Goal: Task Accomplishment & Management: Complete application form

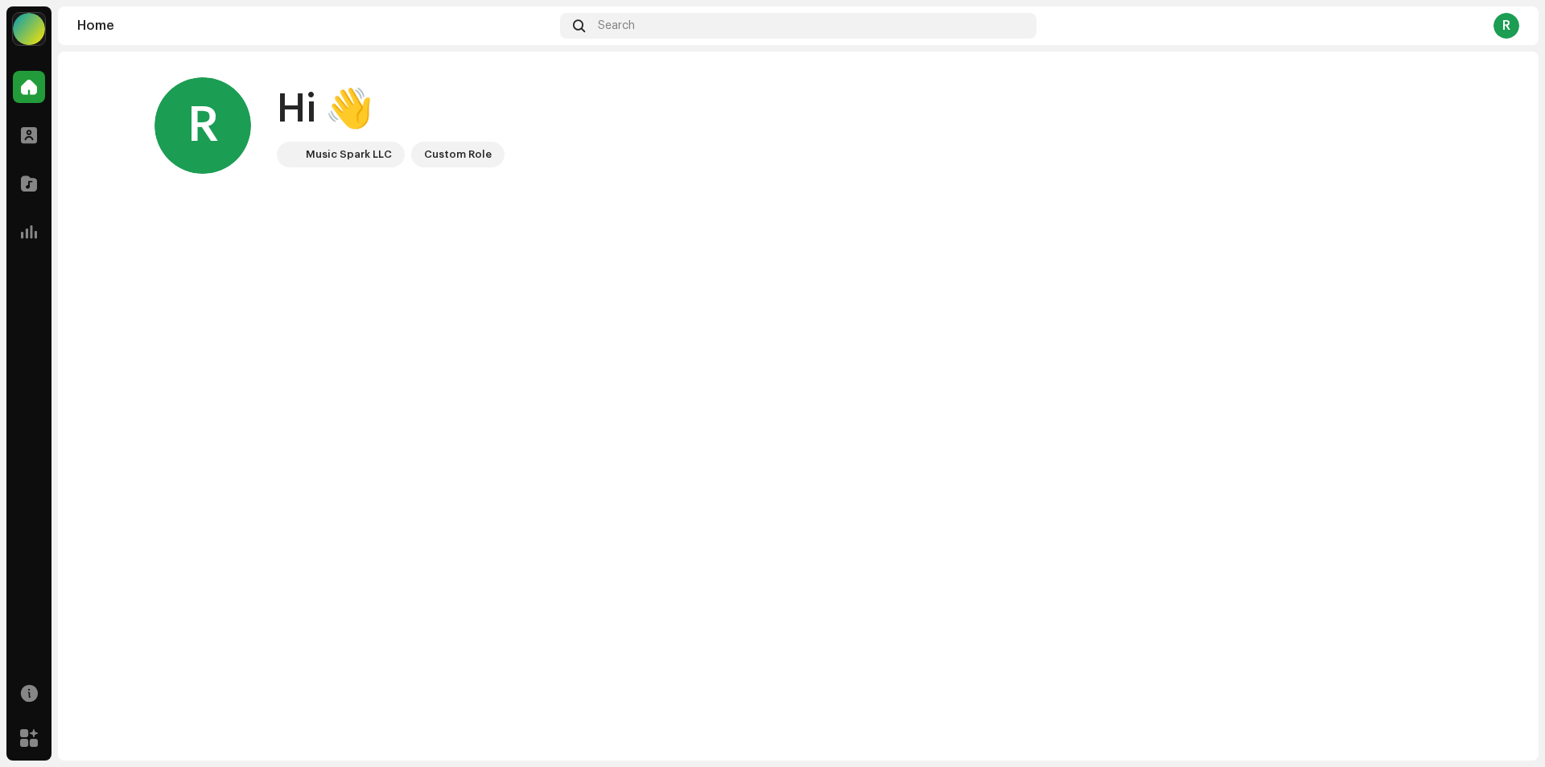
click at [28, 31] on div at bounding box center [29, 29] width 32 height 32
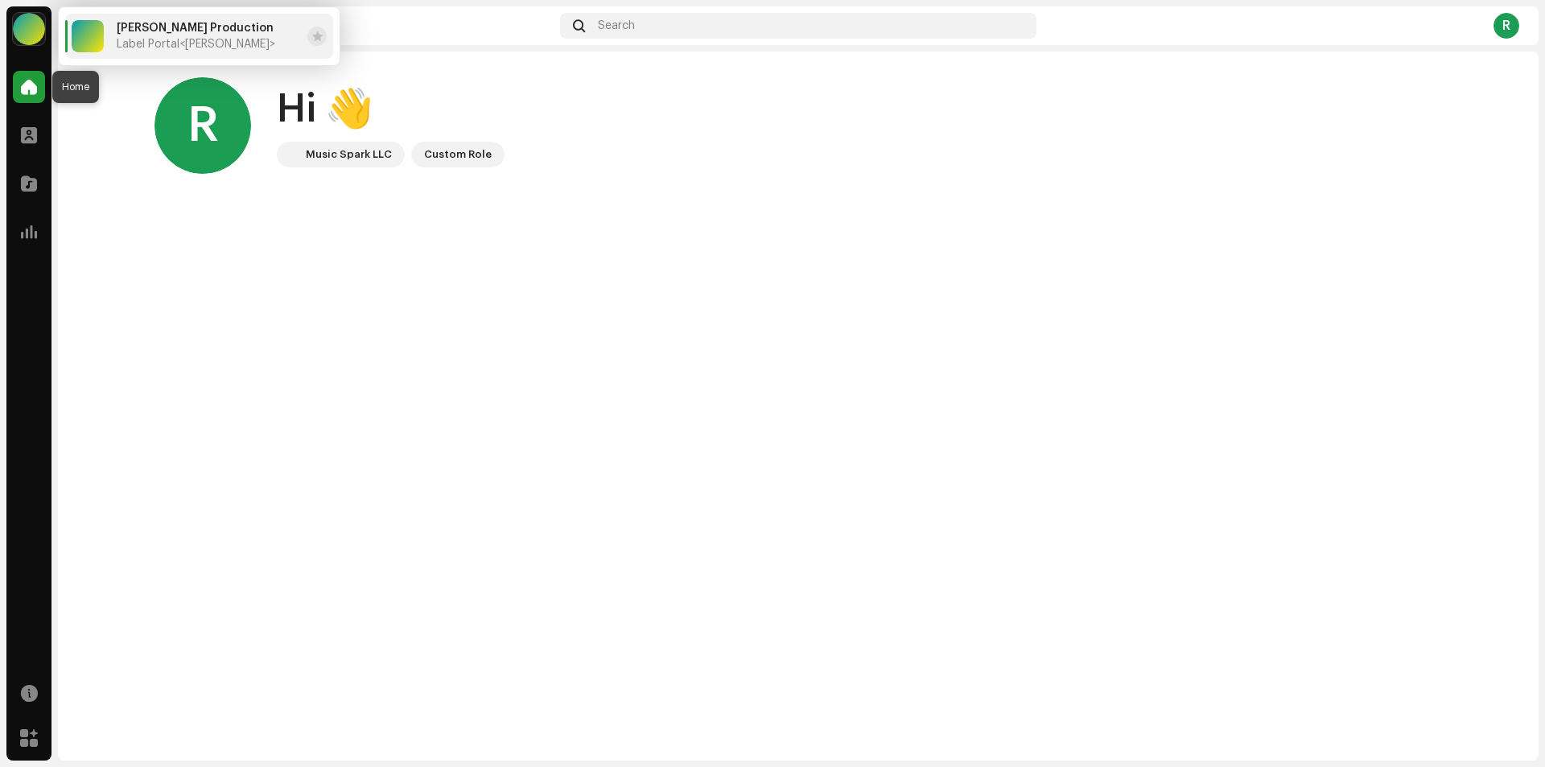
click at [31, 91] on span at bounding box center [29, 86] width 16 height 13
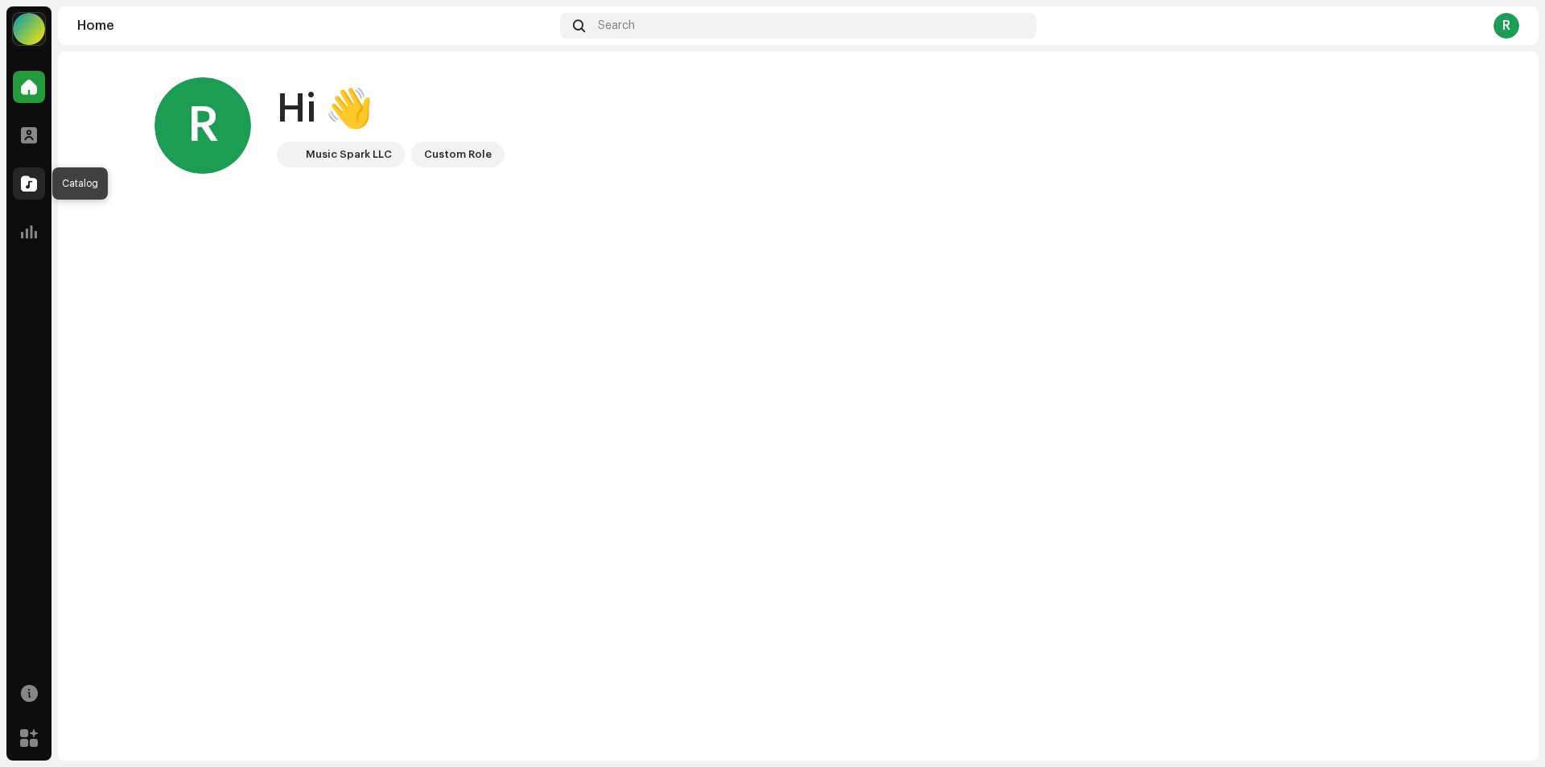
click at [31, 178] on span at bounding box center [29, 183] width 16 height 13
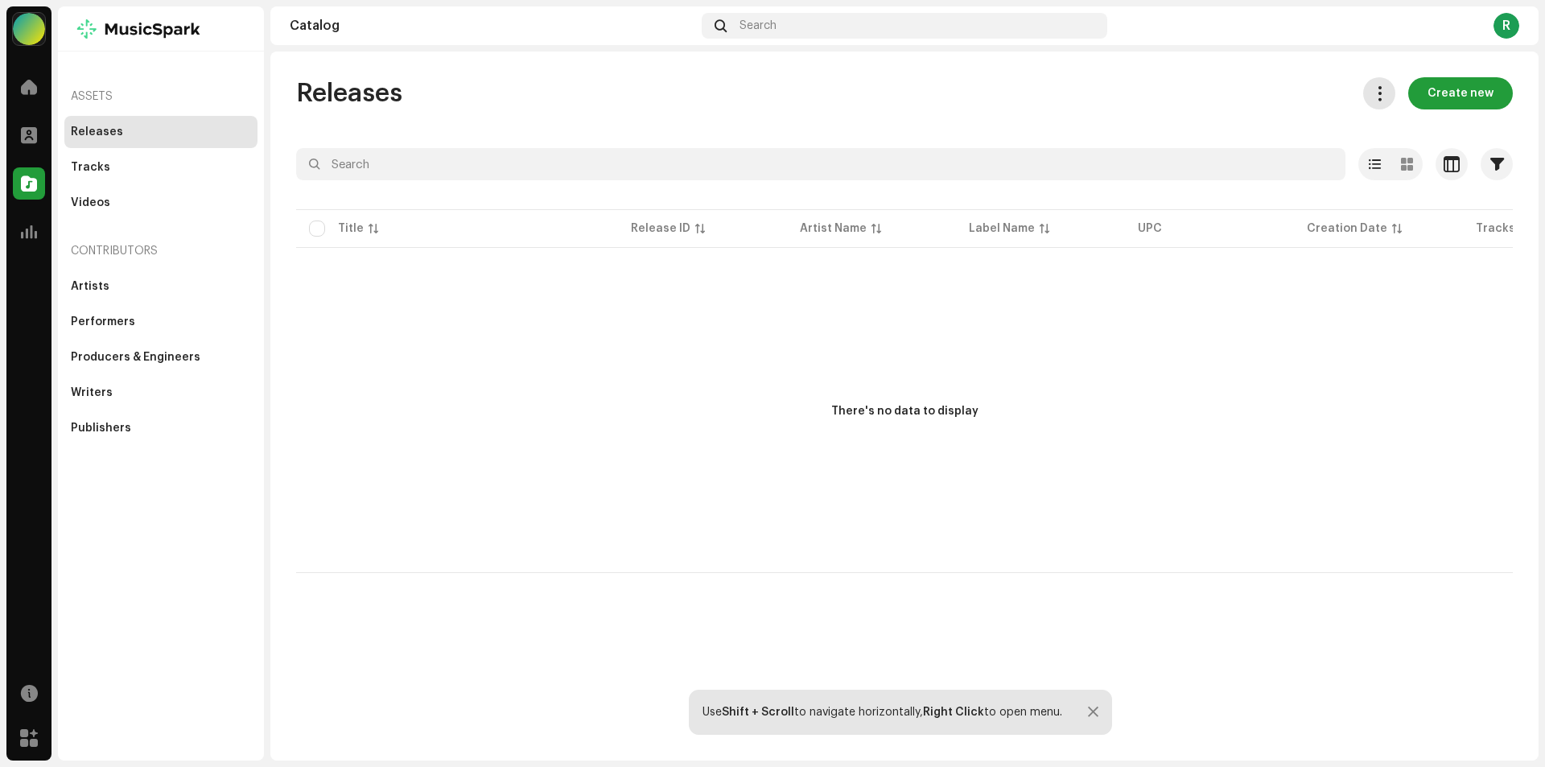
click at [1384, 90] on span at bounding box center [1379, 93] width 15 height 13
click at [1383, 90] on span at bounding box center [1379, 93] width 15 height 13
click at [1462, 89] on span "Create new" at bounding box center [1461, 93] width 66 height 32
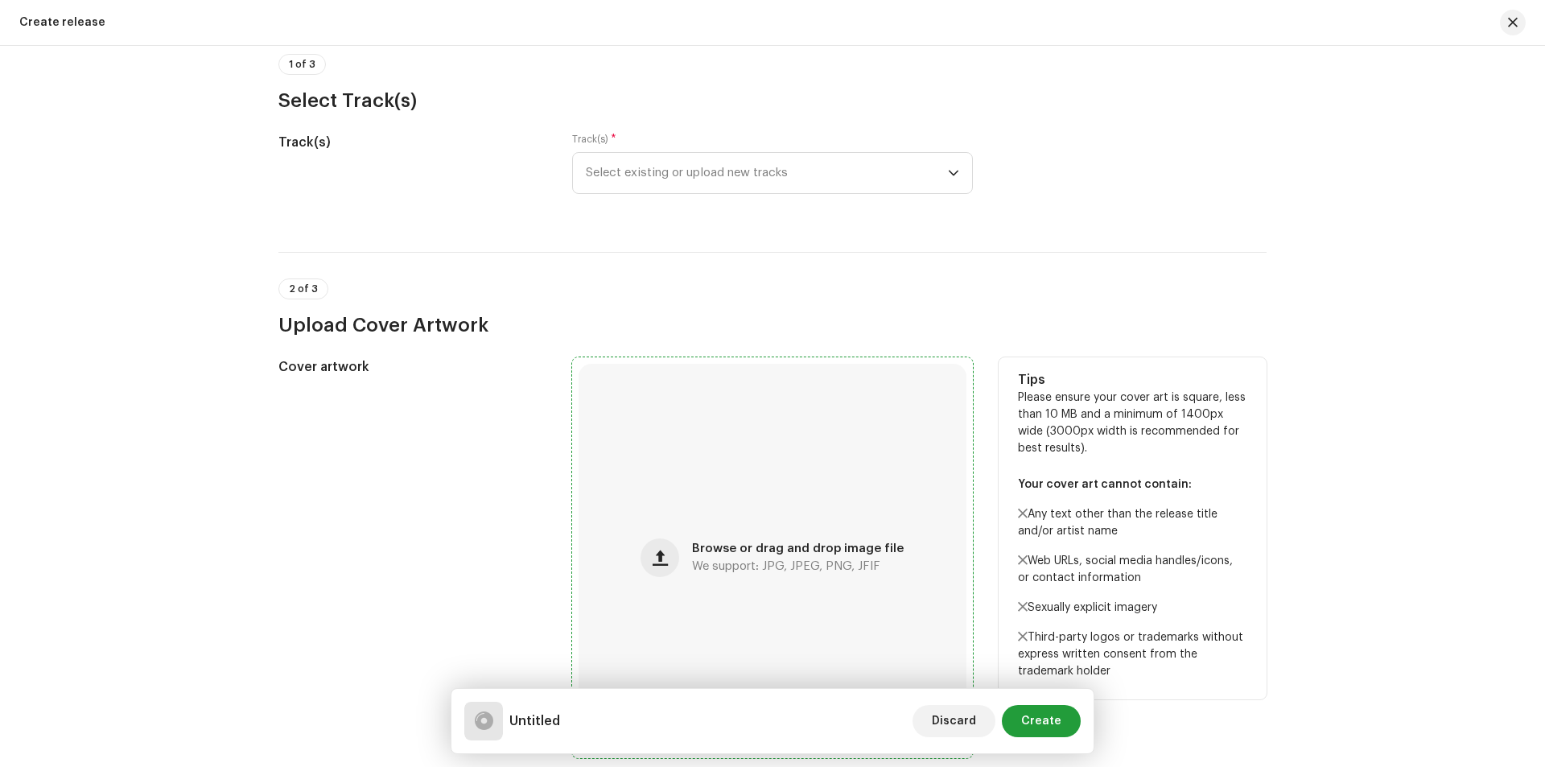
scroll to position [161, 0]
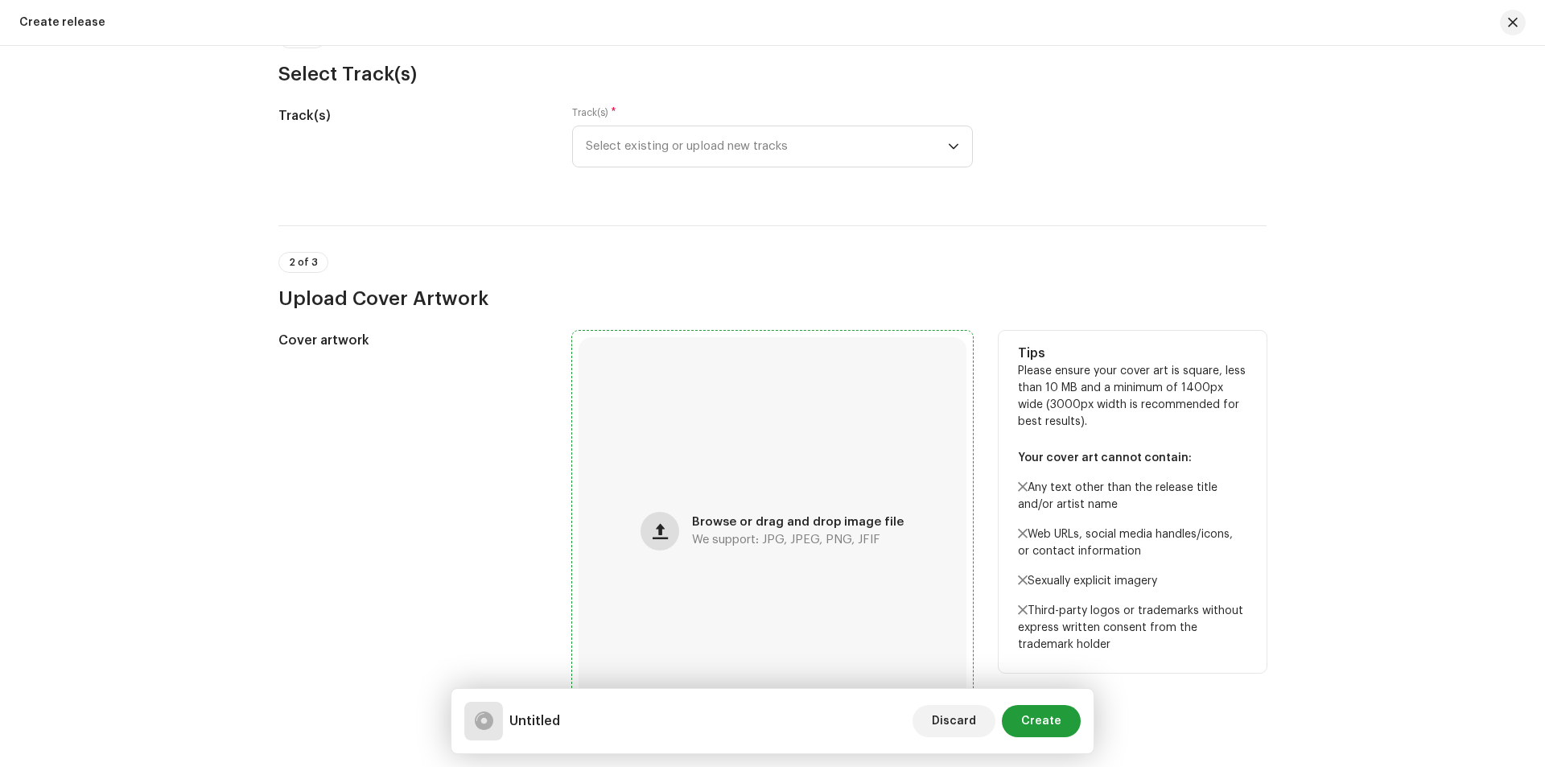
click at [661, 528] on span "button" at bounding box center [660, 531] width 15 height 13
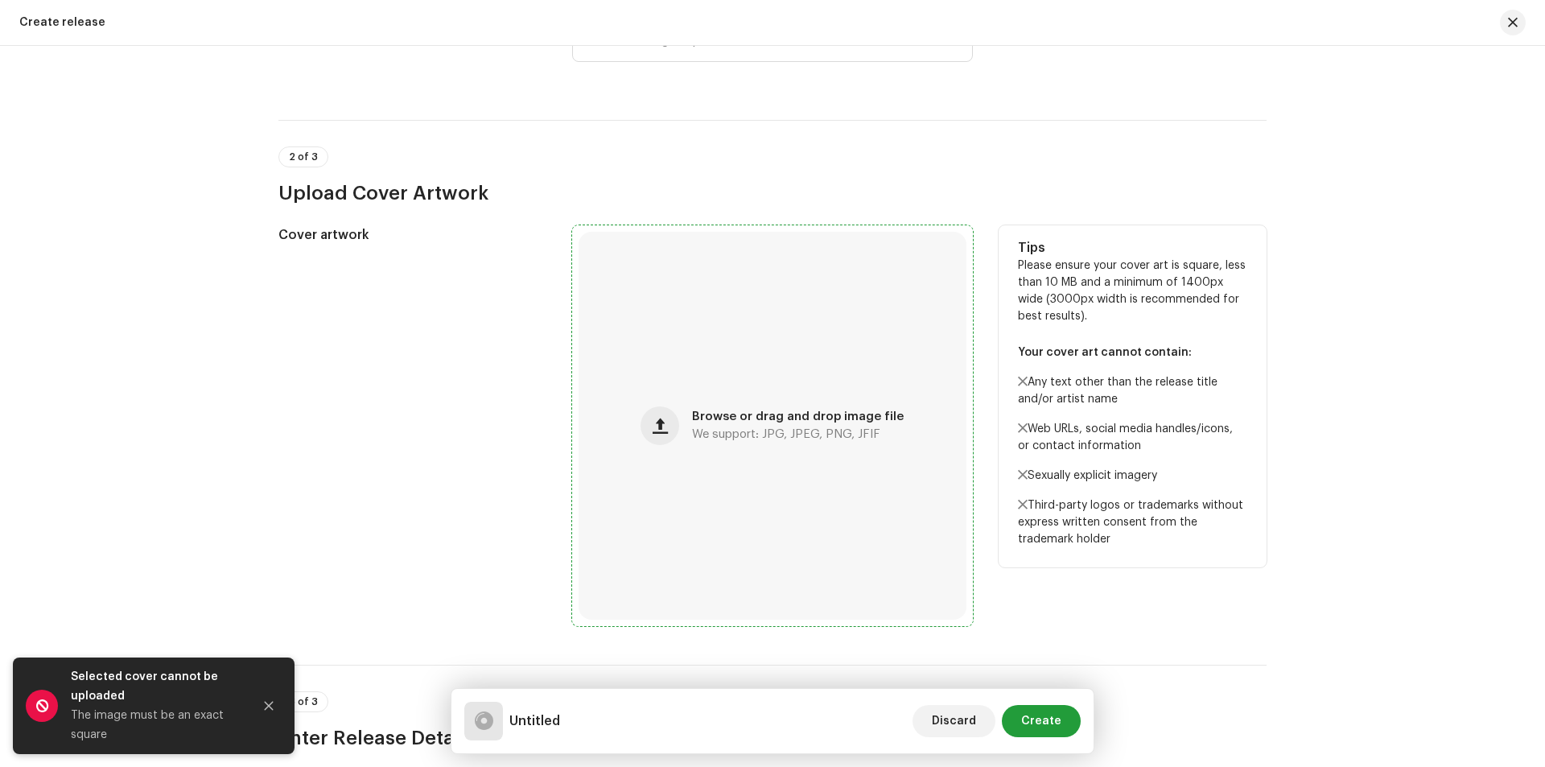
scroll to position [268, 0]
click at [731, 405] on div "Browse or drag and drop image file We support: JPG, JPEG, PNG, JFIF" at bounding box center [773, 424] width 388 height 388
click at [659, 423] on span "button" at bounding box center [660, 424] width 15 height 13
click at [660, 410] on button "button" at bounding box center [660, 424] width 39 height 39
click at [659, 424] on span "button" at bounding box center [660, 424] width 15 height 13
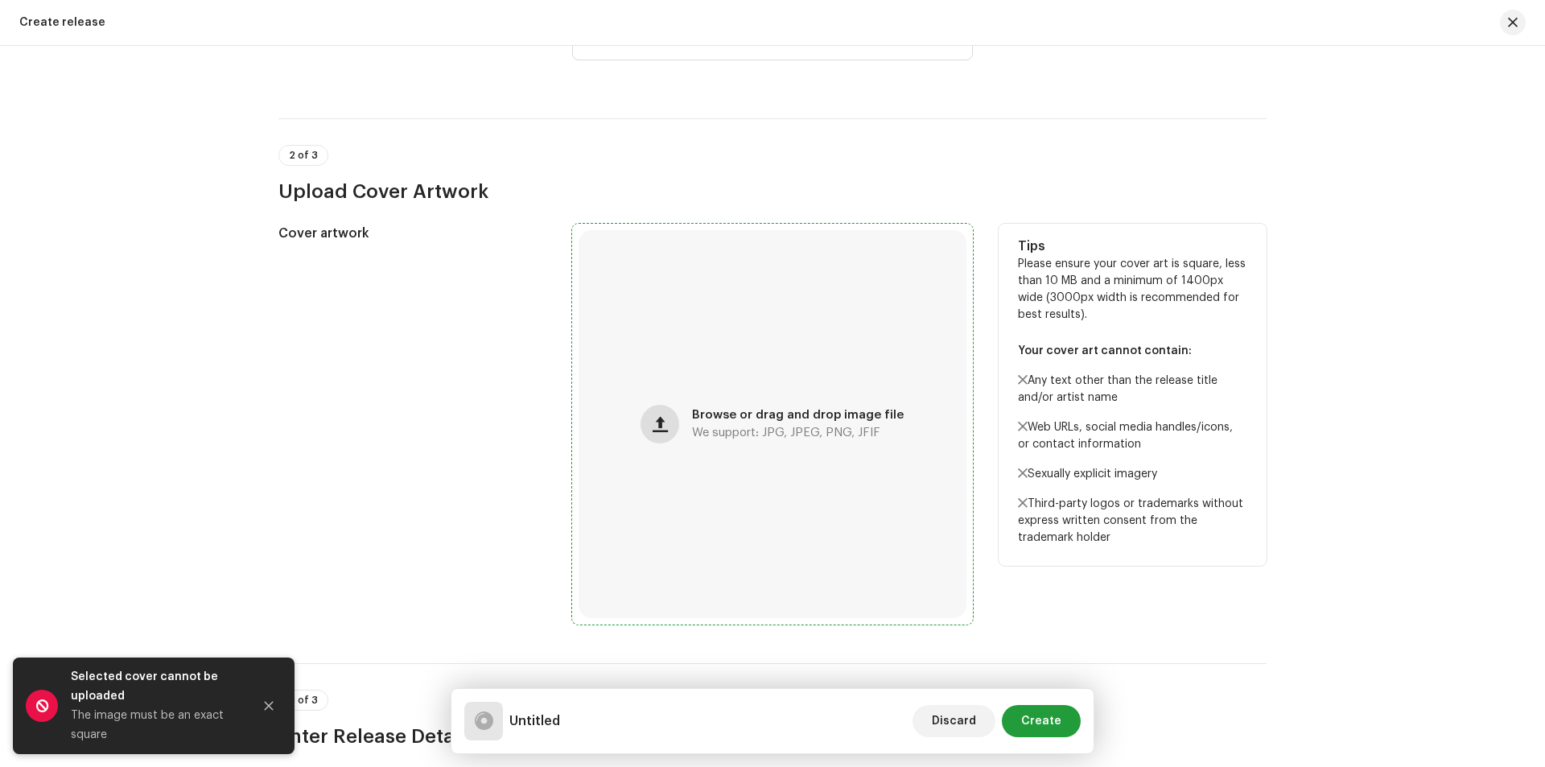
click at [659, 441] on button "button" at bounding box center [660, 424] width 39 height 39
click at [657, 418] on span "button" at bounding box center [660, 424] width 15 height 13
click at [661, 427] on span "button" at bounding box center [660, 424] width 15 height 13
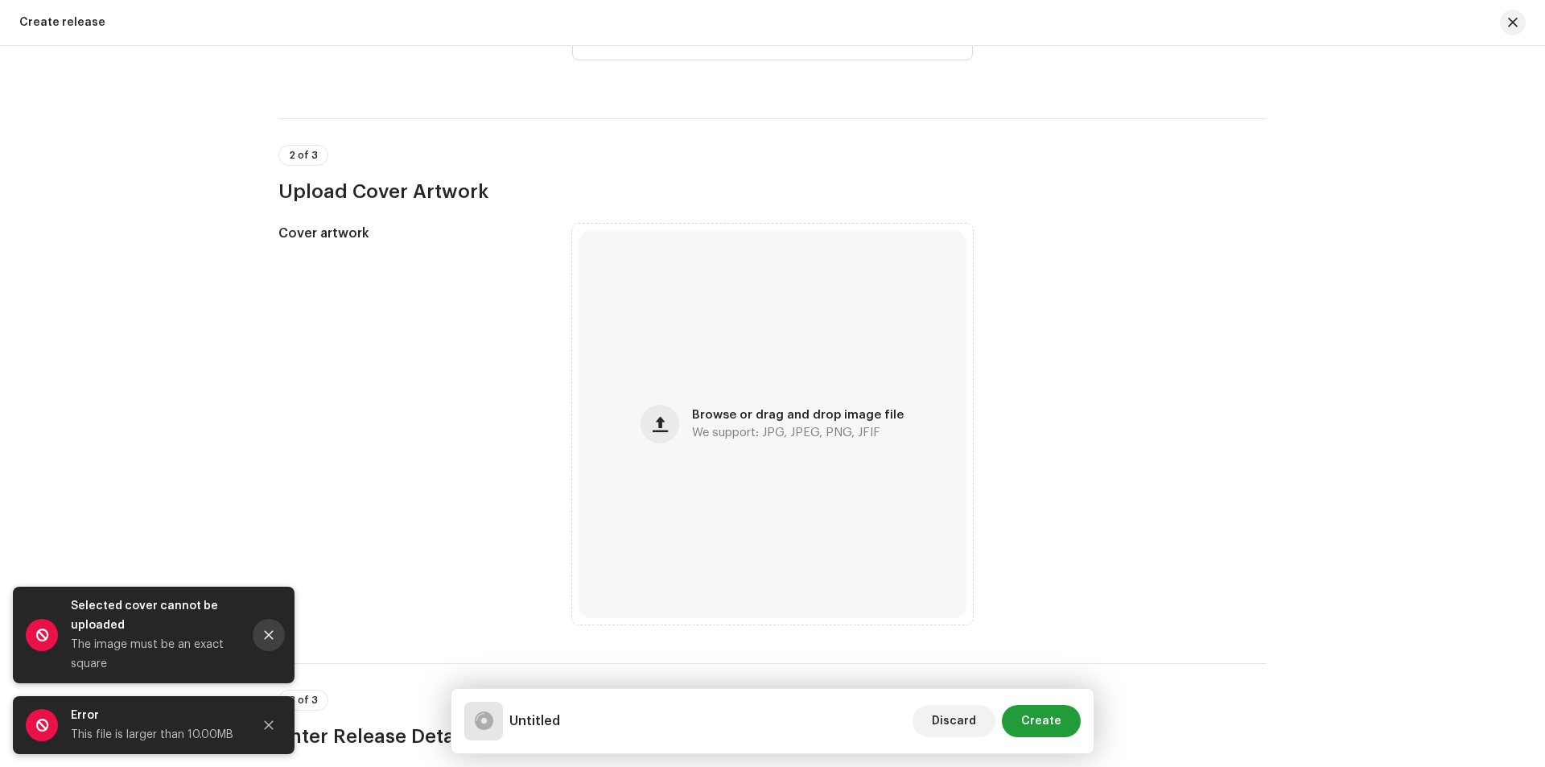
click at [270, 632] on icon "Close" at bounding box center [268, 634] width 11 height 11
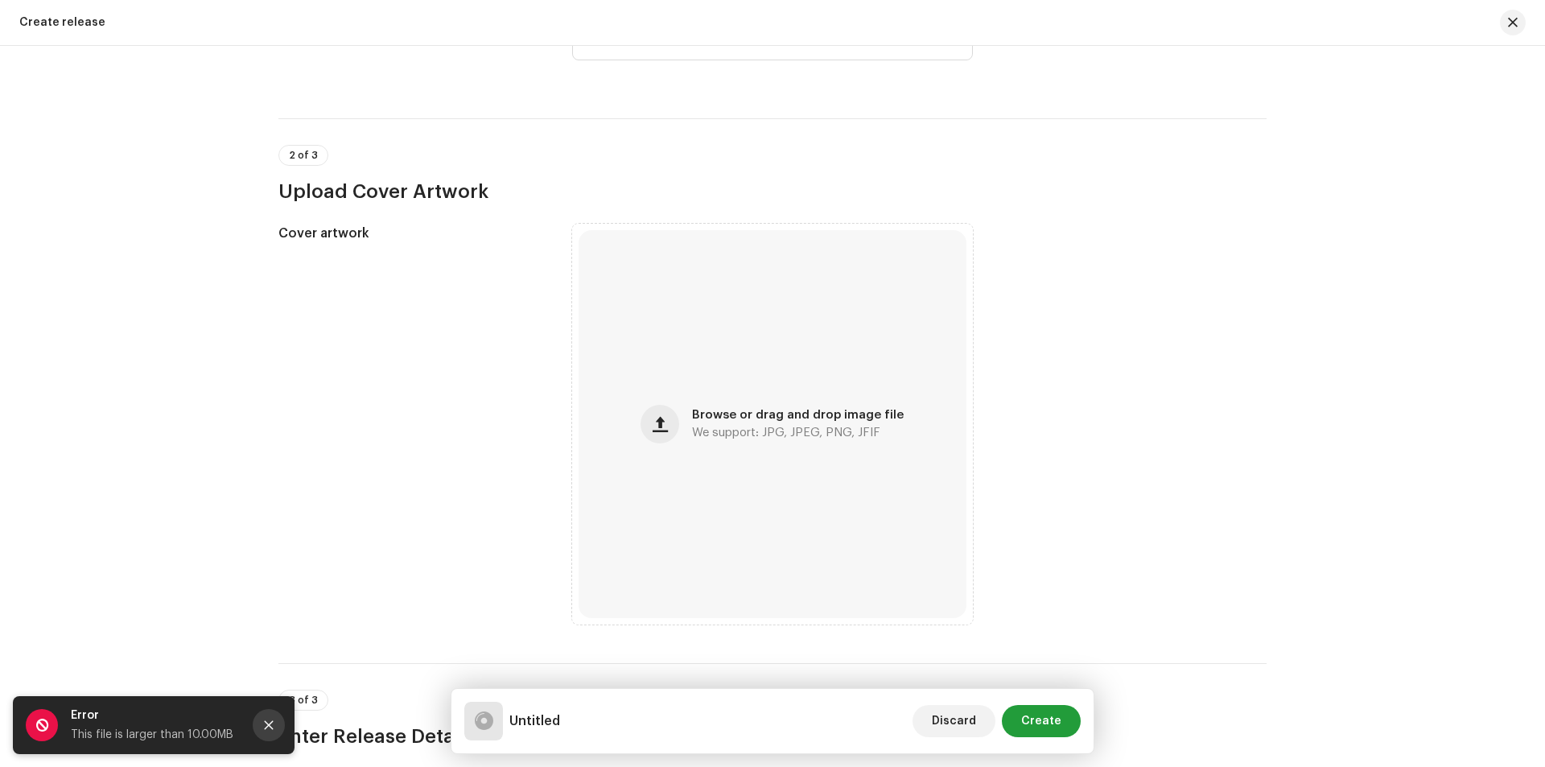
click at [271, 722] on icon "Close" at bounding box center [269, 725] width 9 height 9
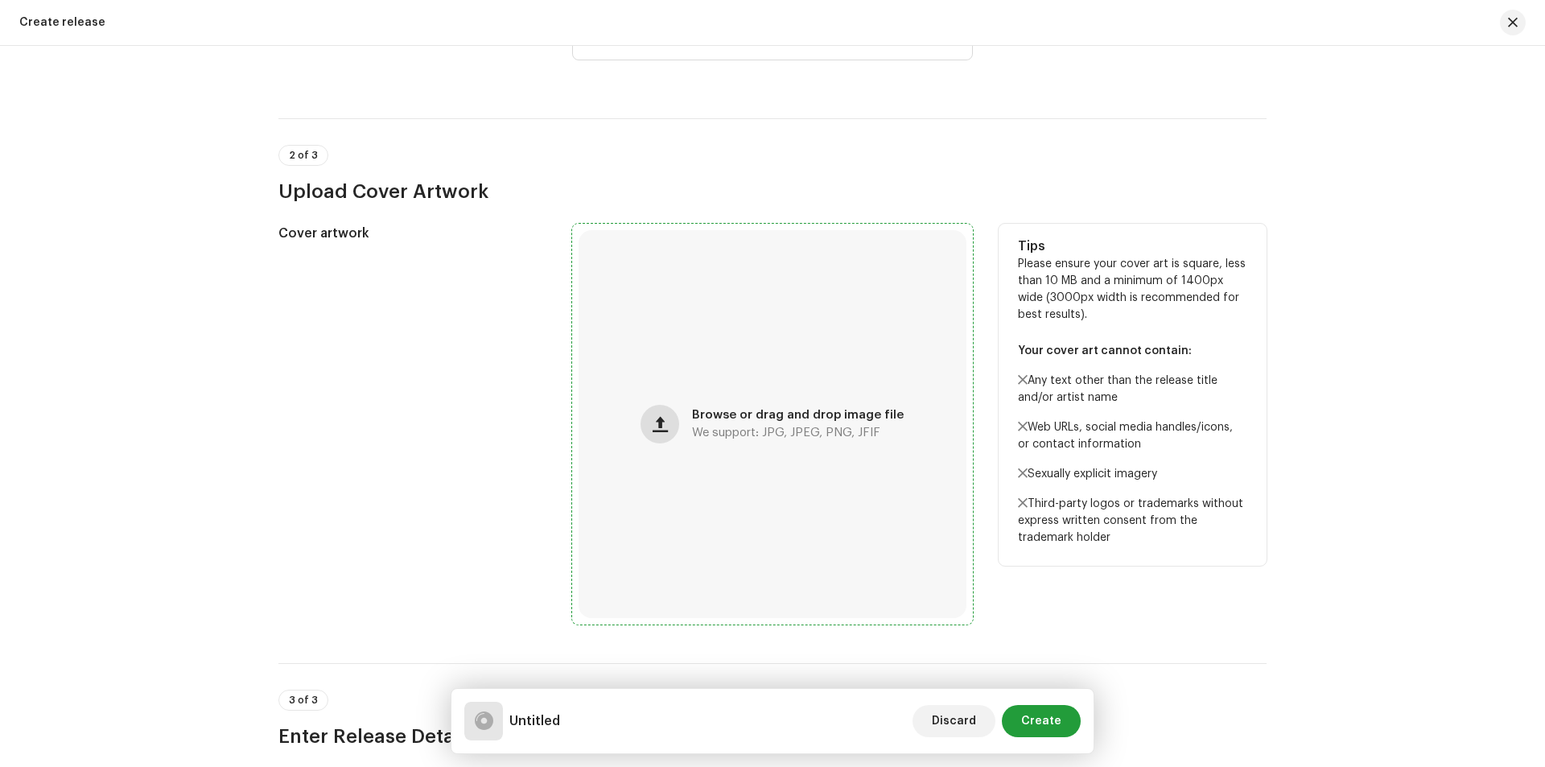
click at [672, 423] on button "button" at bounding box center [660, 424] width 39 height 39
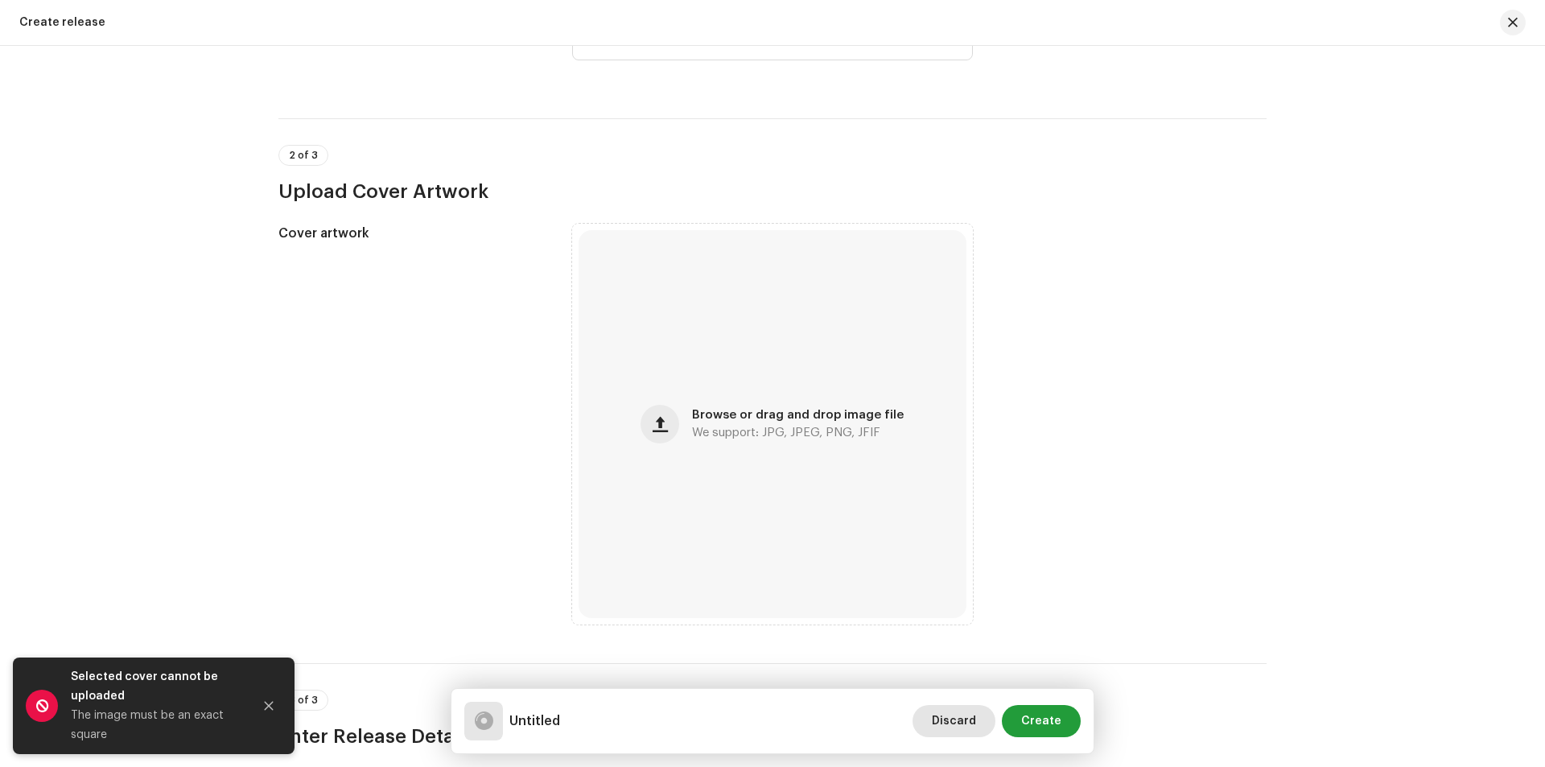
click at [943, 719] on span "Discard" at bounding box center [954, 721] width 44 height 32
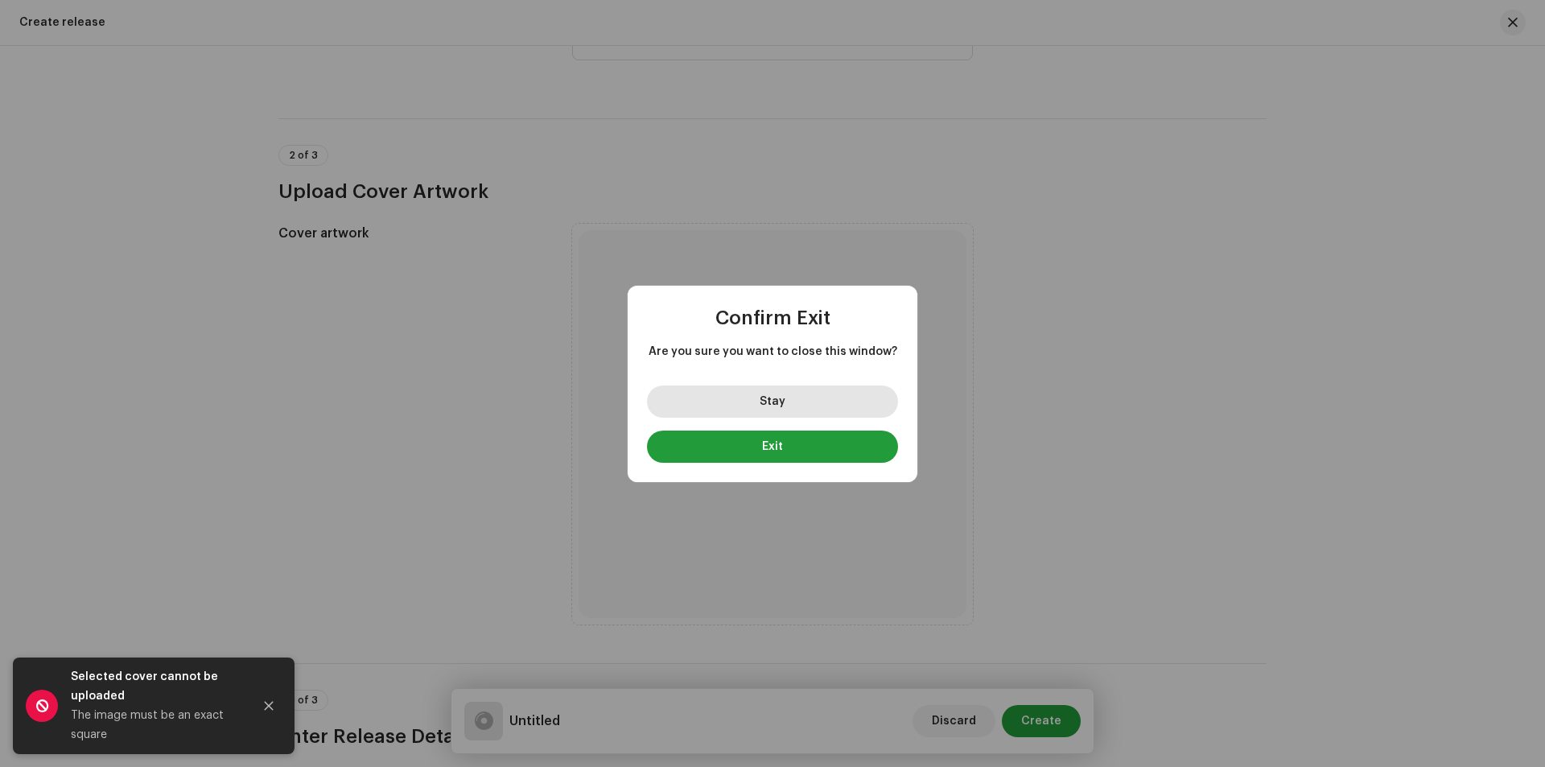
click at [830, 412] on button "Stay" at bounding box center [772, 401] width 251 height 32
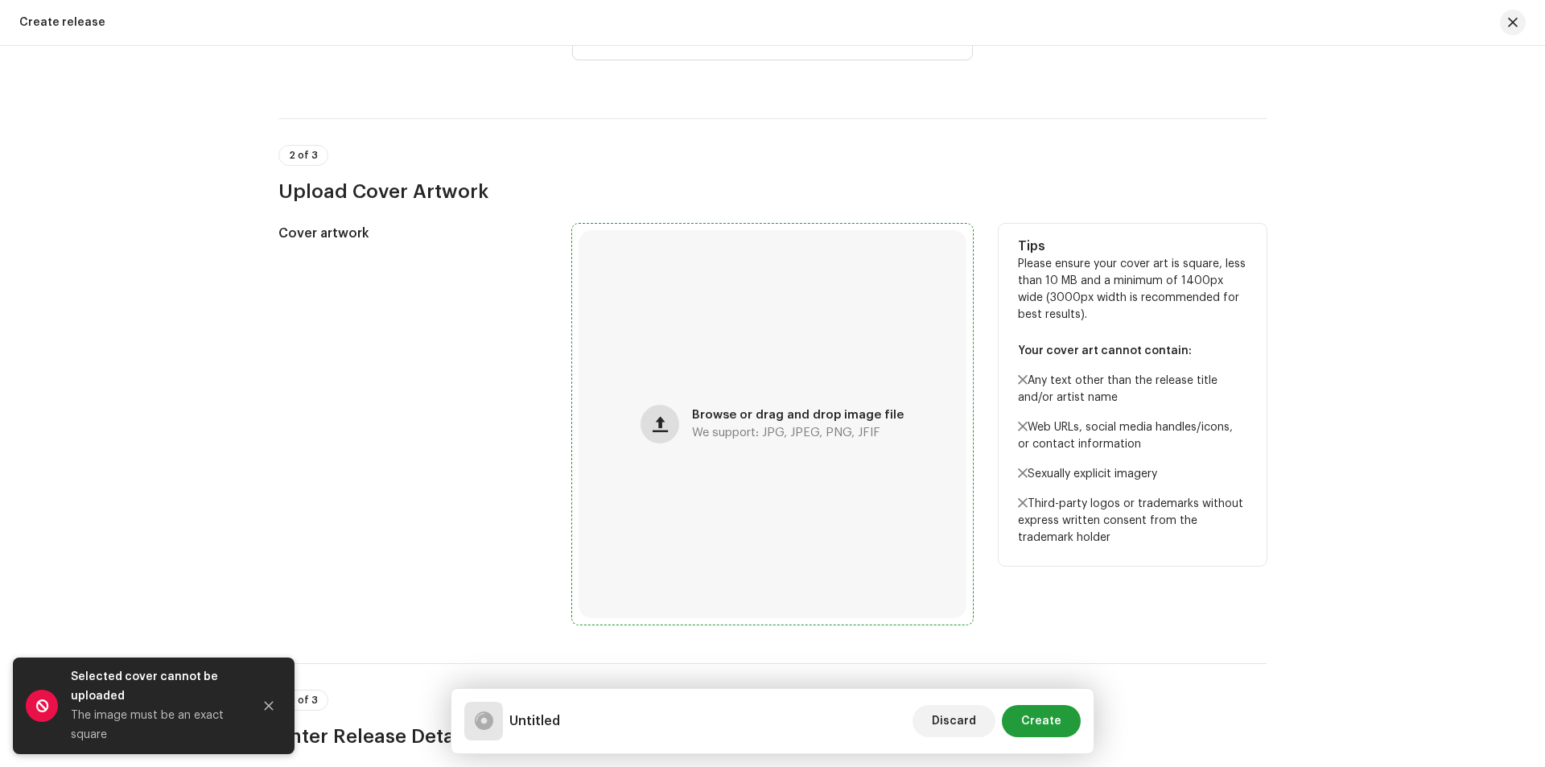
click at [661, 418] on span "button" at bounding box center [660, 424] width 15 height 13
click at [816, 436] on span "We support: JPG, JPEG, PNG, JFIF" at bounding box center [786, 432] width 188 height 11
click at [672, 425] on button "button" at bounding box center [660, 424] width 39 height 39
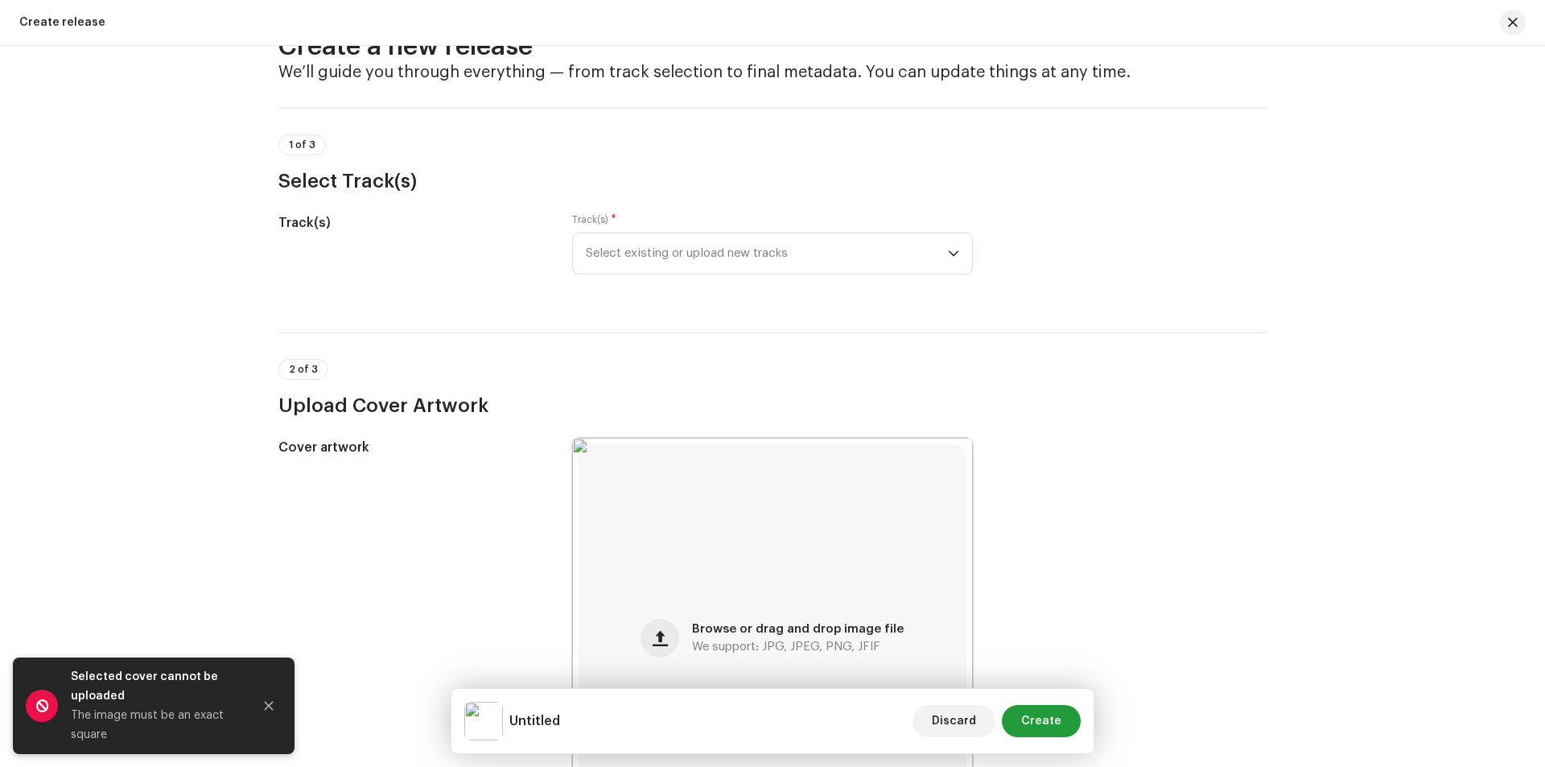
scroll to position [0, 0]
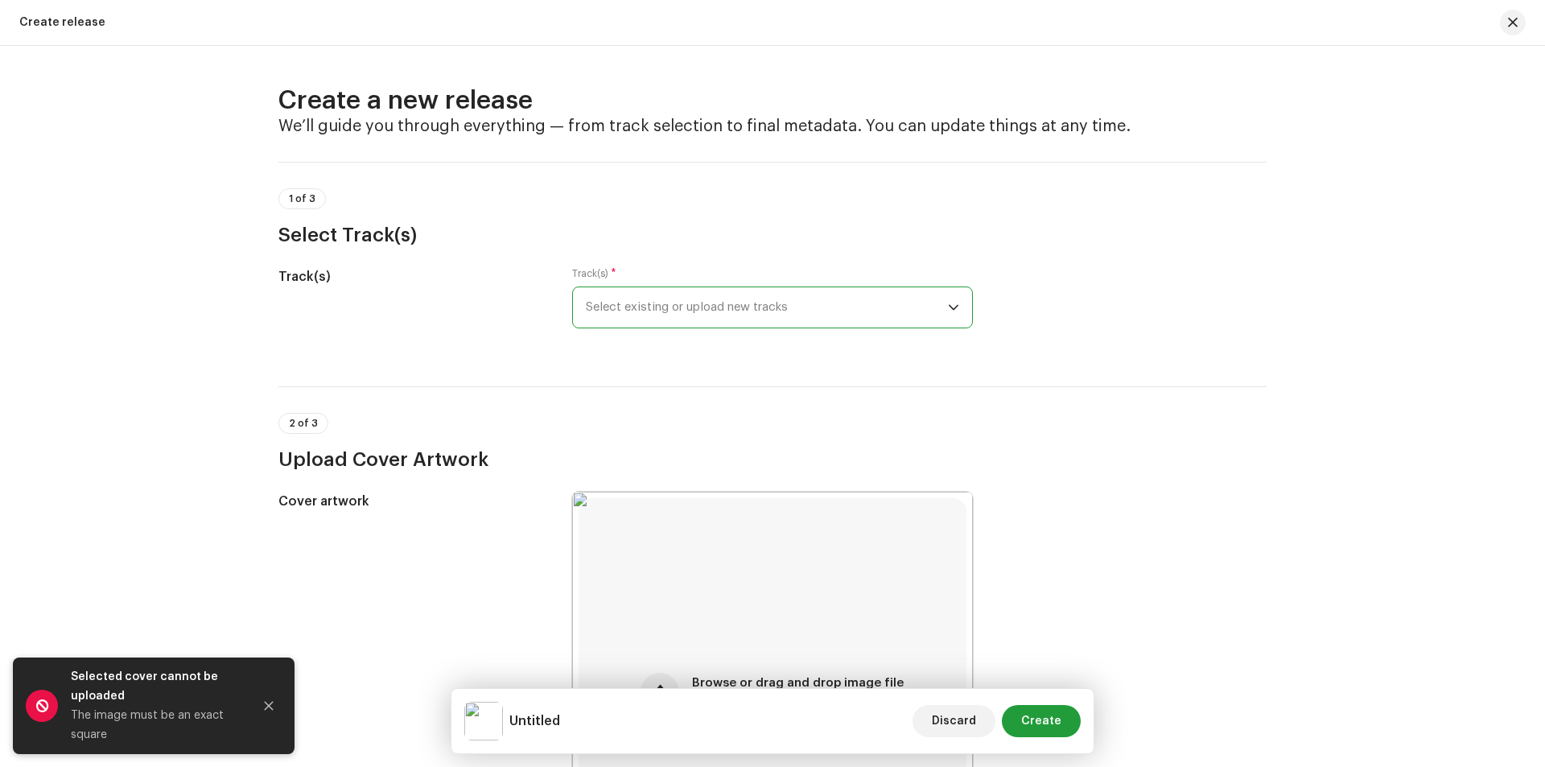
click at [787, 312] on span "Select existing or upload new tracks" at bounding box center [767, 307] width 362 height 40
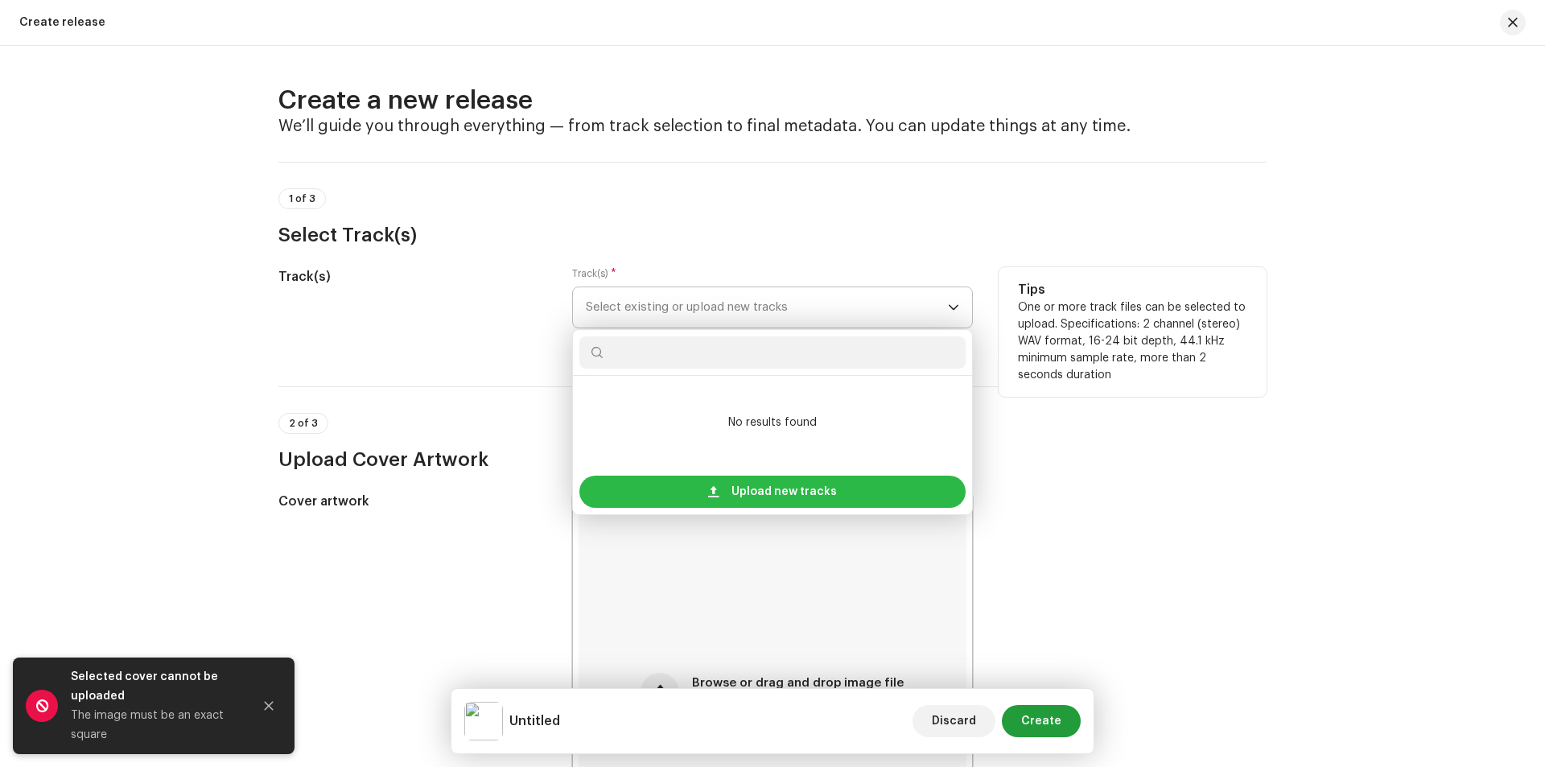
click at [769, 486] on span "Upload new tracks" at bounding box center [783, 492] width 105 height 32
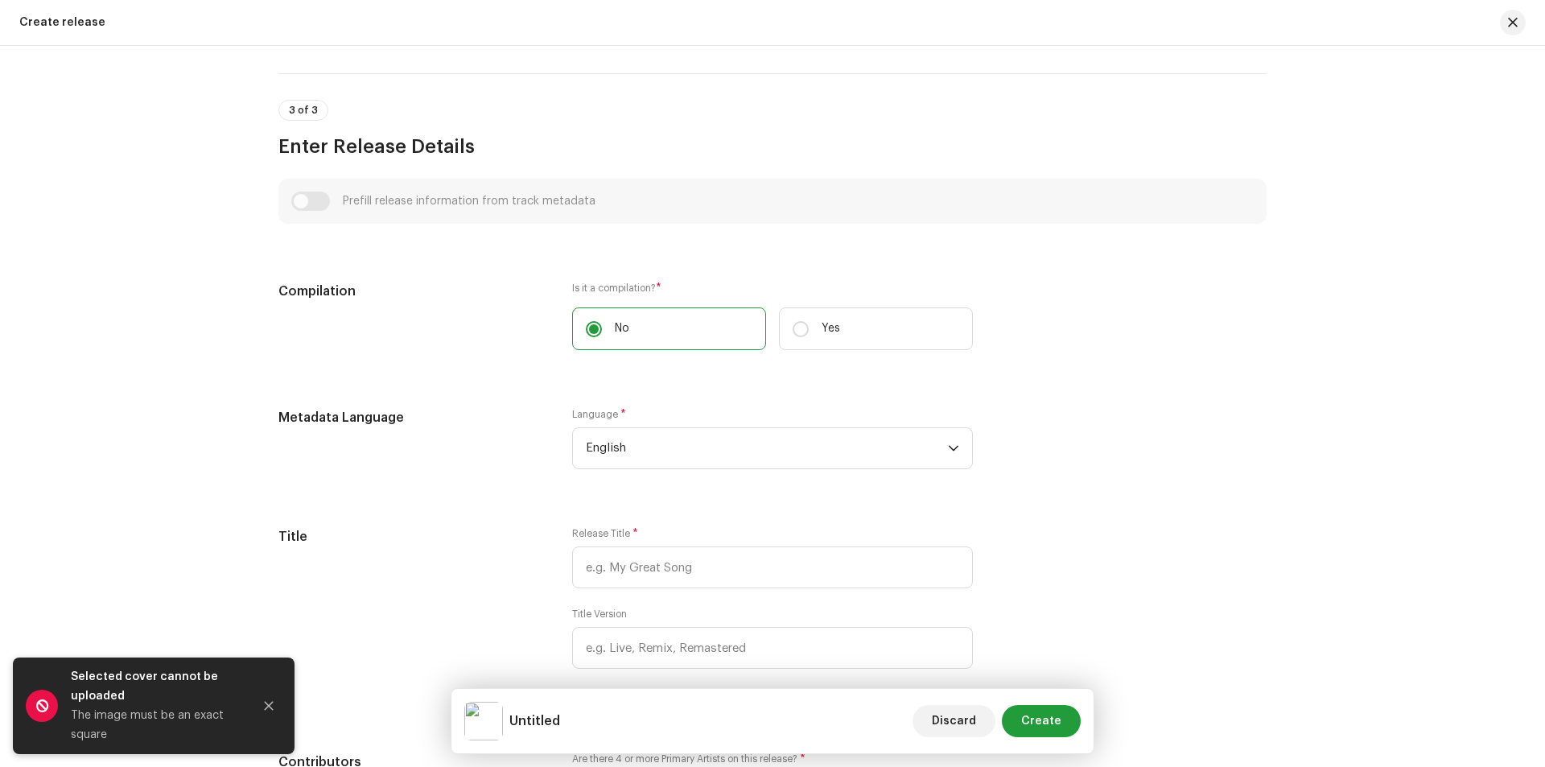
scroll to position [992, 0]
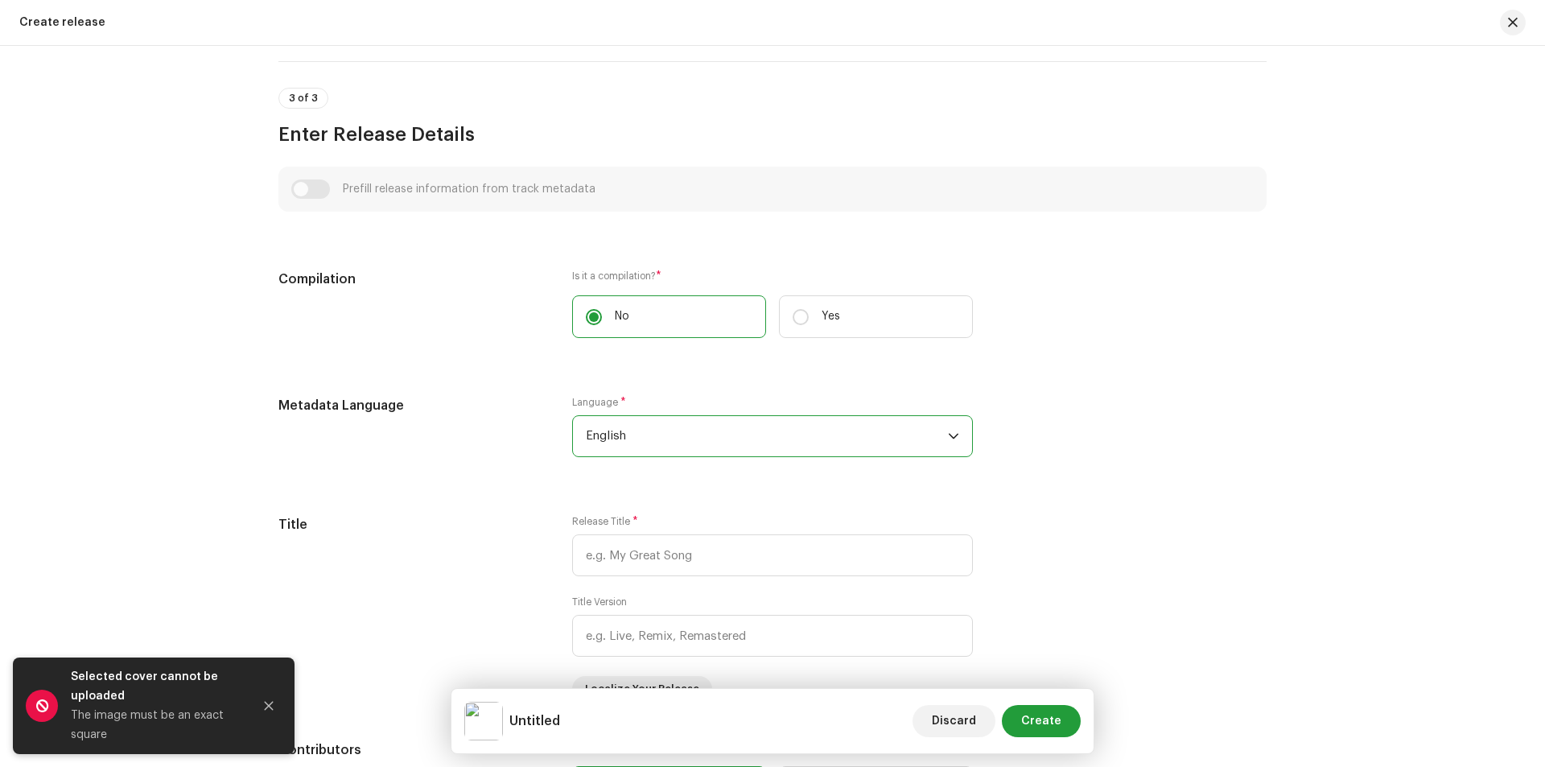
click at [678, 431] on span "English" at bounding box center [767, 436] width 362 height 40
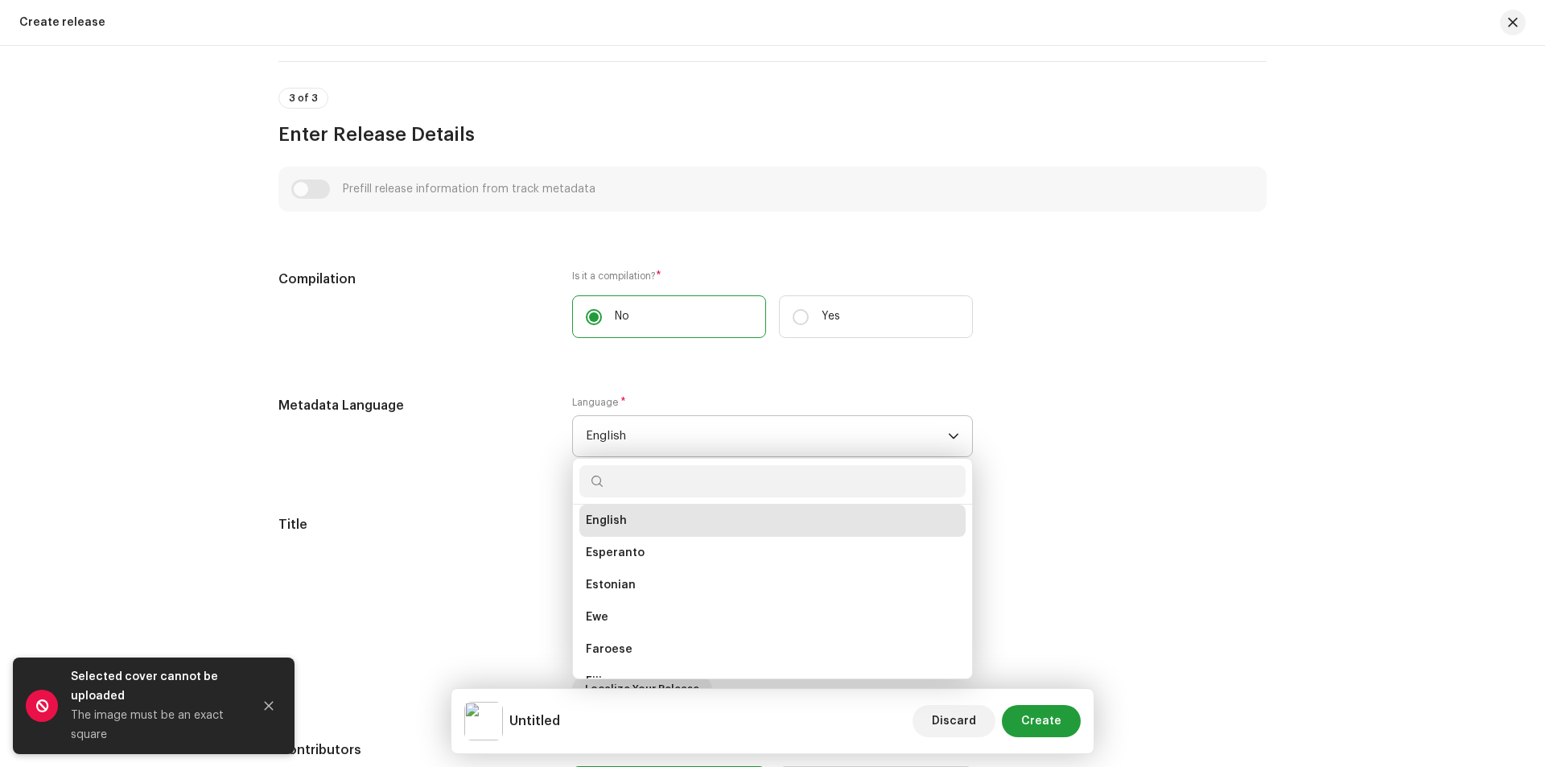
scroll to position [1057, 0]
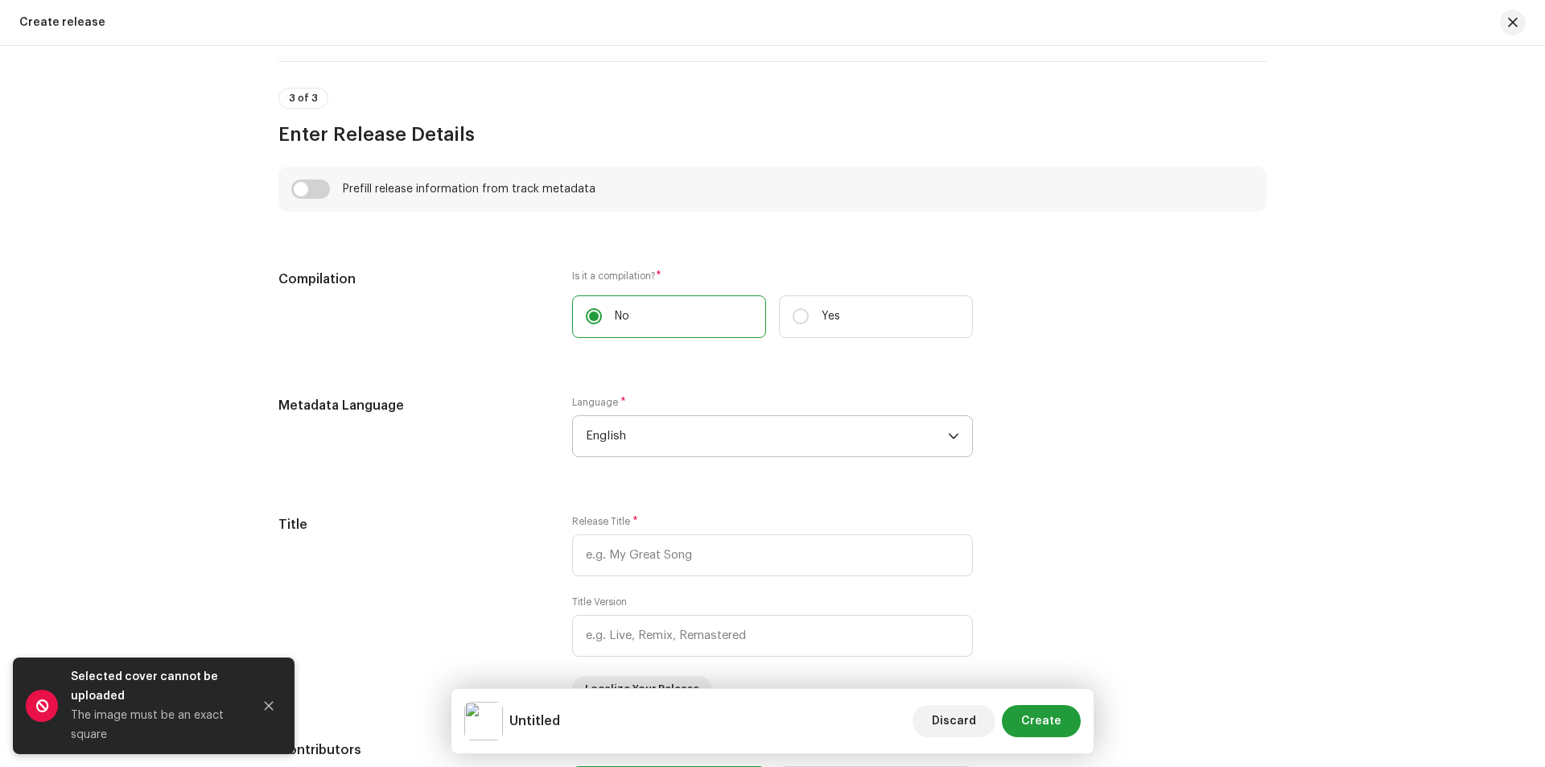
click at [678, 431] on span "English" at bounding box center [767, 436] width 362 height 40
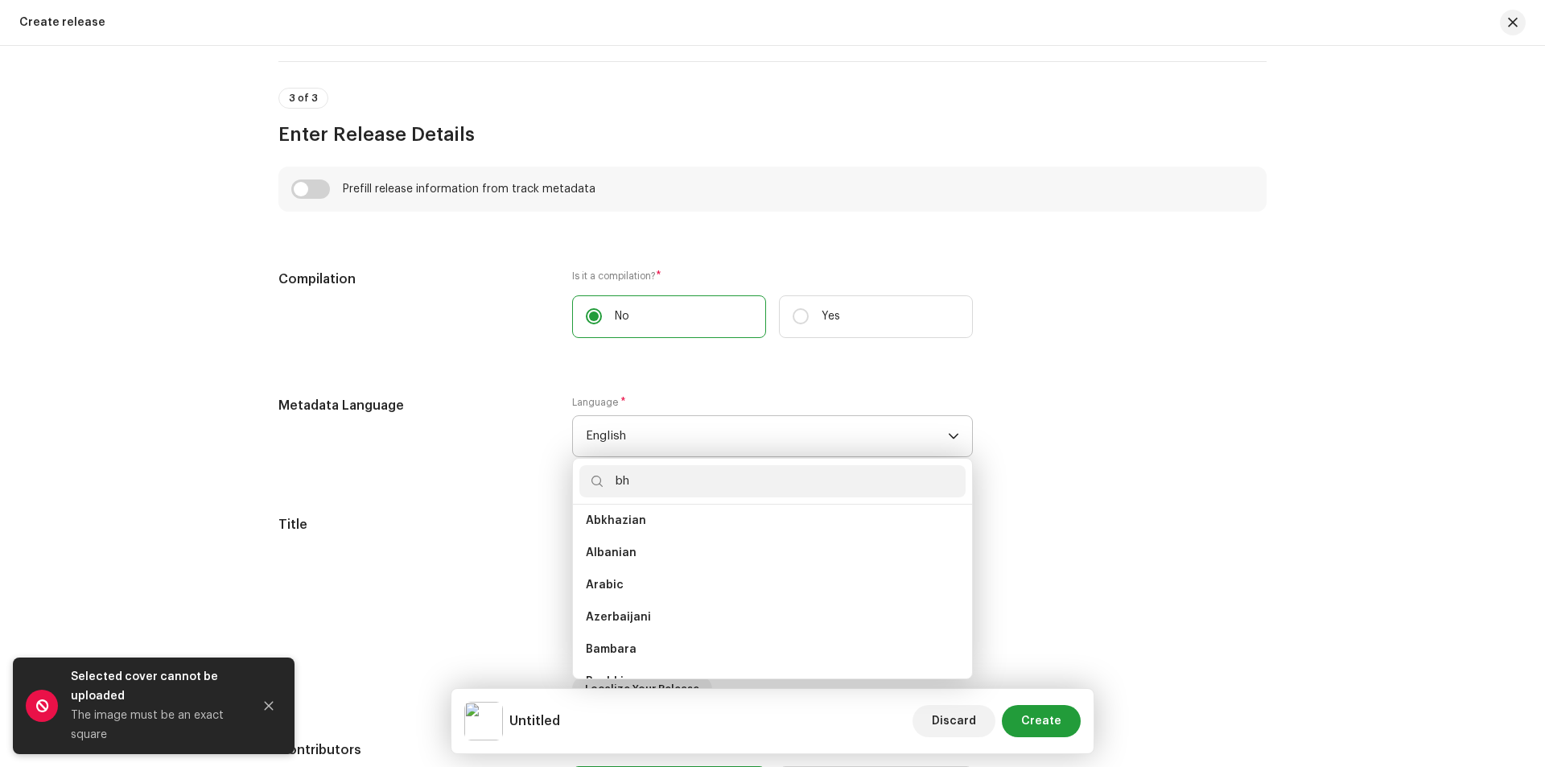
scroll to position [0, 0]
type input "b"
type input "M"
type input "bh"
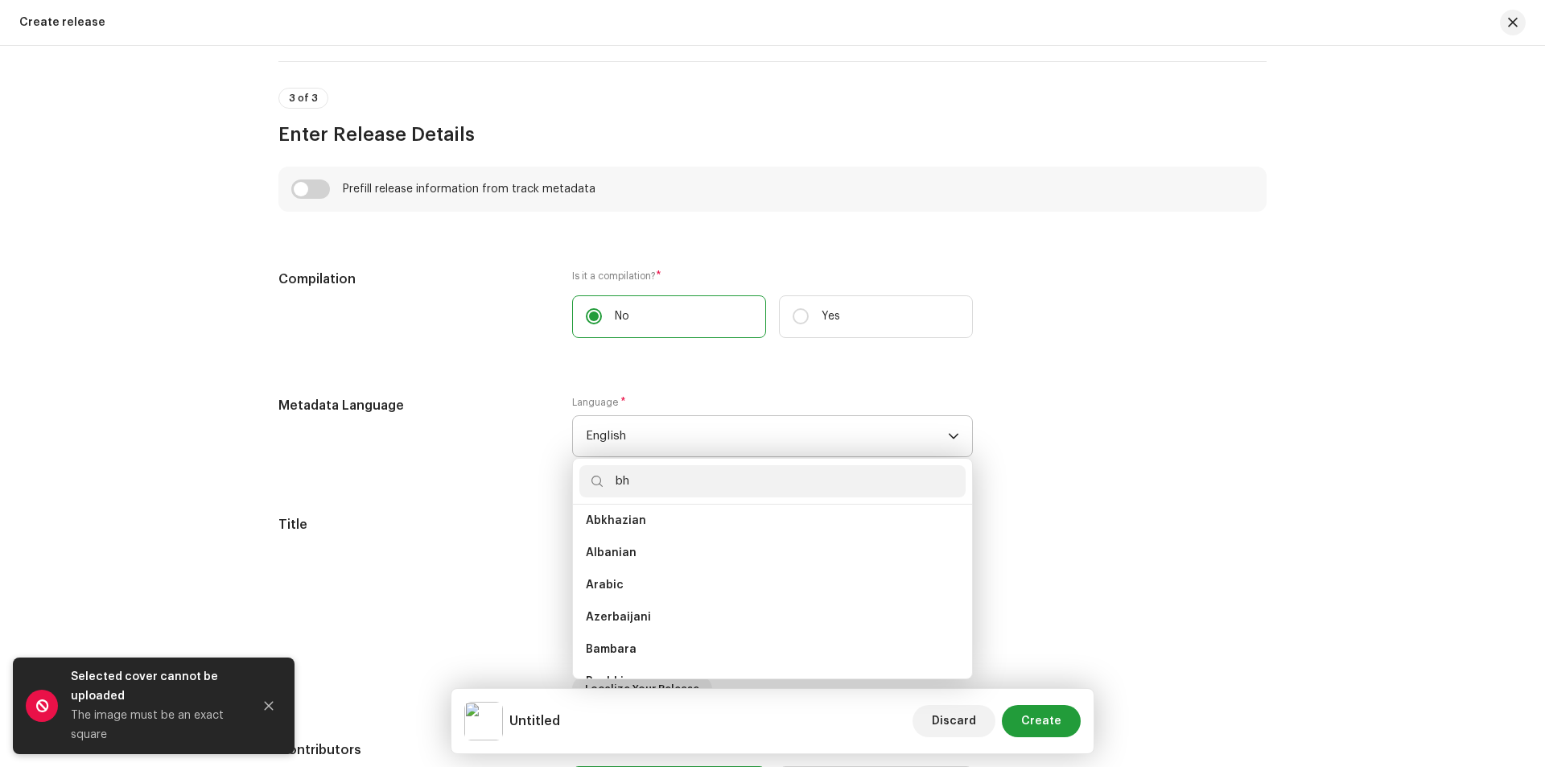
scroll to position [0, 0]
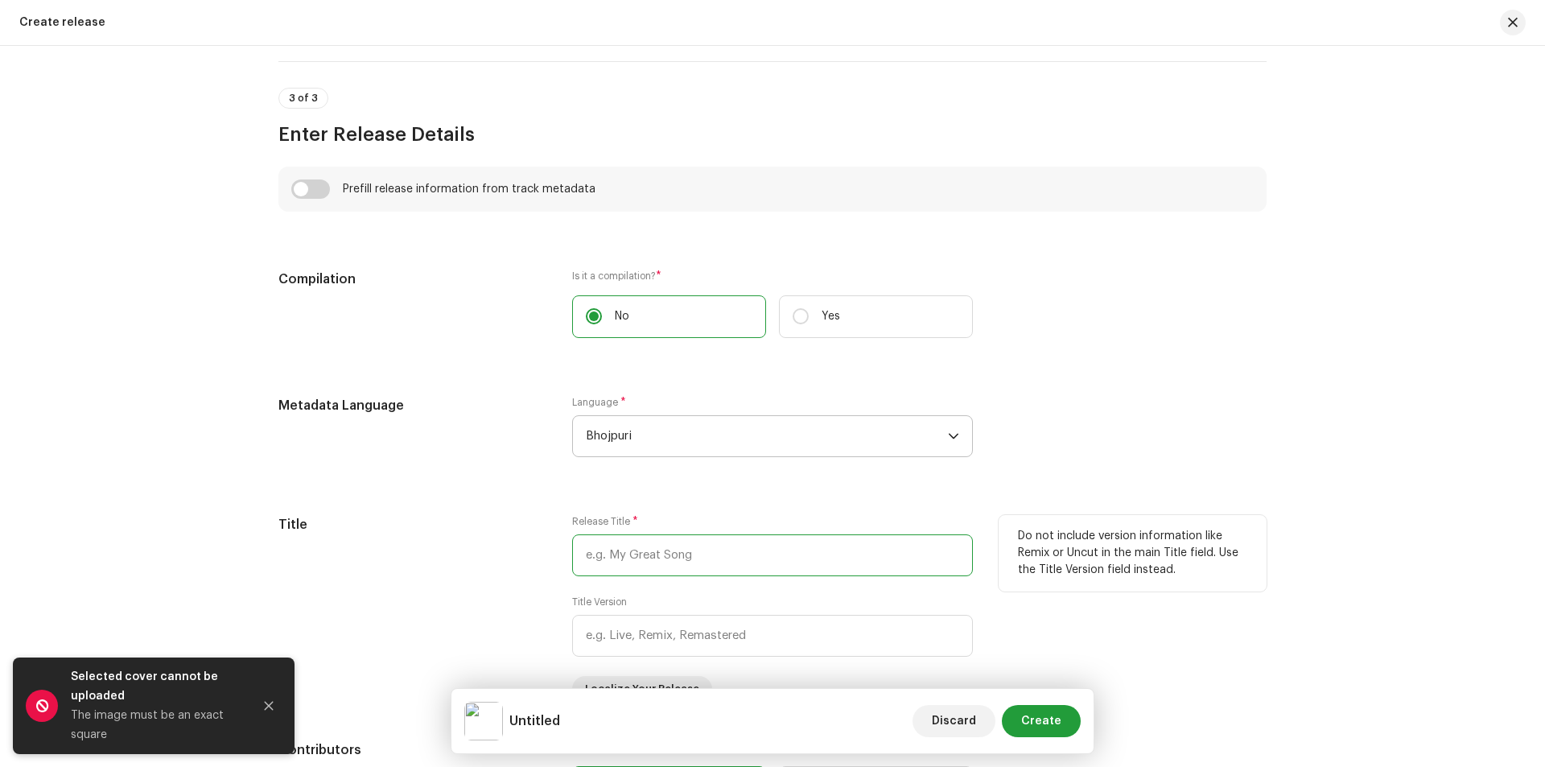
click at [661, 558] on input "text" at bounding box center [772, 555] width 401 height 42
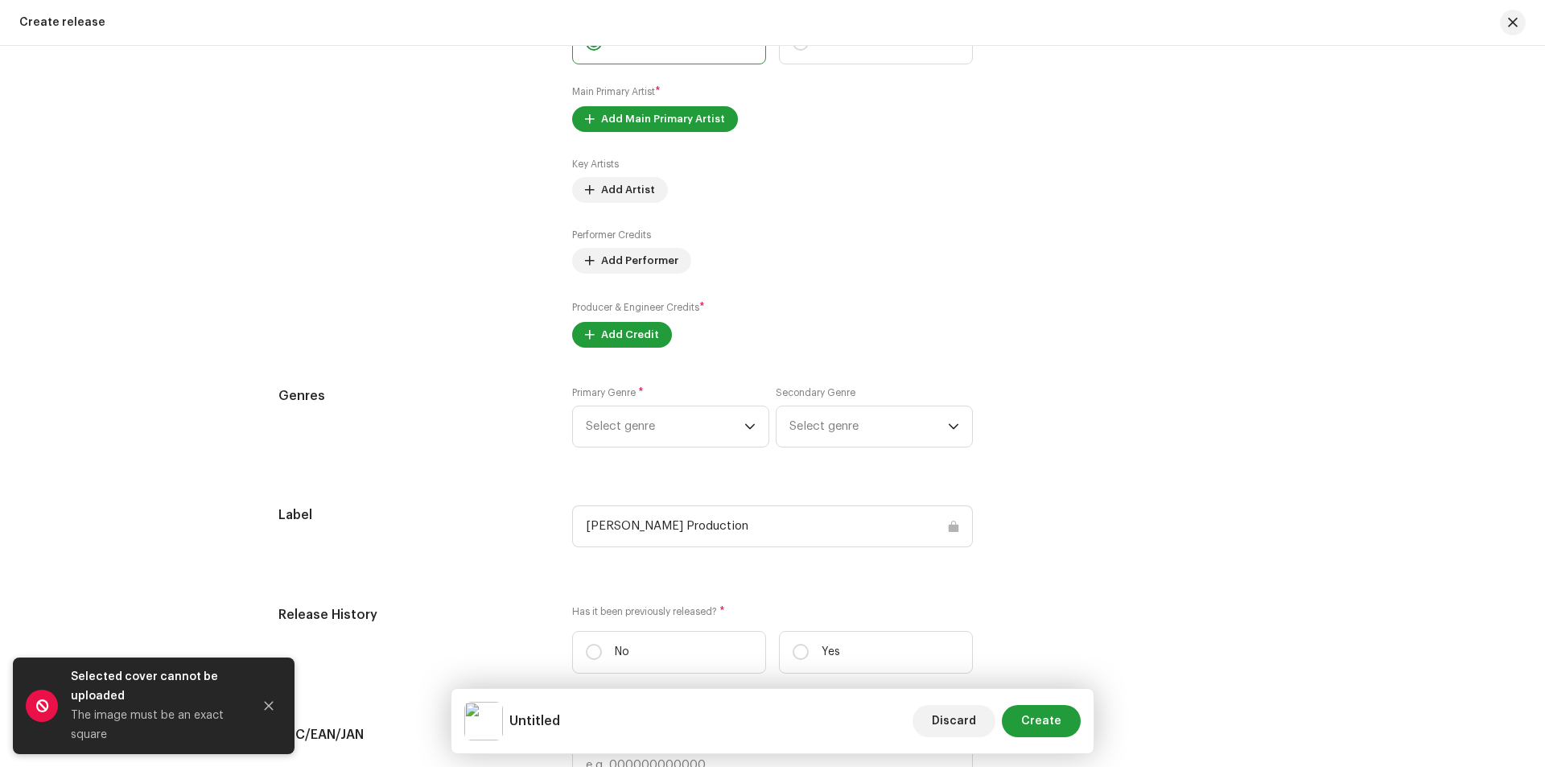
scroll to position [1770, 0]
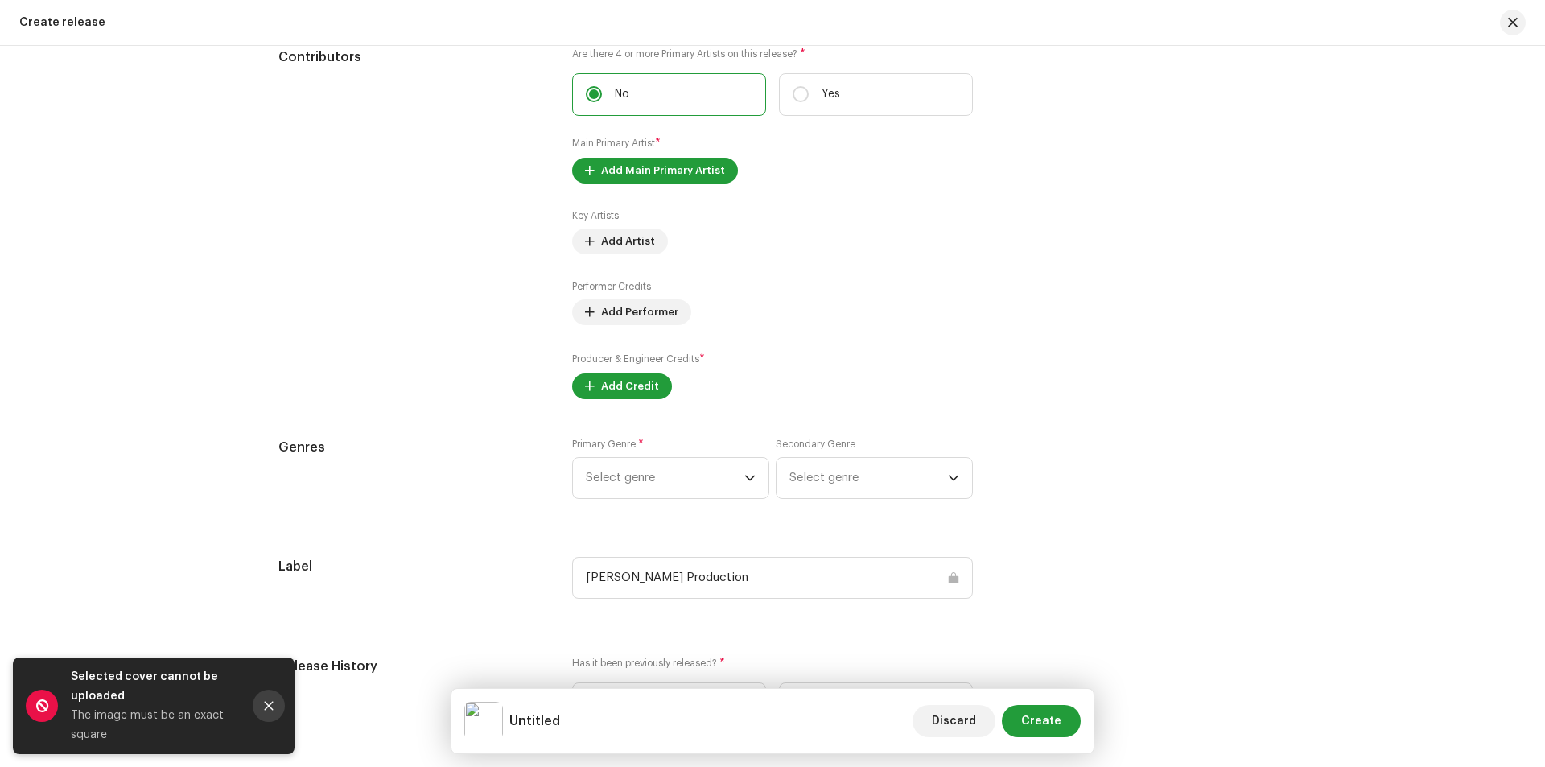
click at [274, 706] on icon "Close" at bounding box center [268, 705] width 11 height 11
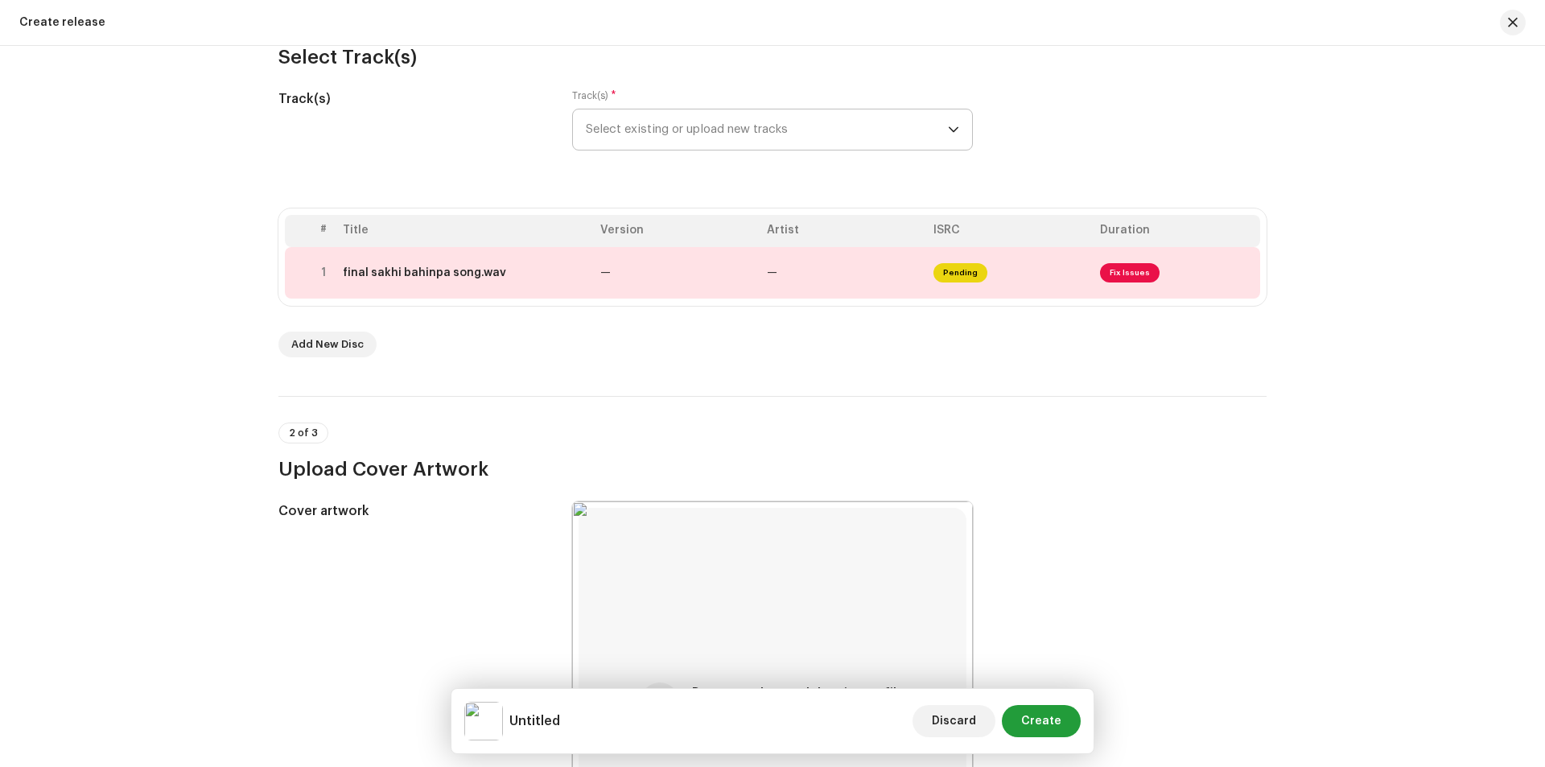
scroll to position [160, 0]
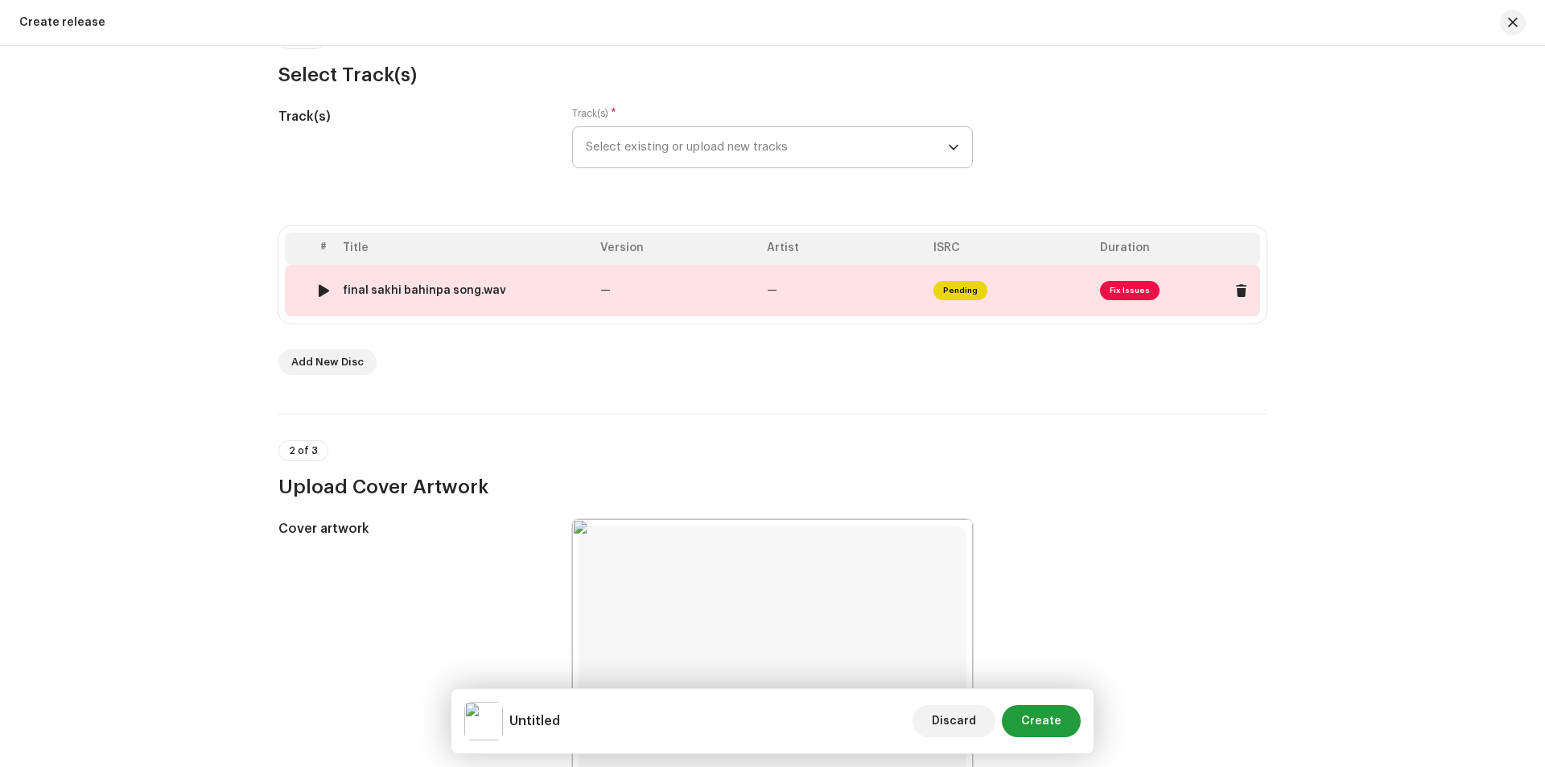
click at [1127, 285] on span "Fix Issues" at bounding box center [1130, 290] width 60 height 19
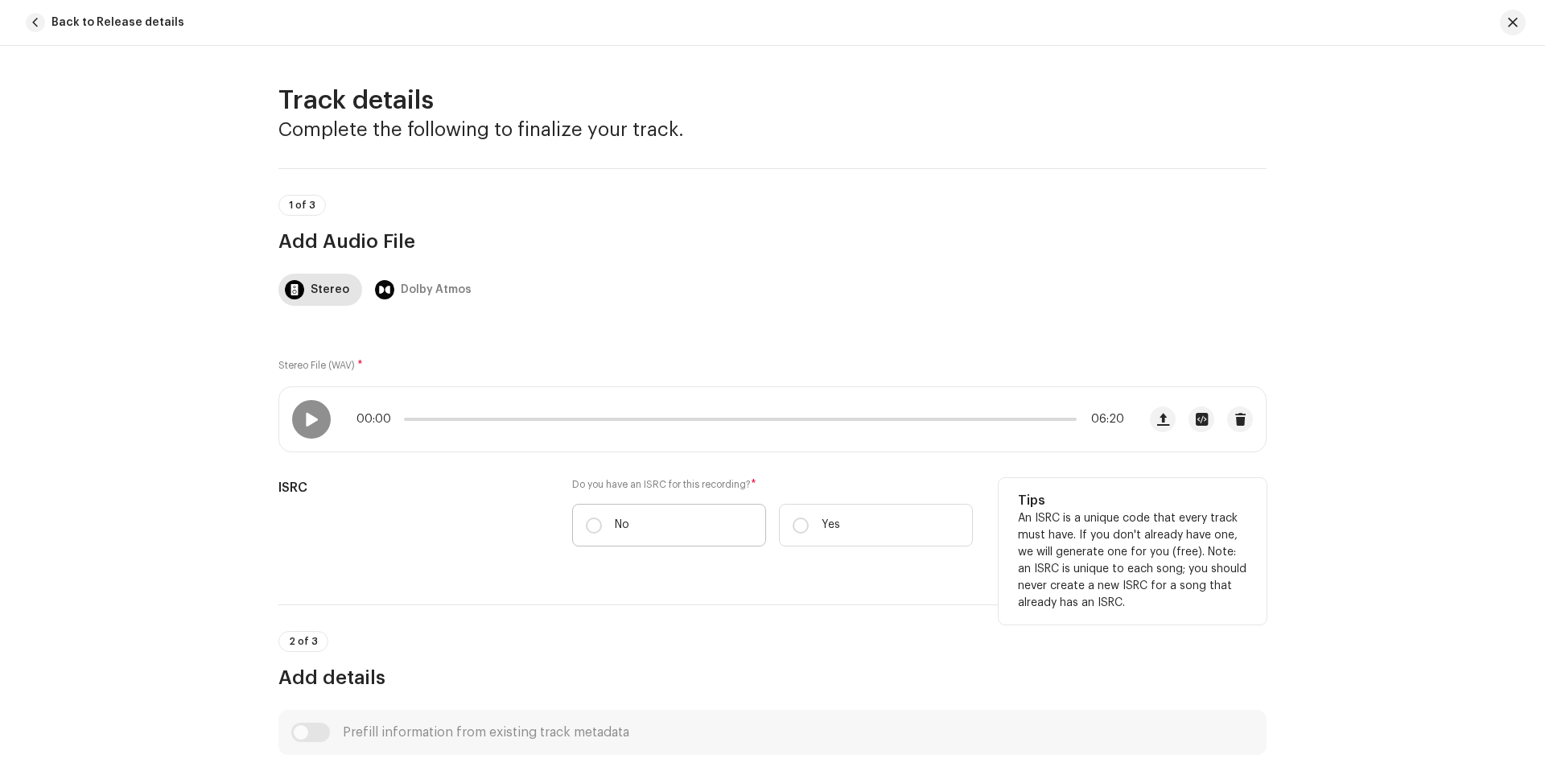
click at [592, 534] on label "No" at bounding box center [669, 525] width 194 height 43
click at [592, 534] on input "No" at bounding box center [594, 525] width 16 height 16
radio input "true"
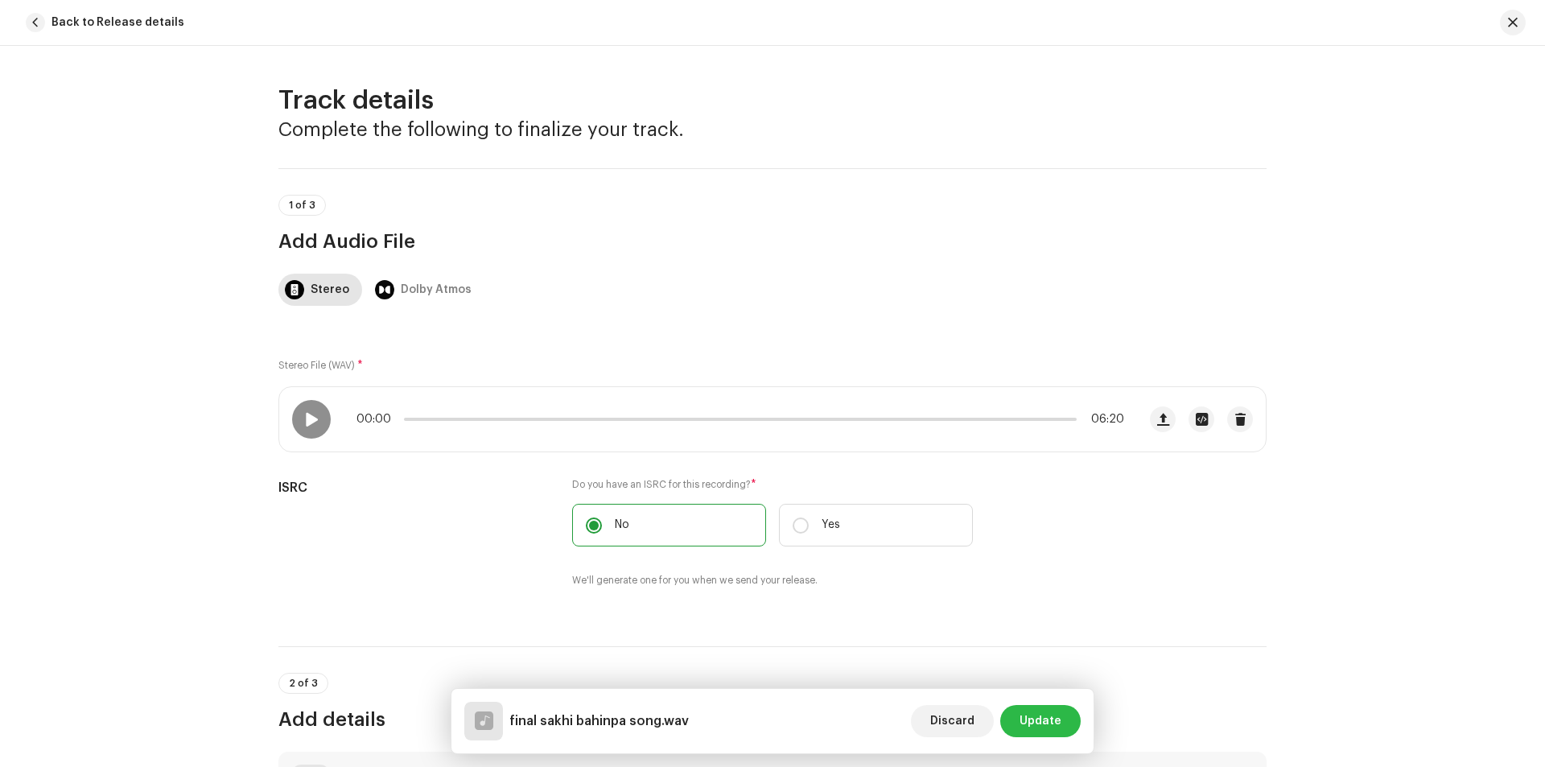
click at [1053, 714] on span "Update" at bounding box center [1041, 721] width 42 height 32
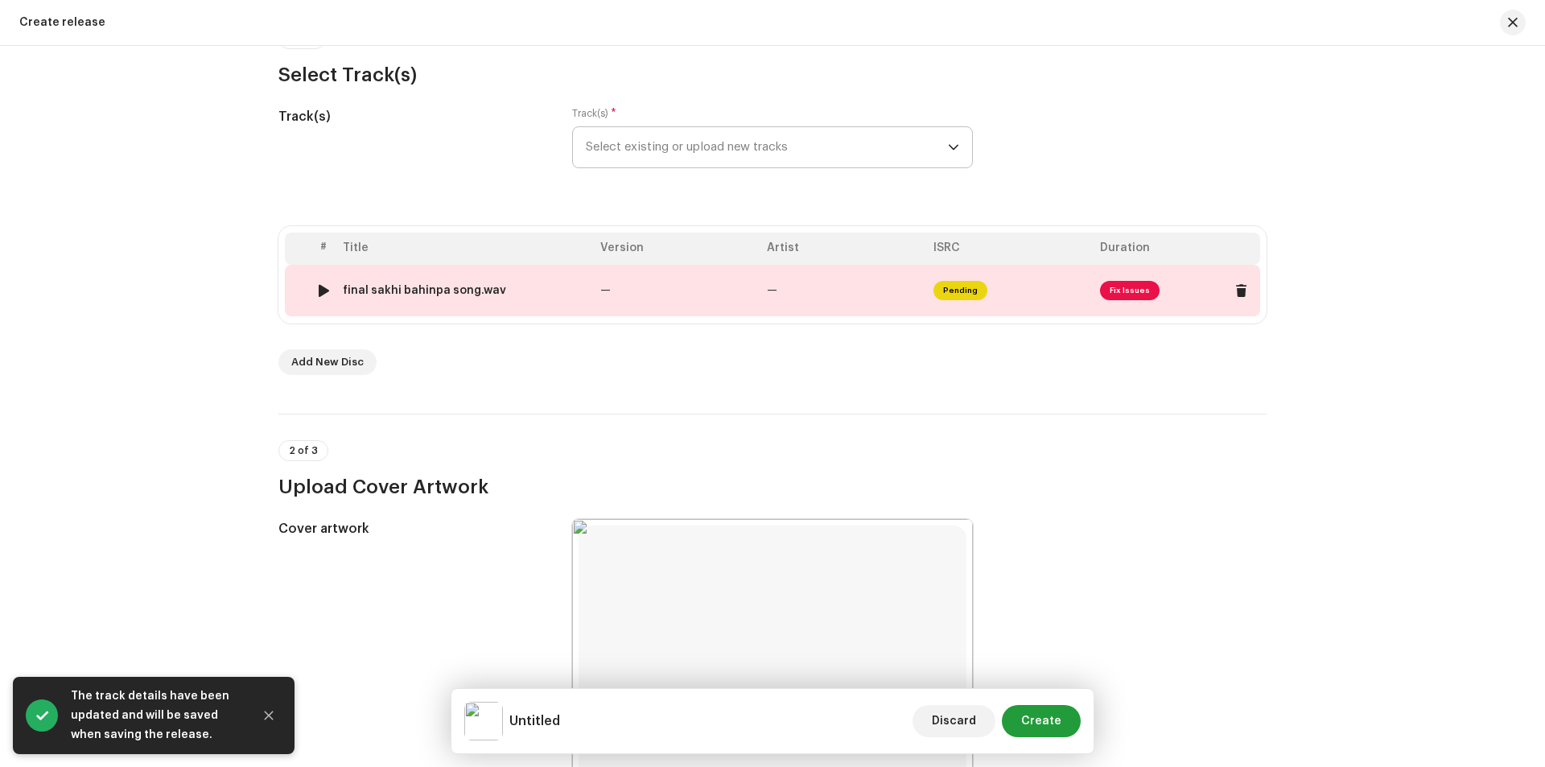
click at [1123, 279] on span "Fix Issues" at bounding box center [1177, 291] width 154 height 26
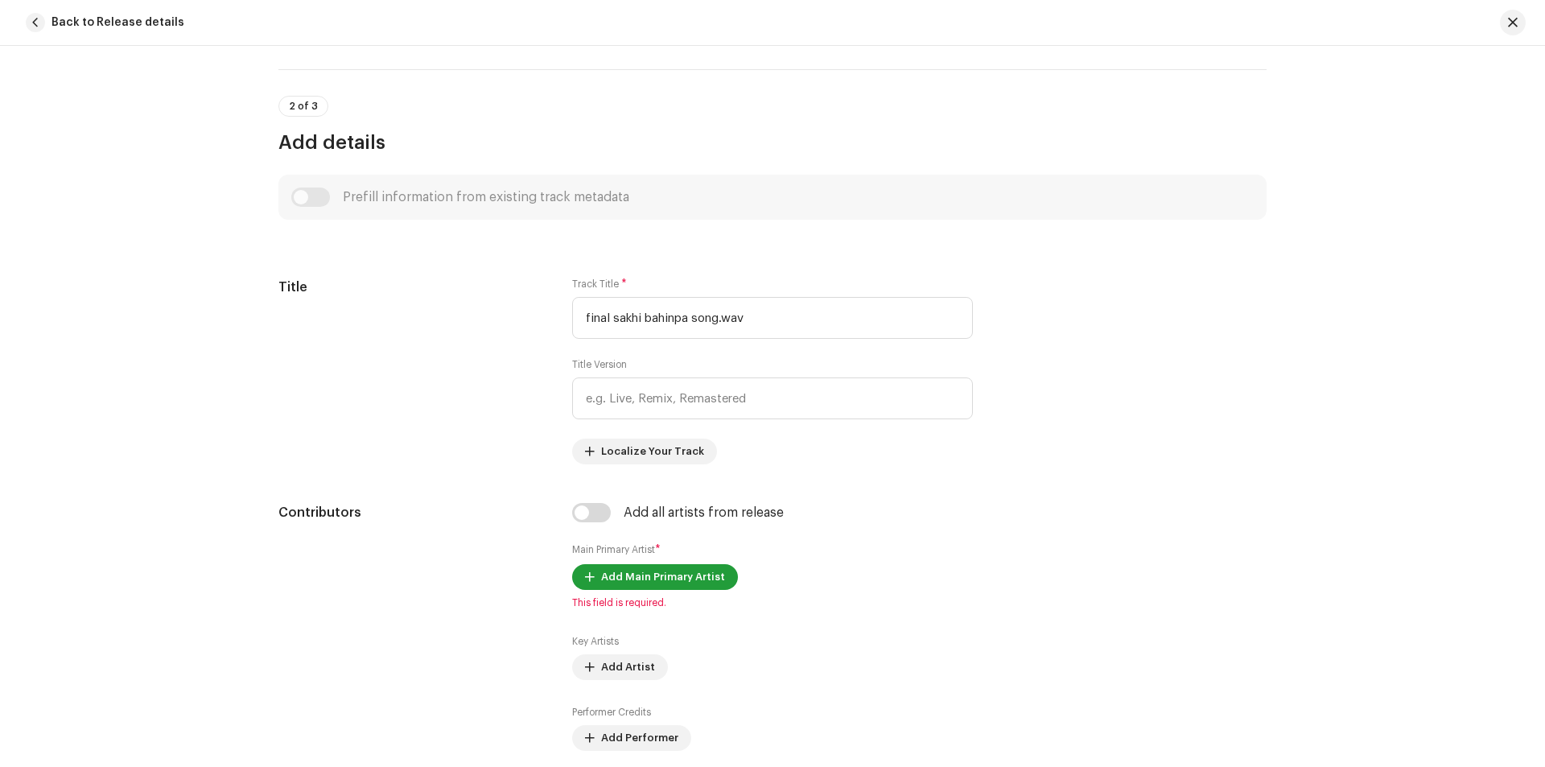
scroll to position [590, 0]
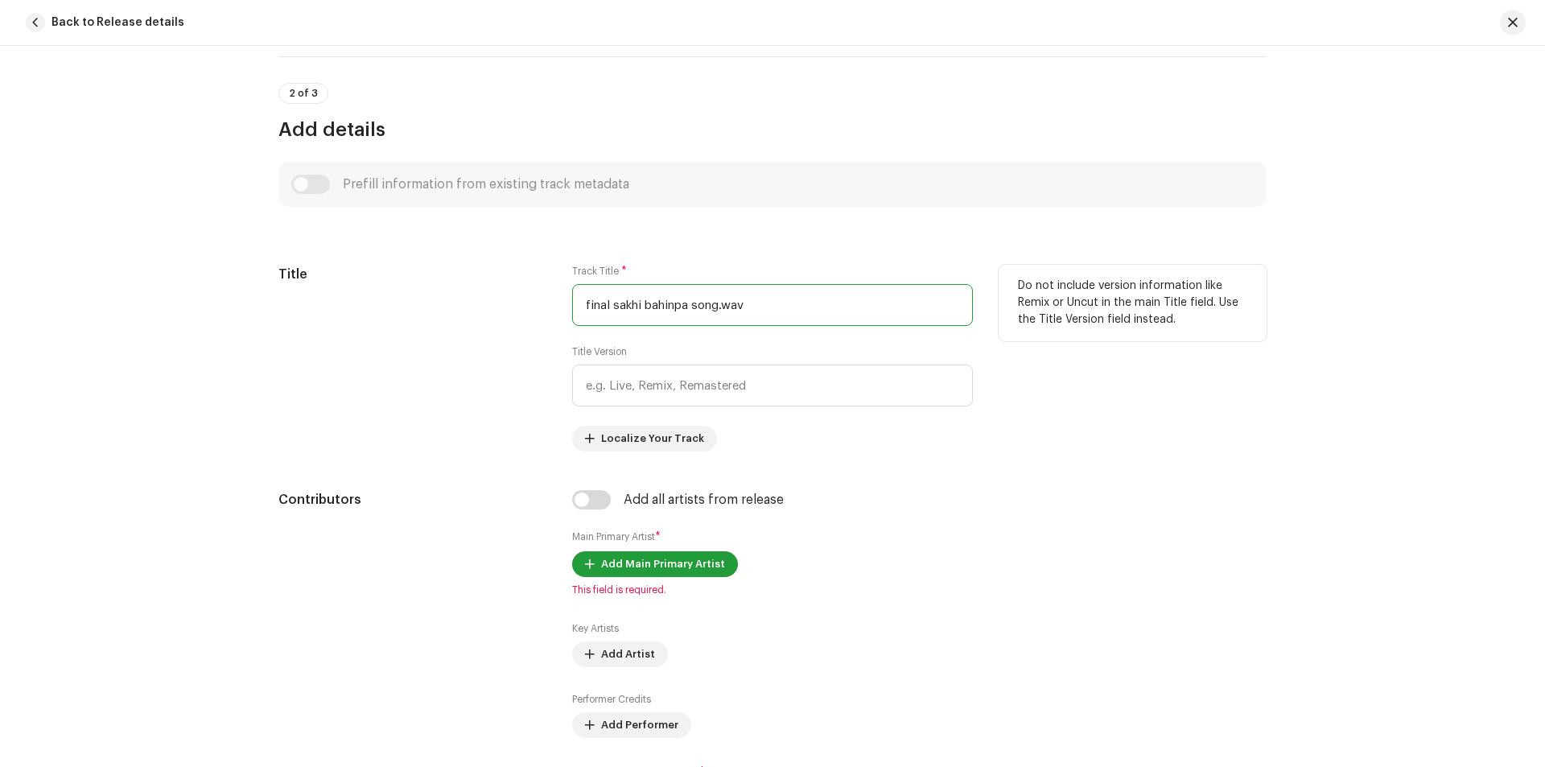
drag, startPoint x: 821, startPoint y: 311, endPoint x: 546, endPoint y: 322, distance: 274.6
click at [546, 322] on div "Title Track Title * final sakhi bahinpa song.wav Title Version Localize Your Tr…" at bounding box center [772, 358] width 988 height 187
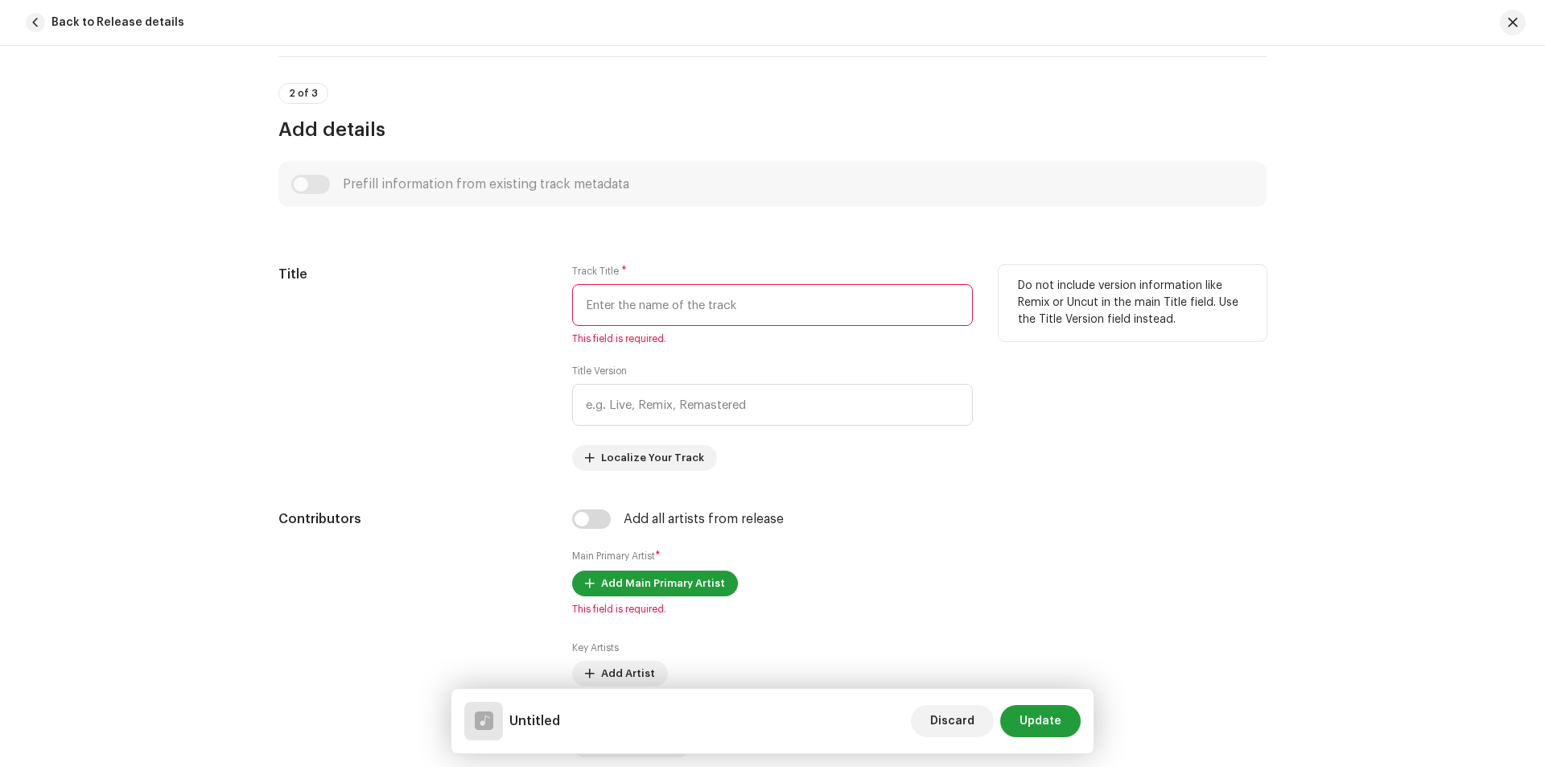
paste input "SAKHI BAHINPA SONG"
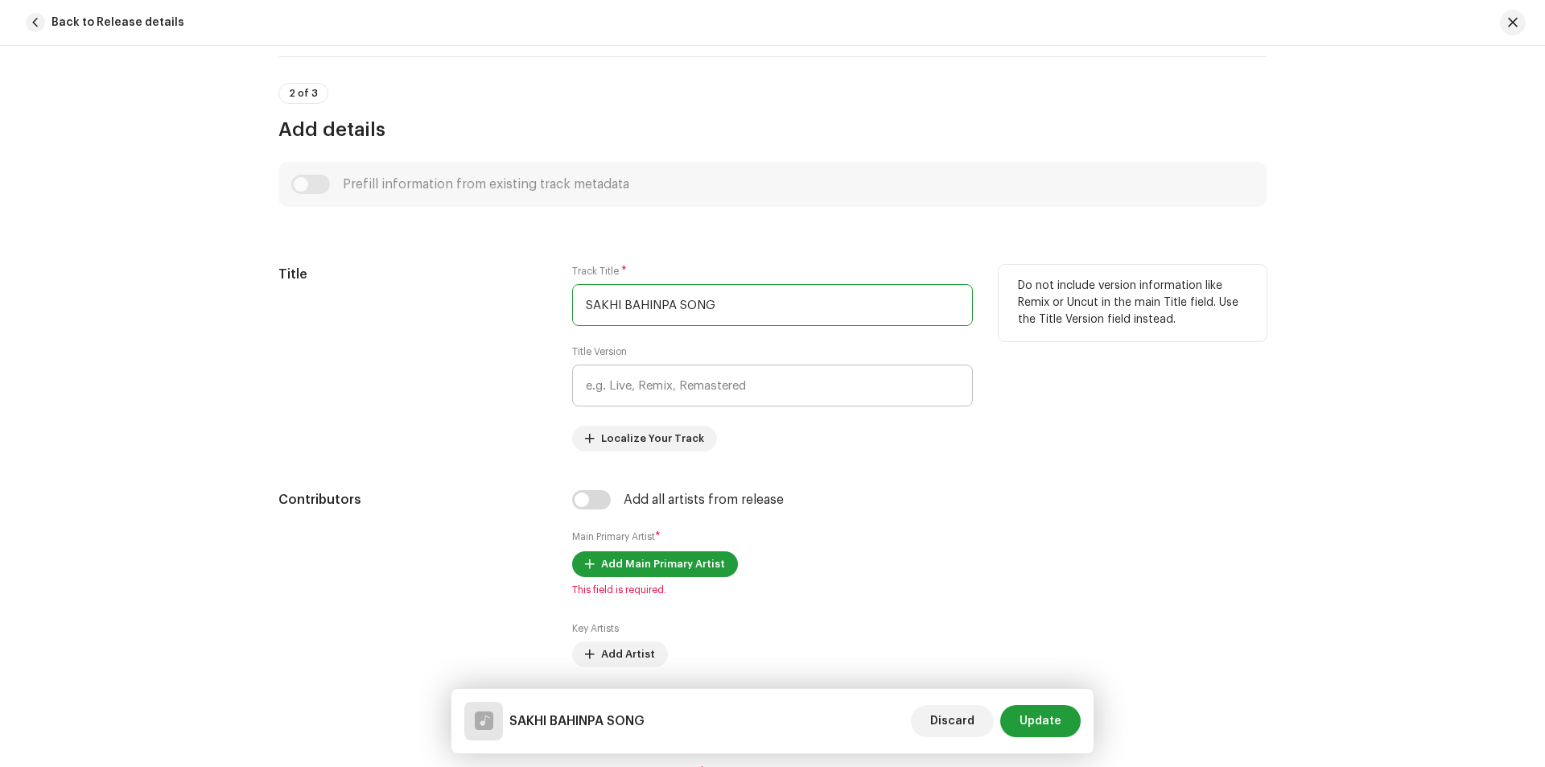
type input "SAKHI BAHINPA SONG"
click at [731, 393] on input "text" at bounding box center [772, 386] width 401 height 42
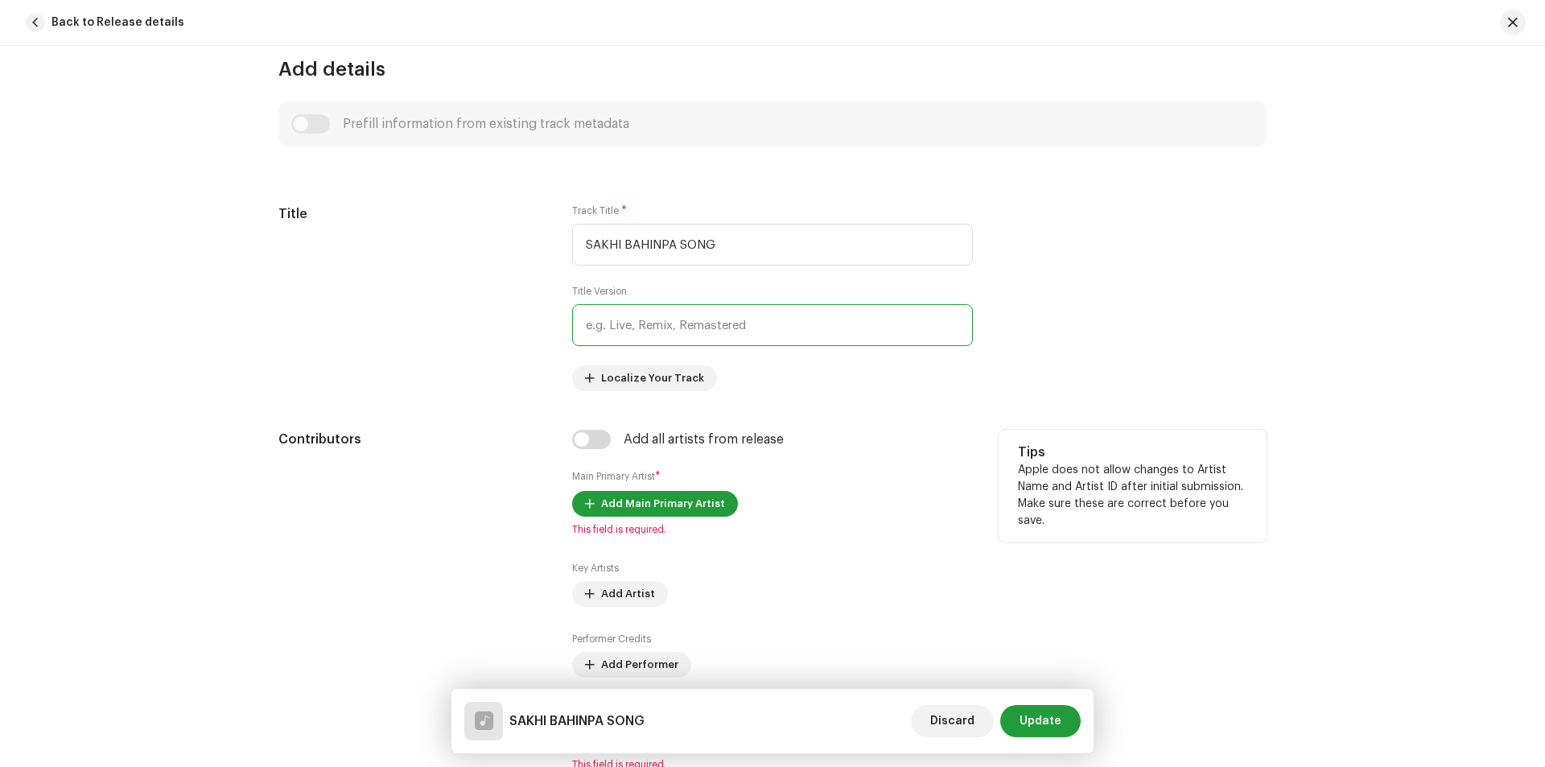
scroll to position [670, 0]
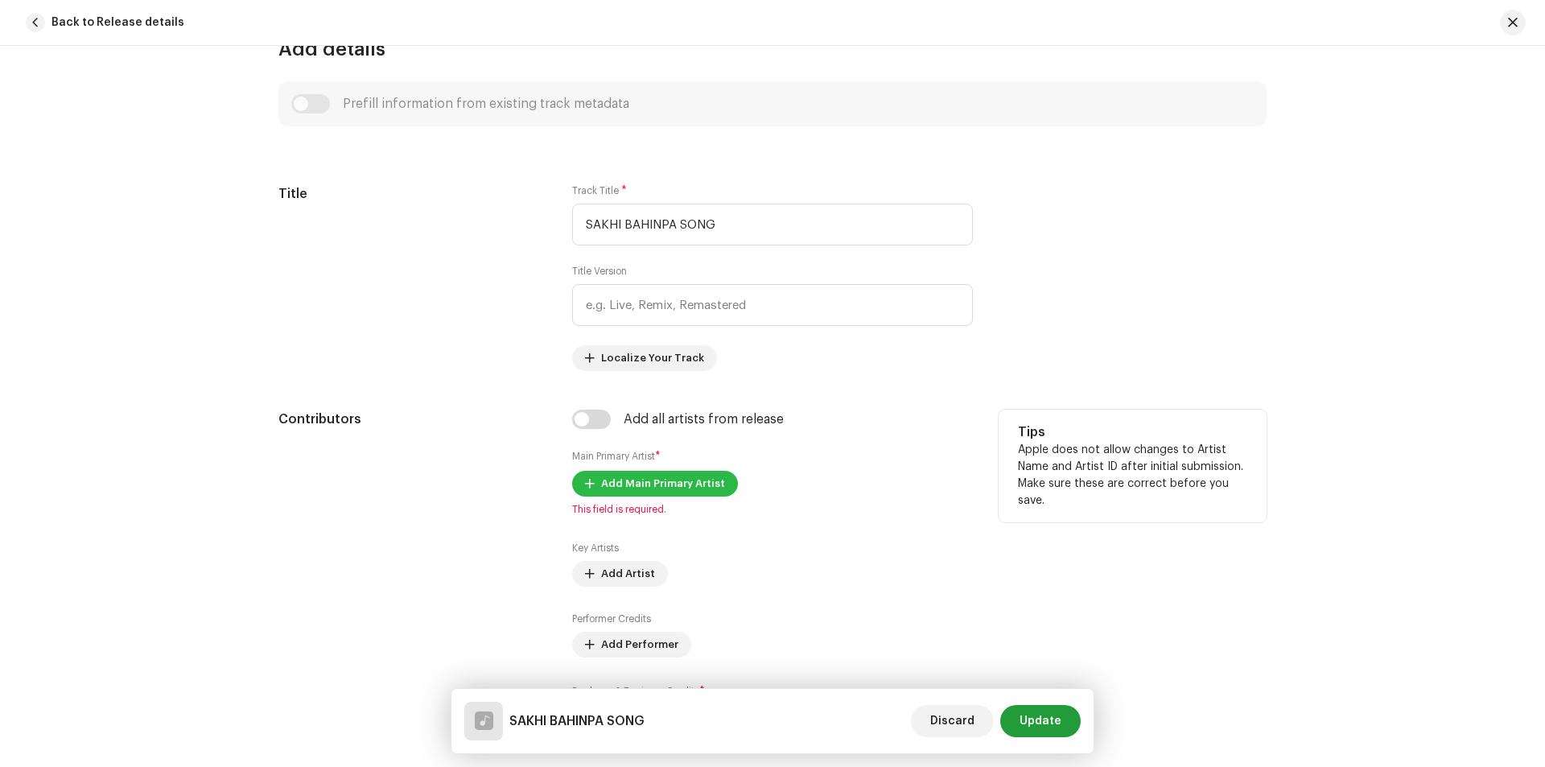
click at [678, 478] on span "Add Main Primary Artist" at bounding box center [663, 484] width 124 height 32
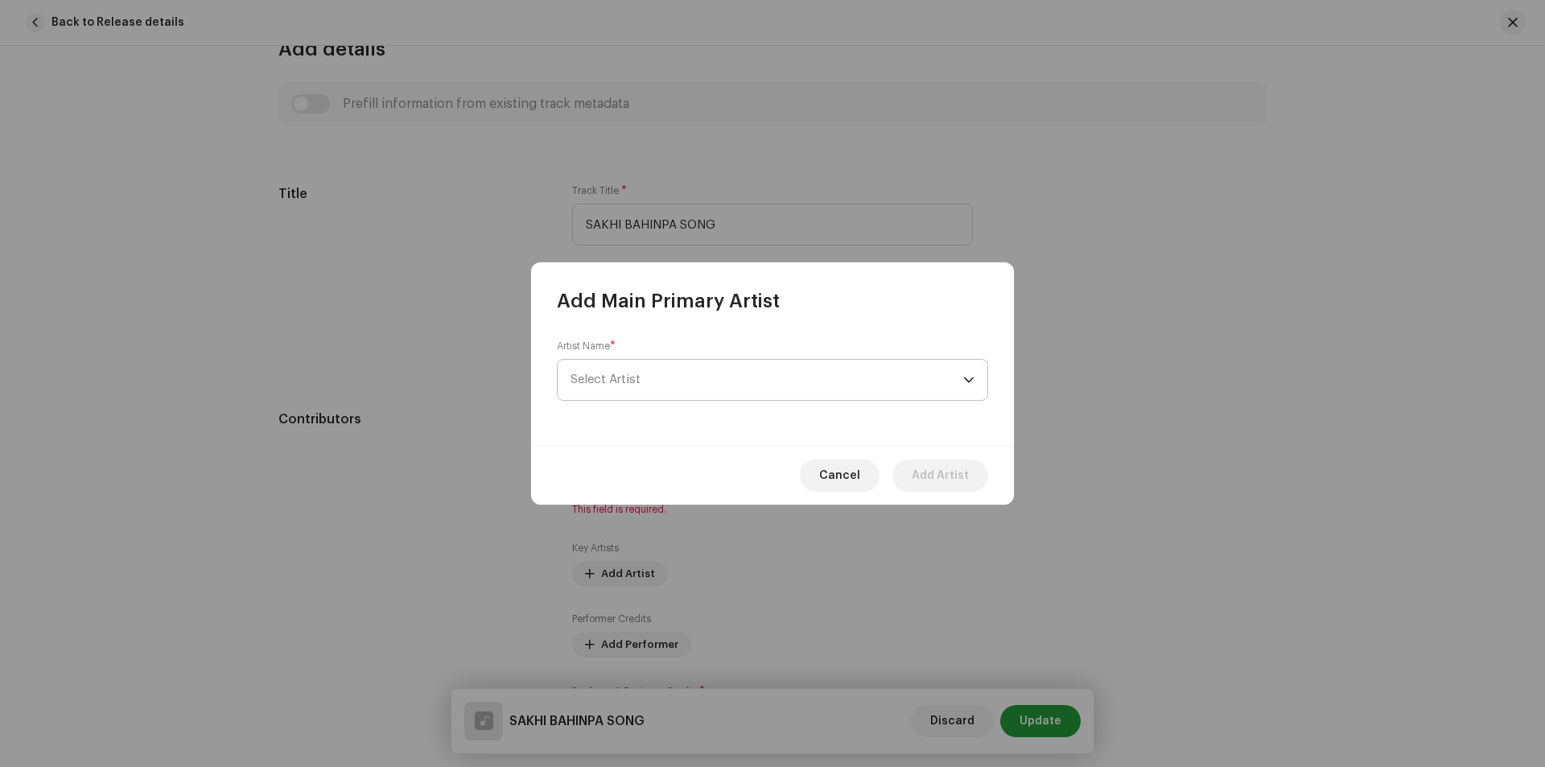
click at [729, 373] on span "Select Artist" at bounding box center [767, 380] width 393 height 40
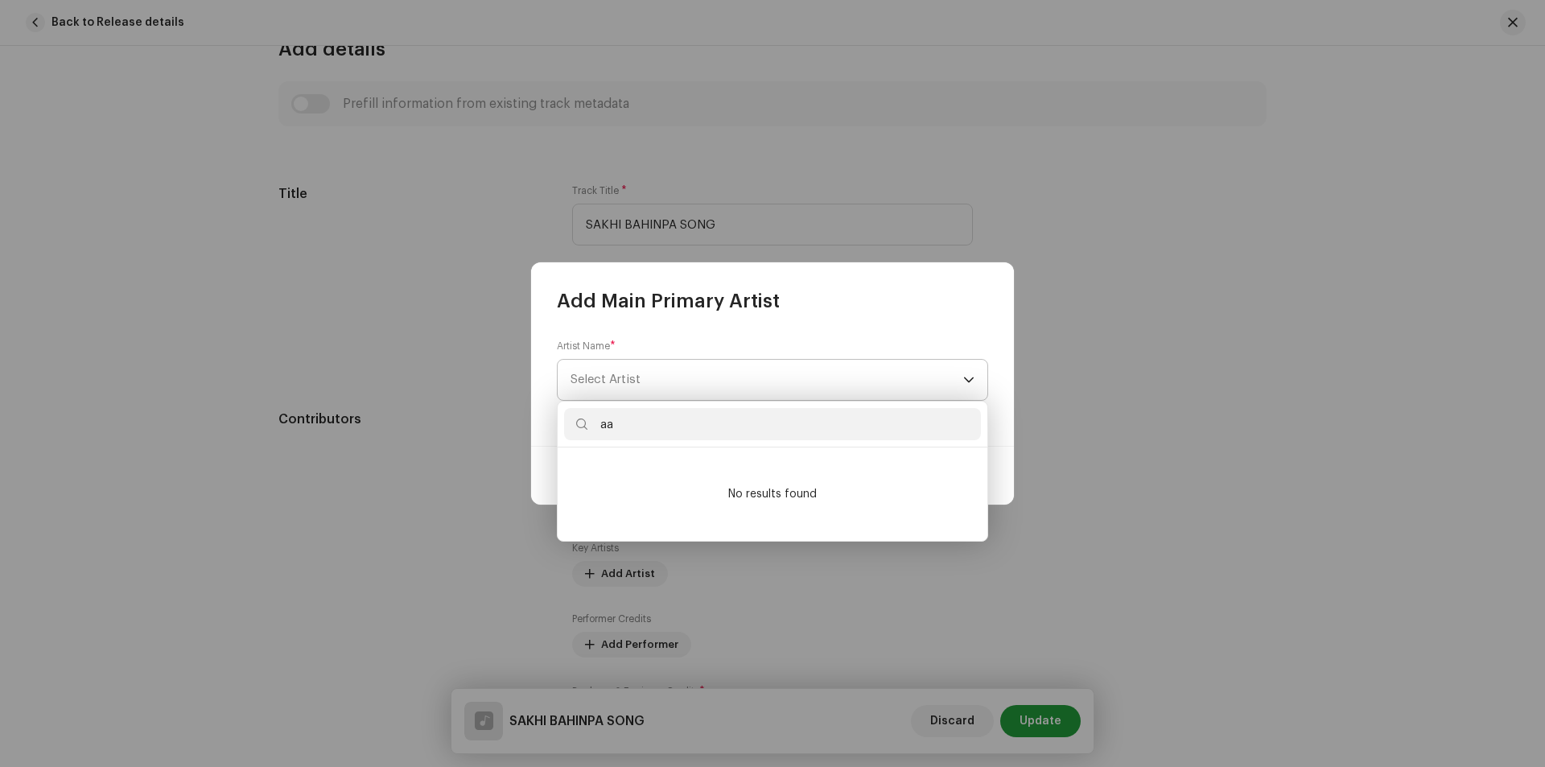
type input "a"
type input "s"
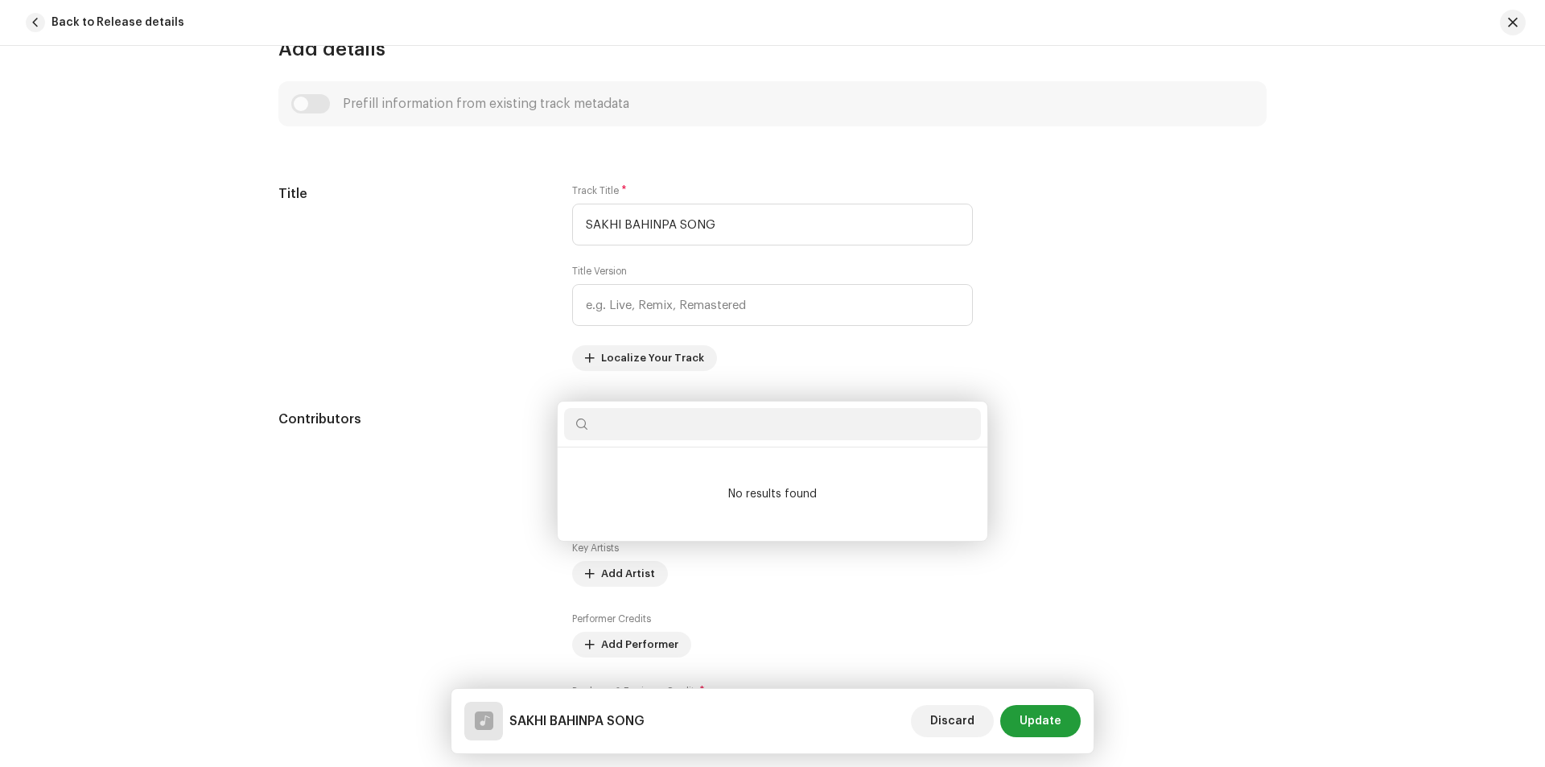
click at [1519, 217] on div "Add Main Primary Artist Artist Name * [PERSON_NAME] Cancel Add Artist" at bounding box center [772, 383] width 1545 height 767
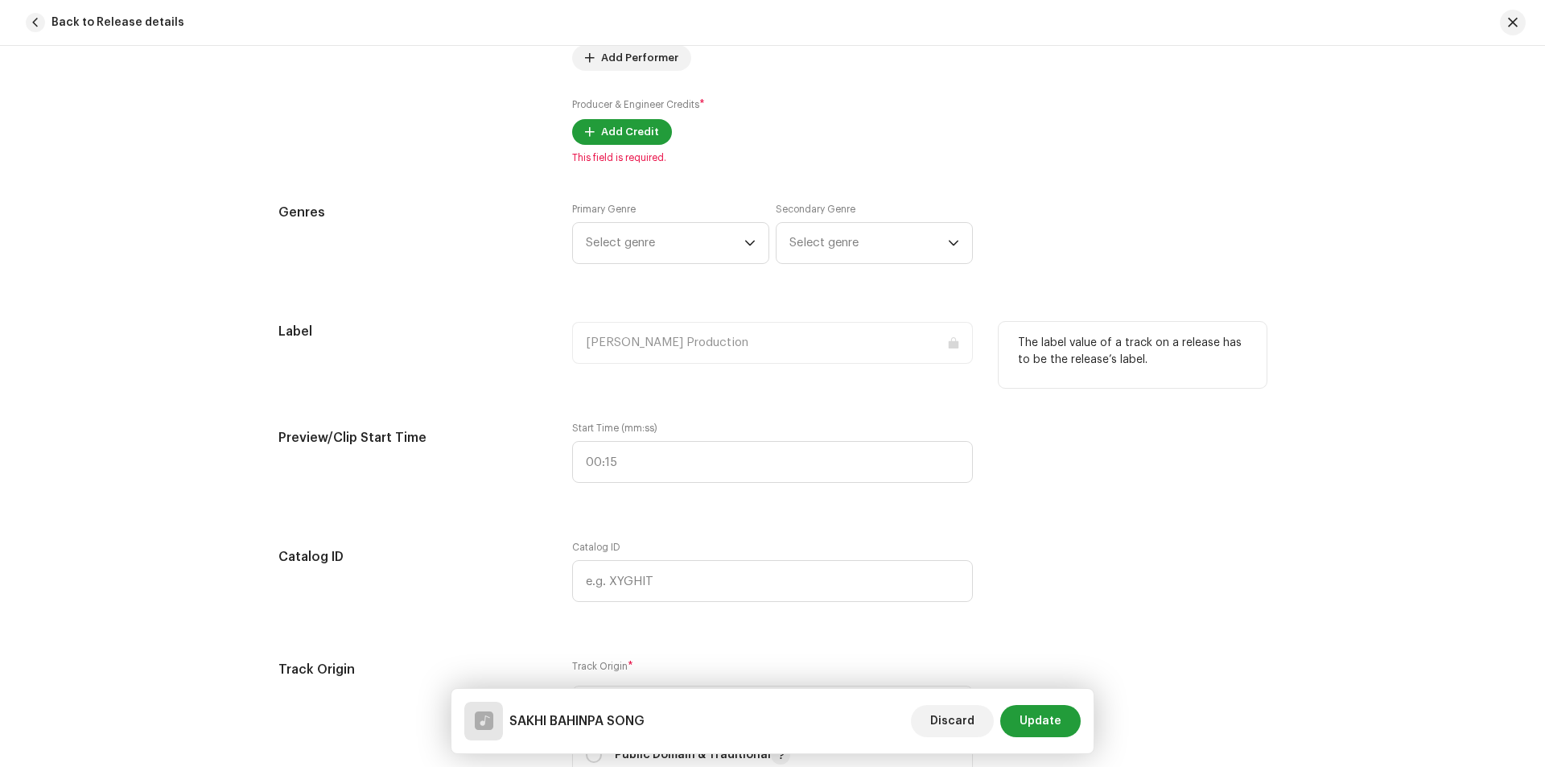
scroll to position [1261, 0]
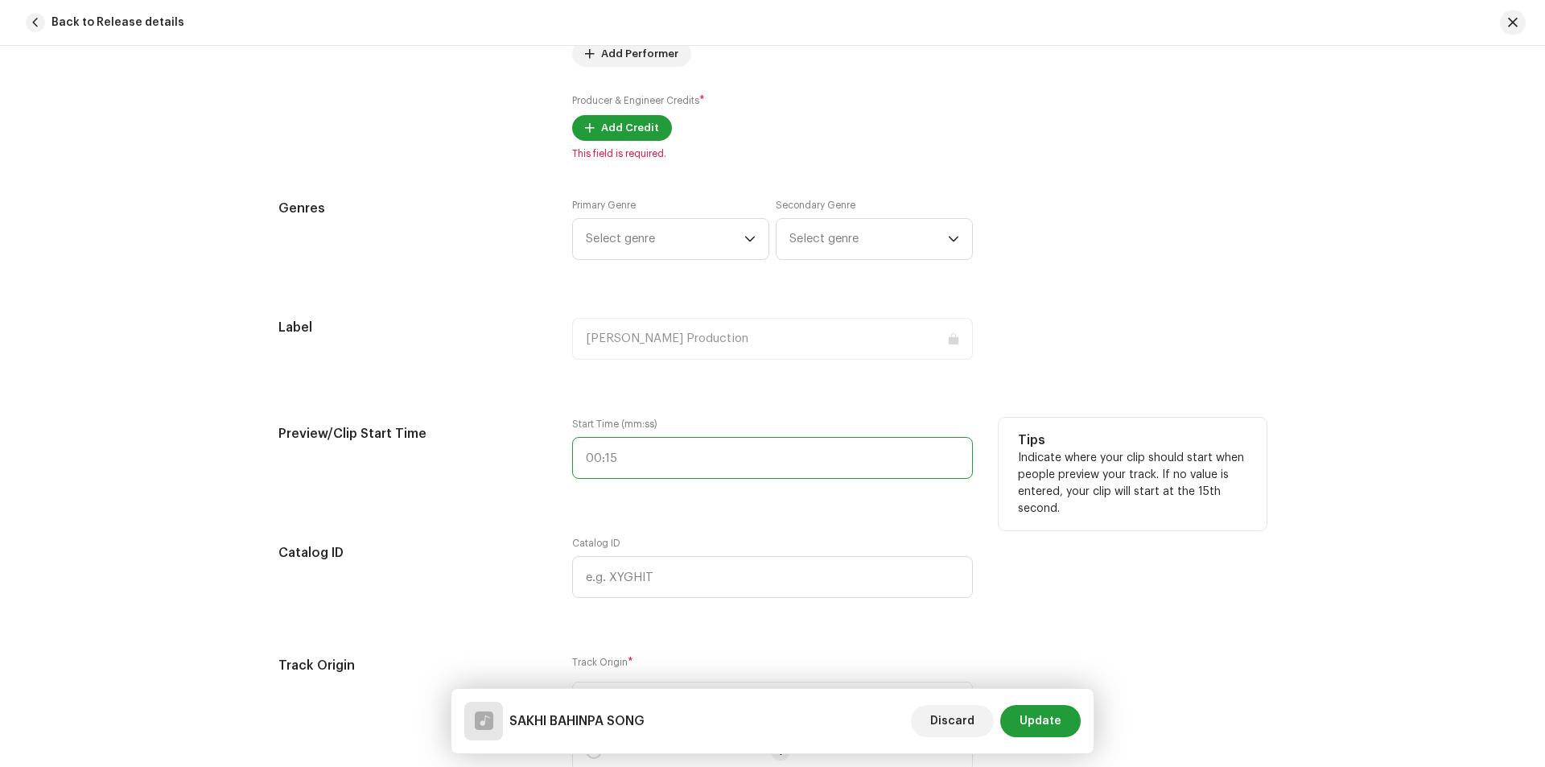
type input ":"
click at [617, 460] on input ":" at bounding box center [772, 458] width 401 height 42
click at [628, 455] on input ":" at bounding box center [772, 458] width 401 height 42
click at [670, 517] on div "Track details Complete the following to finalize your track. 1 of 3 Add Audio F…" at bounding box center [773, 554] width 1040 height 3462
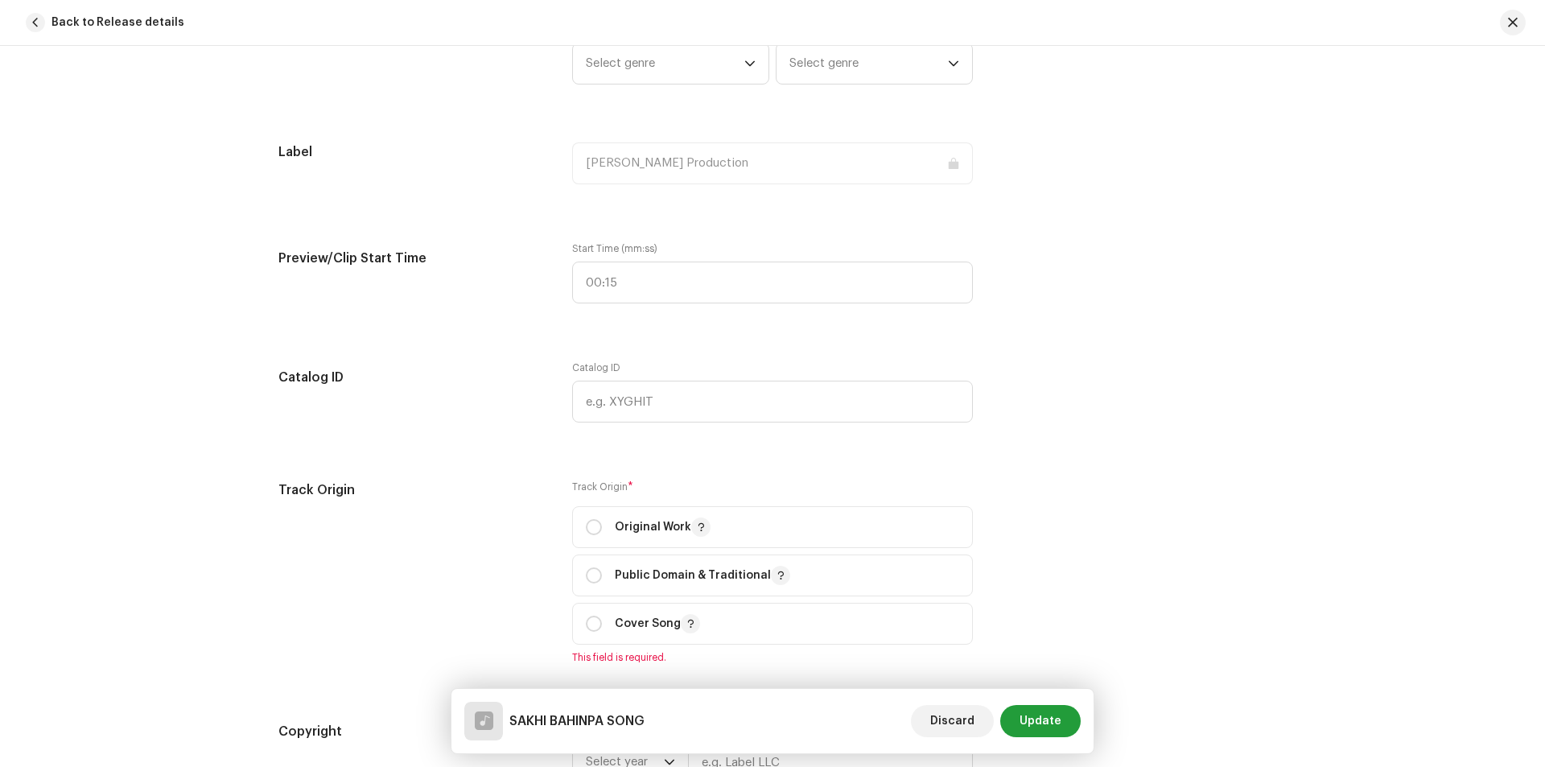
scroll to position [1475, 0]
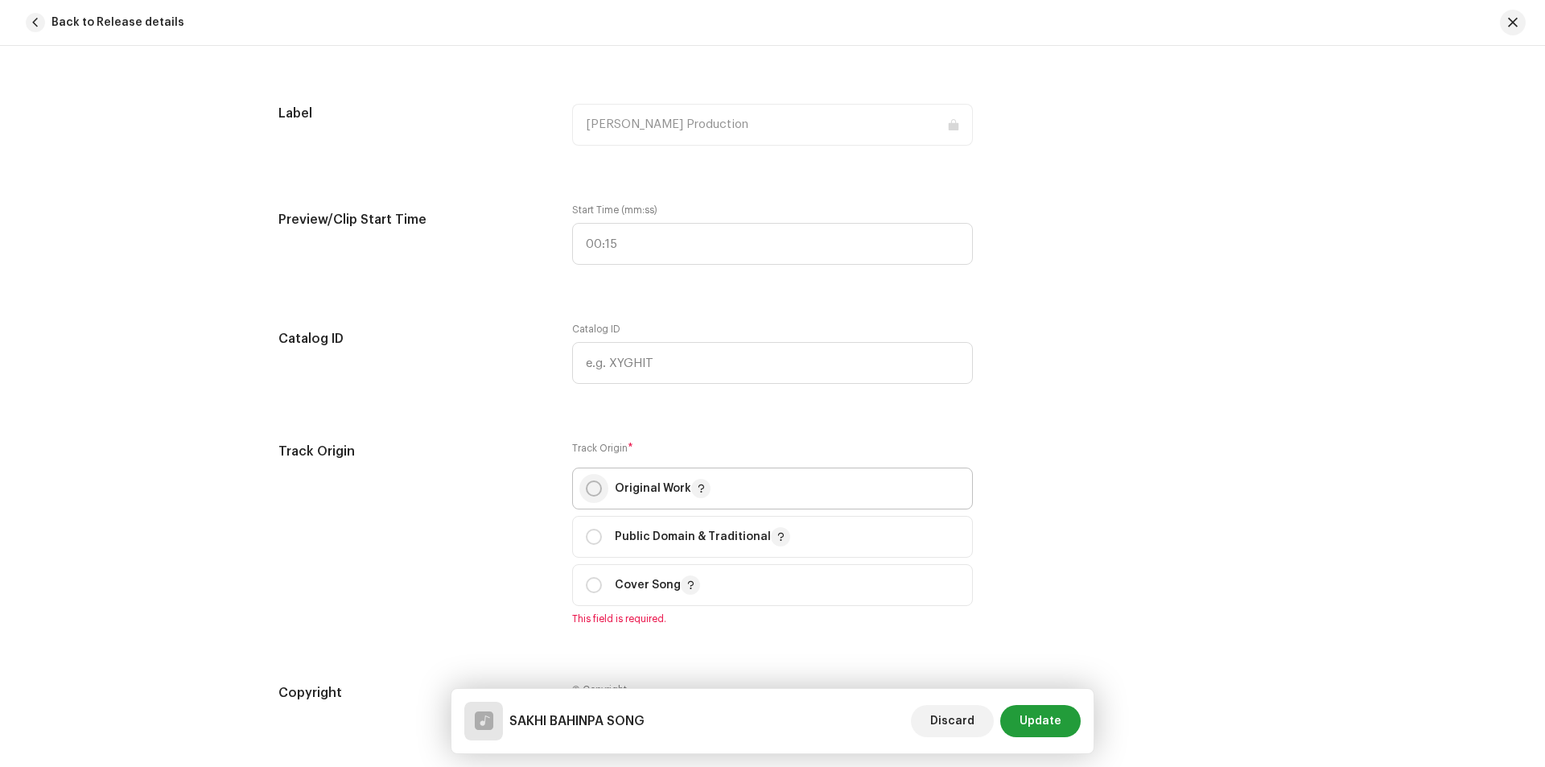
click at [586, 489] on input "radio" at bounding box center [594, 488] width 16 height 16
radio input "true"
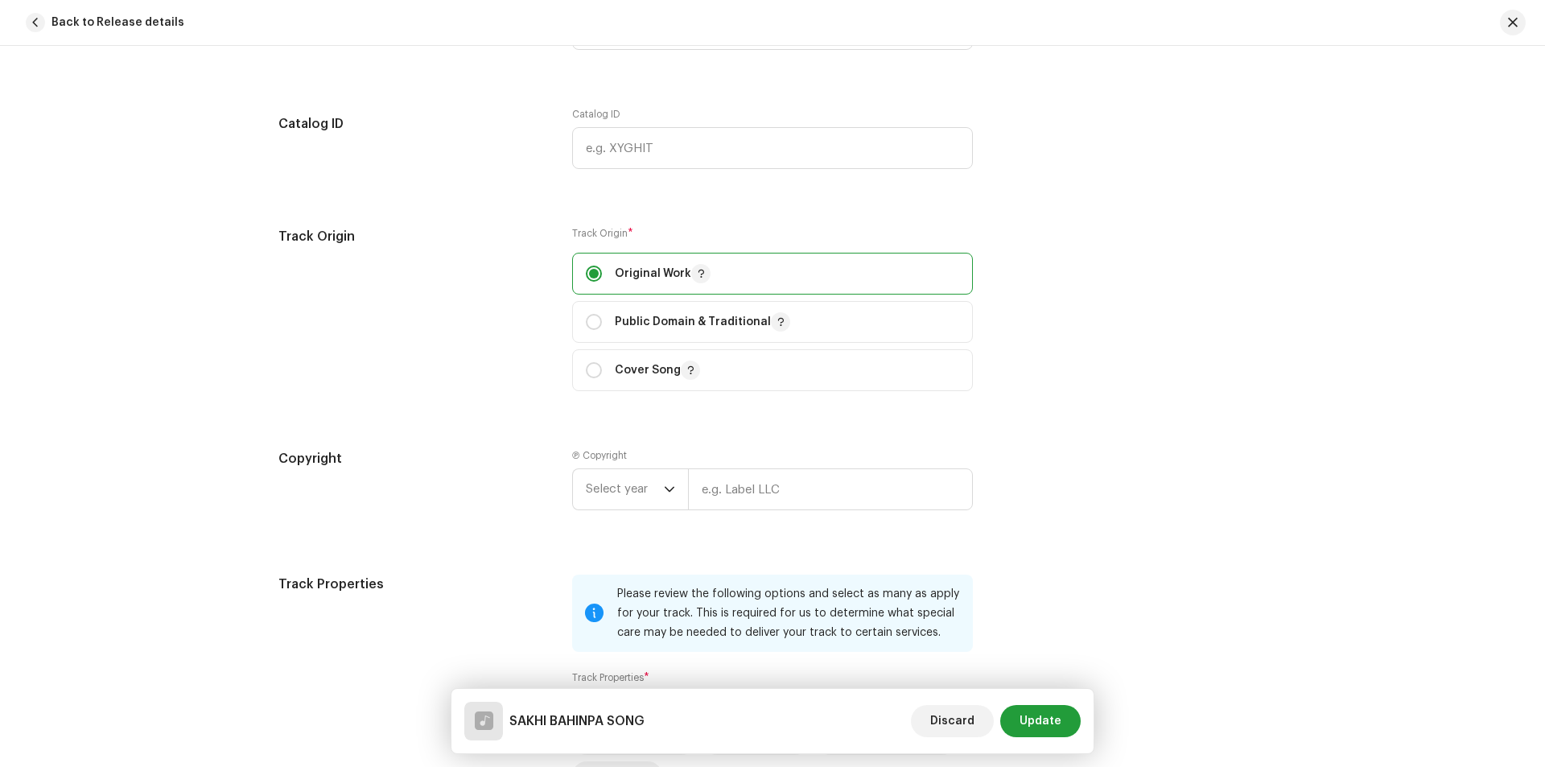
scroll to position [1744, 0]
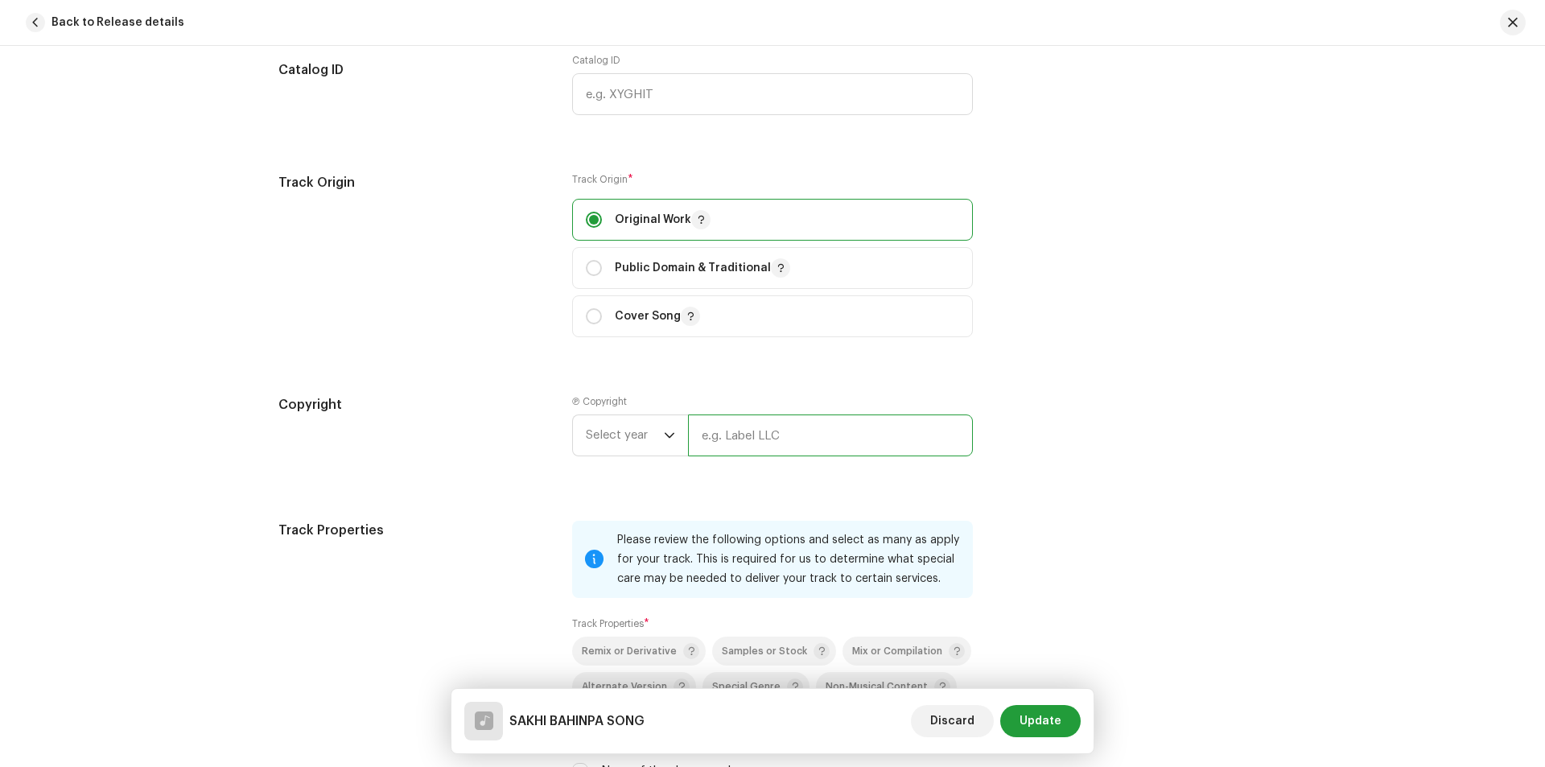
click at [785, 437] on input "text" at bounding box center [830, 435] width 285 height 42
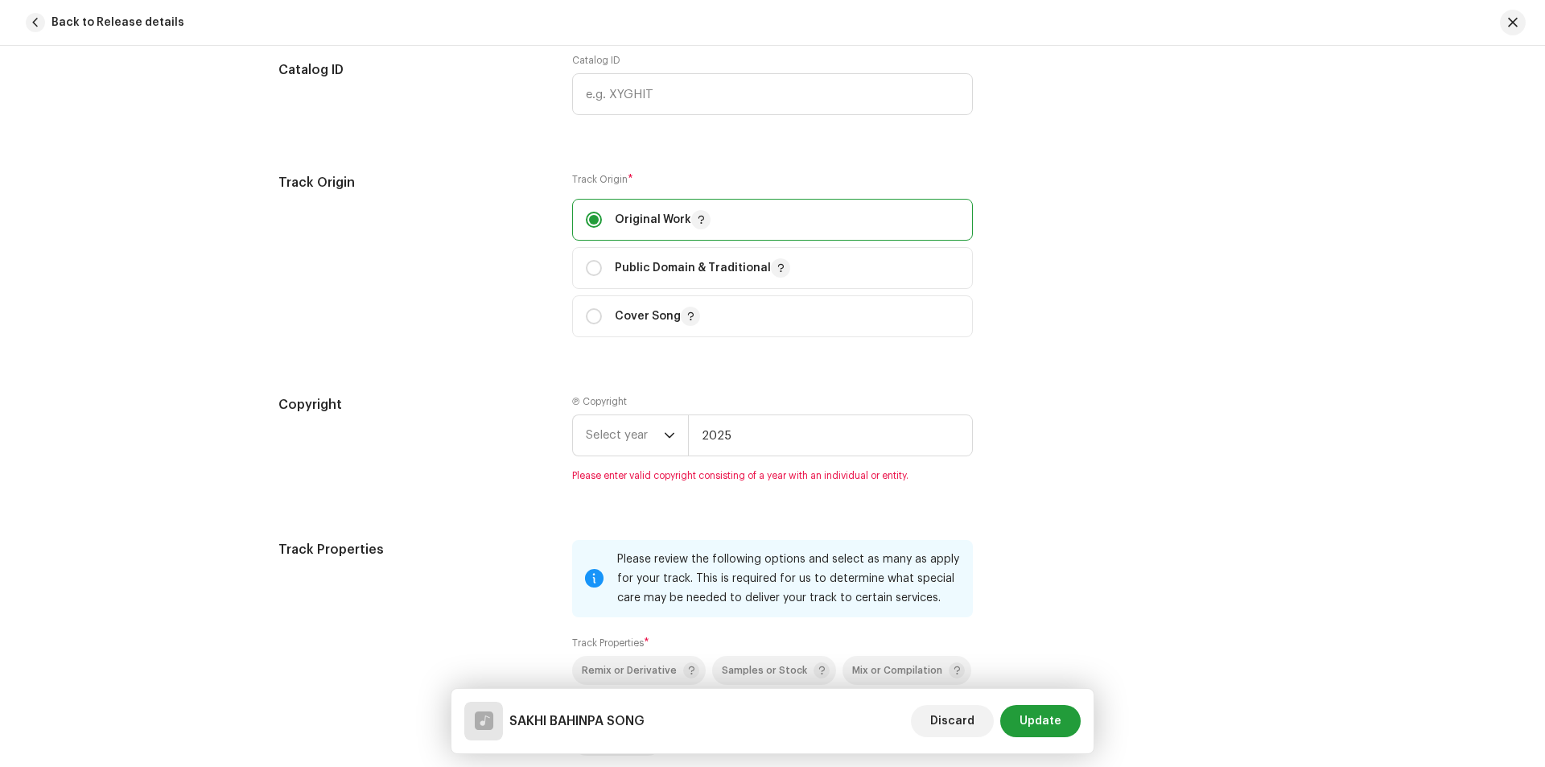
click at [1102, 377] on div "Track details Complete the following to finalize your track. 1 of 3 Add Audio F…" at bounding box center [773, 72] width 1040 height 3462
click at [665, 433] on icon "dropdown trigger" at bounding box center [670, 436] width 10 height 6
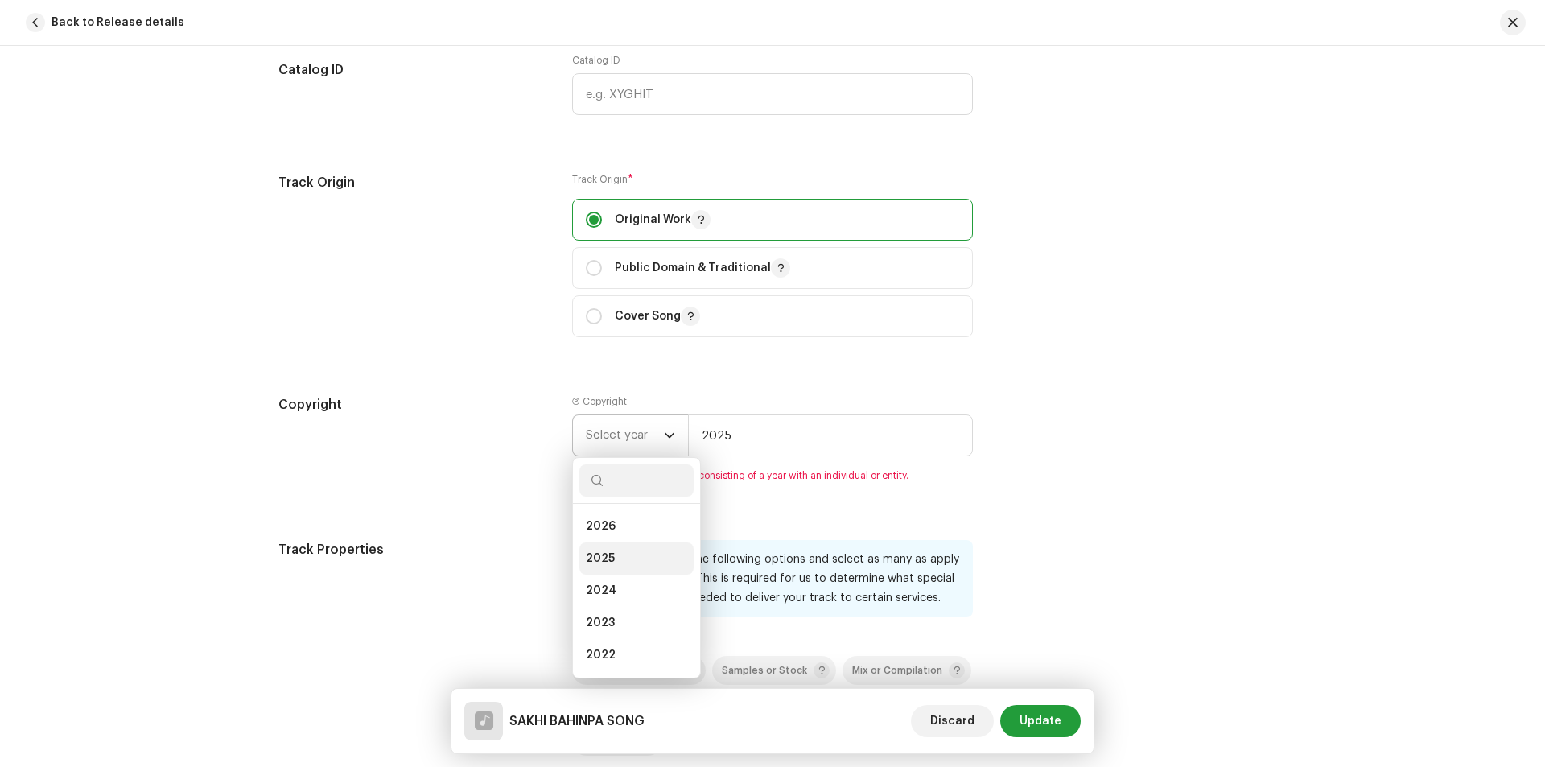
click at [604, 557] on span "2025" at bounding box center [600, 558] width 29 height 16
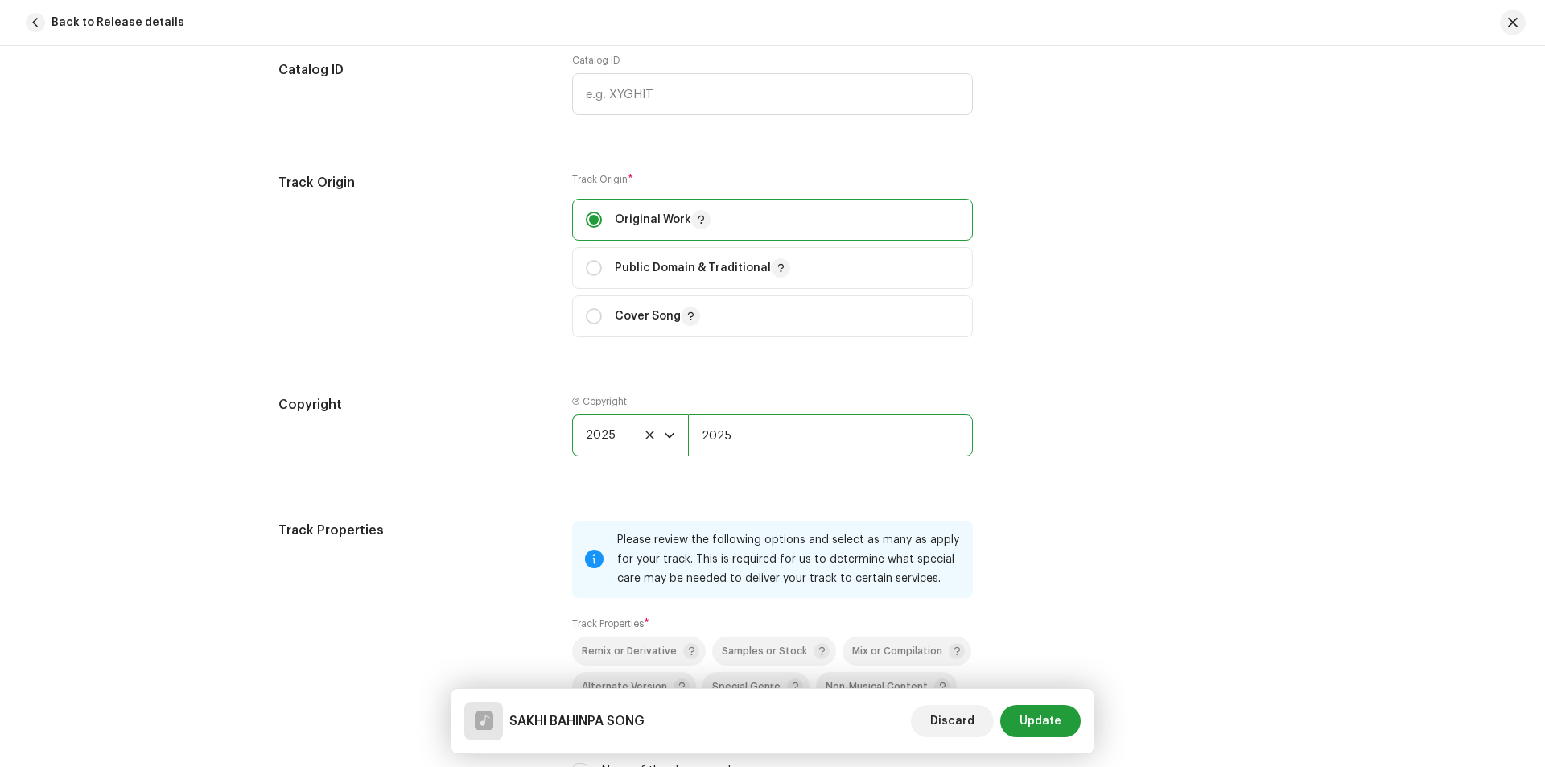
click at [738, 433] on input "2025" at bounding box center [830, 435] width 285 height 42
type input "2"
type input "2025"
click at [1247, 451] on div "Copyright Ⓟ Copyright 2025 2025" at bounding box center [772, 438] width 988 height 87
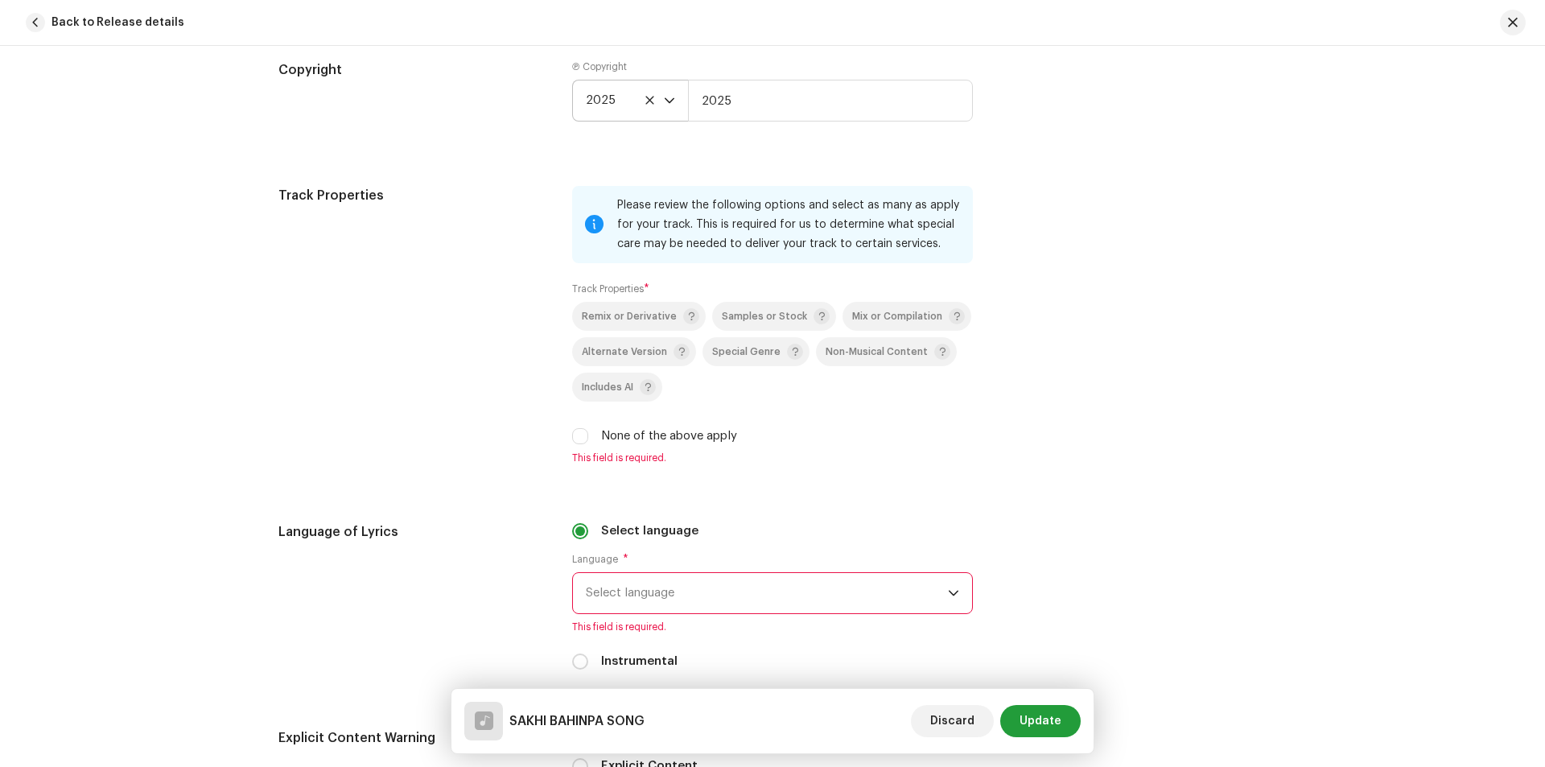
scroll to position [2092, 0]
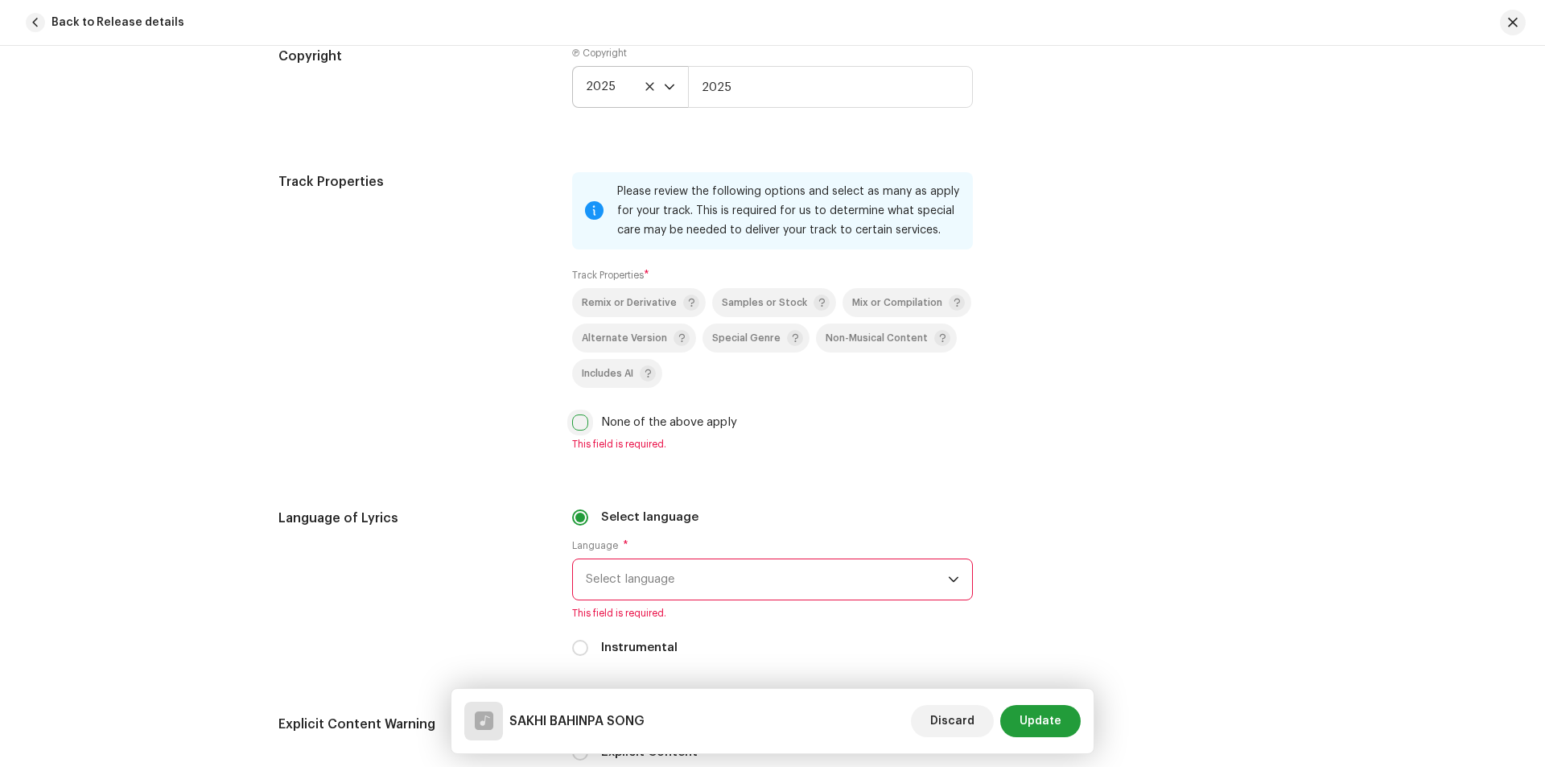
click at [580, 430] on input "None of the above apply" at bounding box center [580, 422] width 16 height 16
checkbox input "true"
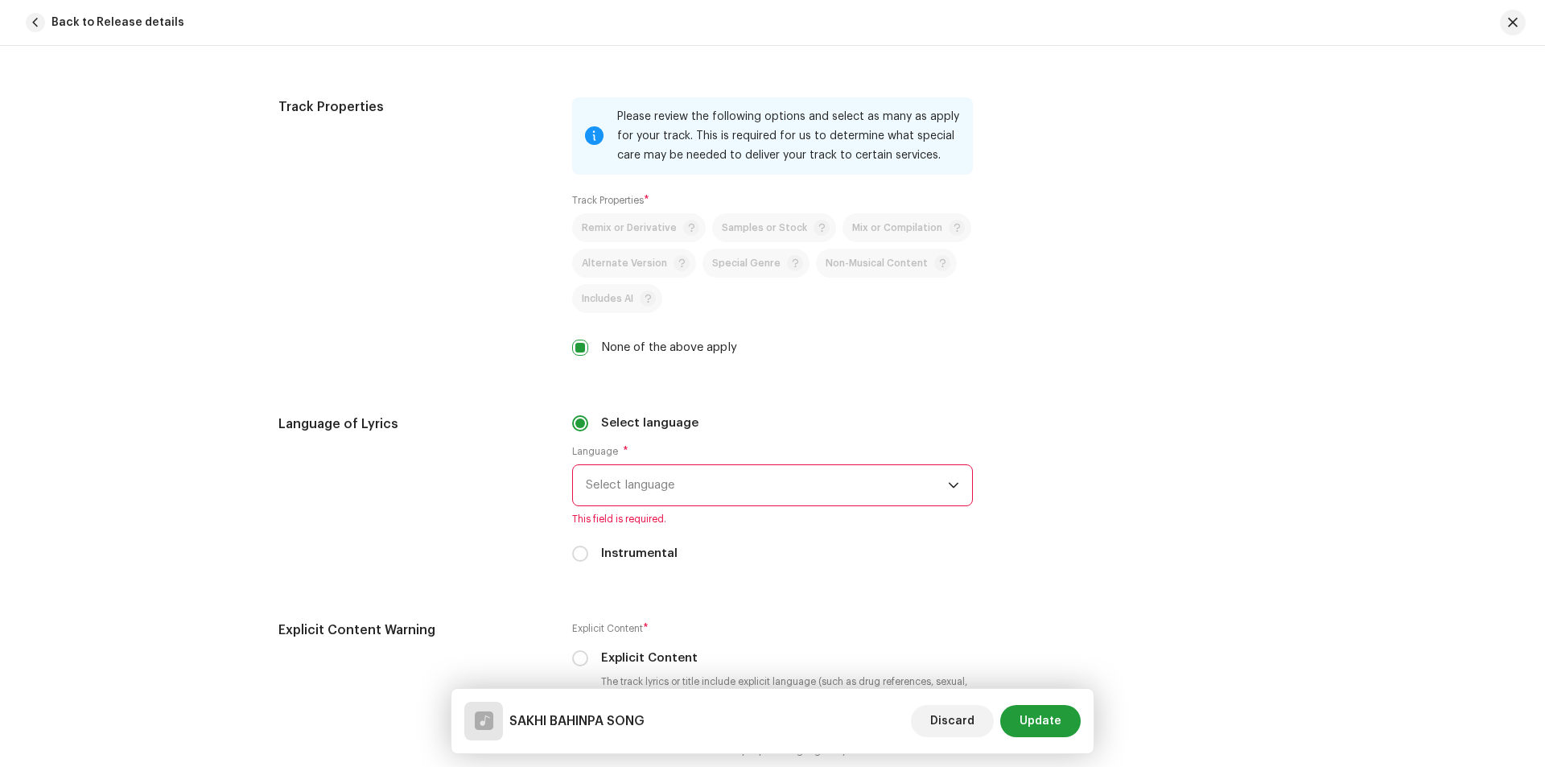
scroll to position [2199, 0]
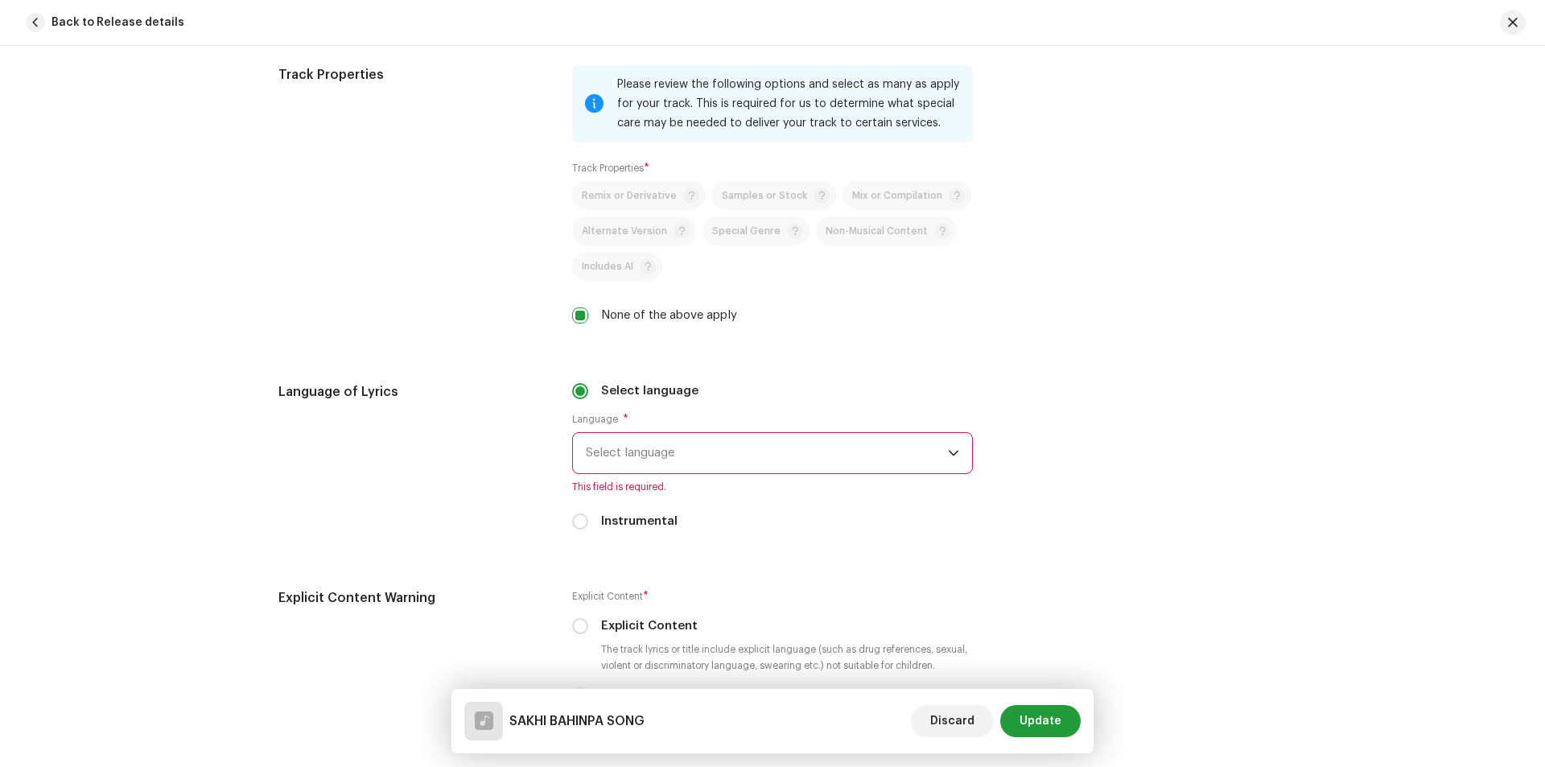
click at [786, 452] on span "Select language" at bounding box center [767, 453] width 362 height 40
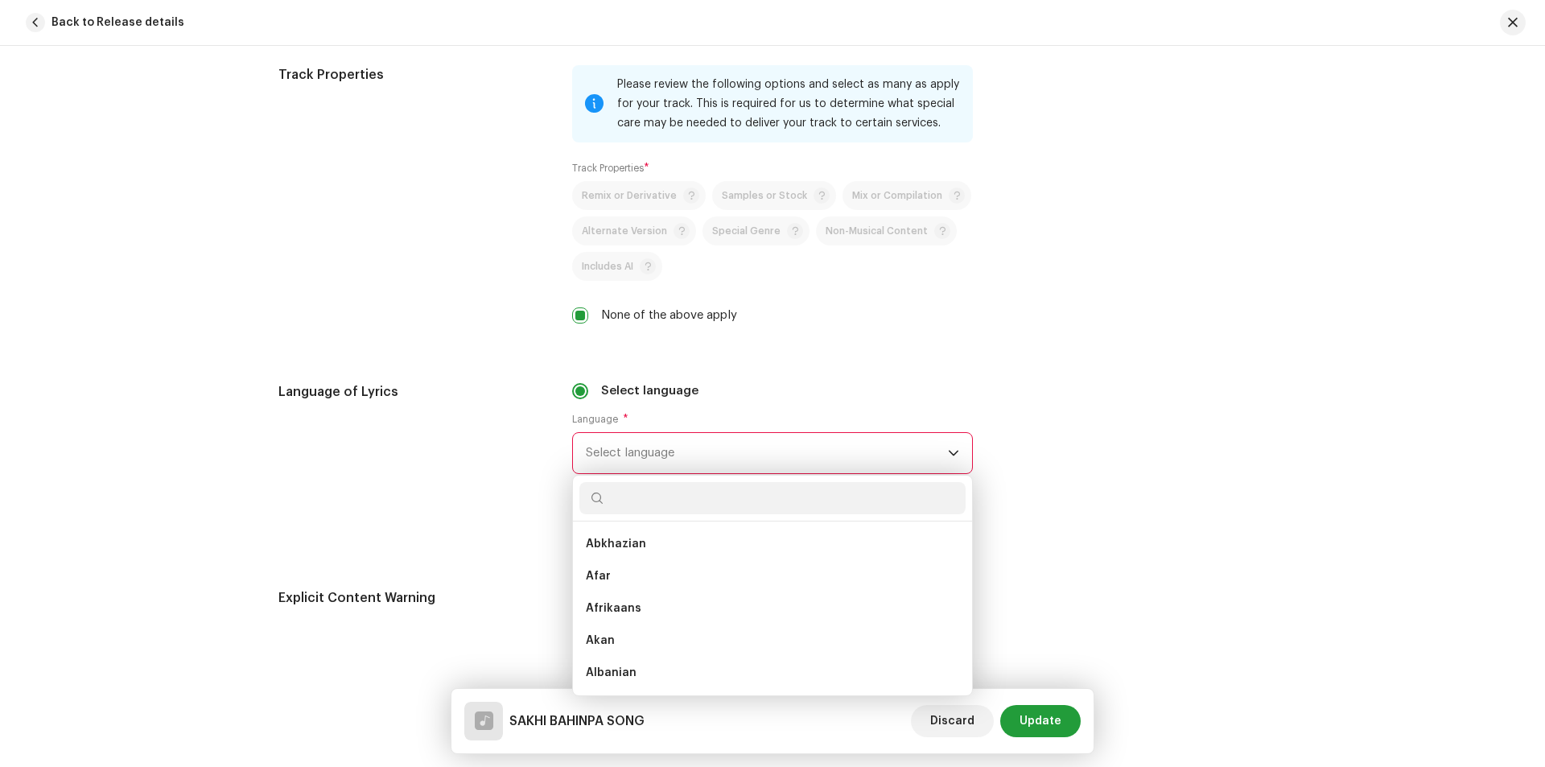
click at [785, 452] on span "Select language" at bounding box center [767, 453] width 362 height 40
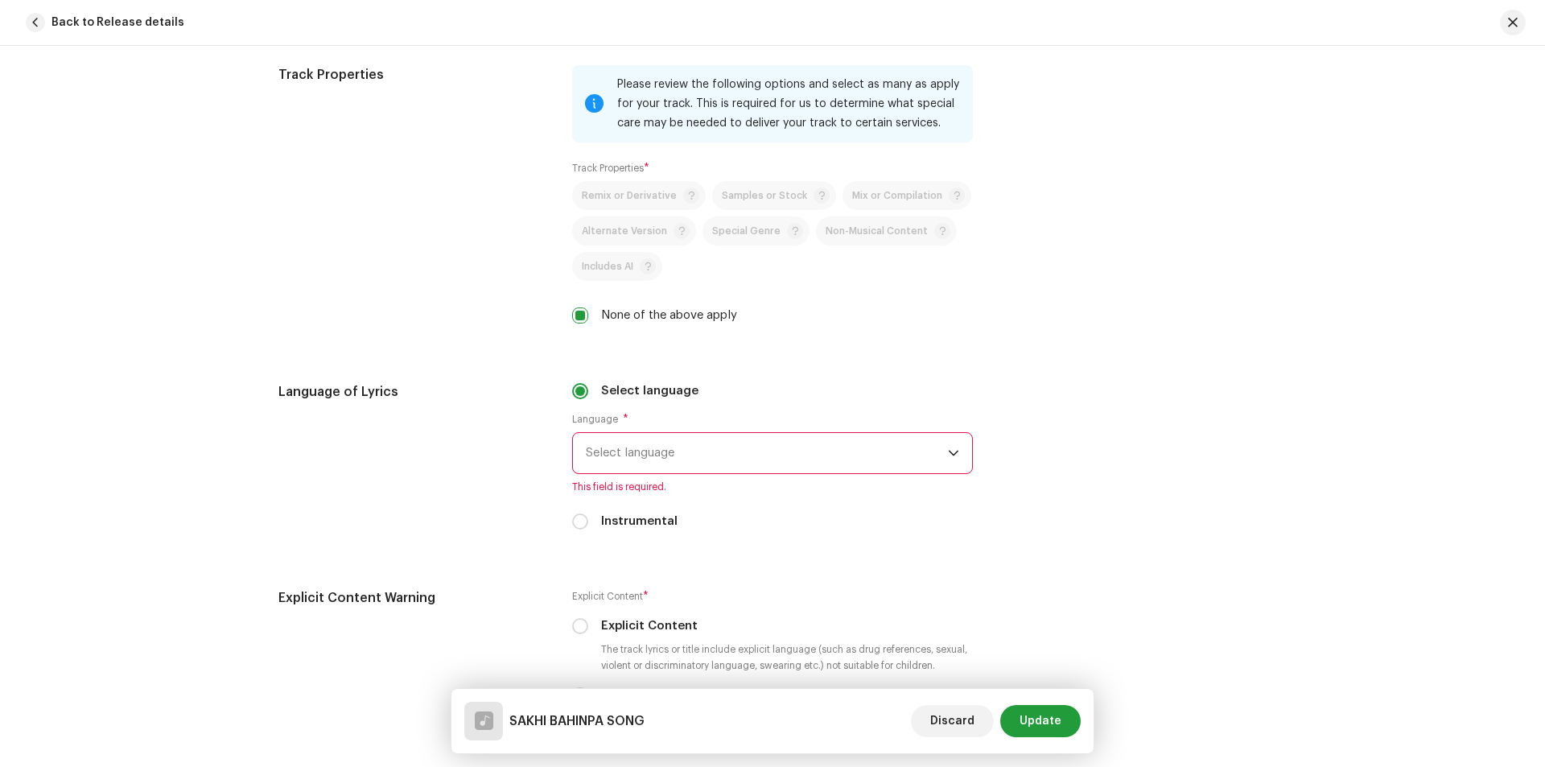
click at [1050, 423] on div "Language of Lyrics Select language Language * Select language This field is req…" at bounding box center [772, 465] width 988 height 167
click at [577, 392] on input "Select language" at bounding box center [580, 391] width 16 height 16
click at [530, 442] on div "Language of Lyrics" at bounding box center [412, 465] width 268 height 167
click at [577, 521] on input "Instrumental" at bounding box center [580, 521] width 16 height 16
radio input "true"
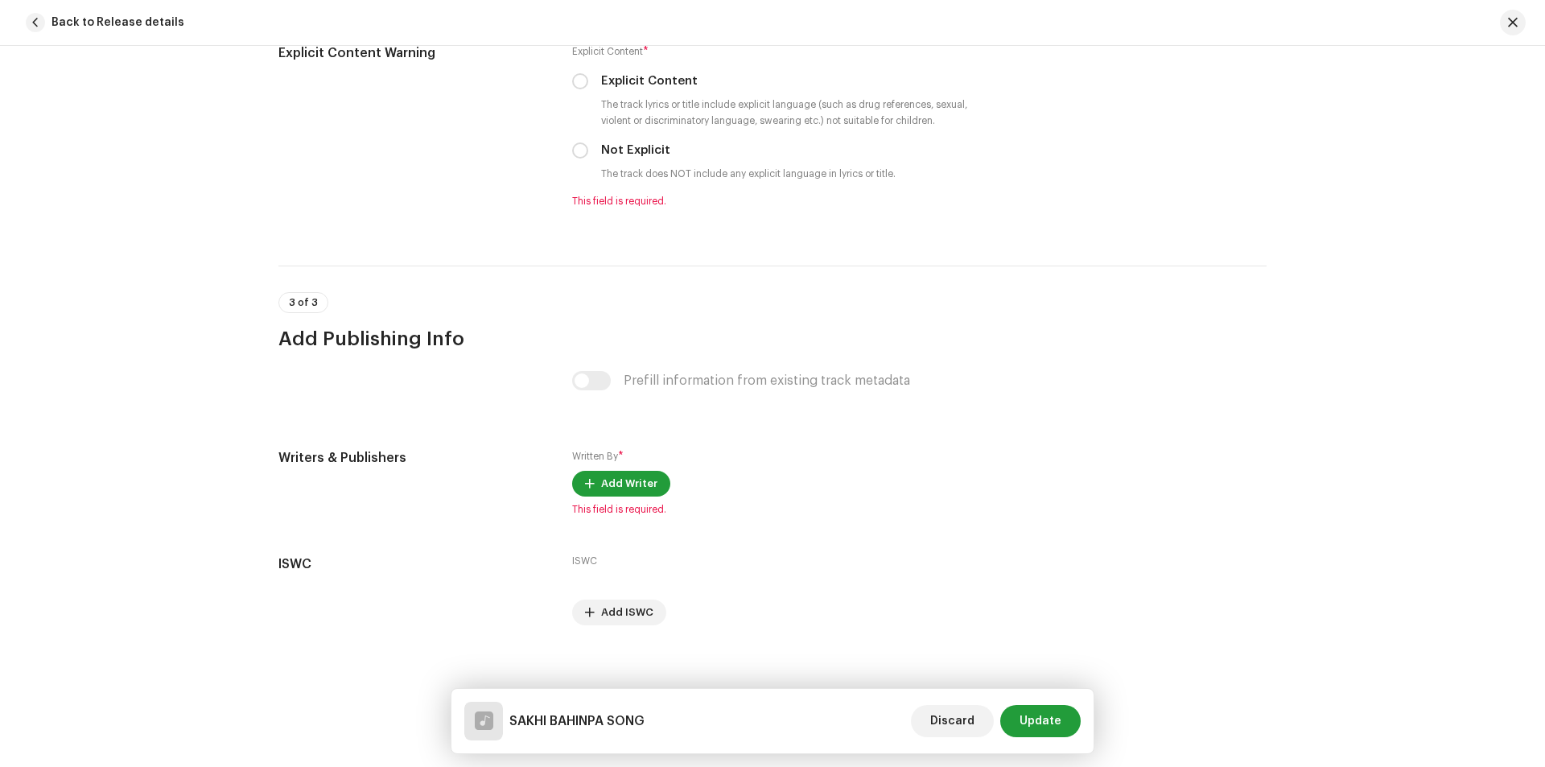
scroll to position [2657, 0]
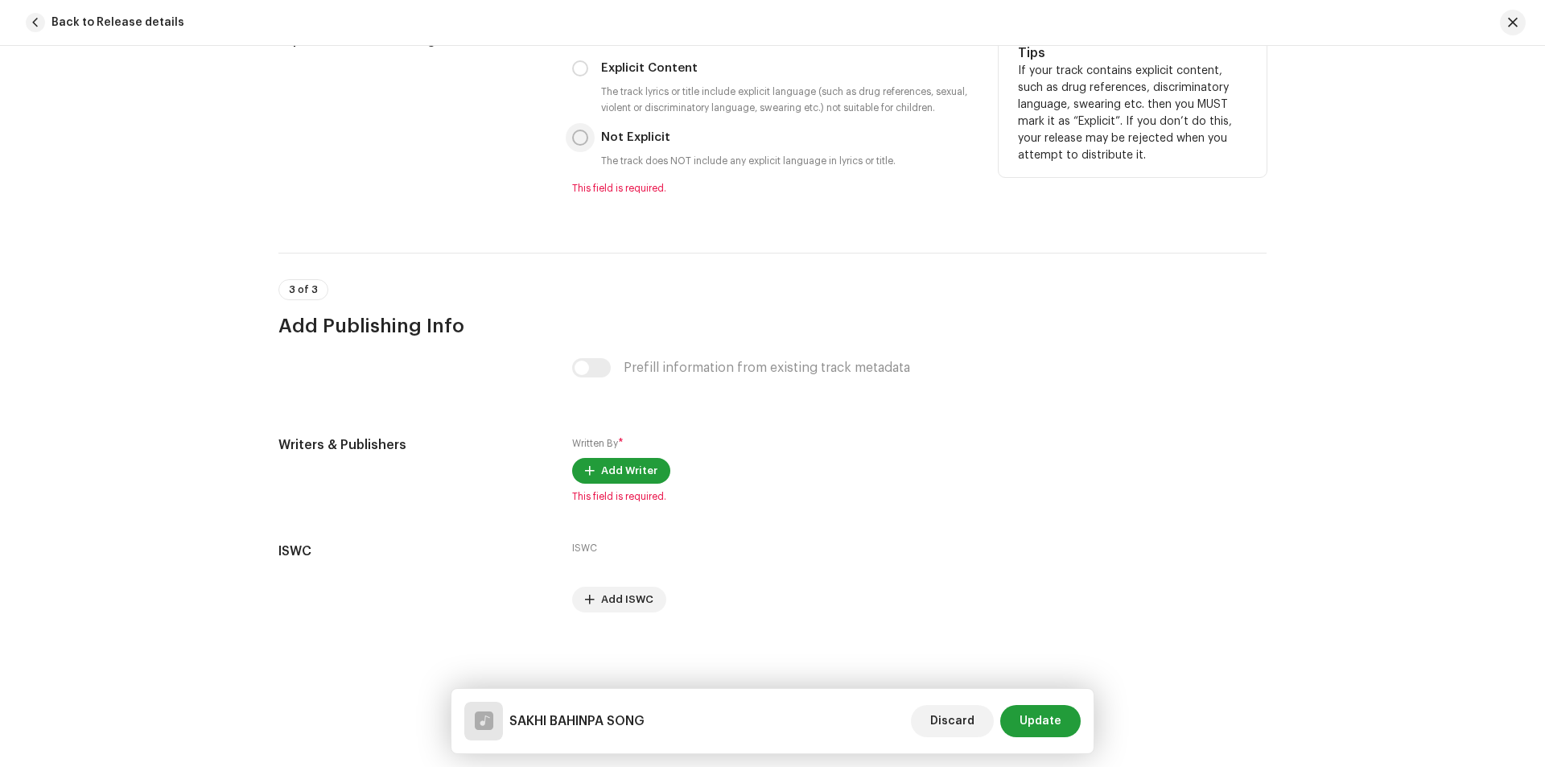
click at [579, 138] on input "Not Explicit" at bounding box center [580, 138] width 16 height 16
radio input "true"
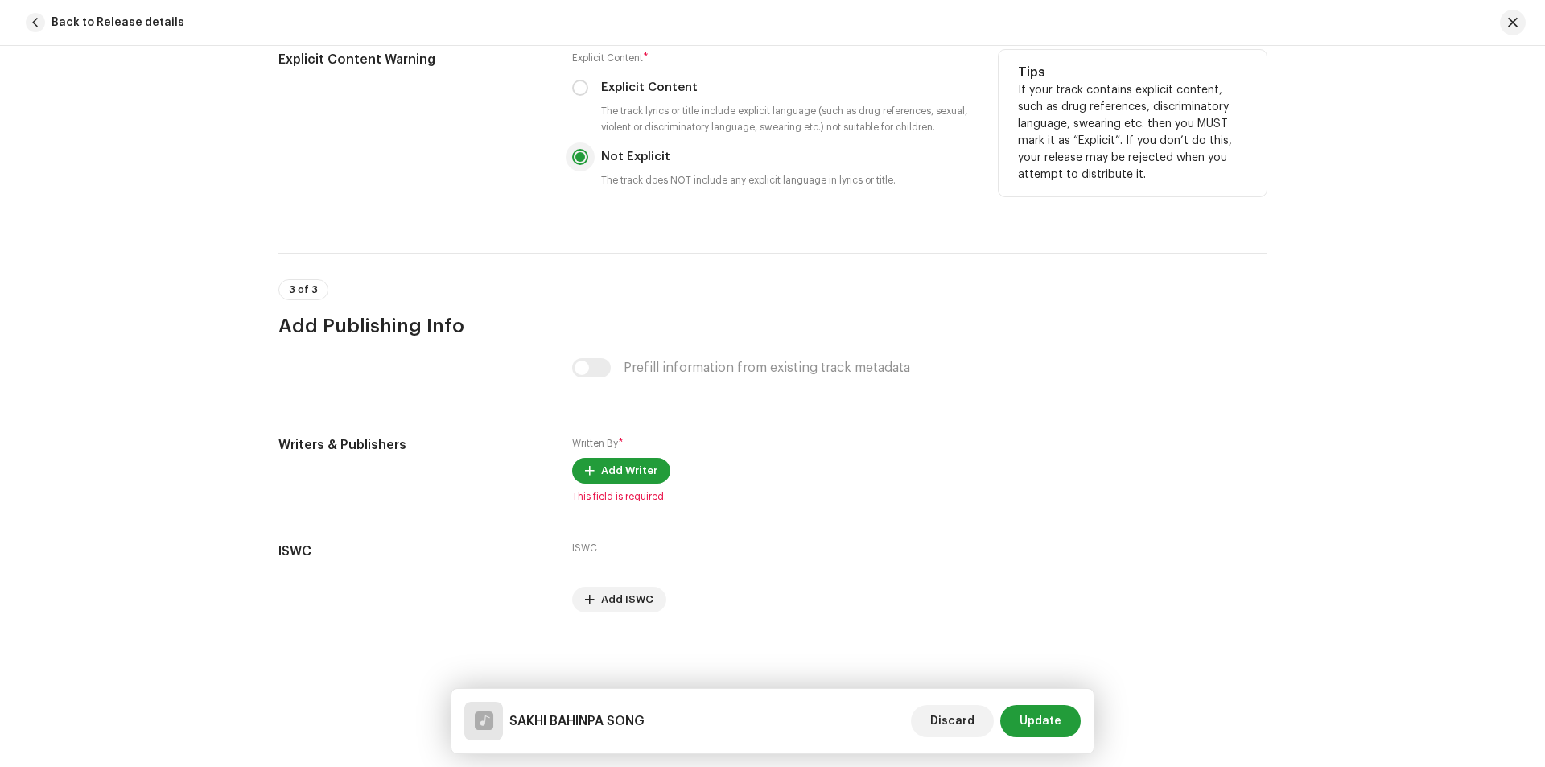
scroll to position [2638, 0]
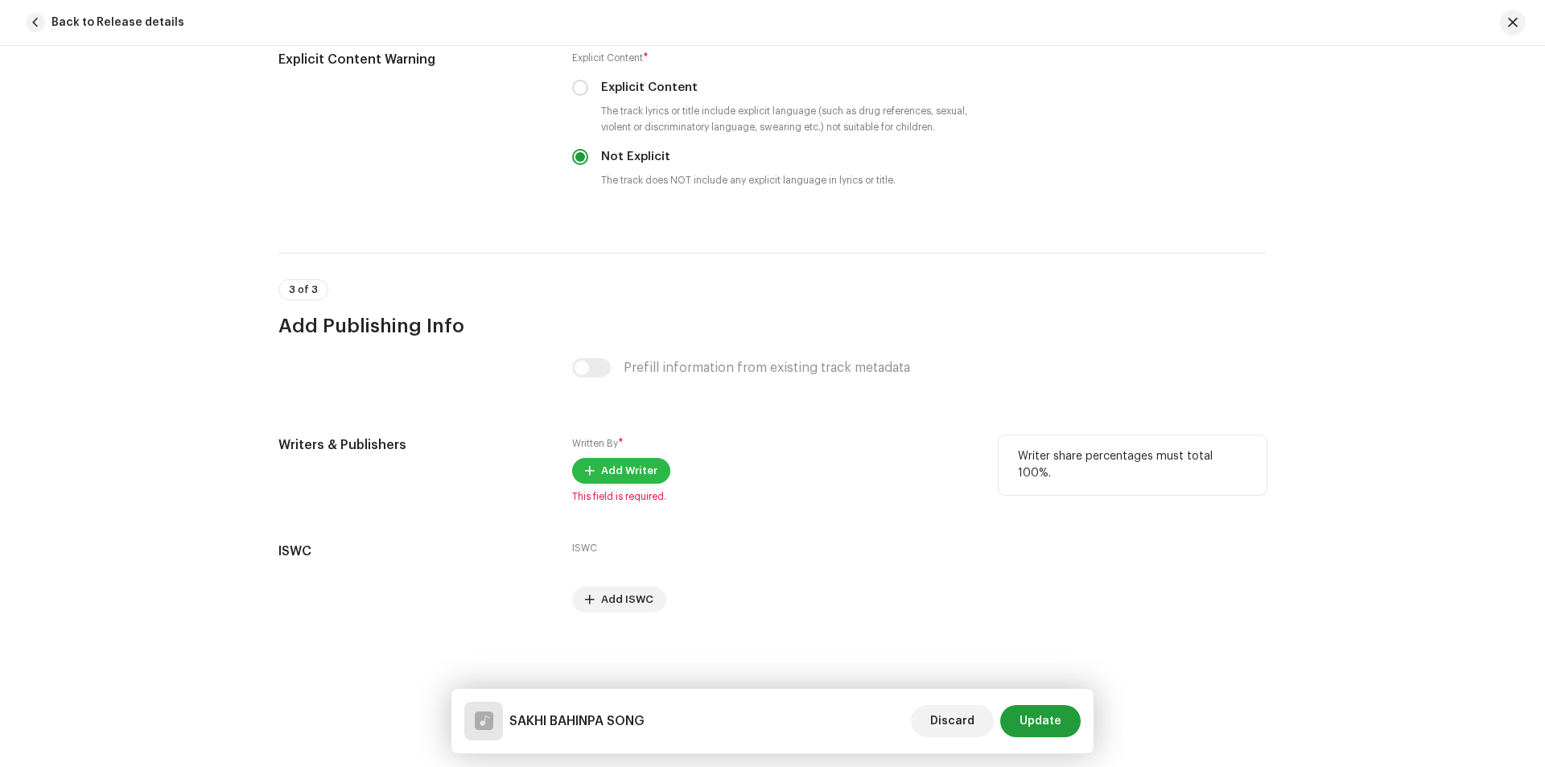
click at [622, 470] on span "Add Writer" at bounding box center [629, 471] width 56 height 32
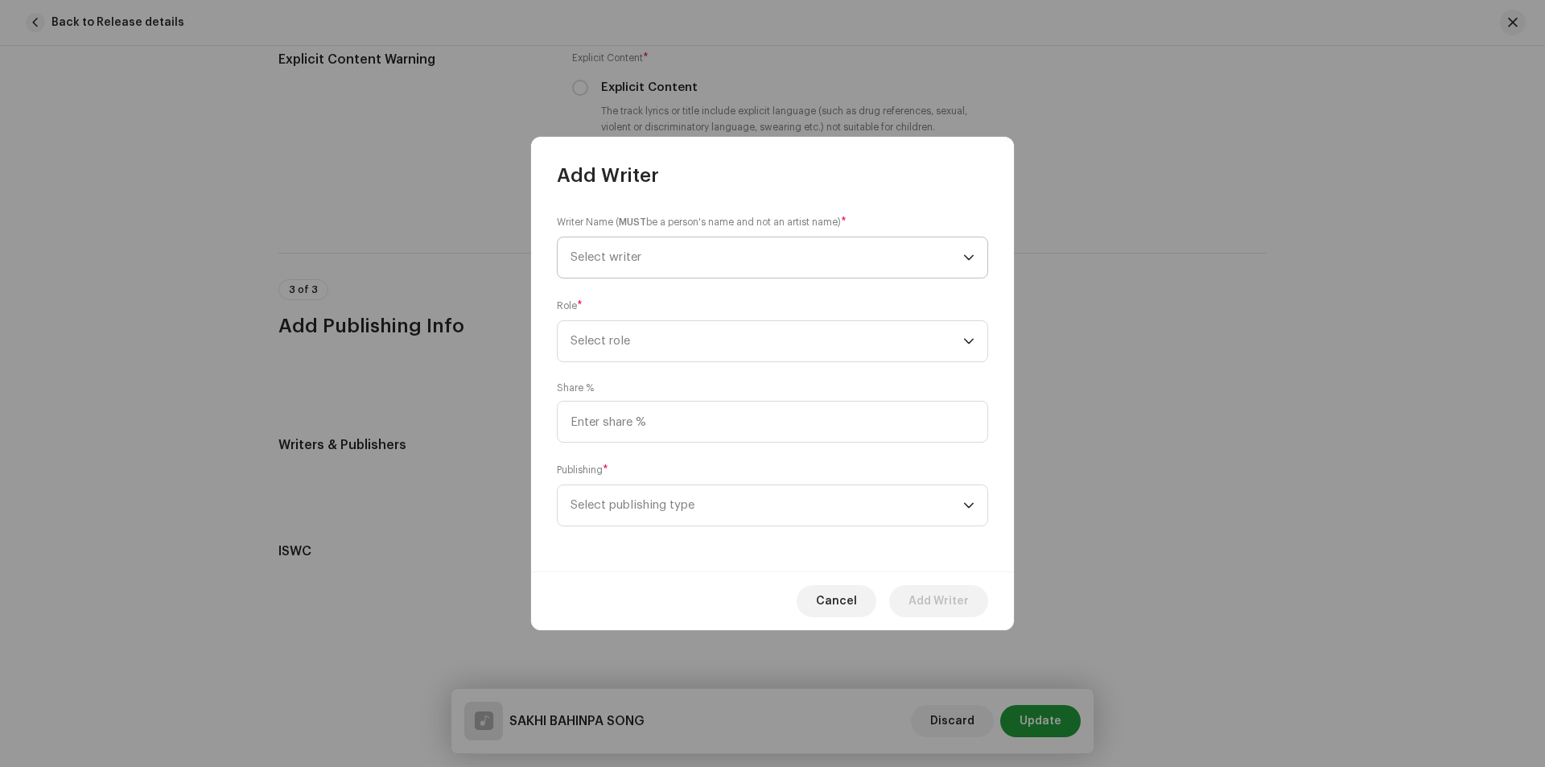
click at [808, 259] on span "Select writer" at bounding box center [767, 257] width 393 height 40
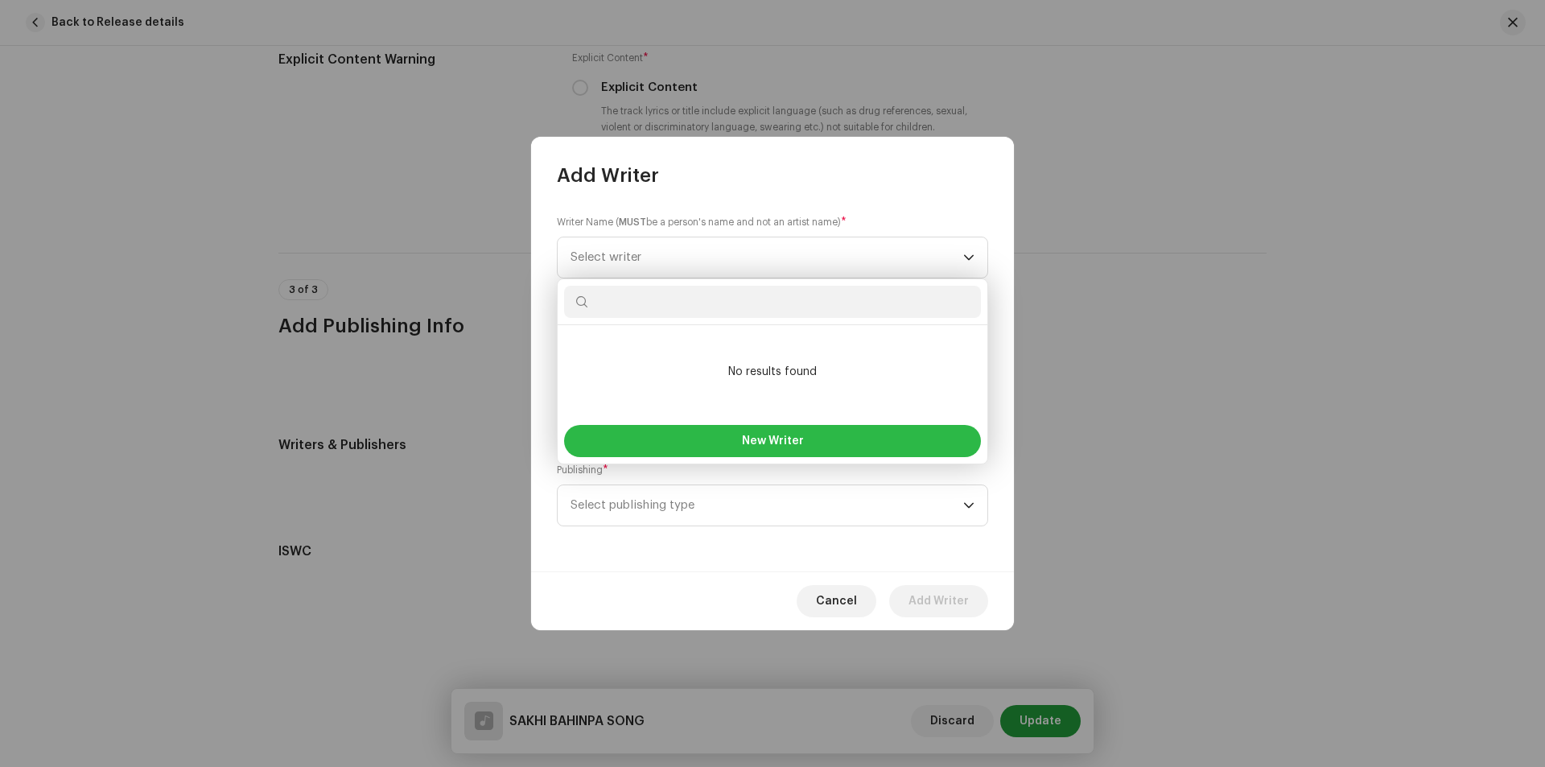
click at [794, 440] on span "New Writer" at bounding box center [773, 440] width 62 height 11
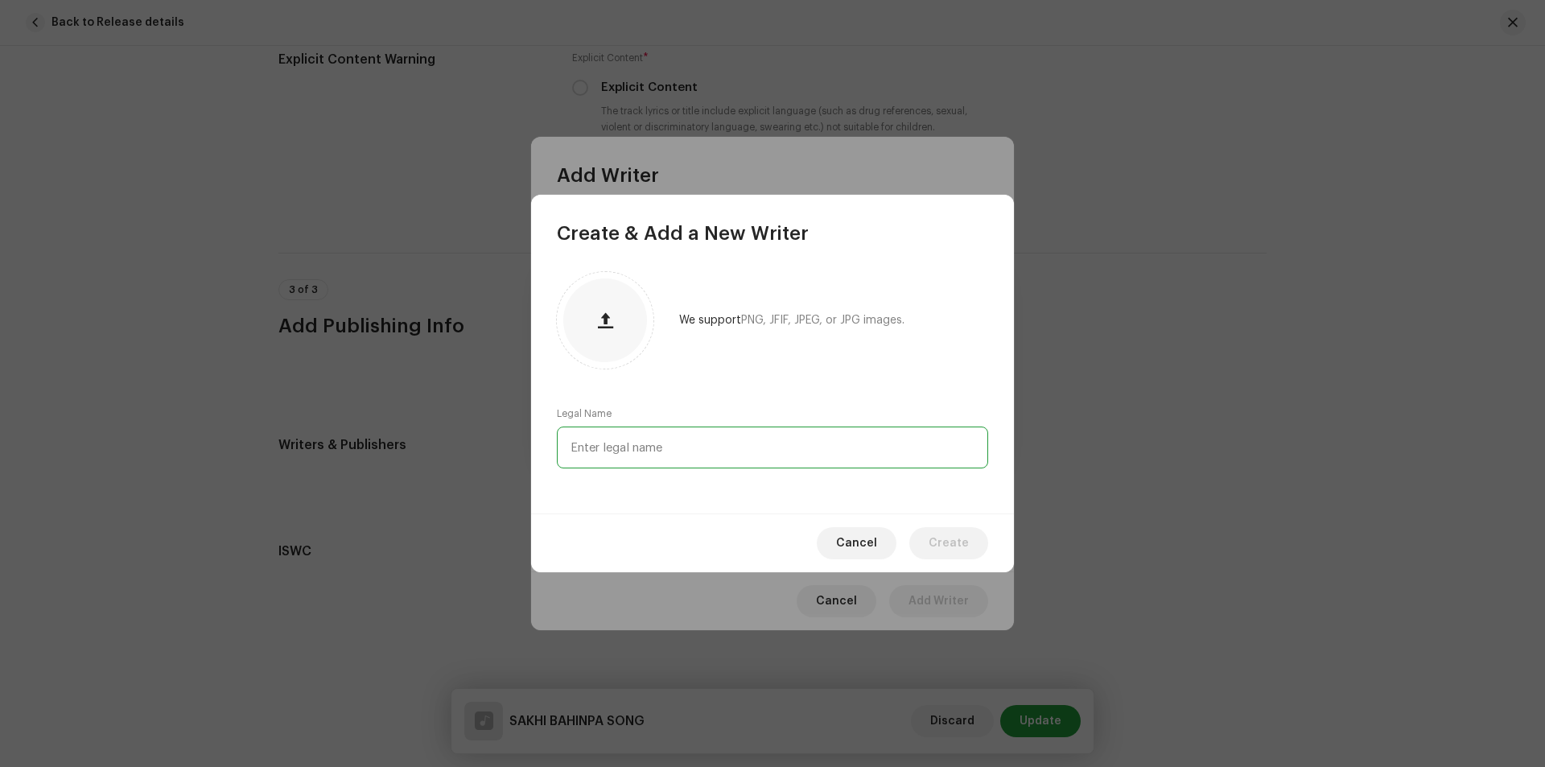
click at [740, 439] on input "text" at bounding box center [772, 448] width 431 height 42
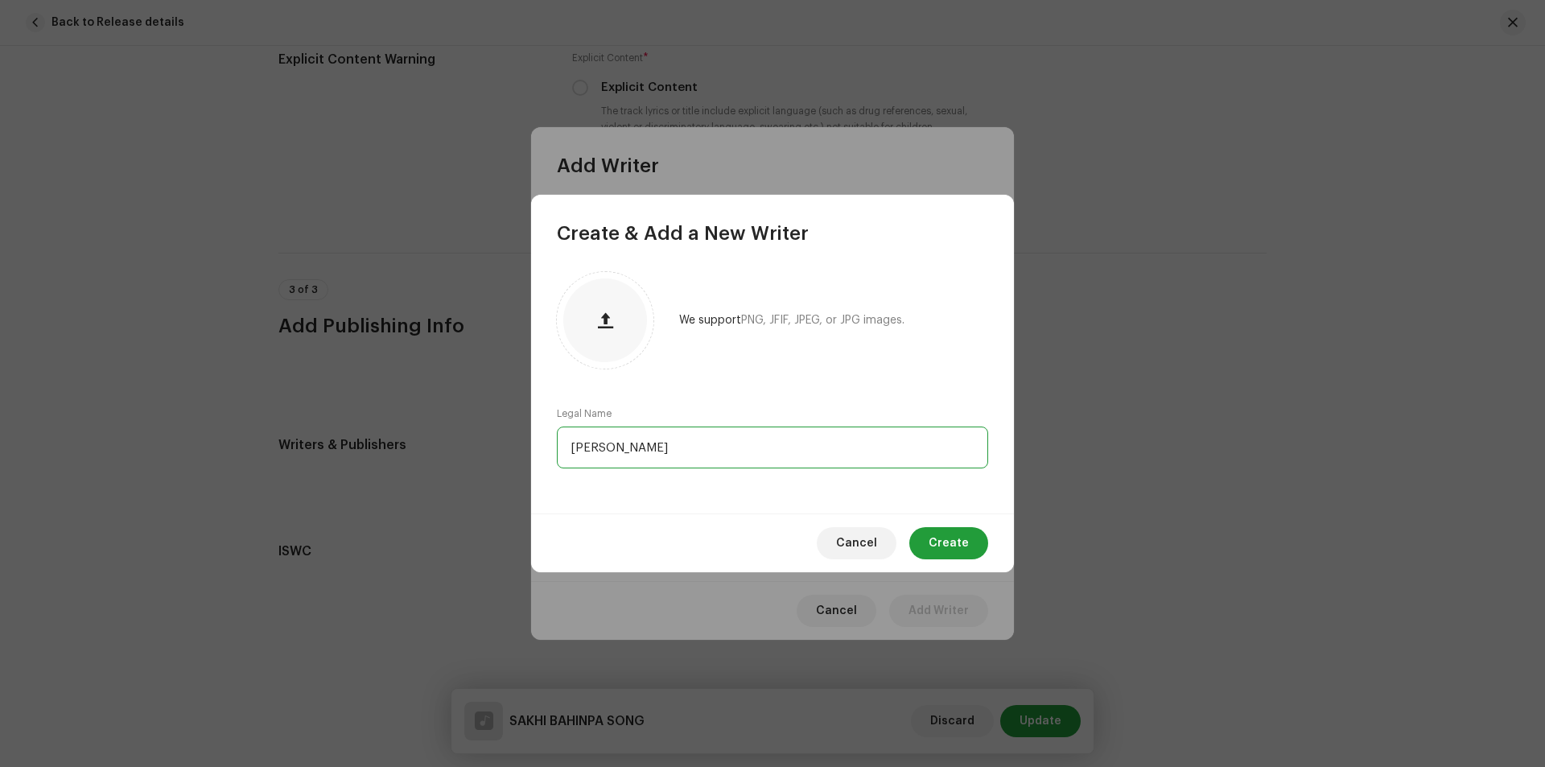
type input "[PERSON_NAME]"
click at [962, 525] on div "Cancel Create" at bounding box center [772, 542] width 483 height 59
click at [943, 542] on span "Create" at bounding box center [949, 543] width 40 height 32
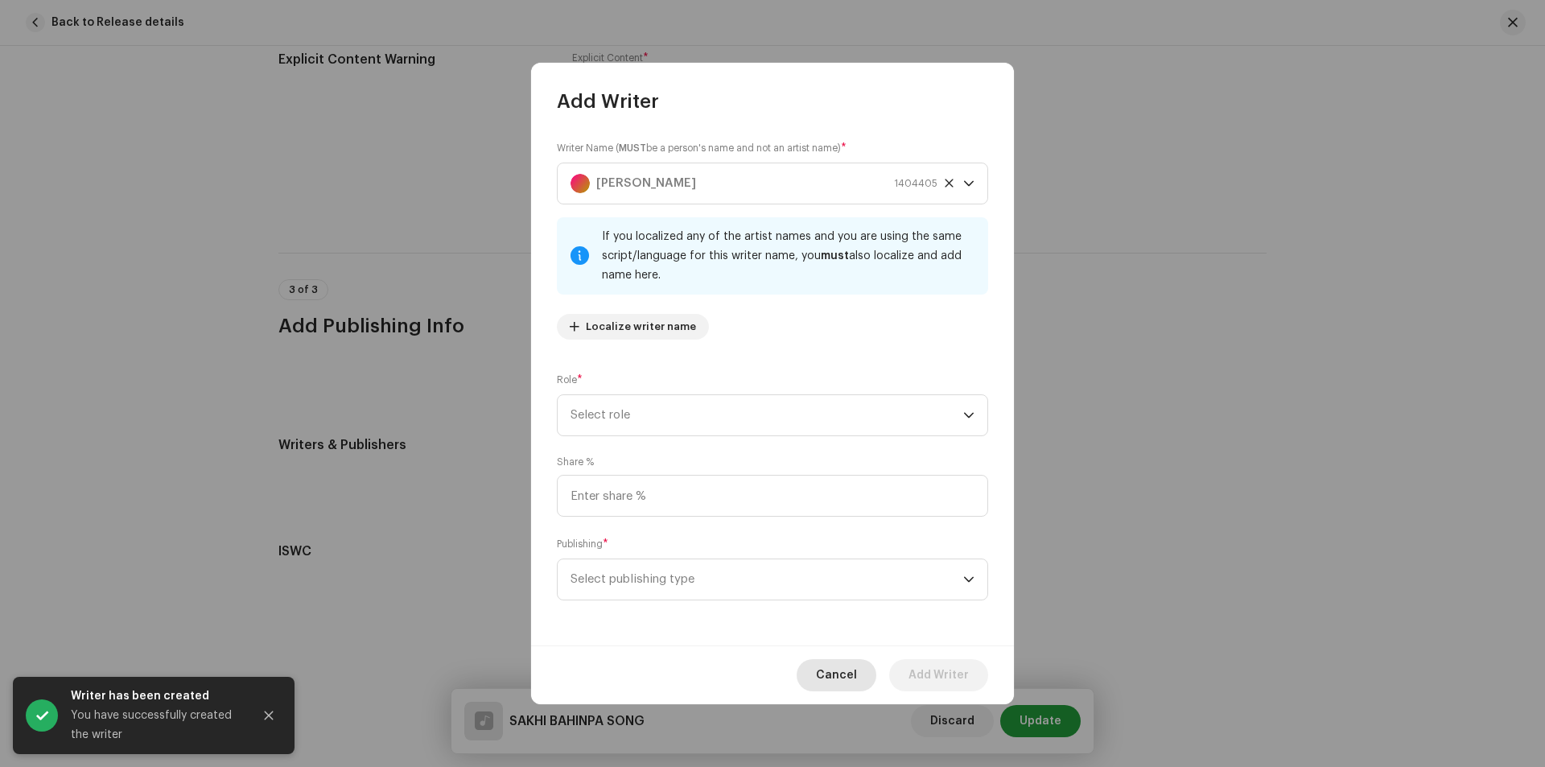
click at [835, 676] on span "Cancel" at bounding box center [836, 675] width 41 height 32
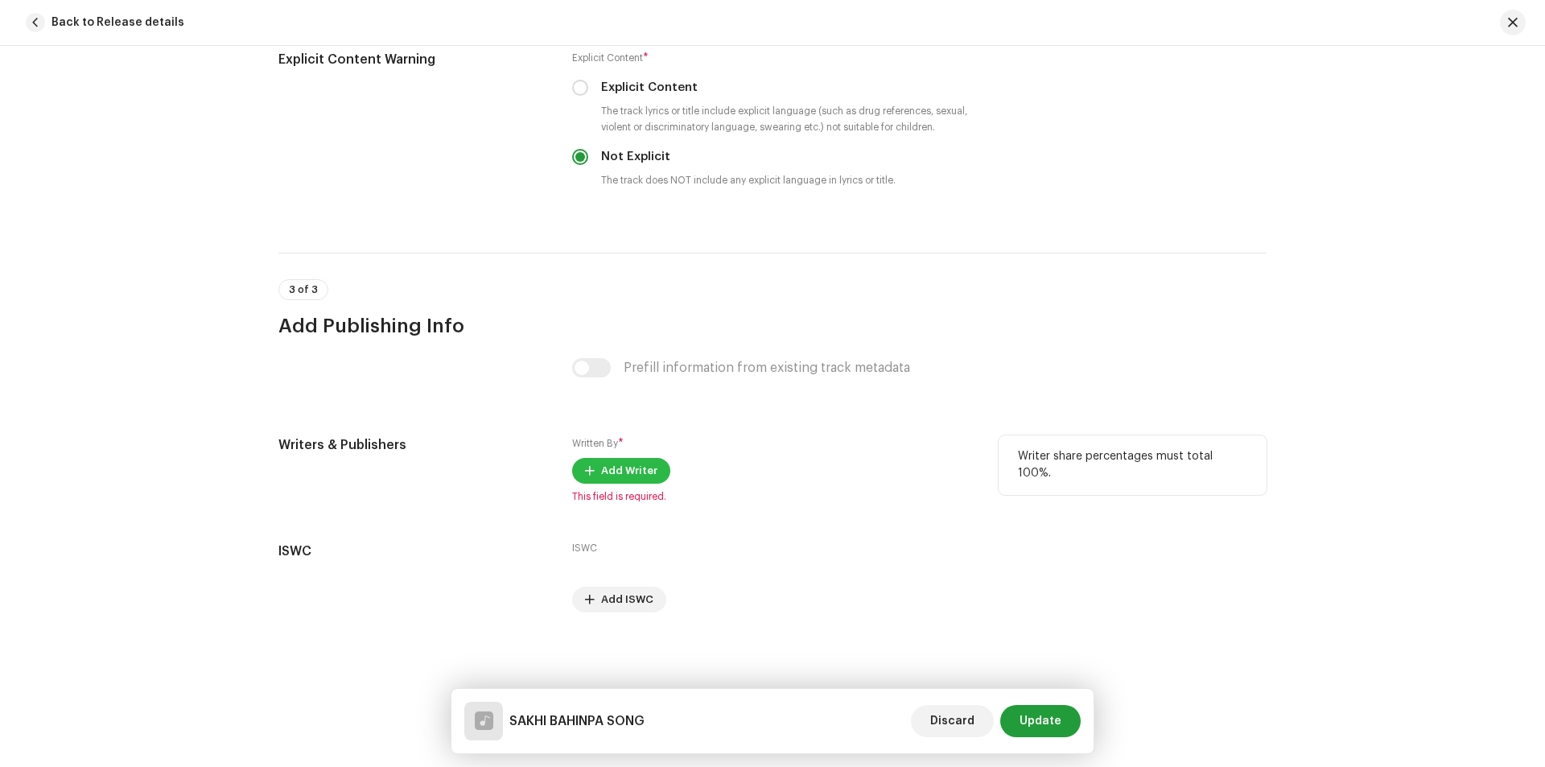
click at [595, 471] on button "Add Writer" at bounding box center [621, 471] width 98 height 26
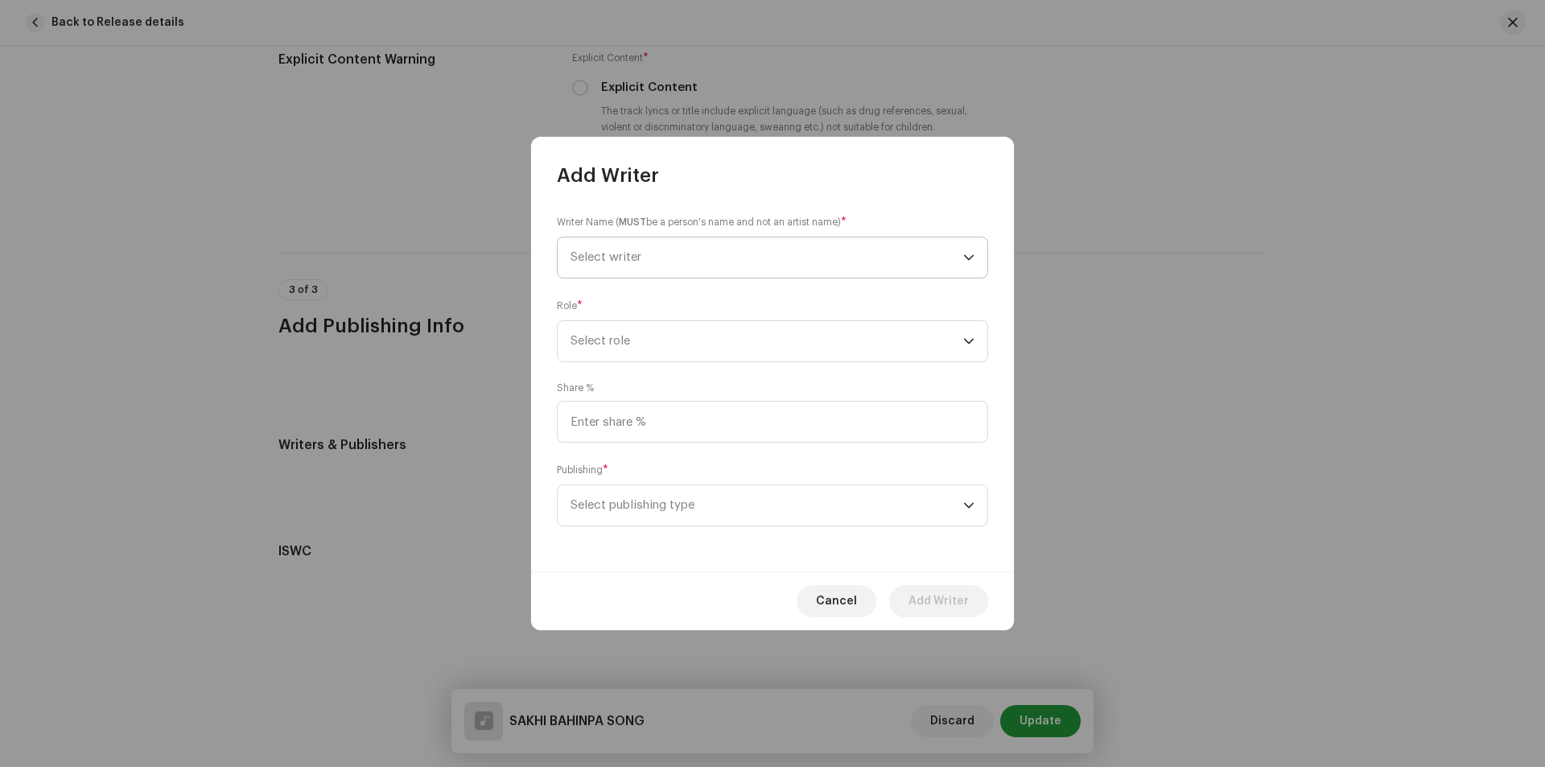
click at [719, 266] on span "Select writer" at bounding box center [767, 257] width 393 height 40
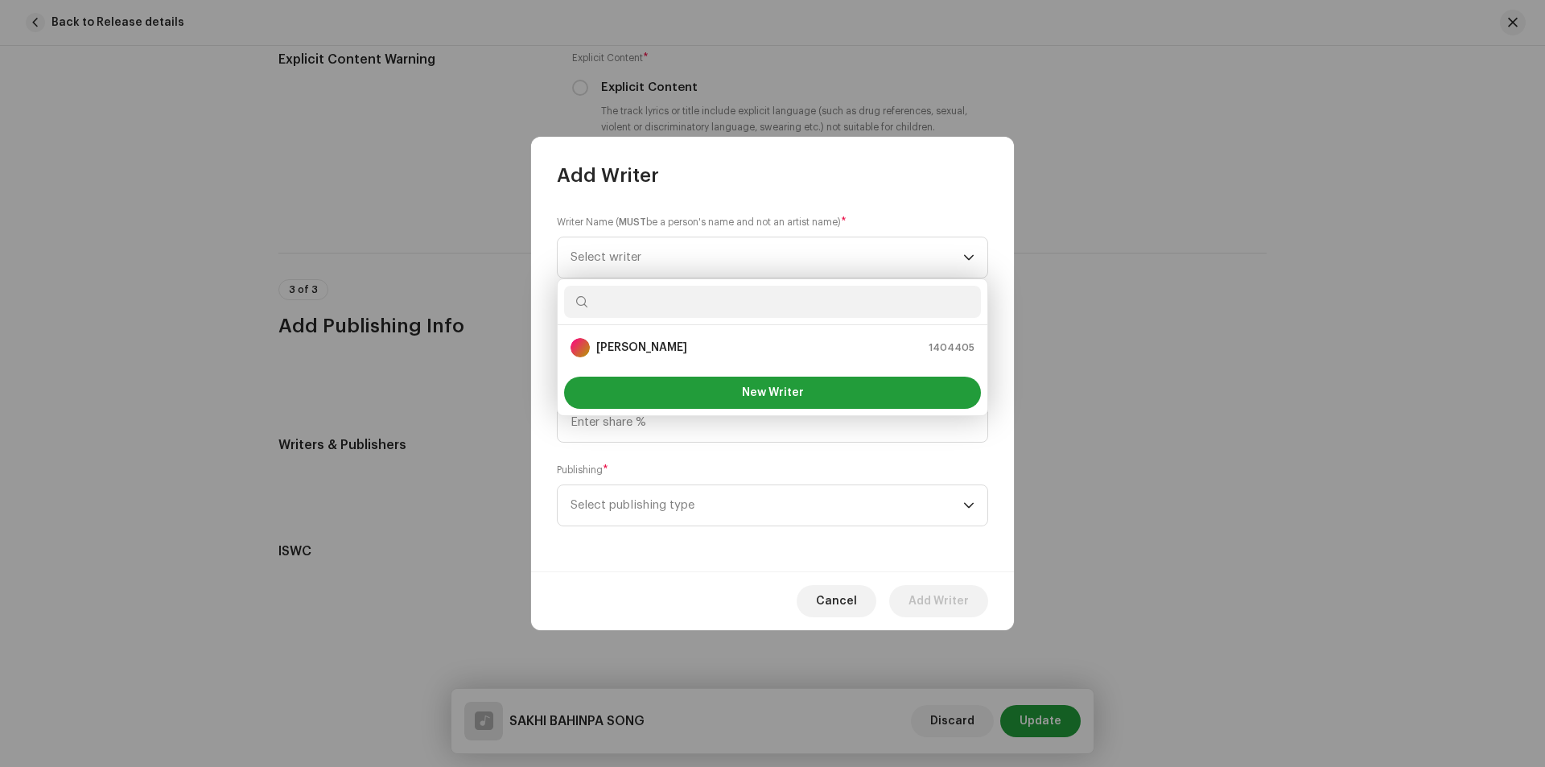
click at [729, 364] on ul "[PERSON_NAME] 1404405" at bounding box center [773, 347] width 430 height 45
click at [601, 339] on div "[PERSON_NAME]" at bounding box center [629, 347] width 117 height 19
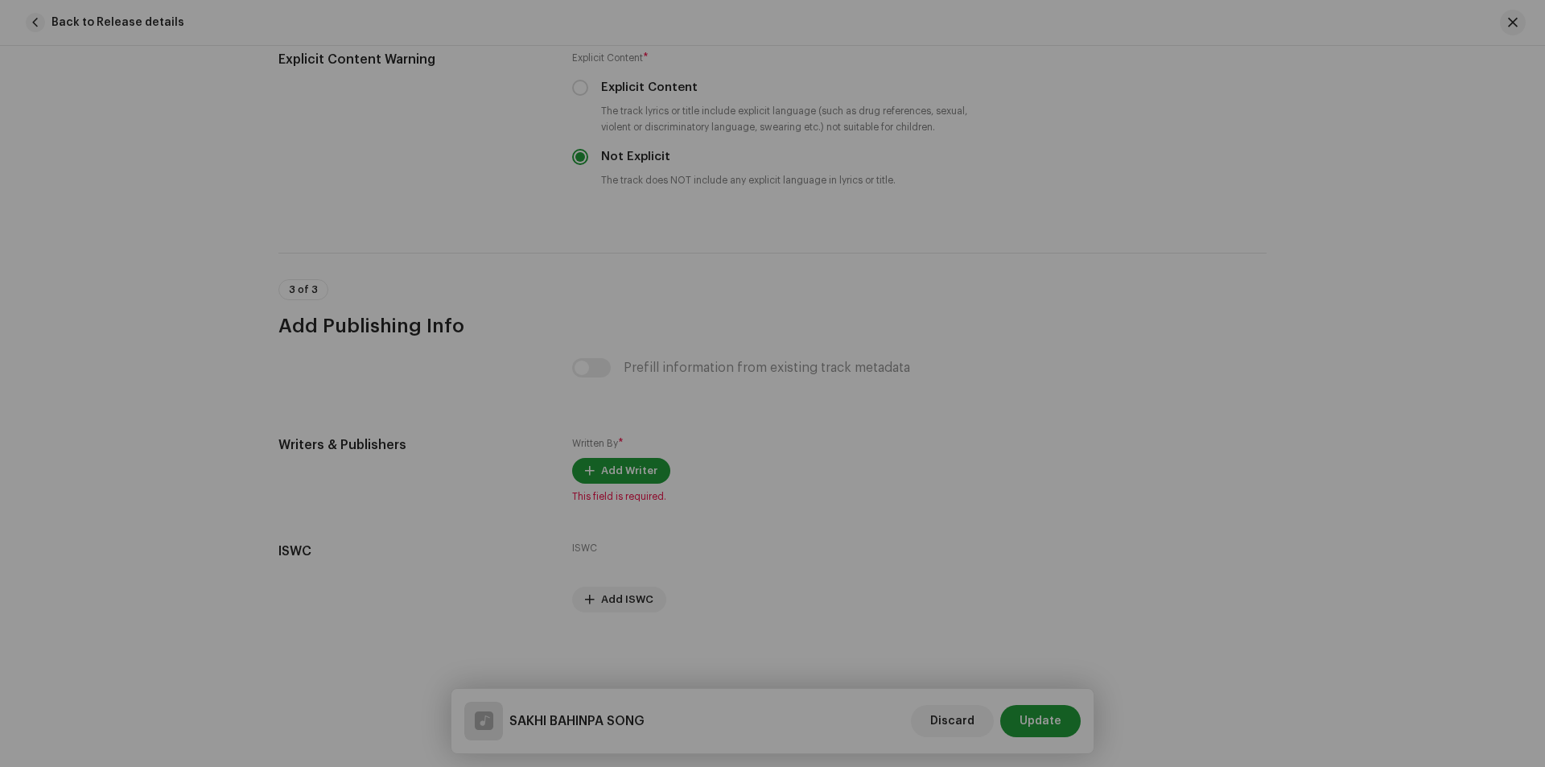
click at [1186, 392] on div "Add Writer Writer Name ( MUST be a person's name and not an artist name) * [PER…" at bounding box center [772, 383] width 1545 height 767
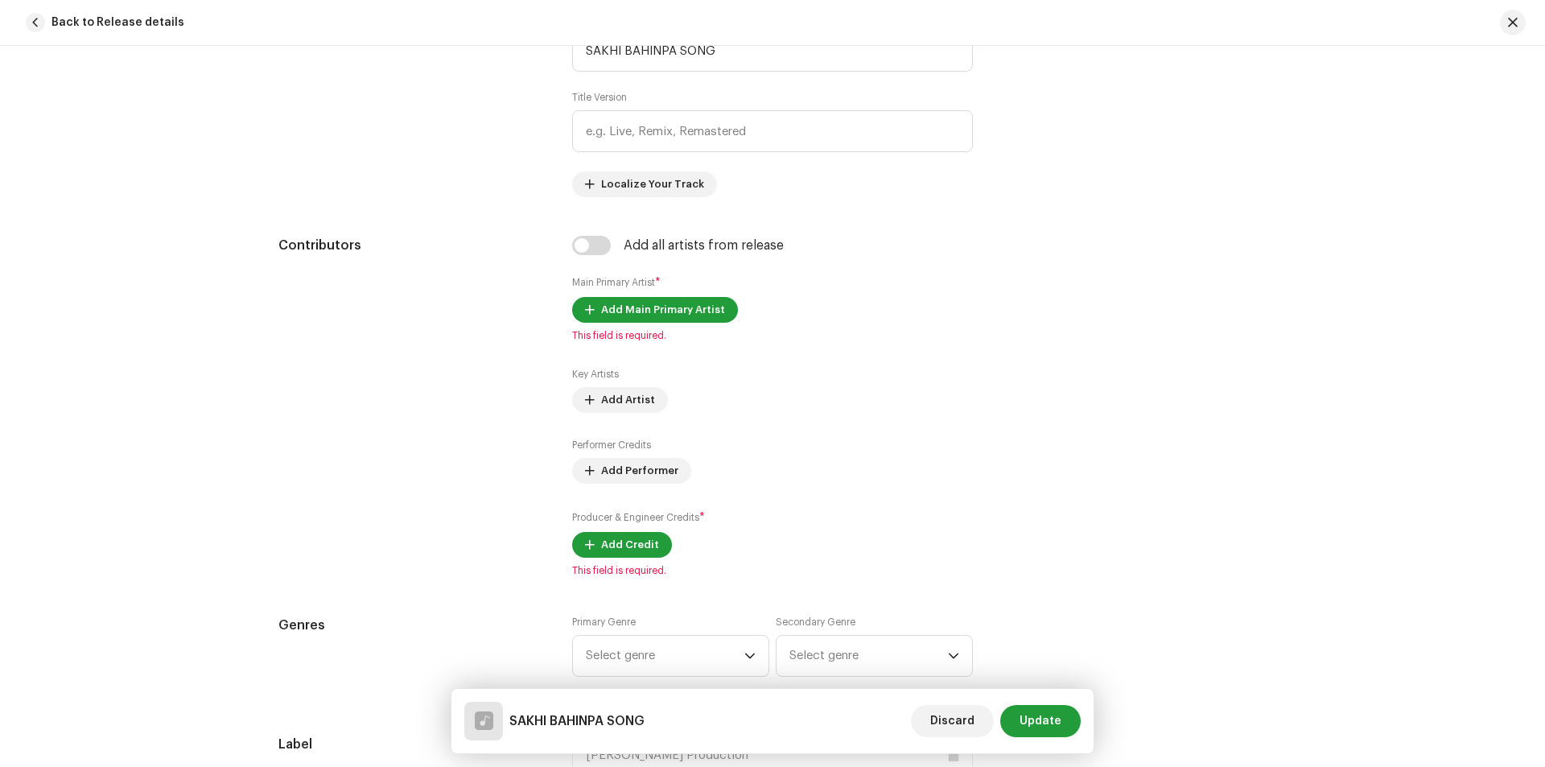
scroll to position [841, 0]
click at [1059, 715] on span "Update" at bounding box center [1041, 721] width 42 height 32
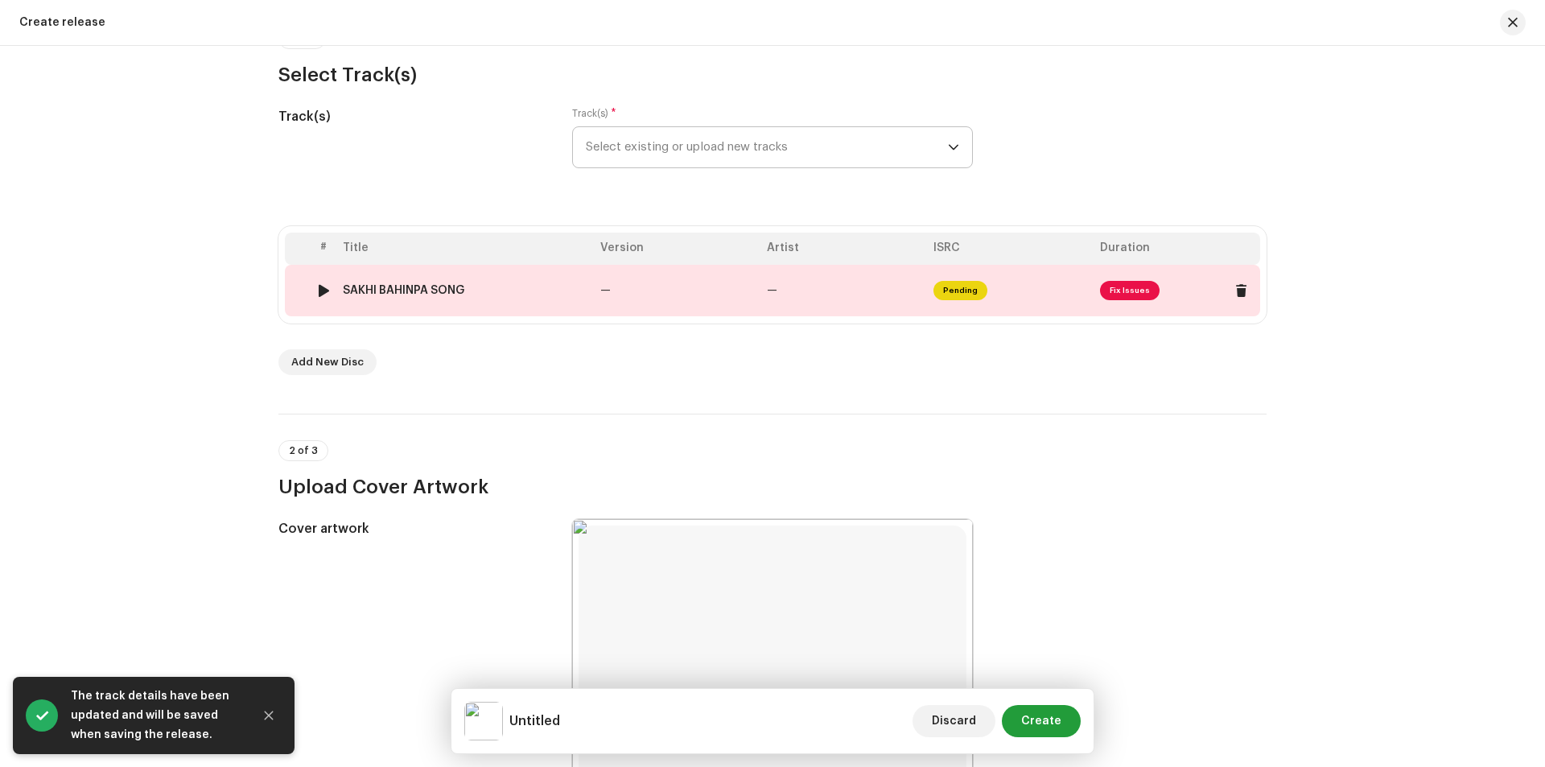
click at [1139, 296] on span "Fix Issues" at bounding box center [1130, 290] width 60 height 19
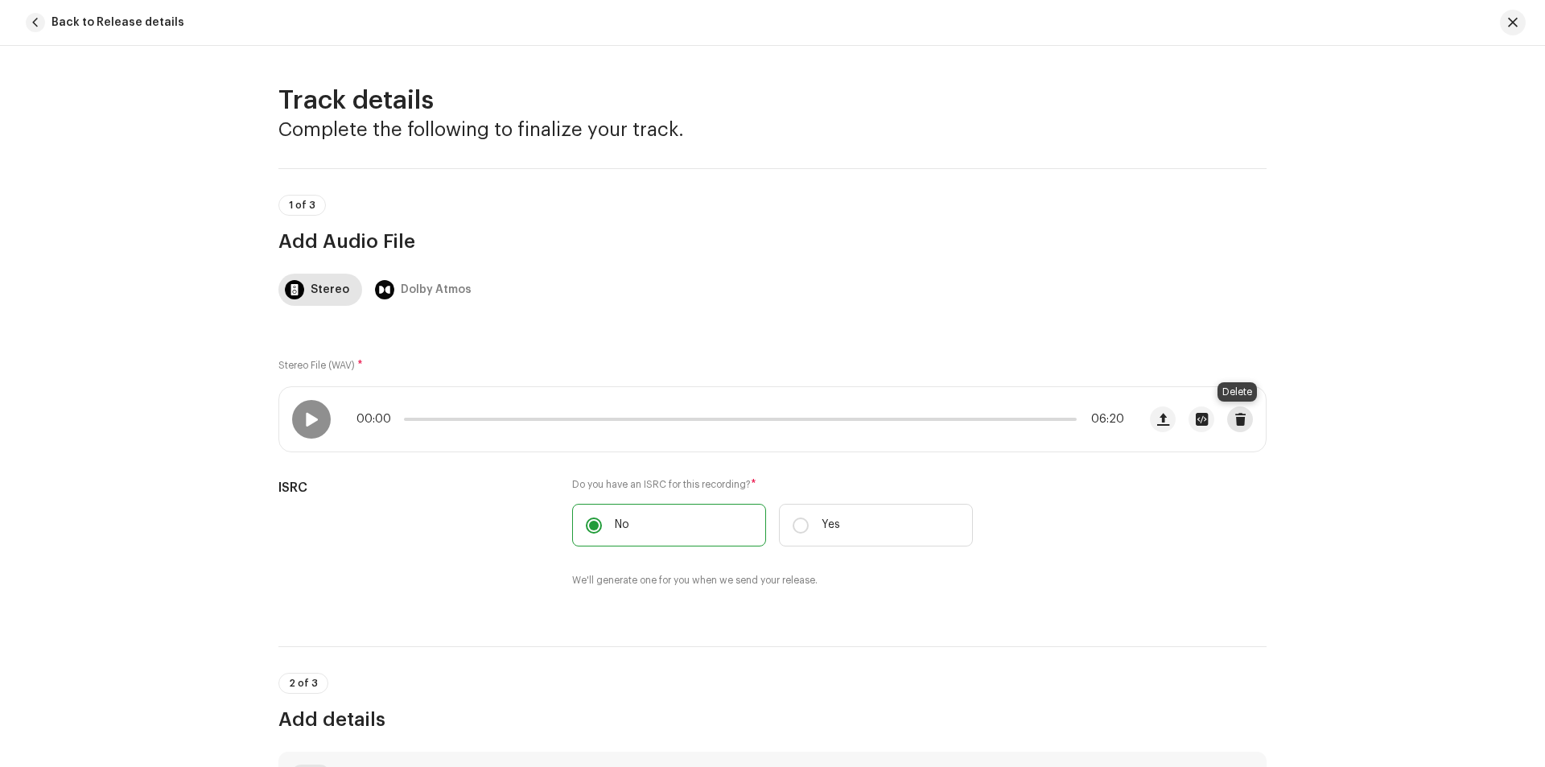
click at [1240, 419] on span "button" at bounding box center [1240, 419] width 12 height 13
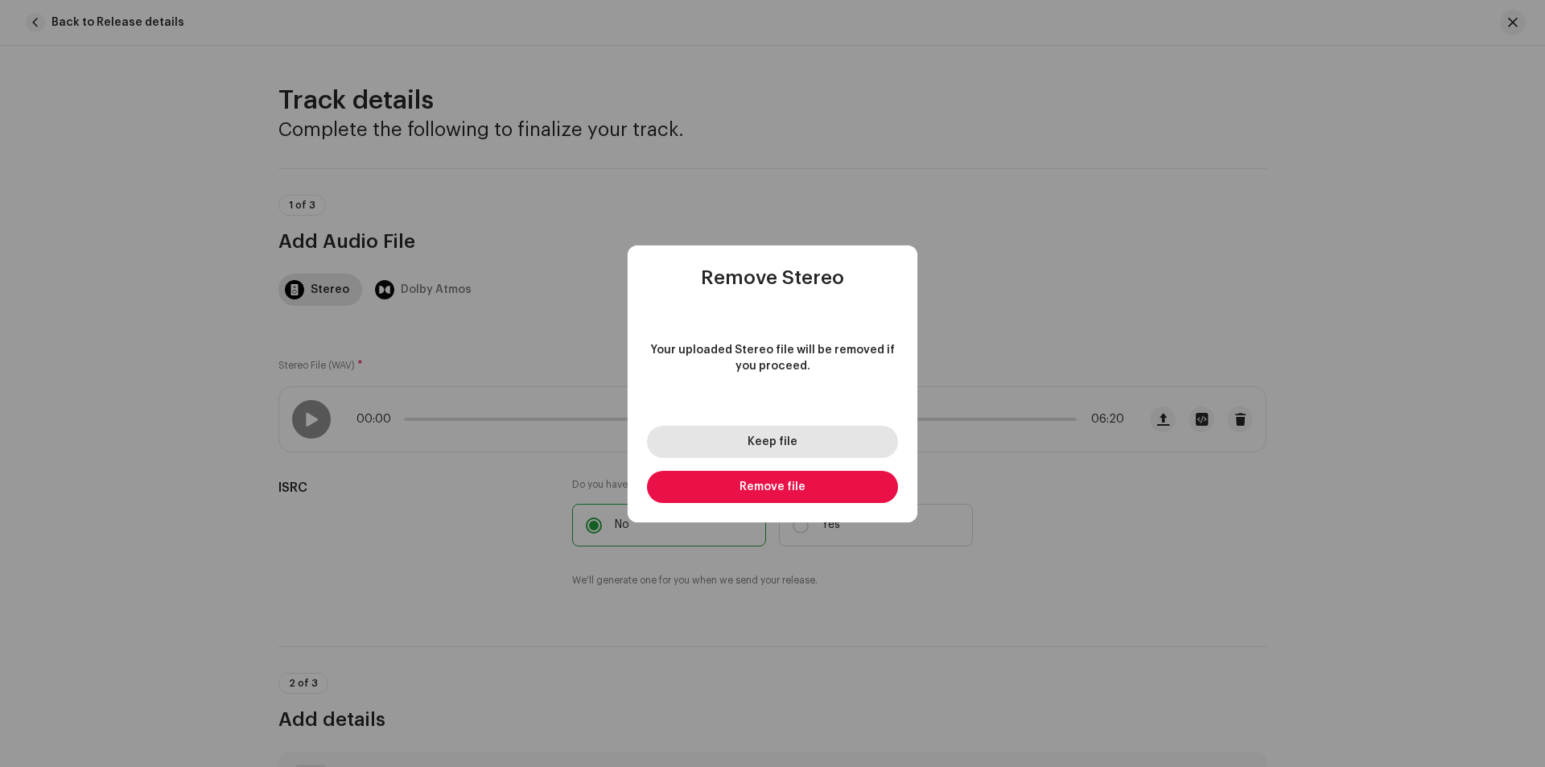
click at [850, 446] on button "Keep file" at bounding box center [772, 442] width 251 height 32
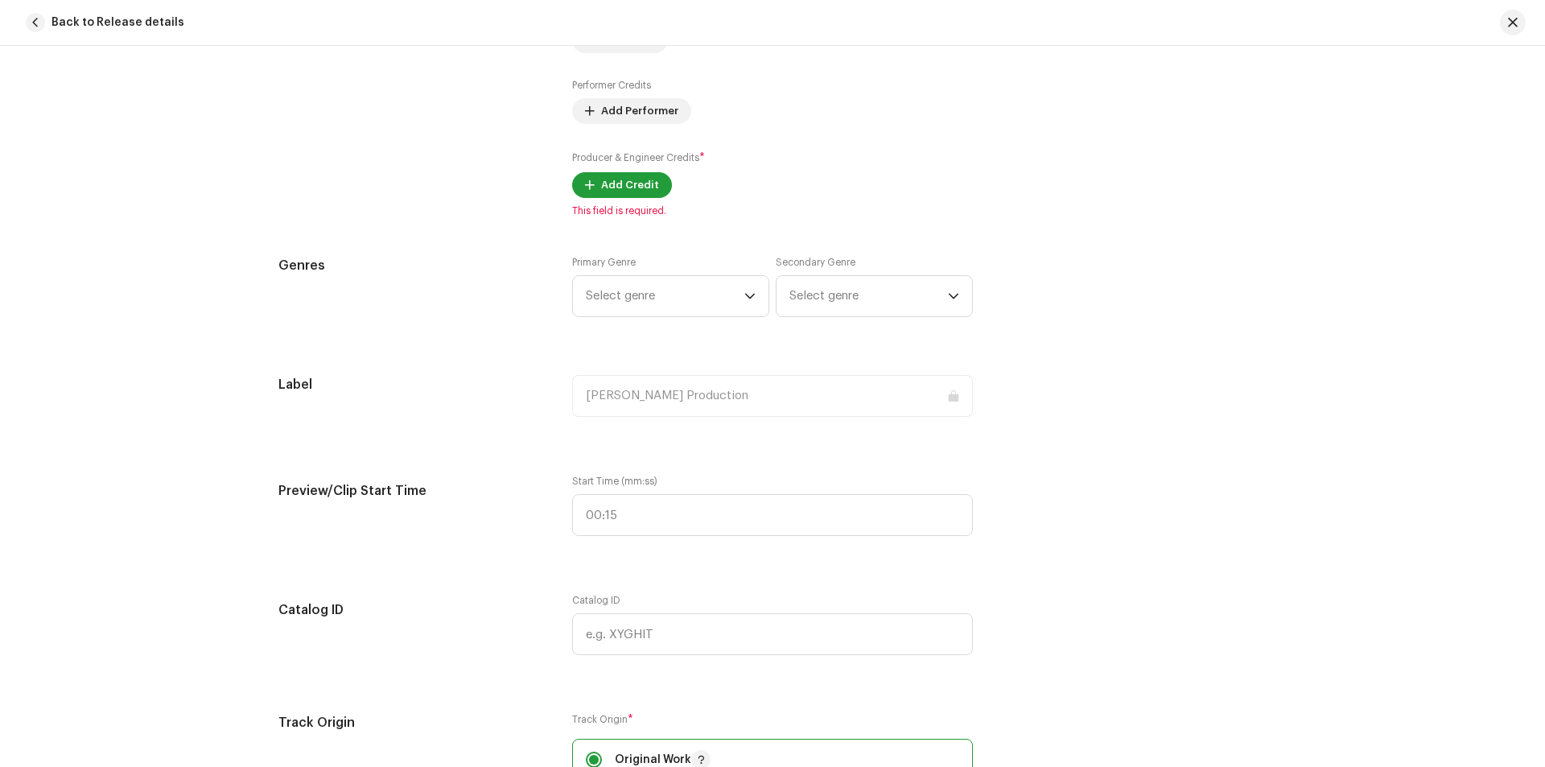
scroll to position [1207, 0]
click at [703, 317] on div "Primary Genre Select genre Secondary Genre Select genre" at bounding box center [772, 293] width 401 height 80
click at [707, 295] on span "Select genre" at bounding box center [665, 293] width 159 height 40
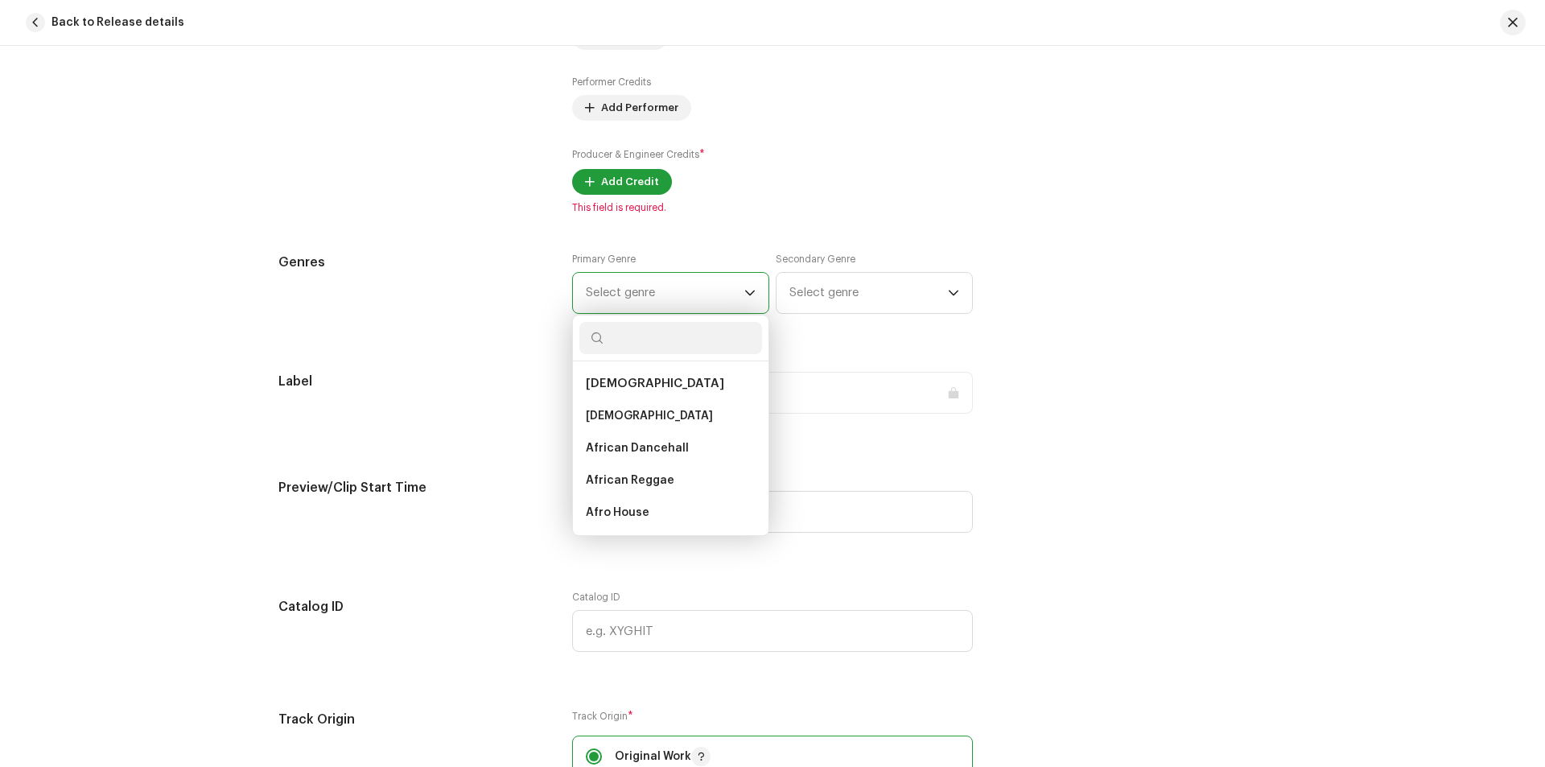
click at [707, 295] on span "Select genre" at bounding box center [665, 293] width 159 height 40
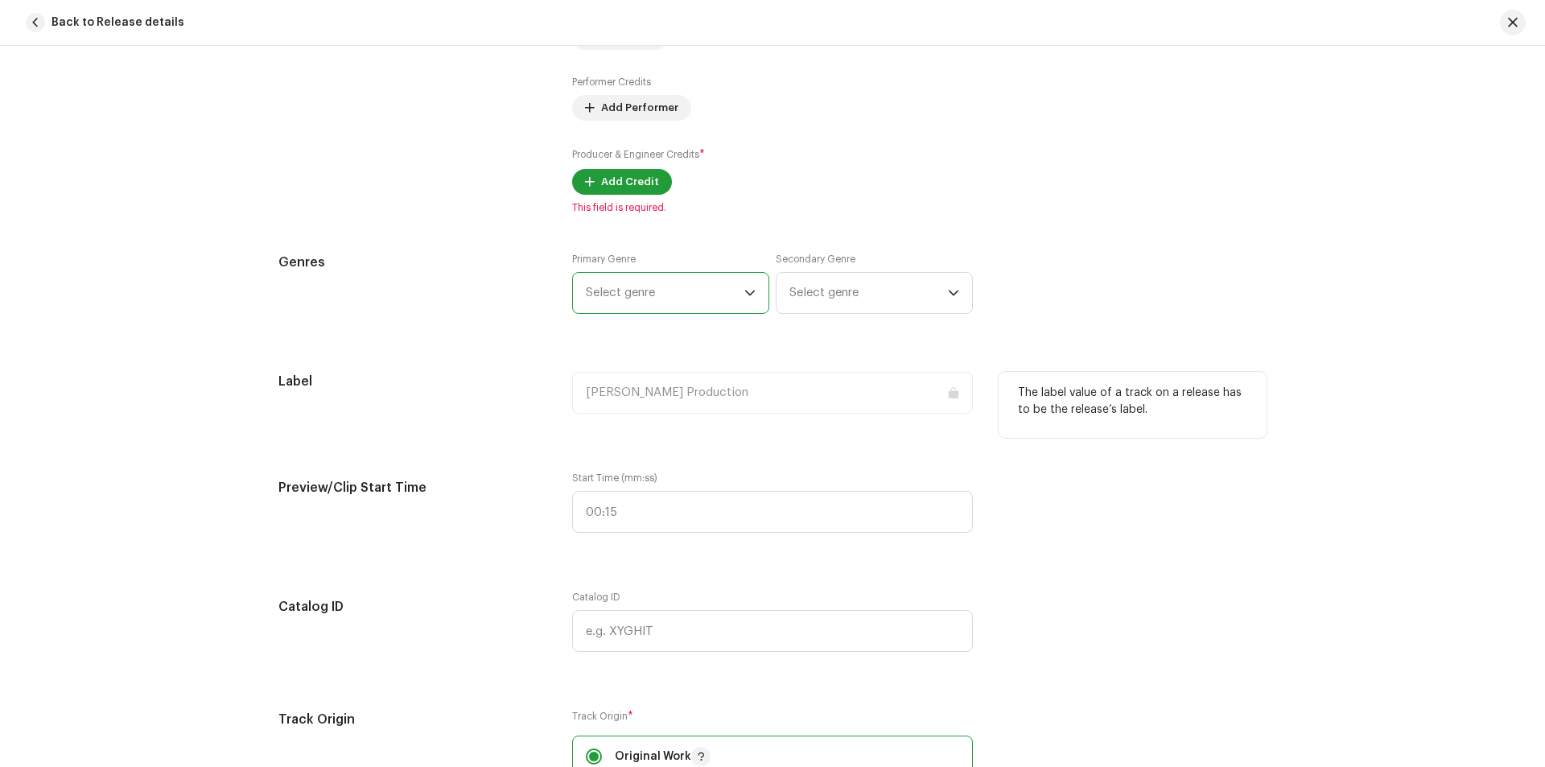
click at [726, 392] on div "[PERSON_NAME] Production" at bounding box center [772, 393] width 401 height 42
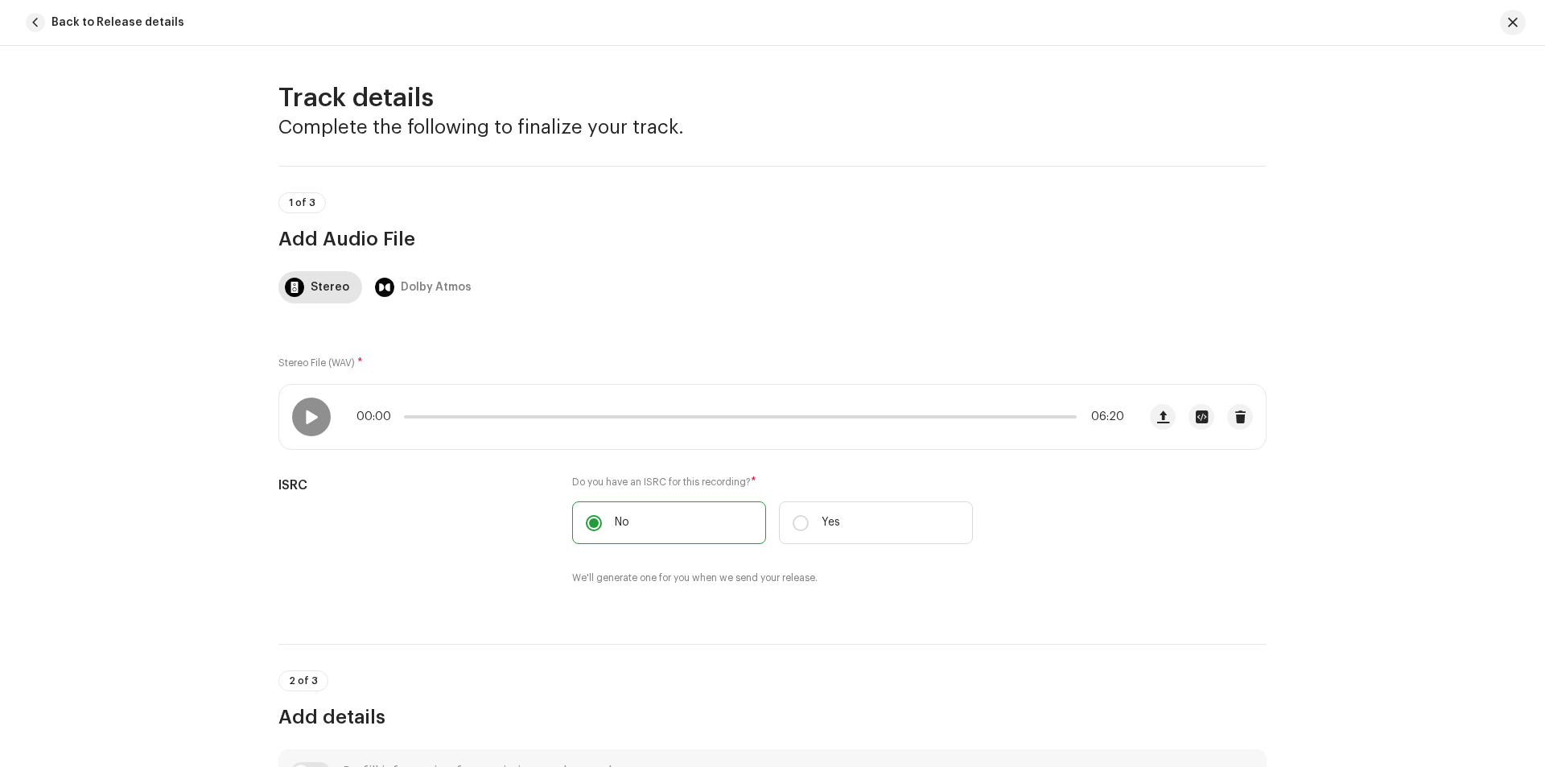
scroll to position [0, 0]
click at [1515, 19] on span "button" at bounding box center [1513, 22] width 10 height 13
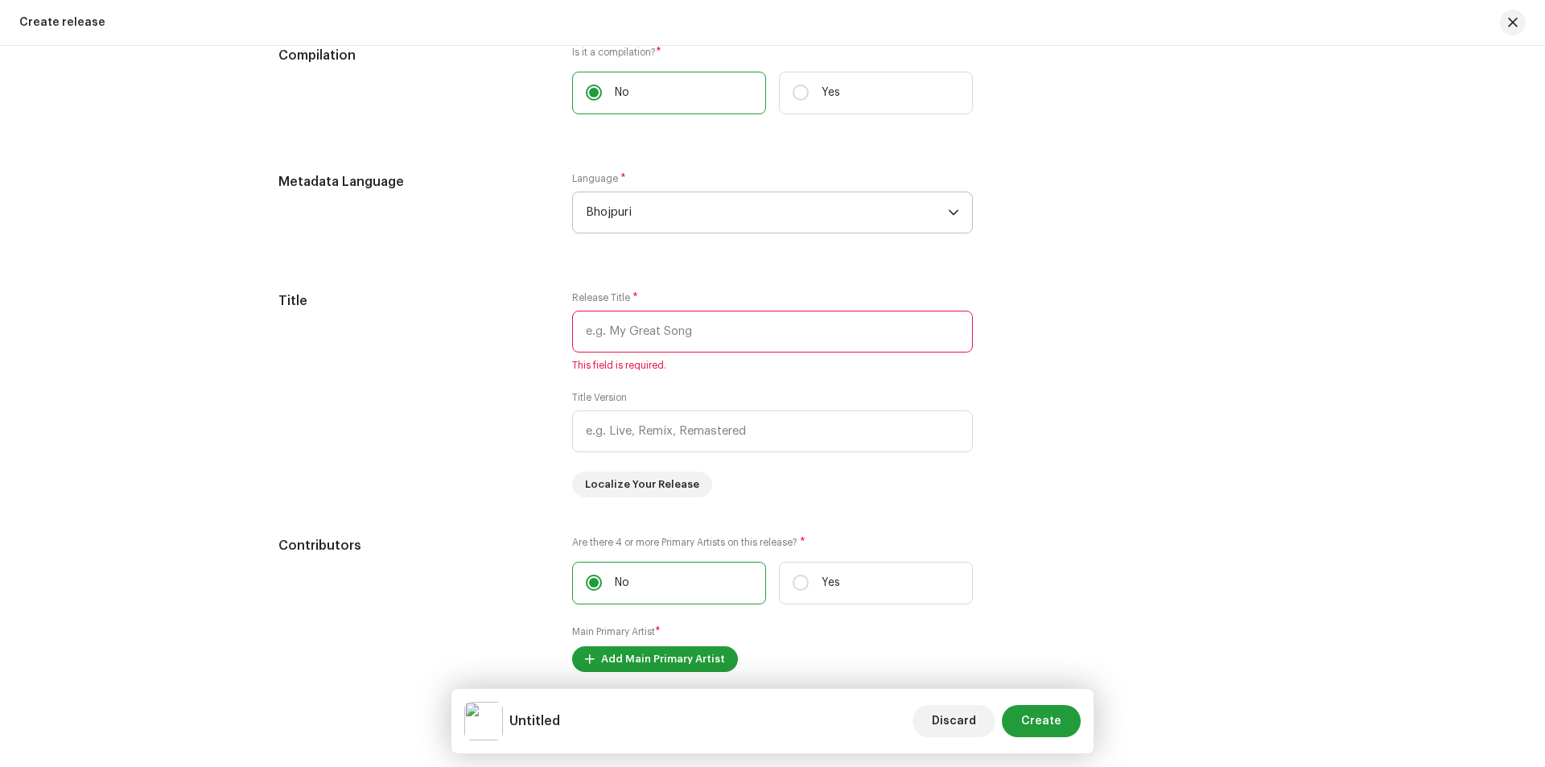
scroll to position [1287, 0]
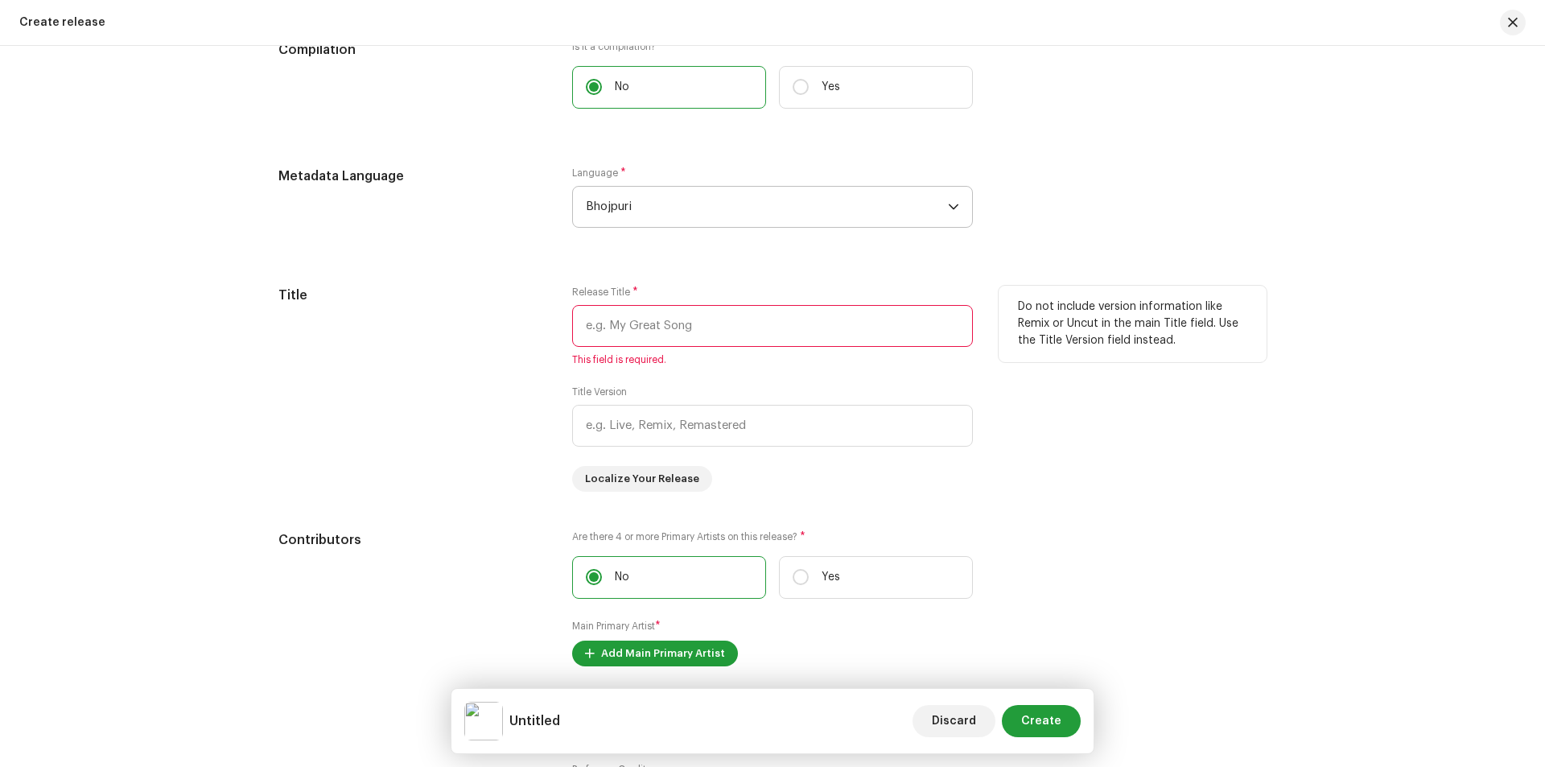
click at [780, 328] on input "text" at bounding box center [772, 326] width 401 height 42
paste input "SAKHI BAHINPA SONG"
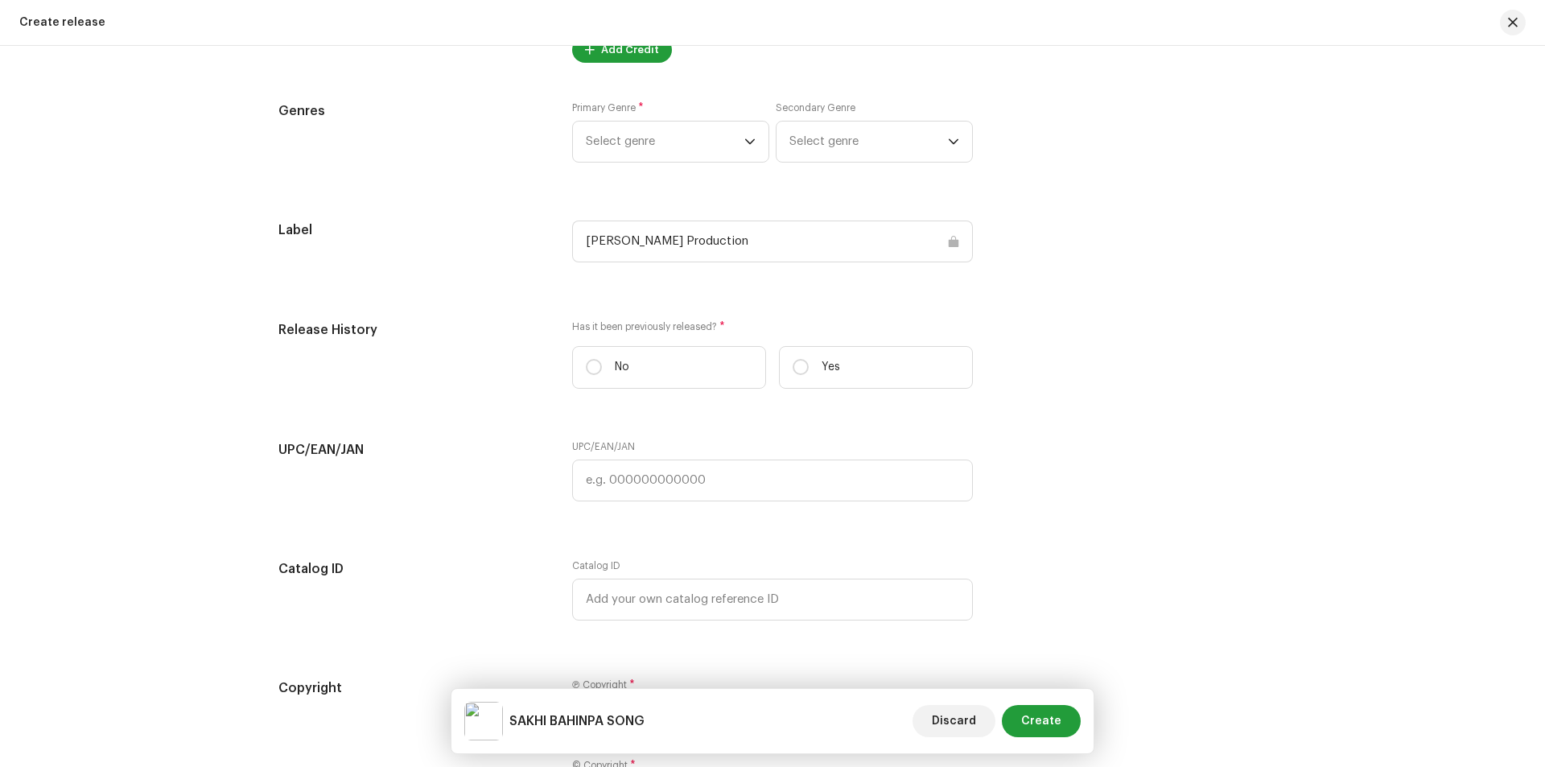
scroll to position [2091, 0]
type input "SAKHI BAHINPA SONG"
click at [1024, 725] on button "Create" at bounding box center [1041, 721] width 79 height 32
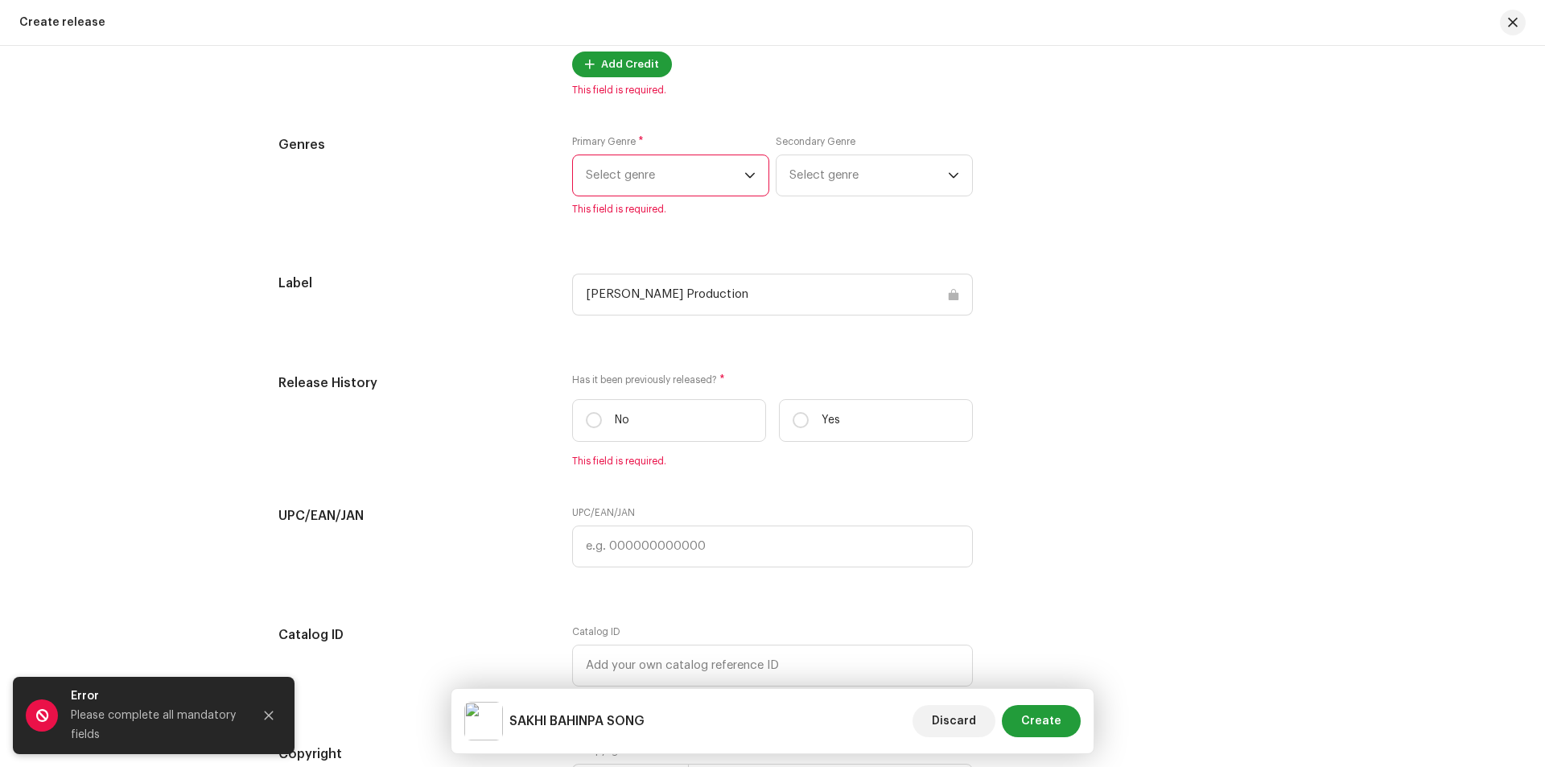
click at [704, 155] on span "Select genre" at bounding box center [665, 175] width 159 height 40
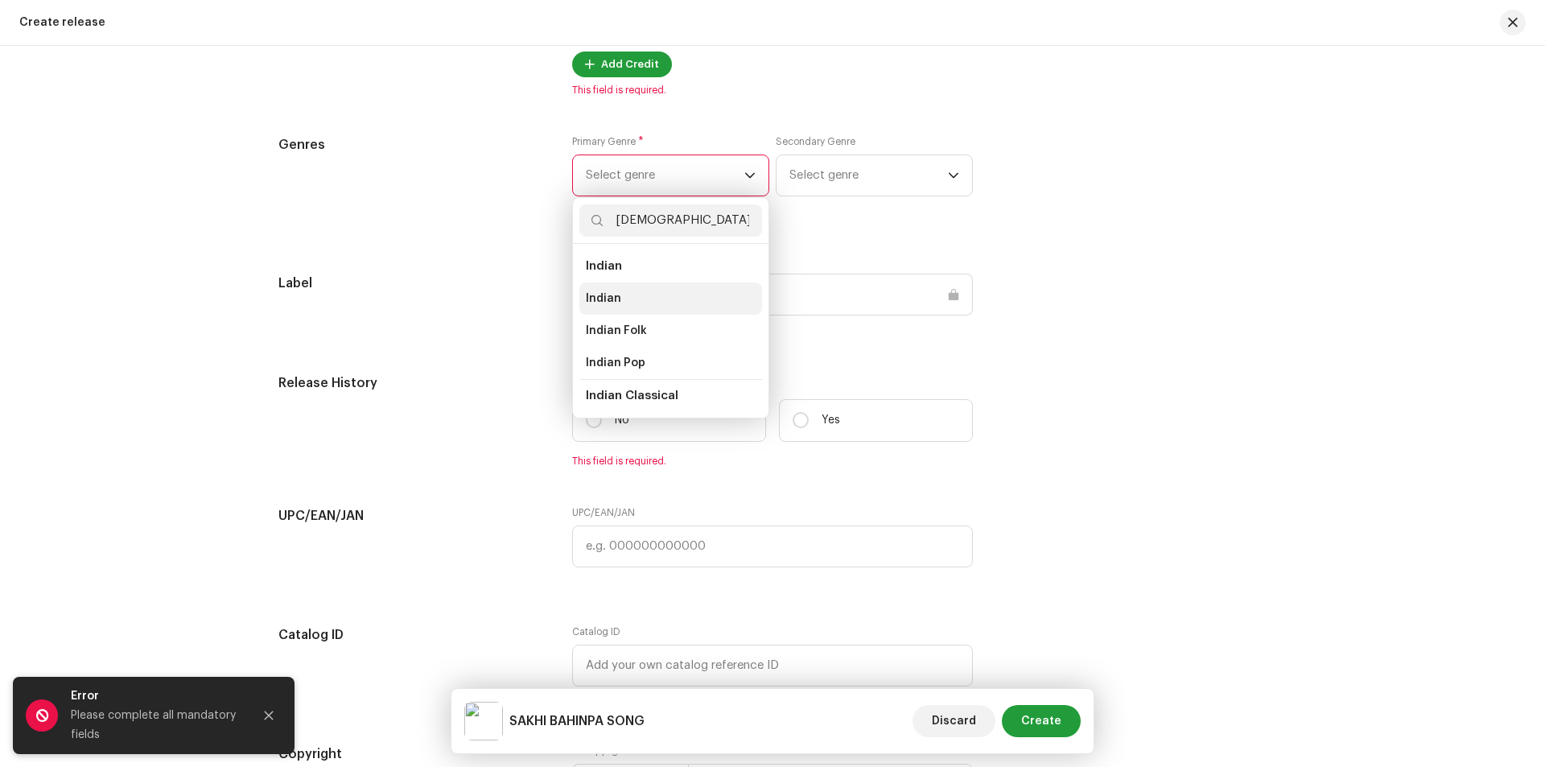
type input "[DEMOGRAPHIC_DATA]"
click at [586, 299] on span "Indian" at bounding box center [603, 299] width 35 height 16
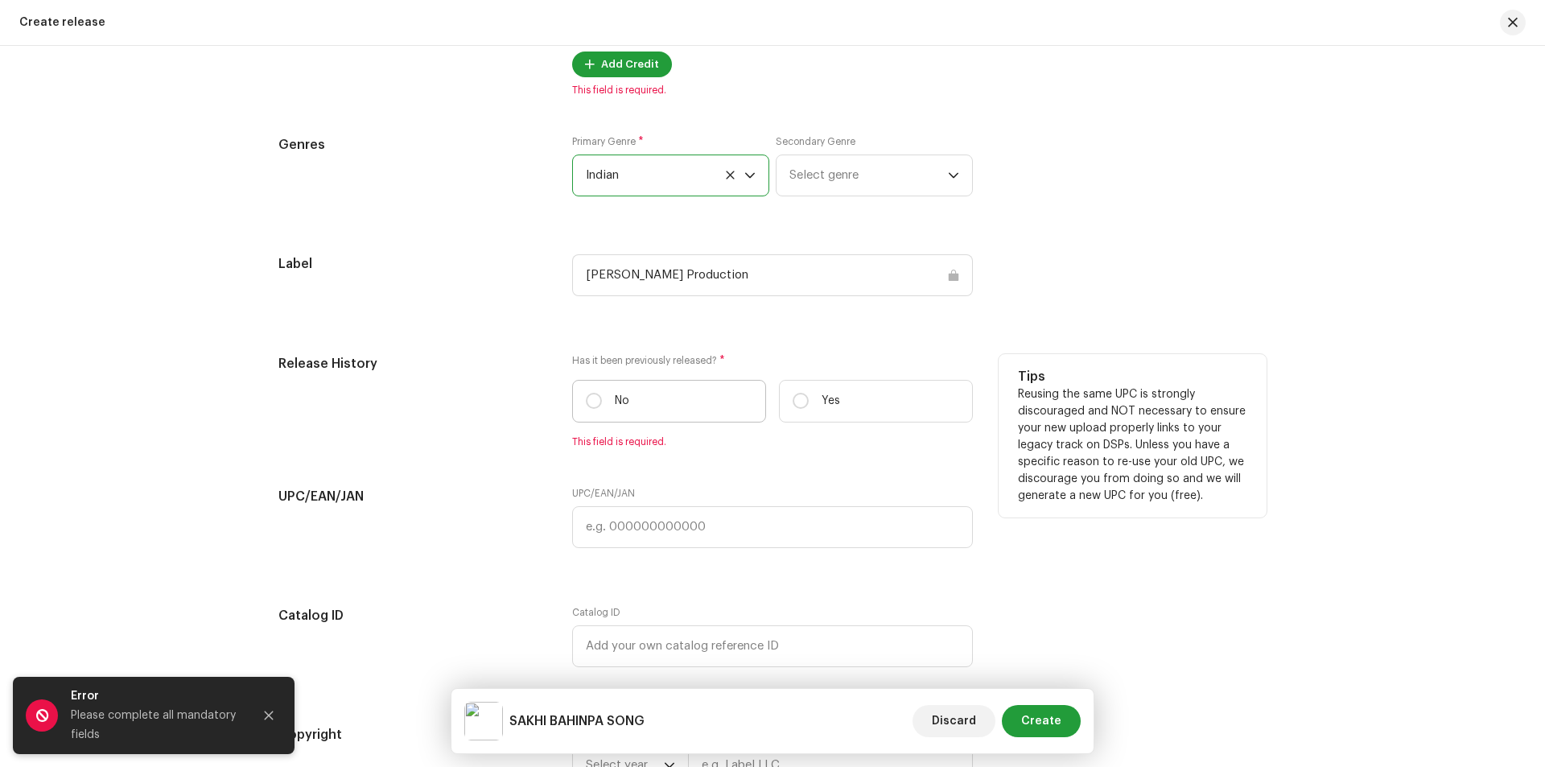
scroll to position [2065, 0]
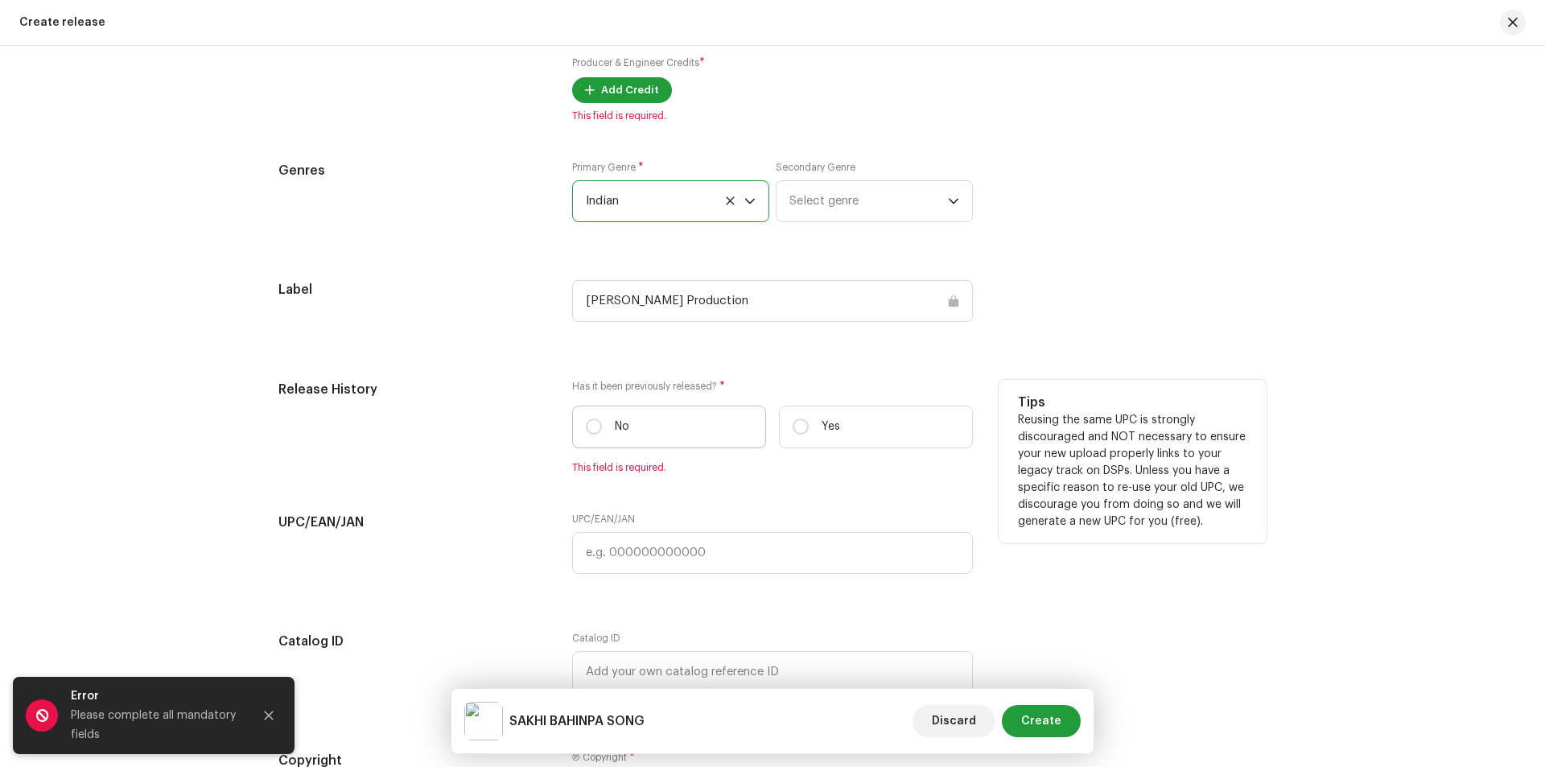
click at [604, 396] on div "Has it been previously released? * No Yes This field is required." at bounding box center [772, 427] width 401 height 94
click at [575, 422] on label "No" at bounding box center [669, 427] width 194 height 43
click at [586, 422] on input "No" at bounding box center [594, 427] width 16 height 16
radio input "true"
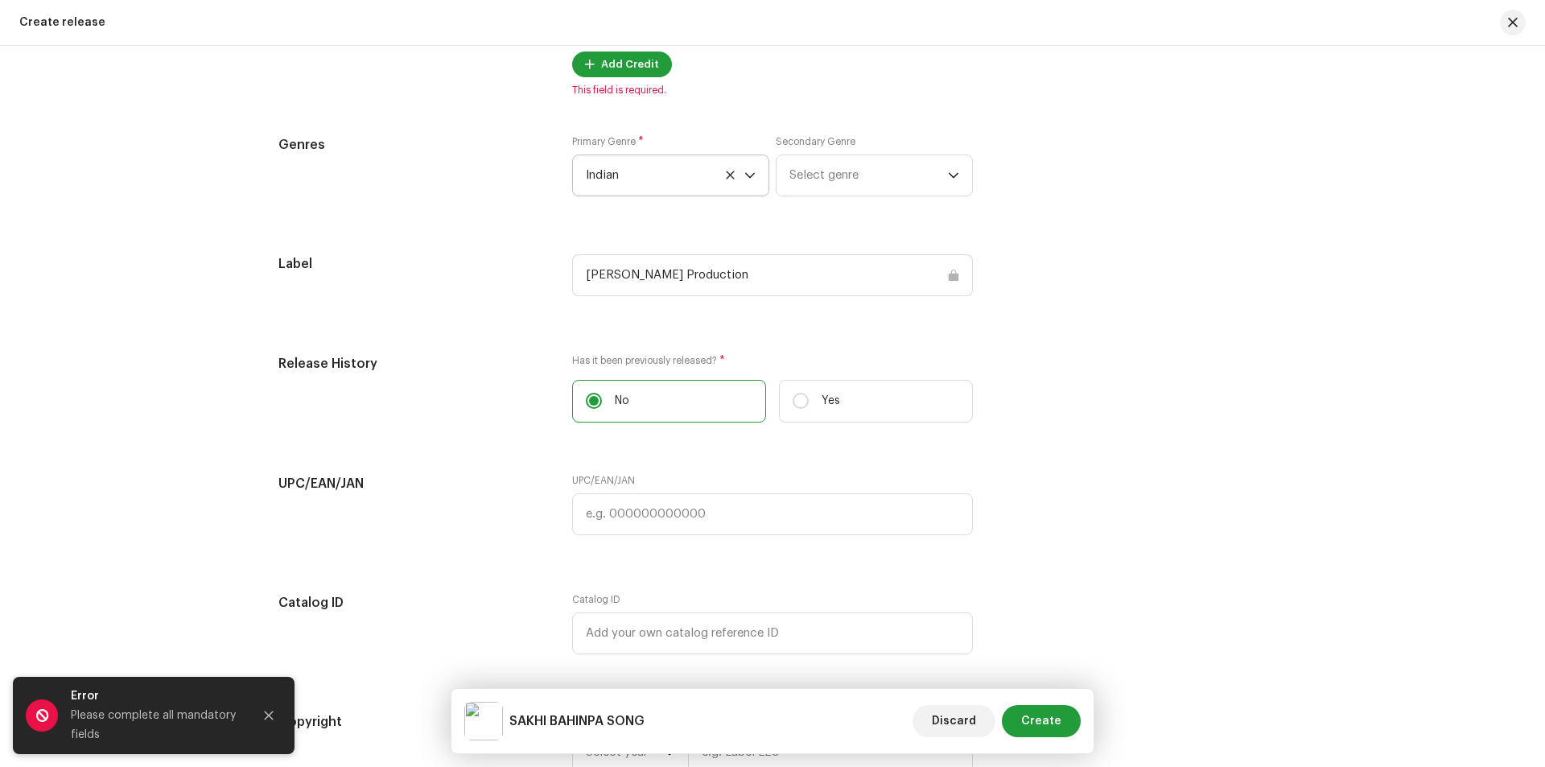
scroll to position [2172, 0]
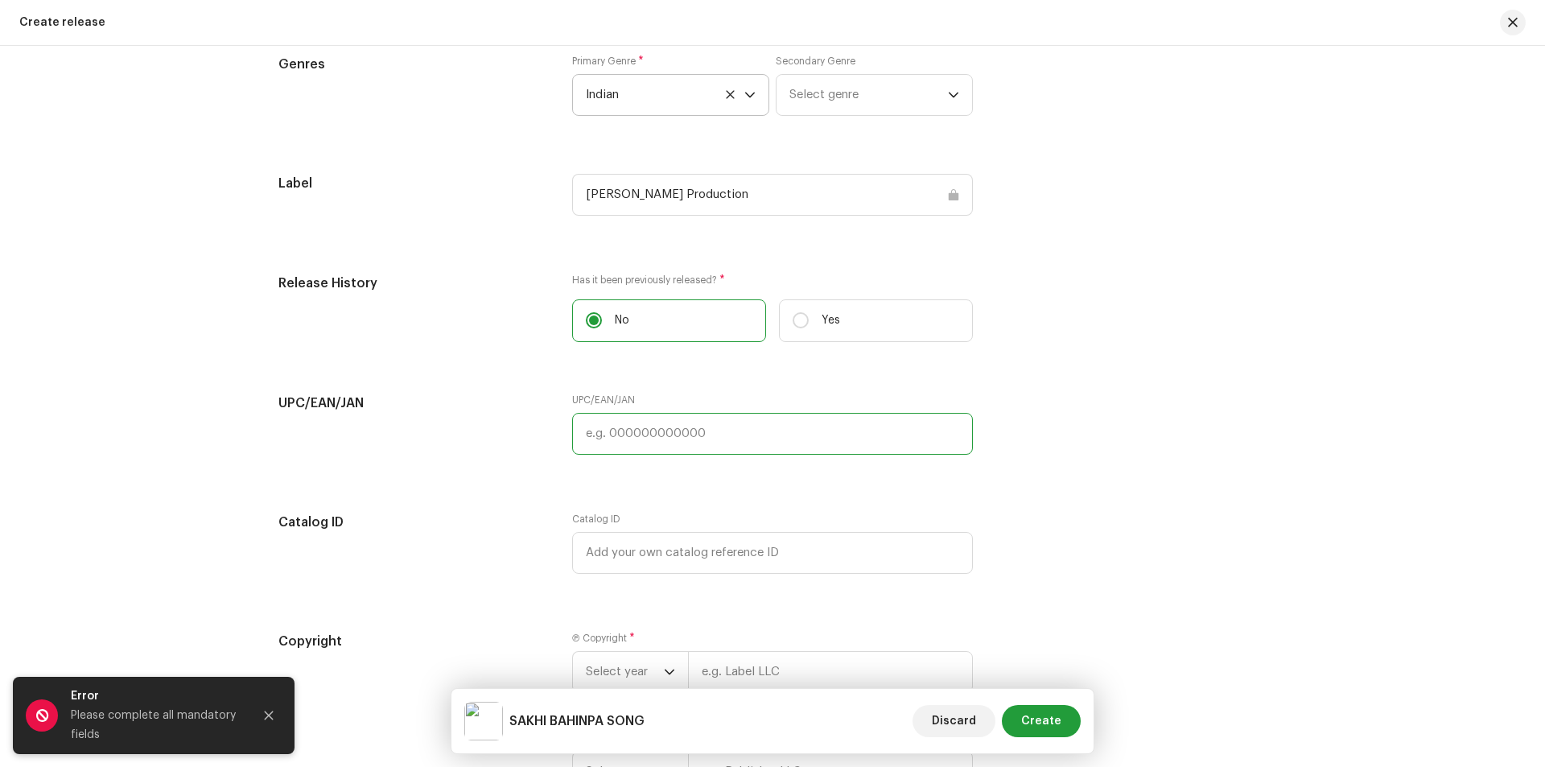
click at [659, 439] on input "text" at bounding box center [772, 434] width 401 height 42
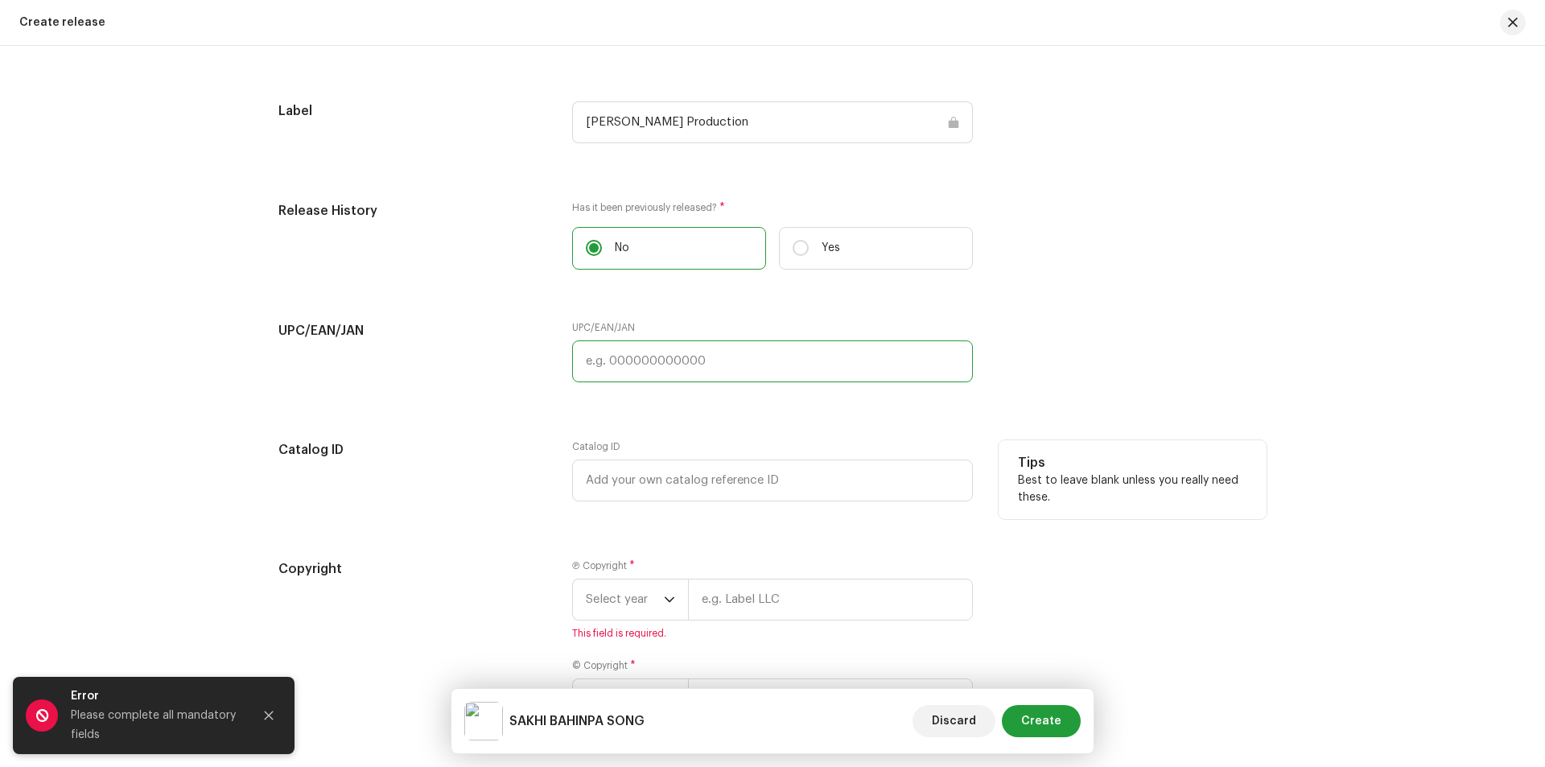
scroll to position [2279, 0]
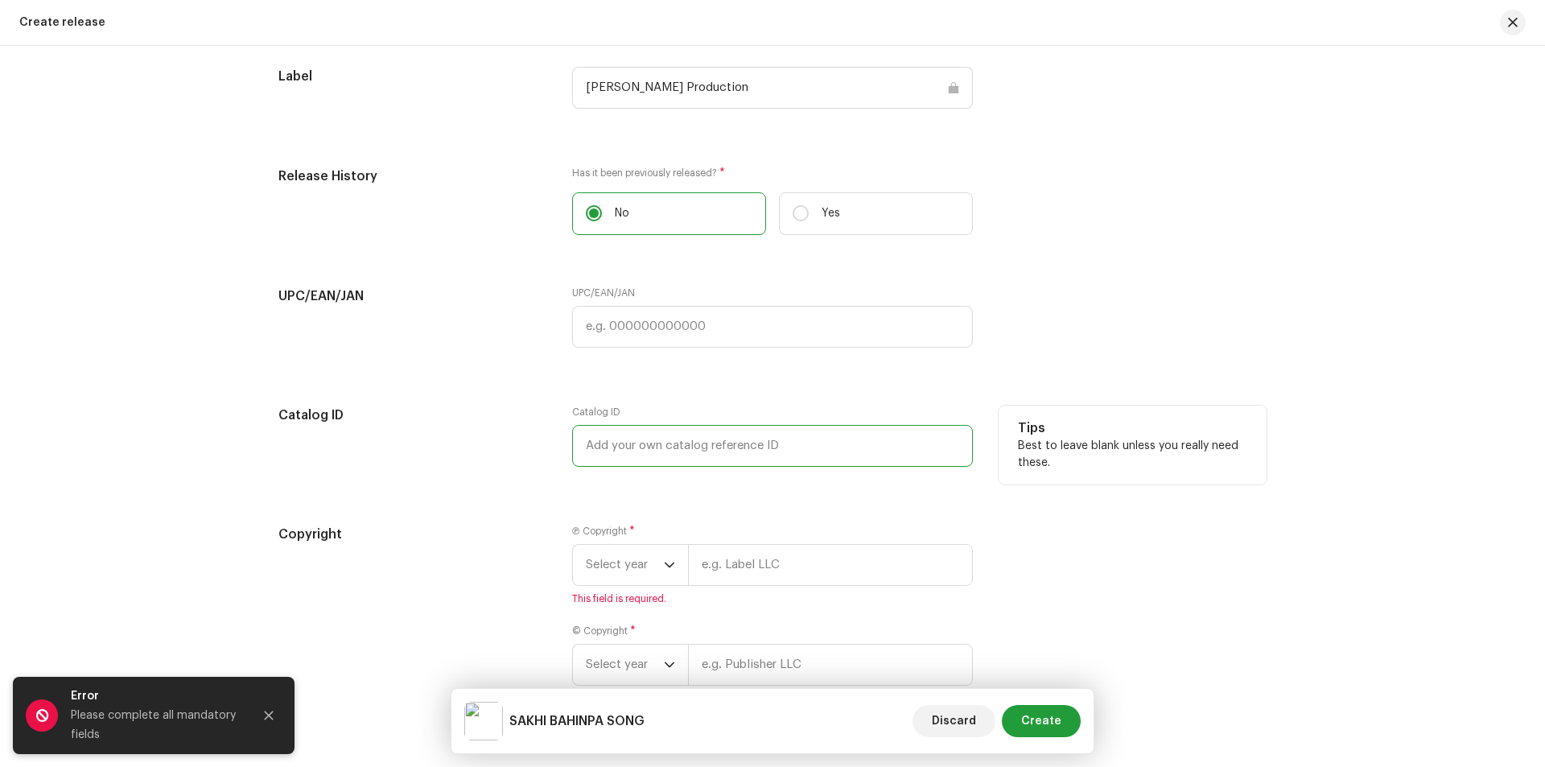
click at [717, 449] on input "text" at bounding box center [772, 446] width 401 height 42
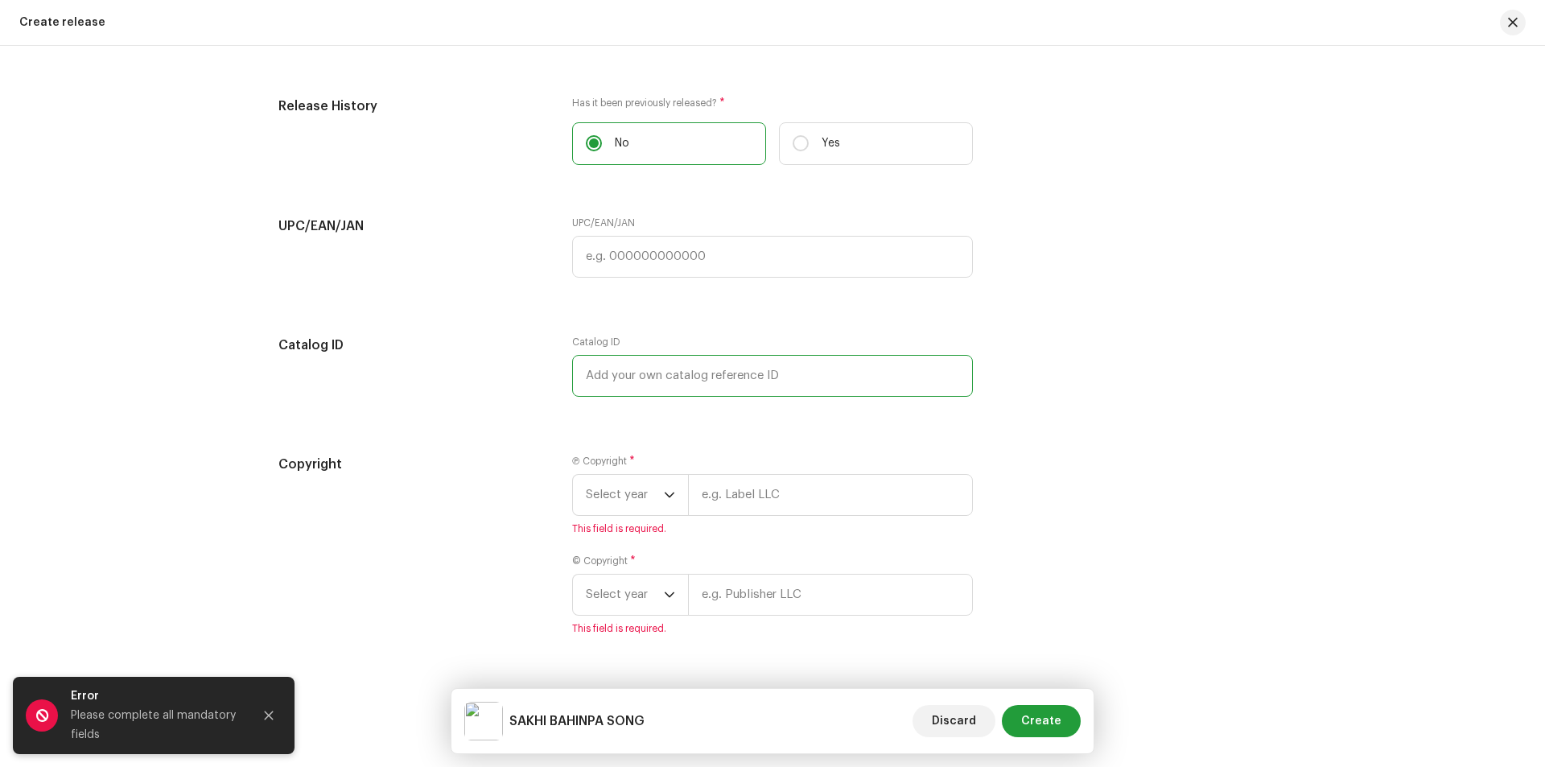
scroll to position [2391, 0]
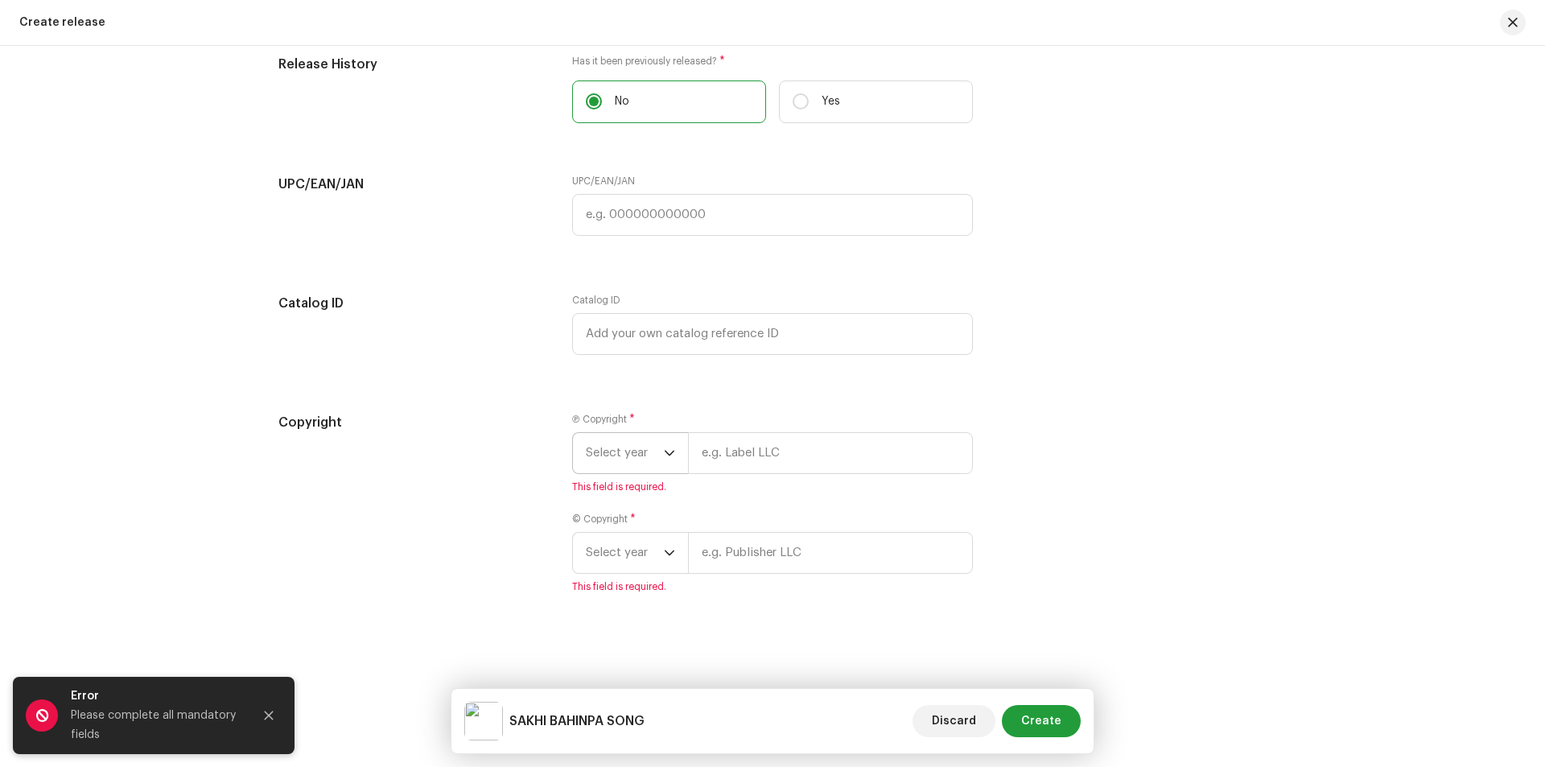
click at [664, 461] on div "dropdown trigger" at bounding box center [669, 453] width 11 height 40
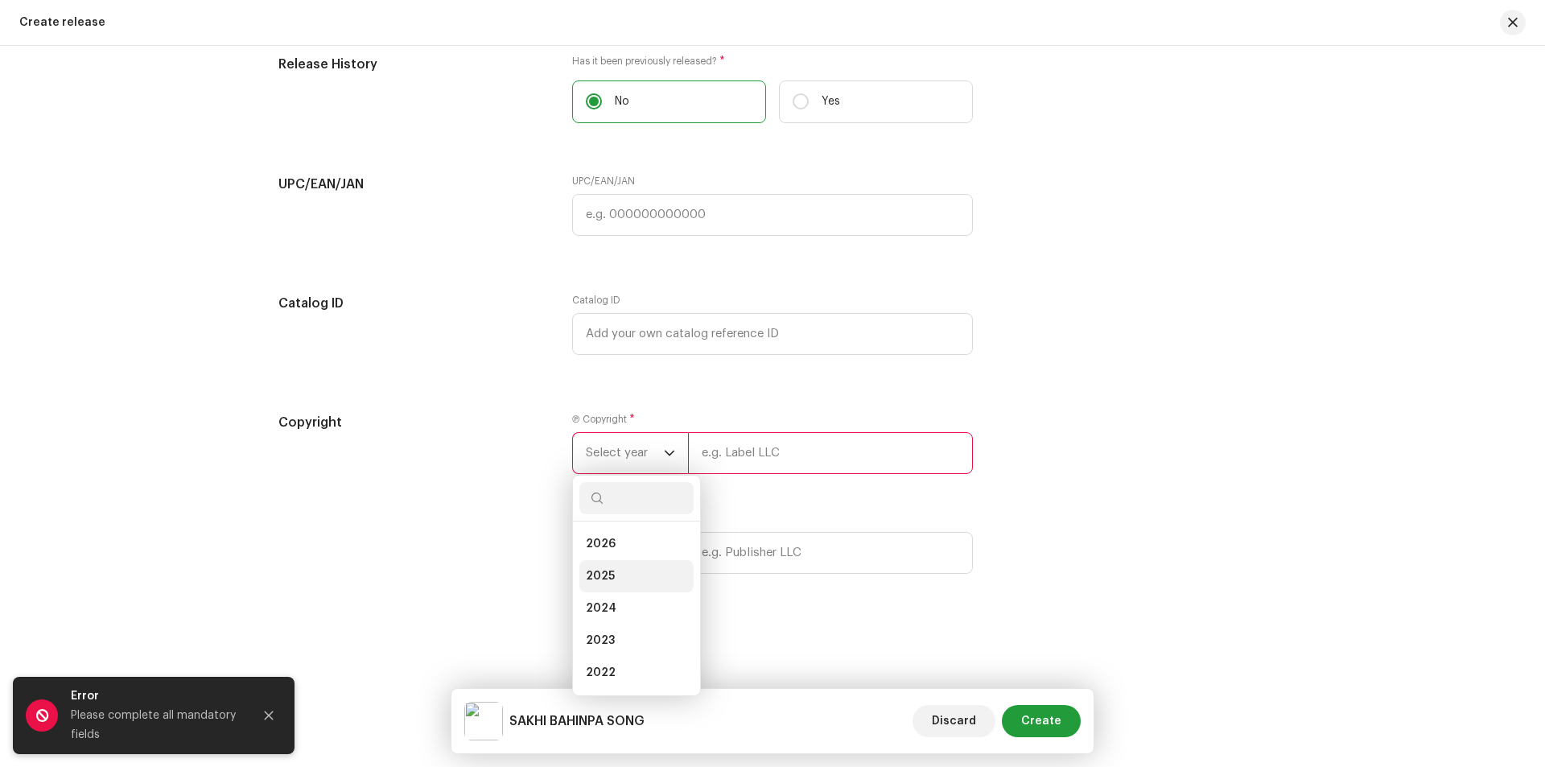
click at [619, 575] on li "2025" at bounding box center [636, 576] width 114 height 32
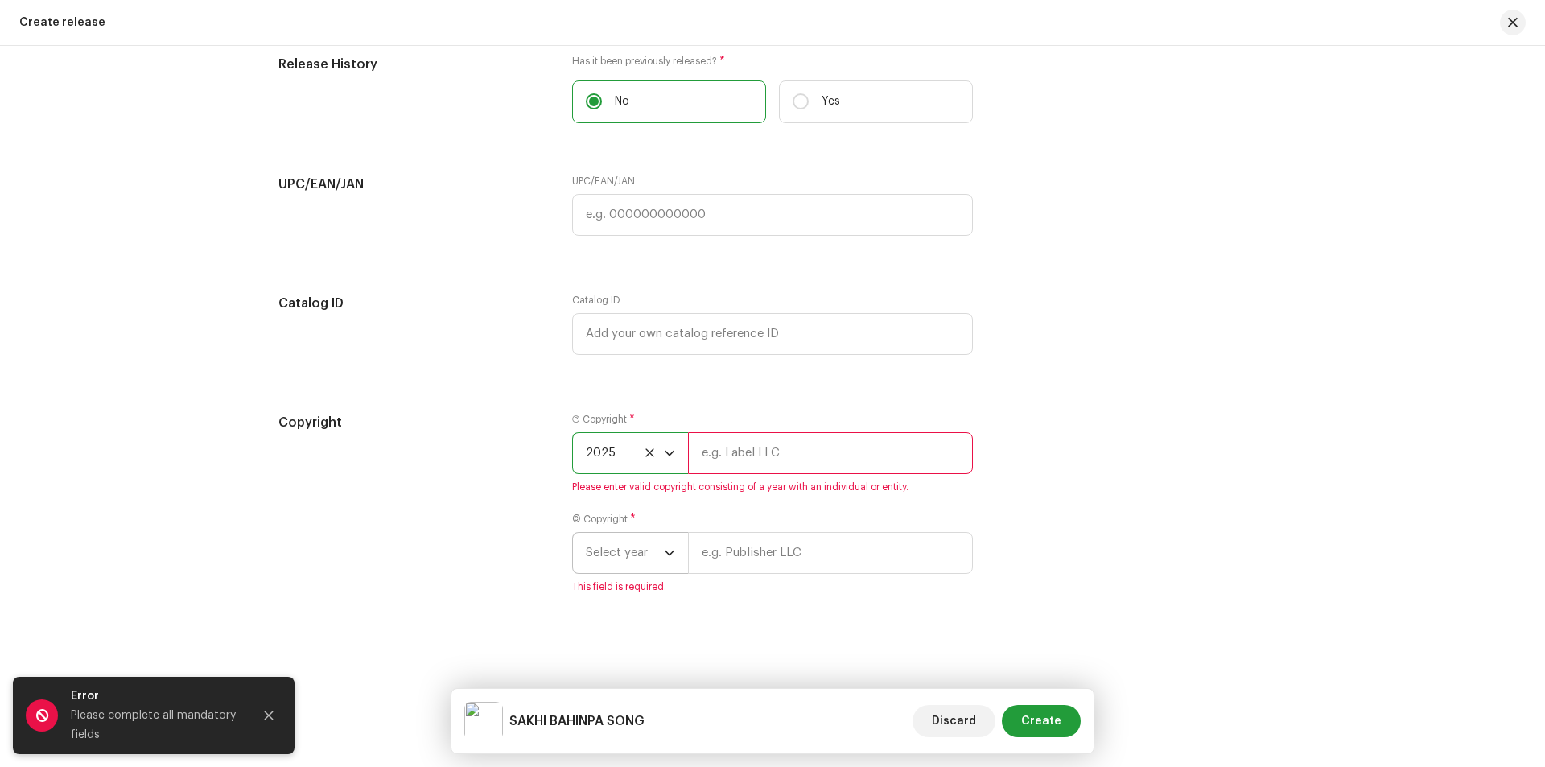
click at [645, 553] on span "Select year" at bounding box center [625, 553] width 78 height 40
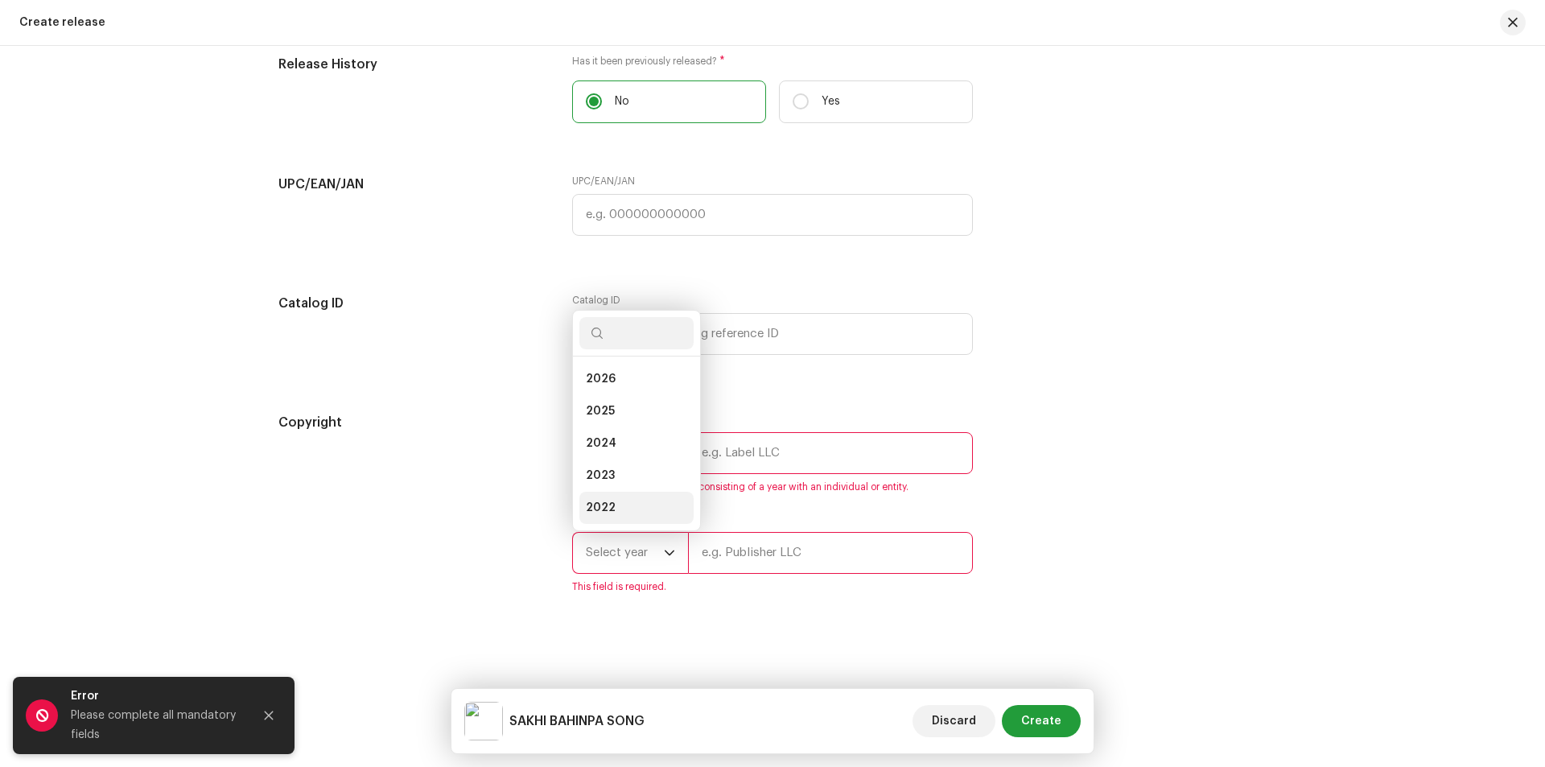
scroll to position [26, 0]
click at [645, 394] on li "2025" at bounding box center [636, 385] width 114 height 32
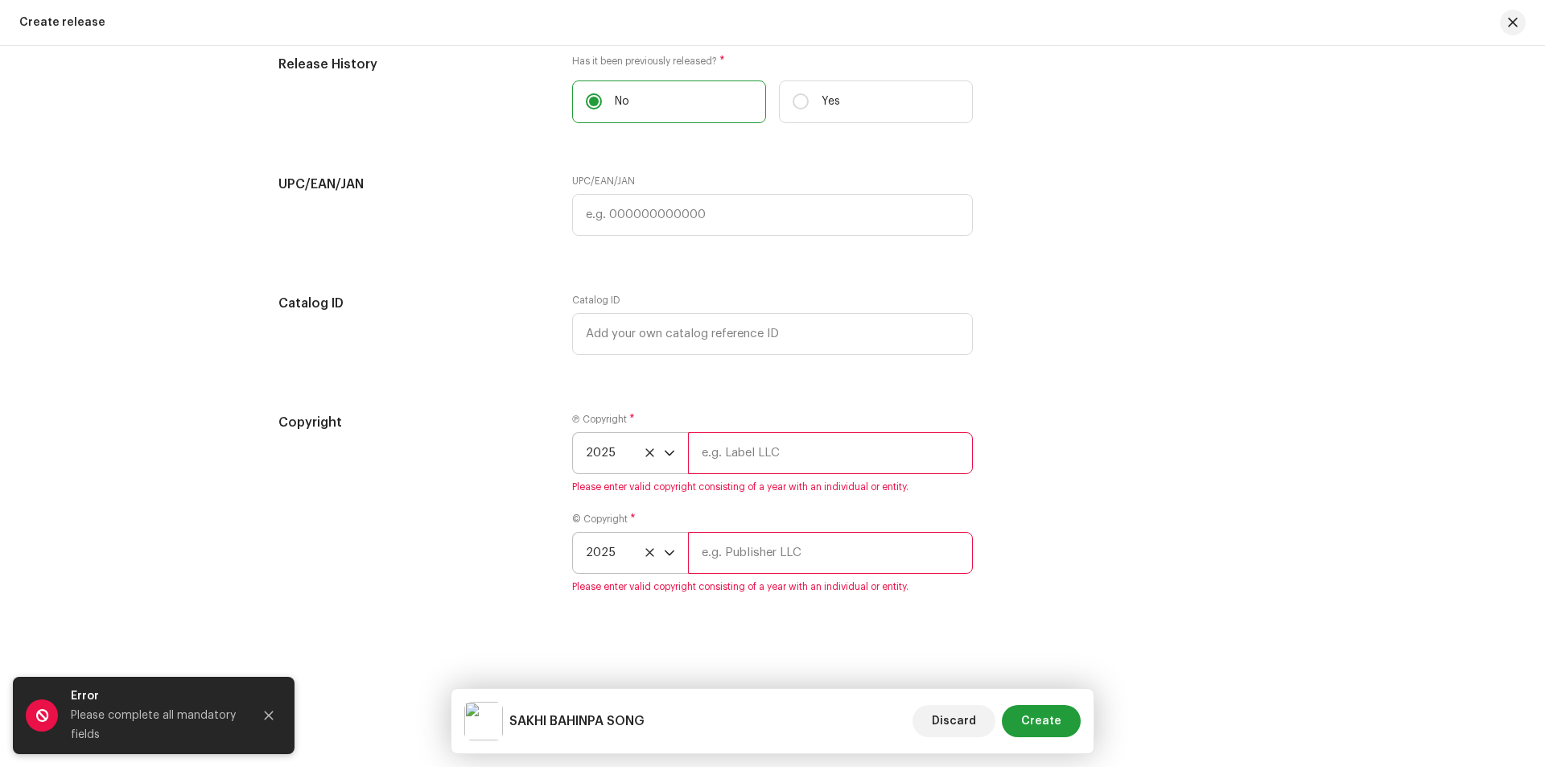
click at [789, 464] on input "text" at bounding box center [830, 453] width 285 height 42
type input "2025"
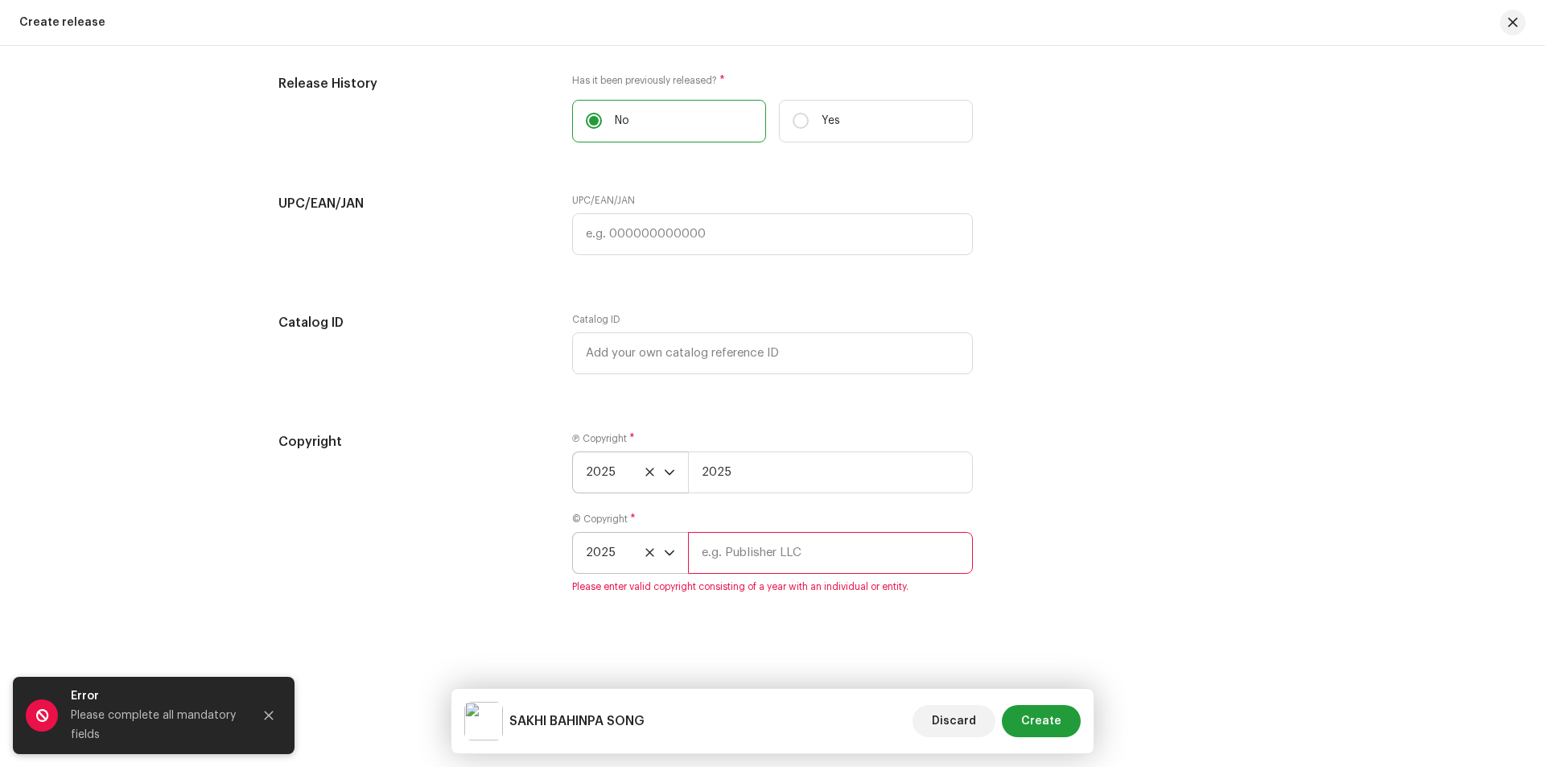
click at [757, 562] on input "text" at bounding box center [830, 553] width 285 height 42
type input "2025"
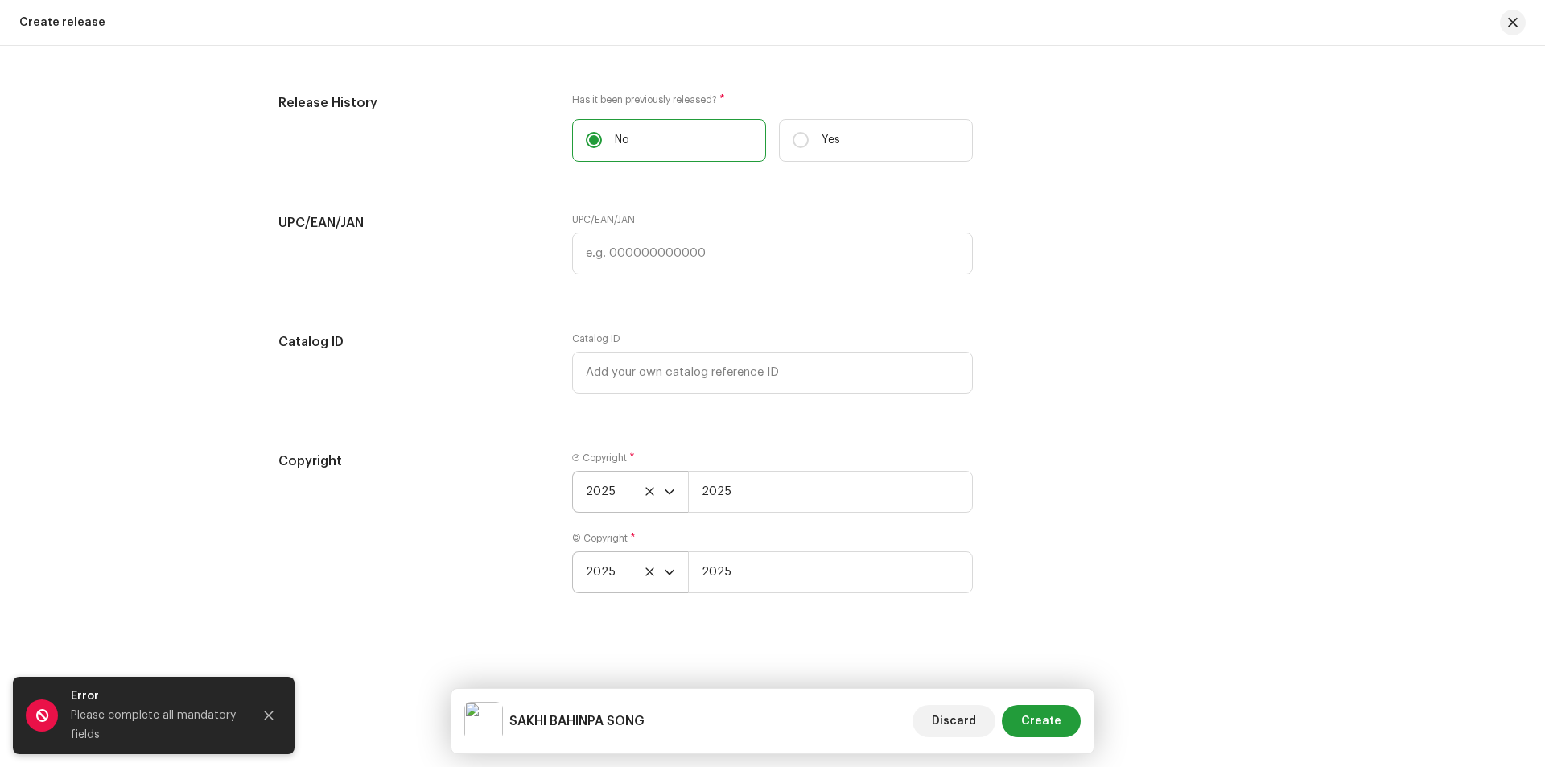
click at [742, 610] on div "Ⓟ Copyright * 2025 2025 © Copyright * 2025 2025" at bounding box center [772, 531] width 401 height 161
click at [256, 723] on button "Close" at bounding box center [269, 715] width 32 height 32
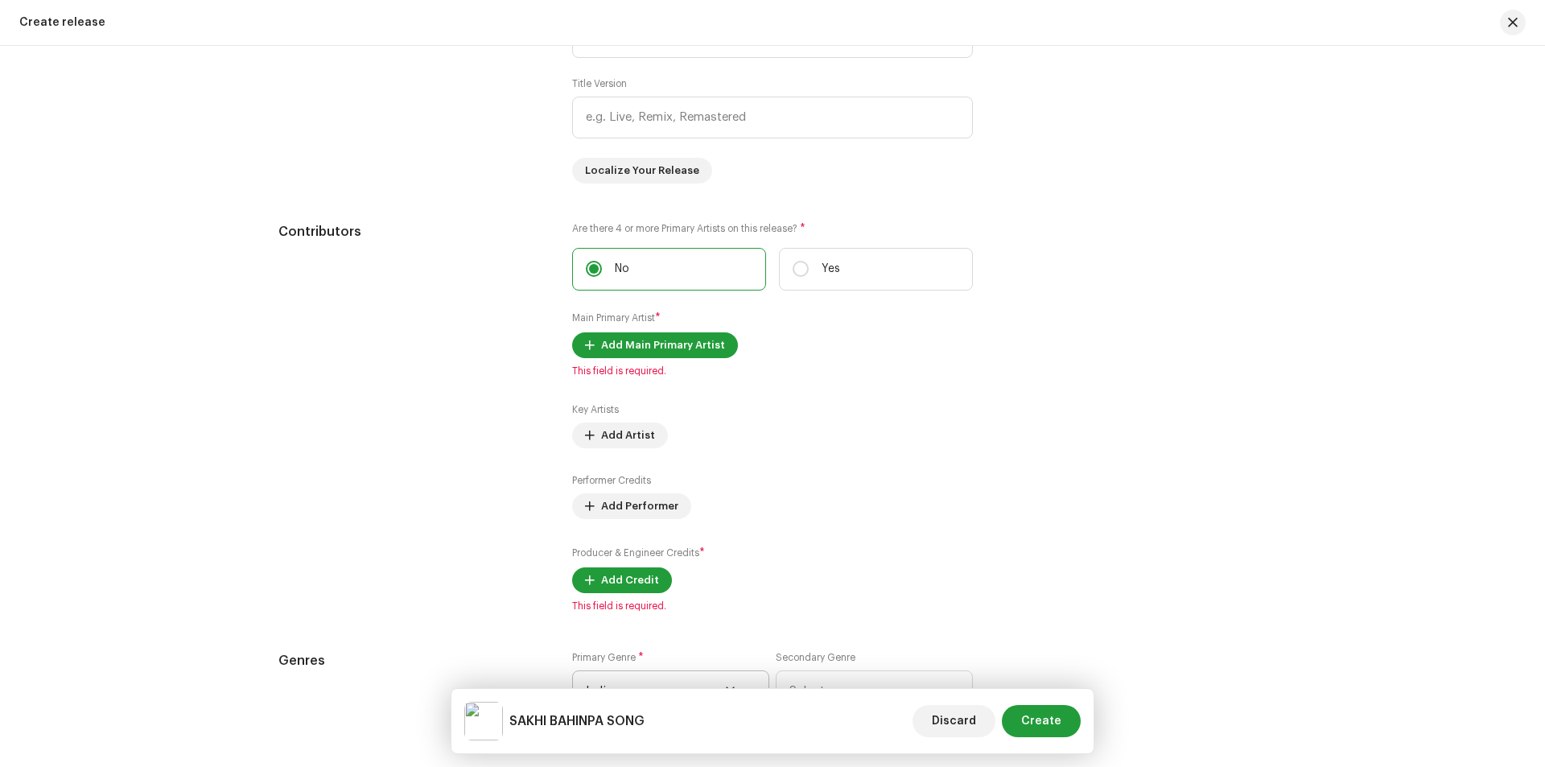
scroll to position [1547, 0]
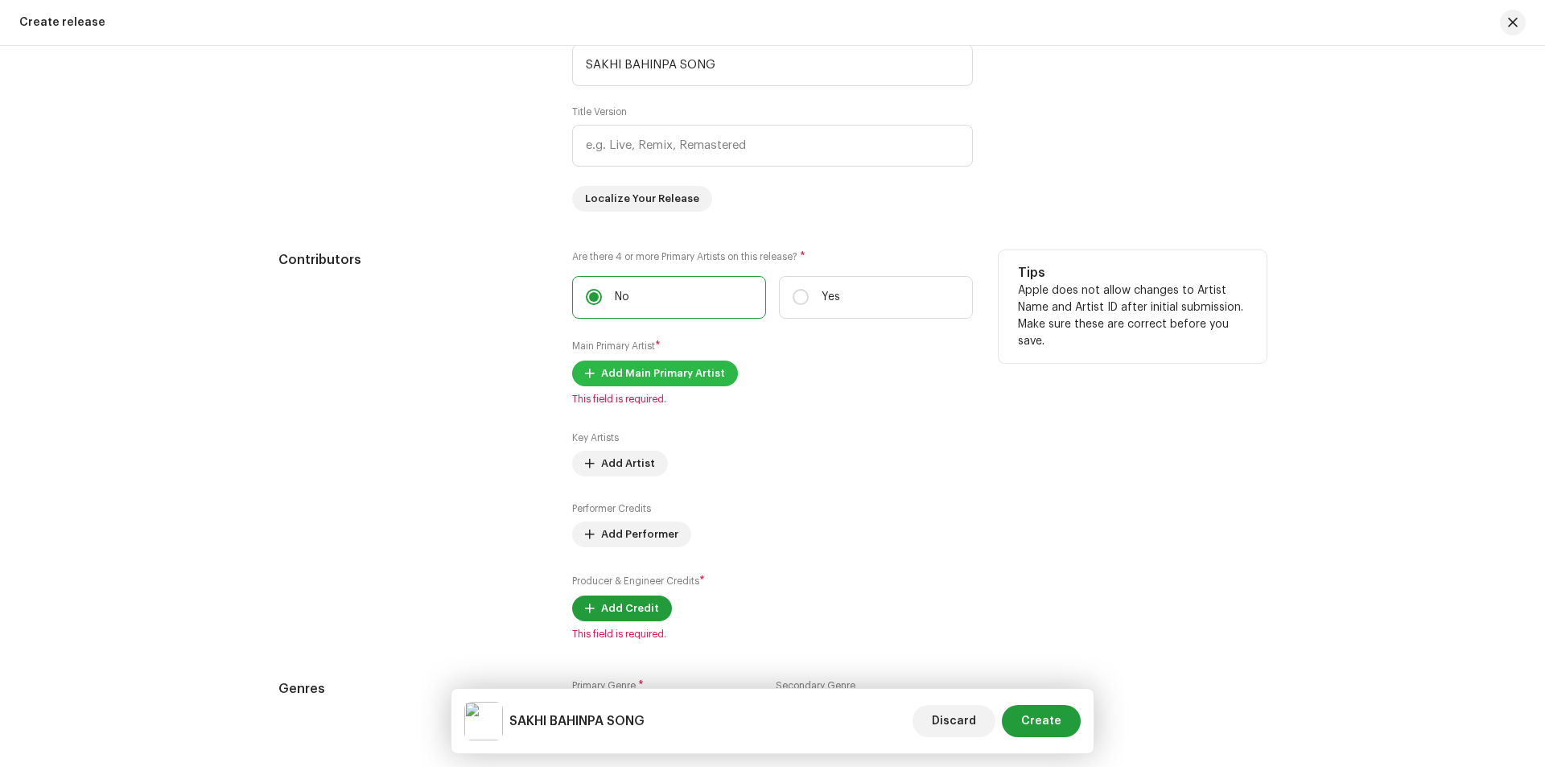
click at [641, 373] on span "Add Main Primary Artist" at bounding box center [663, 373] width 124 height 32
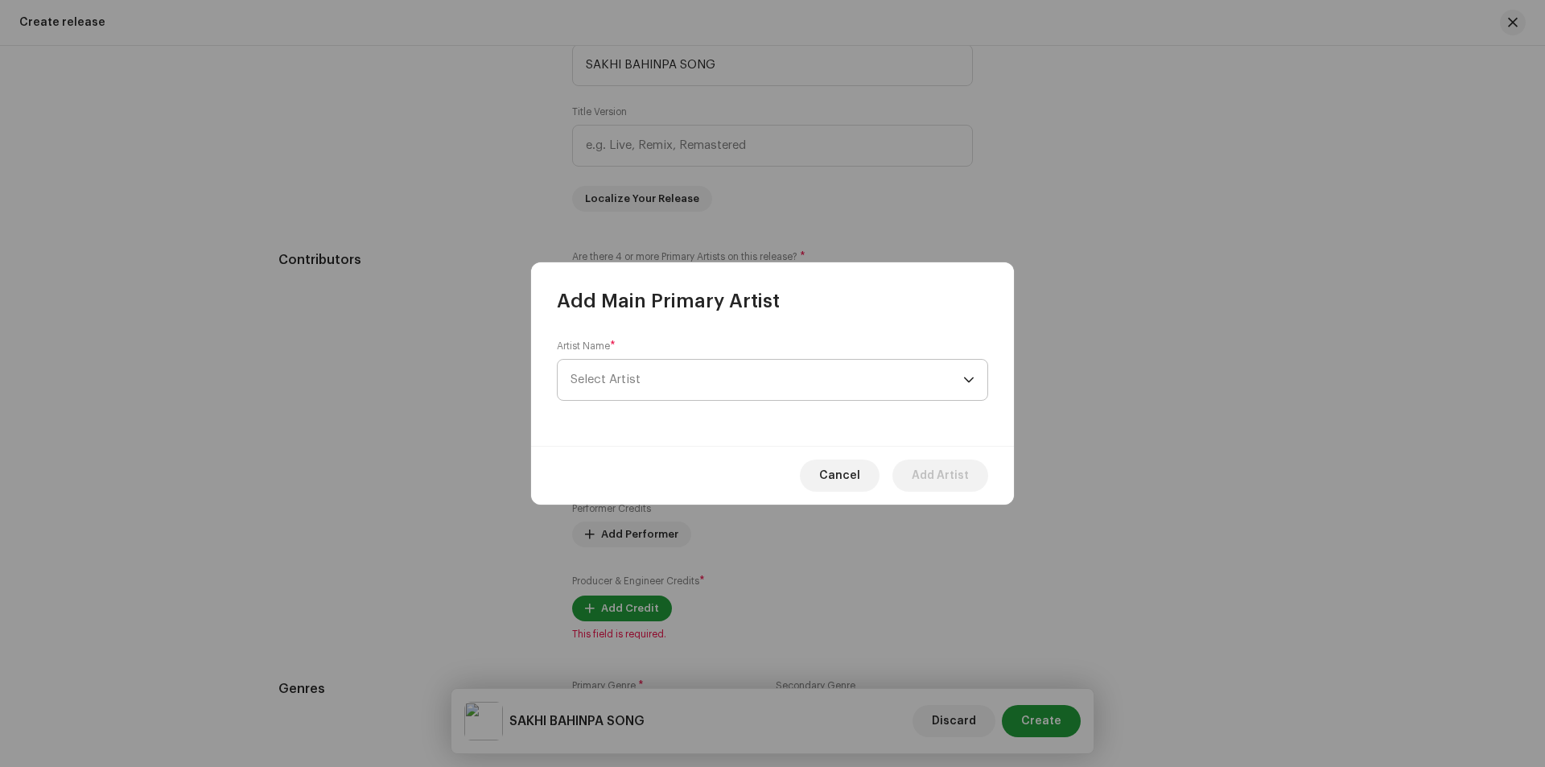
click at [723, 376] on span "Select Artist" at bounding box center [767, 380] width 393 height 40
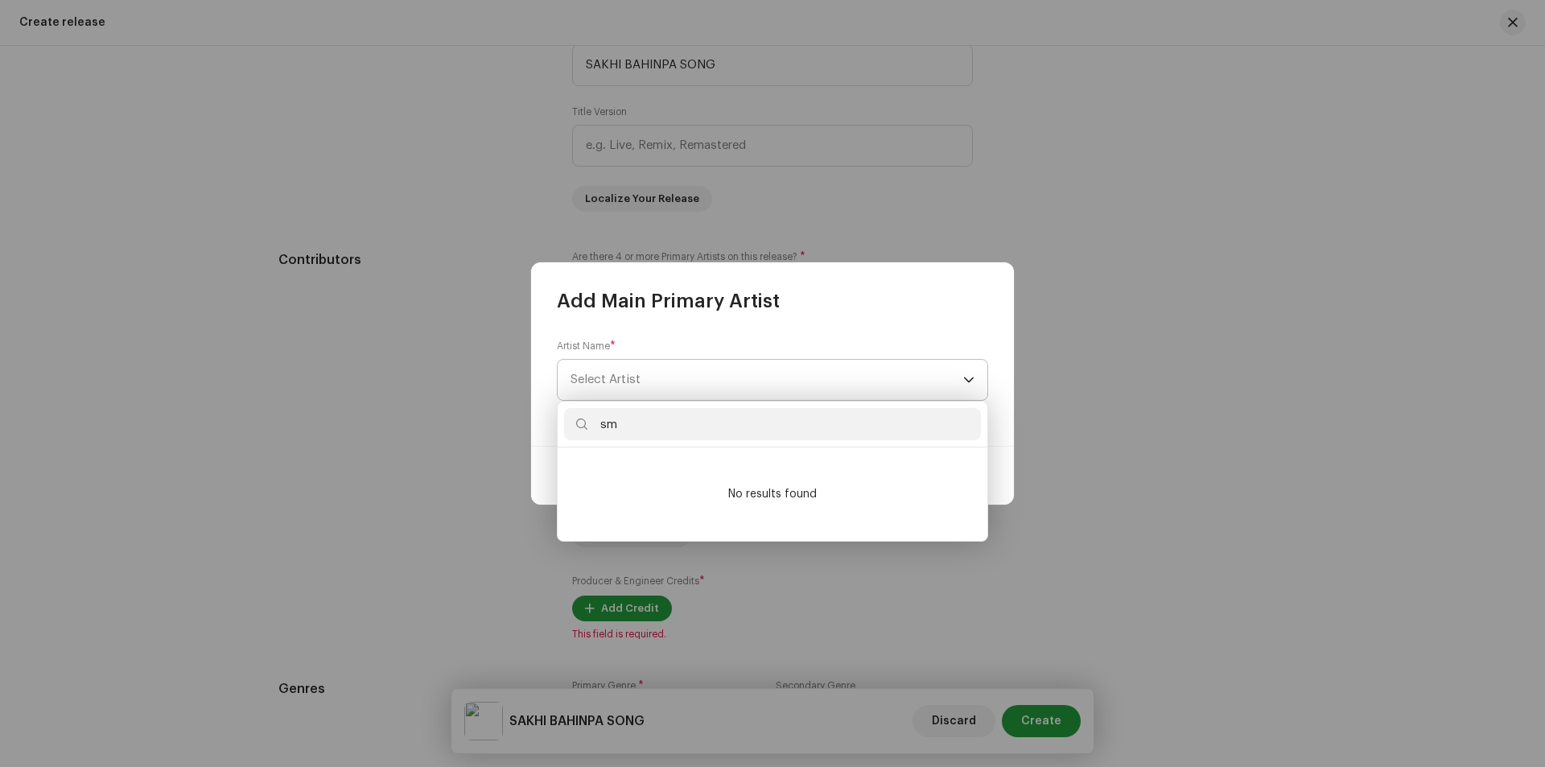
type input "s"
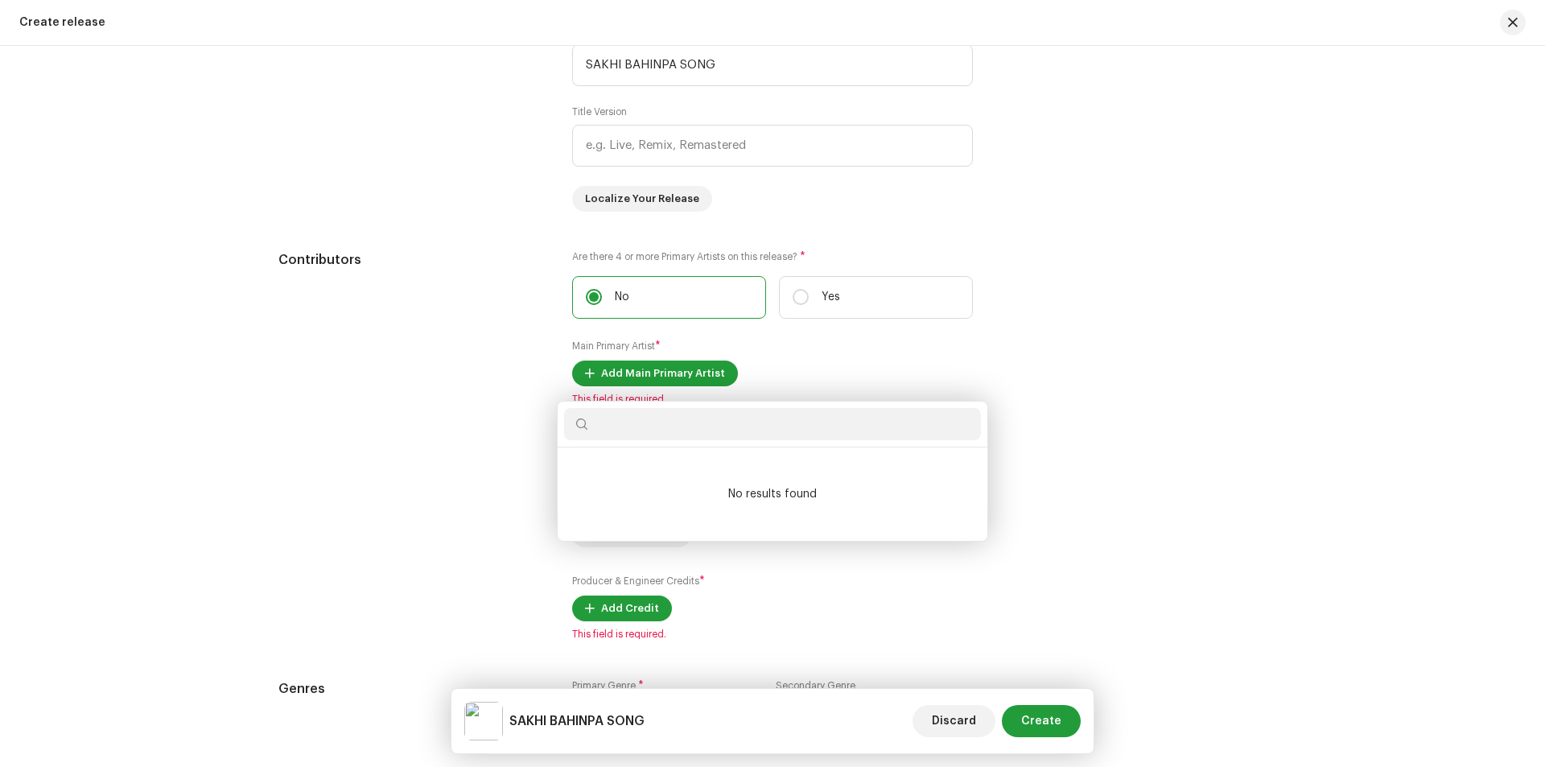
click at [1147, 98] on div "Add Main Primary Artist Artist Name * [PERSON_NAME] Cancel Add Artist" at bounding box center [772, 383] width 1545 height 767
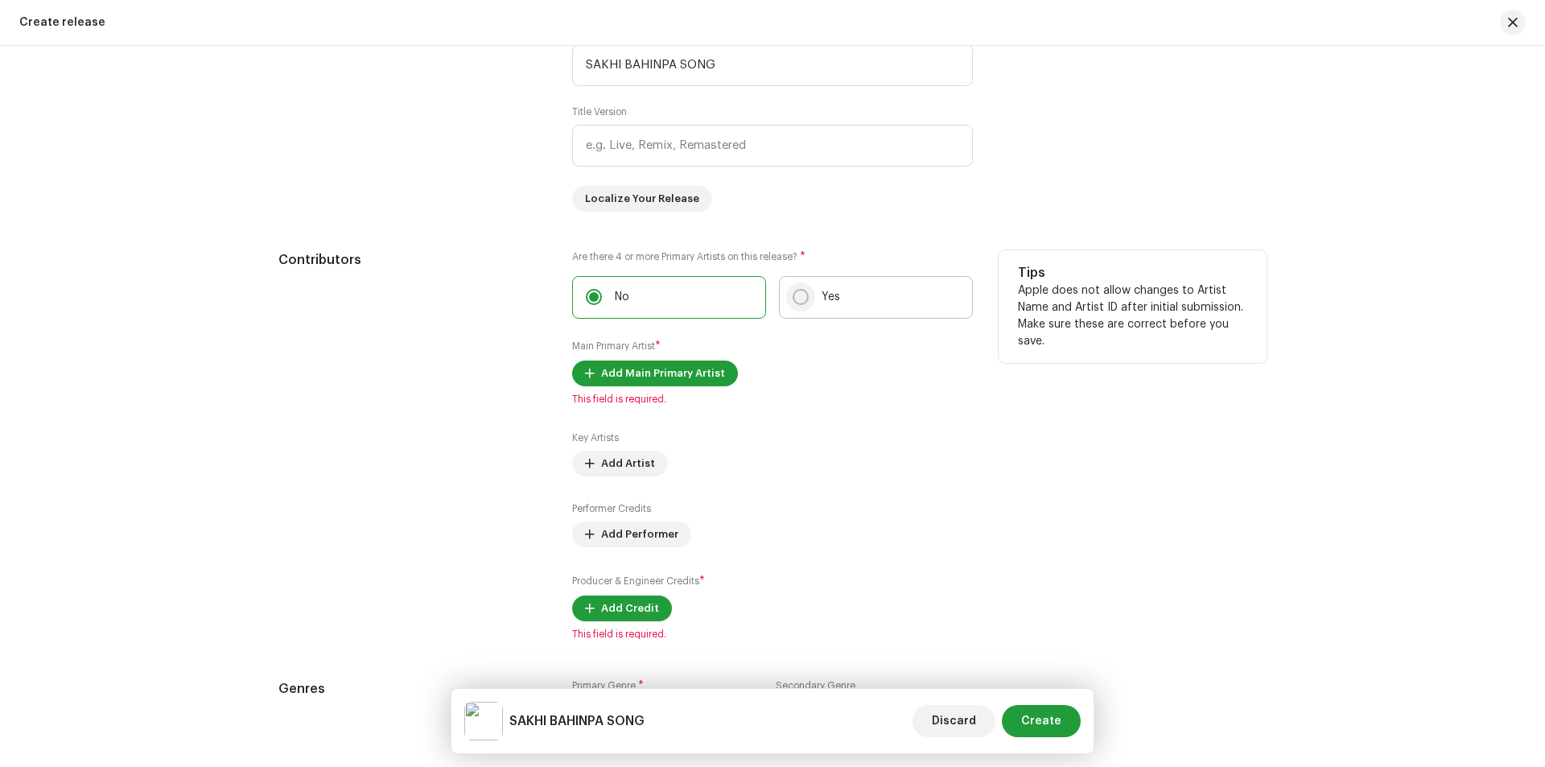
click at [797, 295] on input "Yes" at bounding box center [801, 297] width 16 height 16
radio input "true"
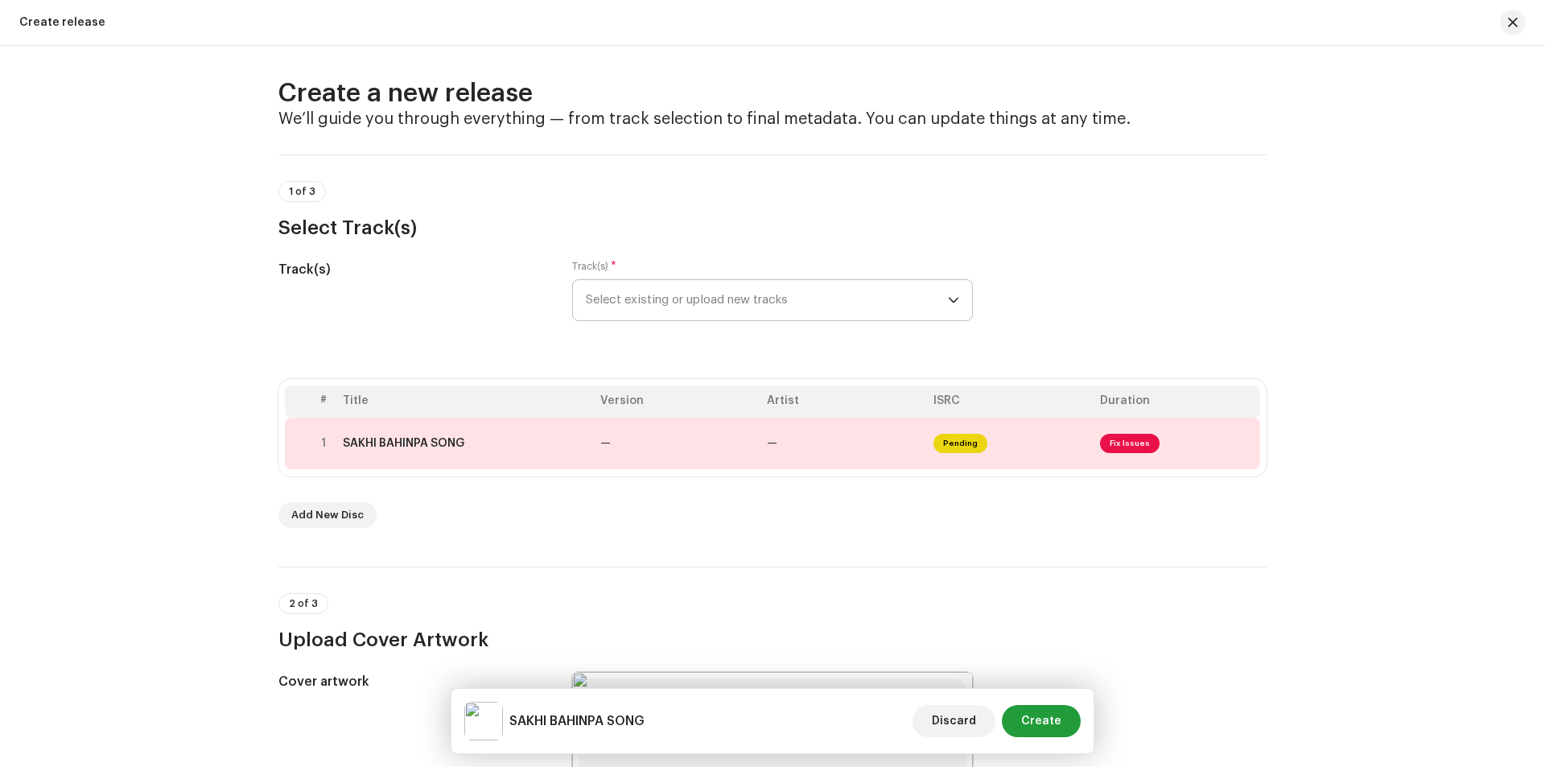
scroll to position [0, 0]
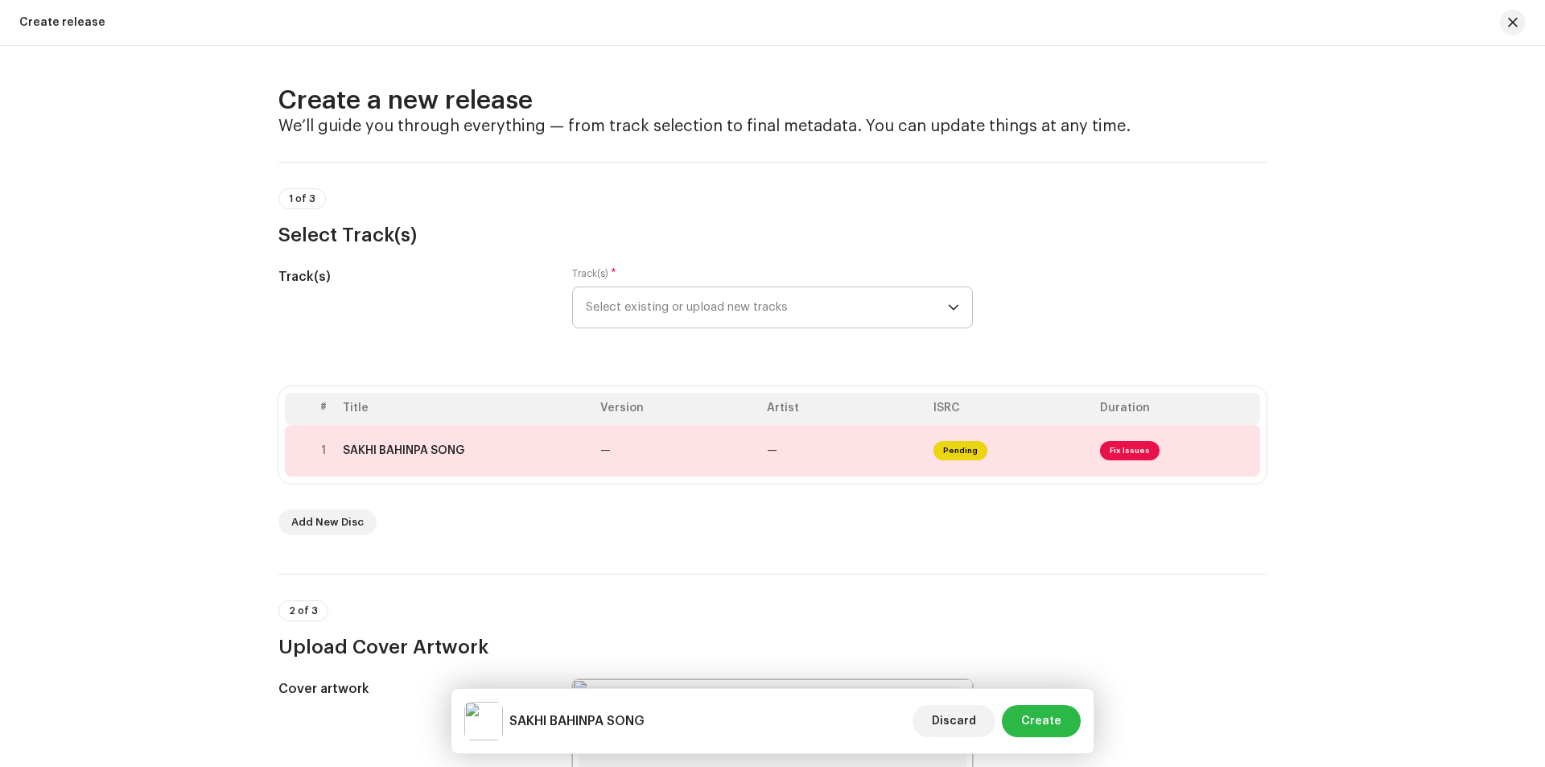
click at [1045, 724] on span "Create" at bounding box center [1041, 721] width 40 height 32
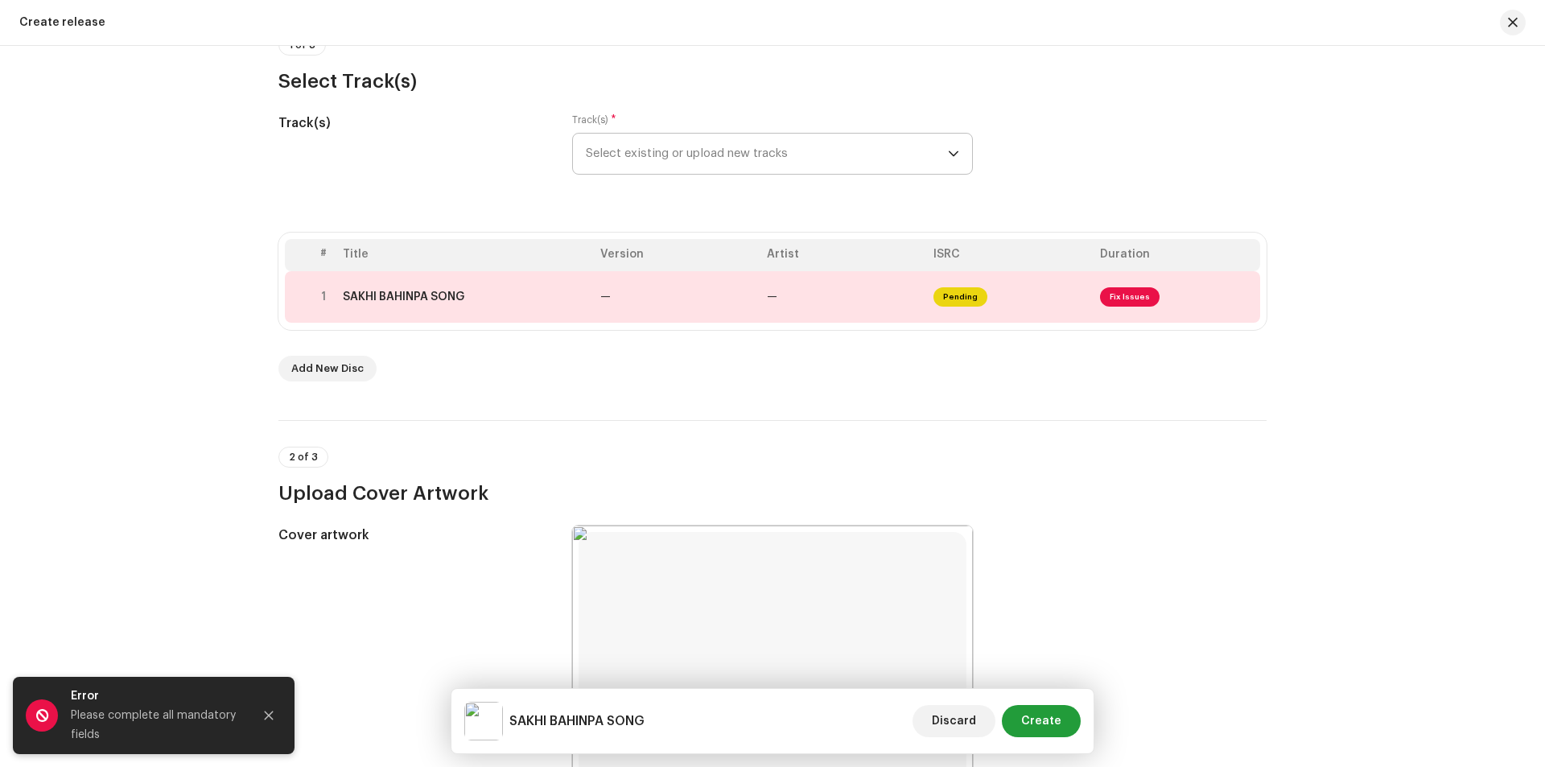
scroll to position [161, 0]
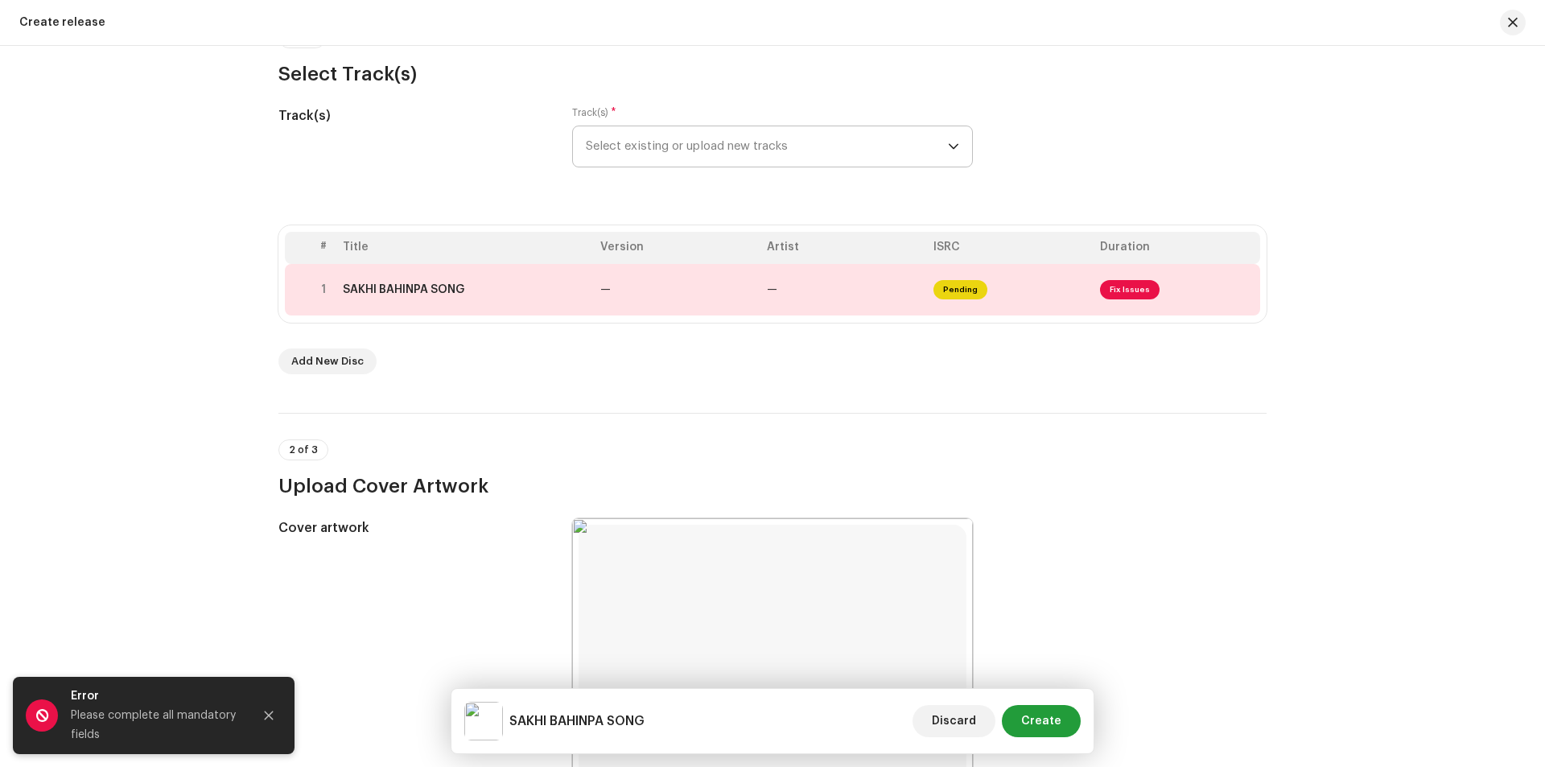
click at [933, 152] on span "Select existing or upload new tracks" at bounding box center [767, 146] width 362 height 40
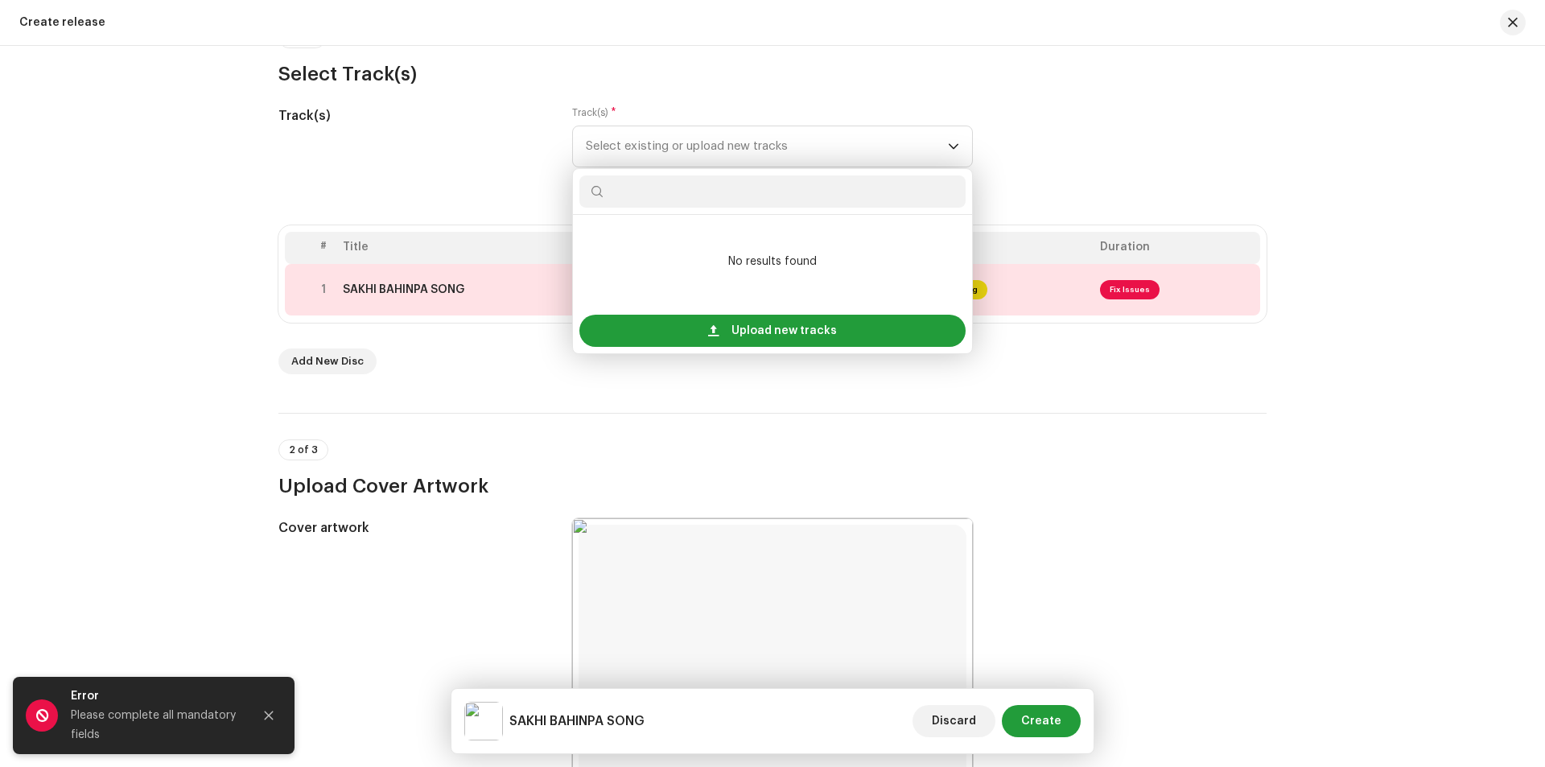
click at [1071, 160] on div "Track(s) Track(s) * Select existing or upload new tracks No results found Uploa…" at bounding box center [772, 146] width 988 height 80
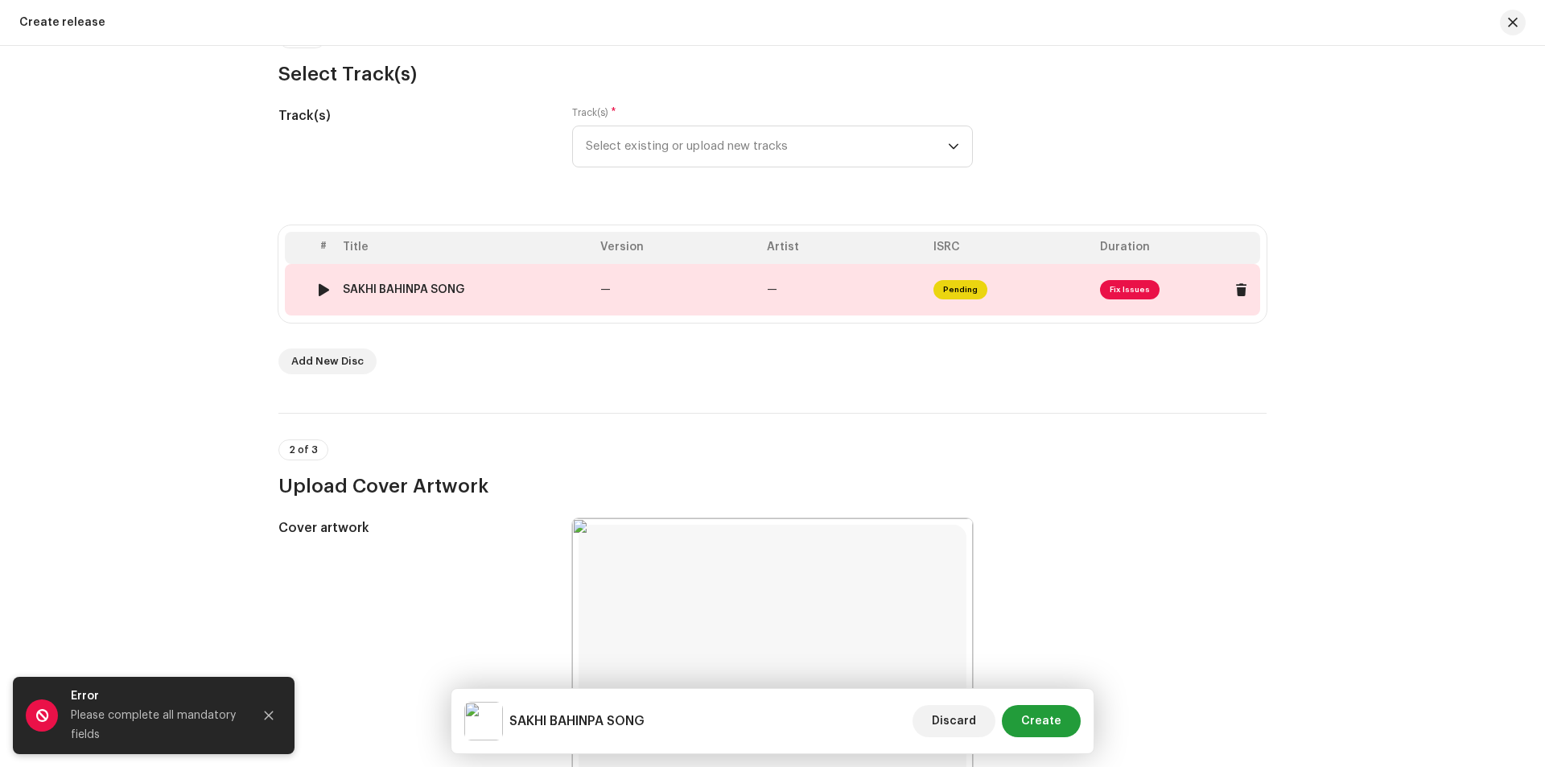
click at [1142, 292] on span "Fix Issues" at bounding box center [1130, 289] width 60 height 19
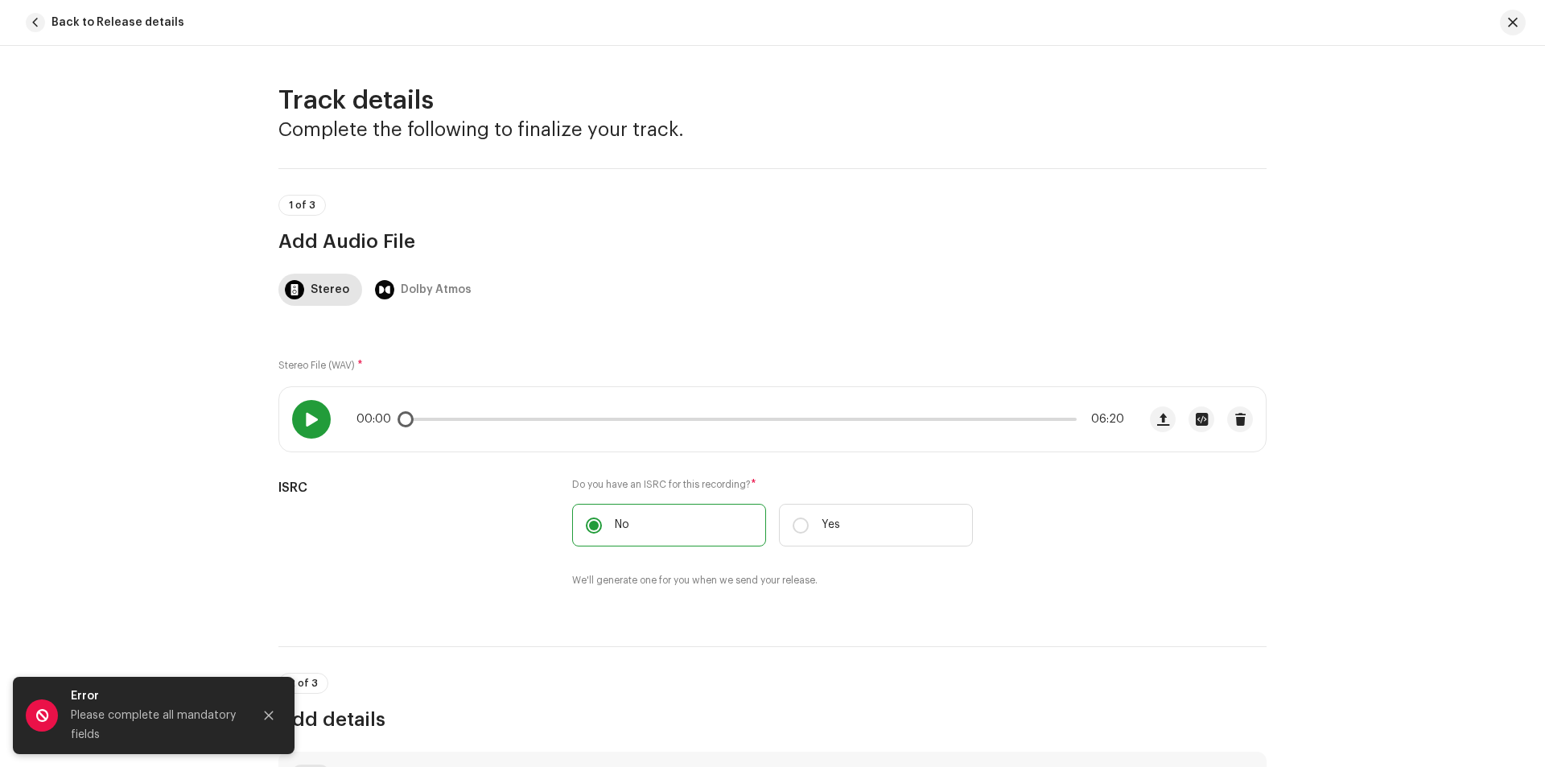
click at [300, 428] on div at bounding box center [311, 419] width 39 height 39
click at [429, 297] on div "Dolby Atmos" at bounding box center [436, 290] width 71 height 32
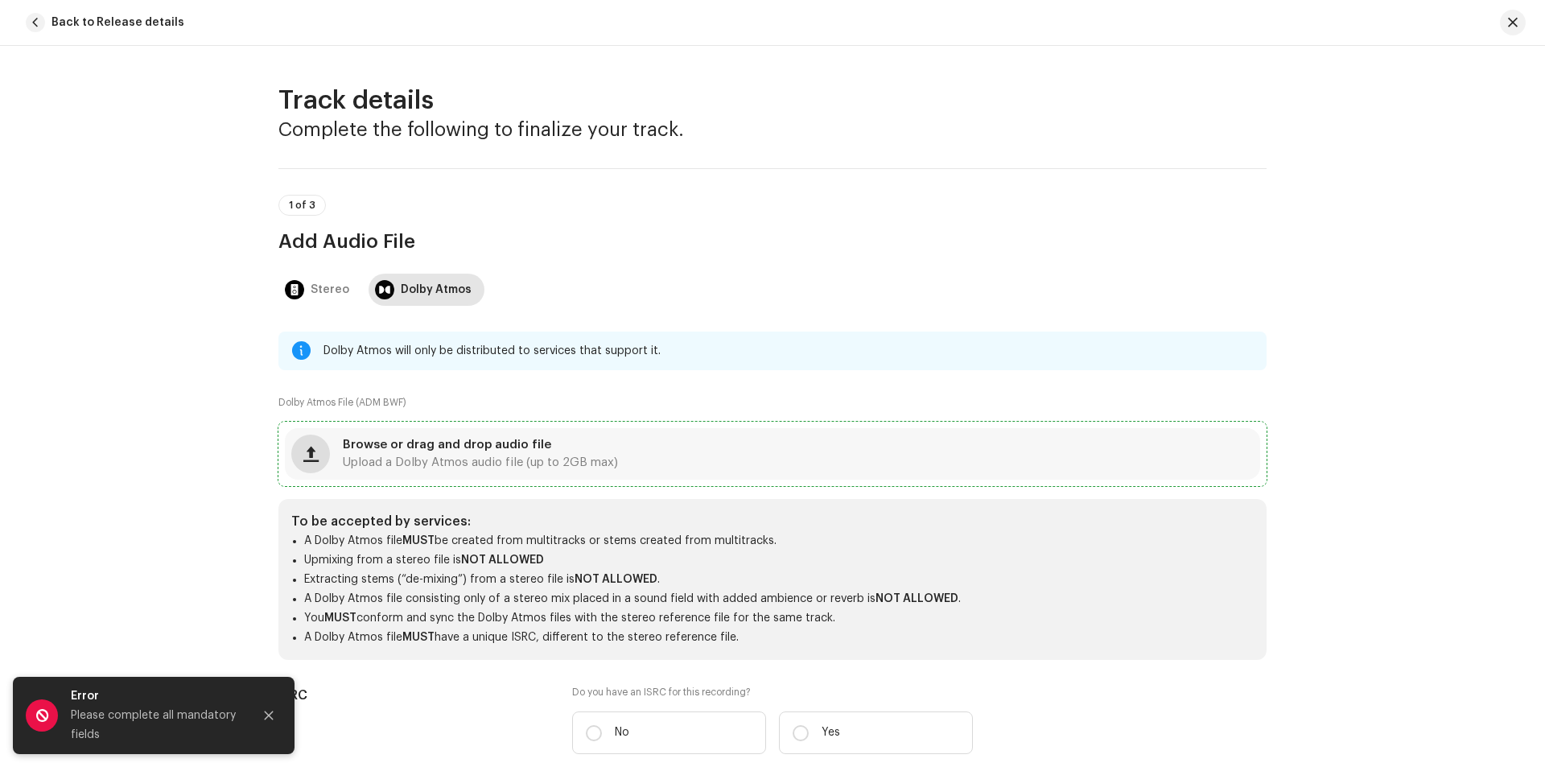
click at [312, 458] on span "button" at bounding box center [310, 453] width 15 height 13
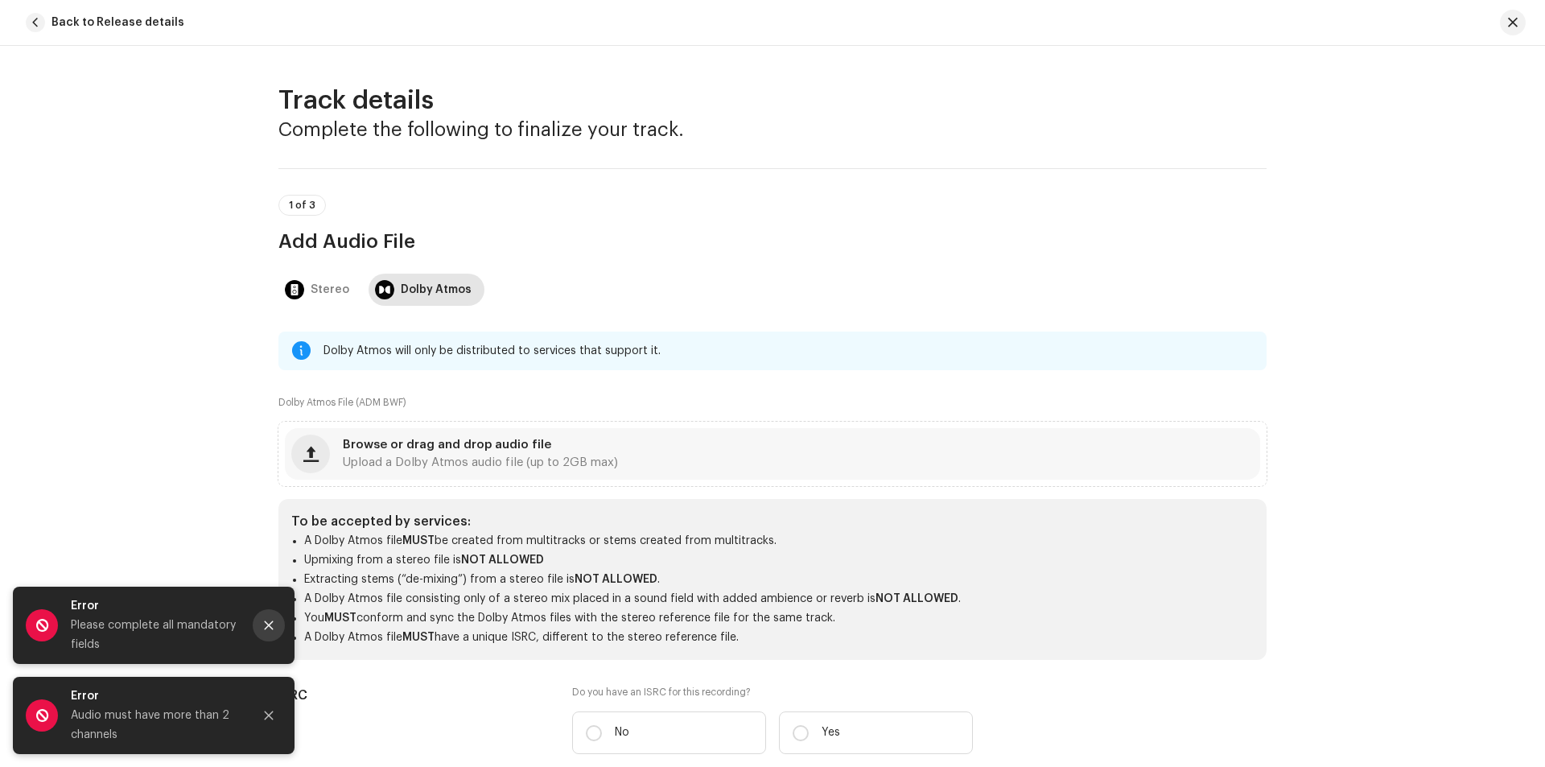
click at [266, 625] on icon "Close" at bounding box center [268, 625] width 11 height 11
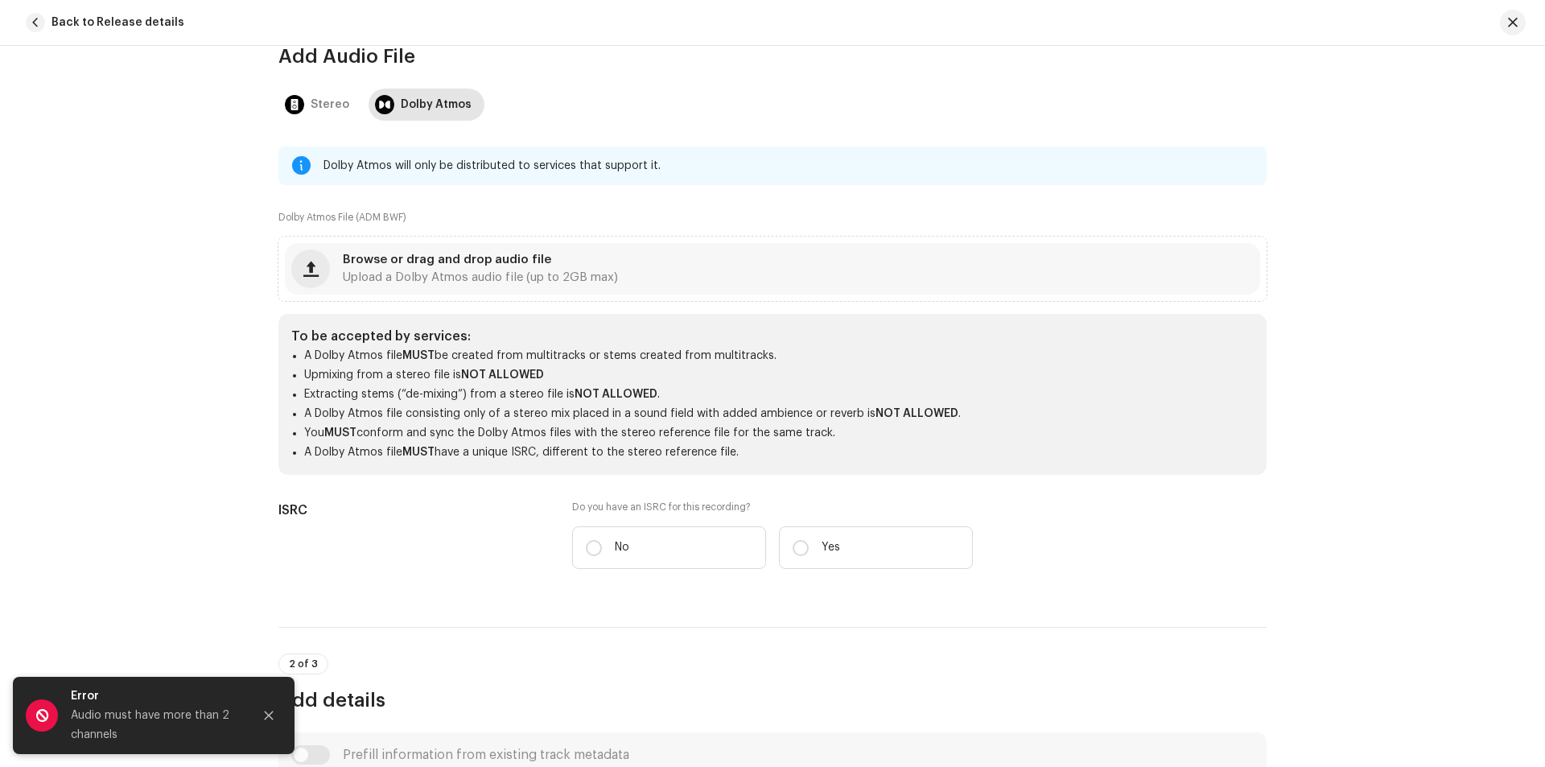
scroll to position [188, 0]
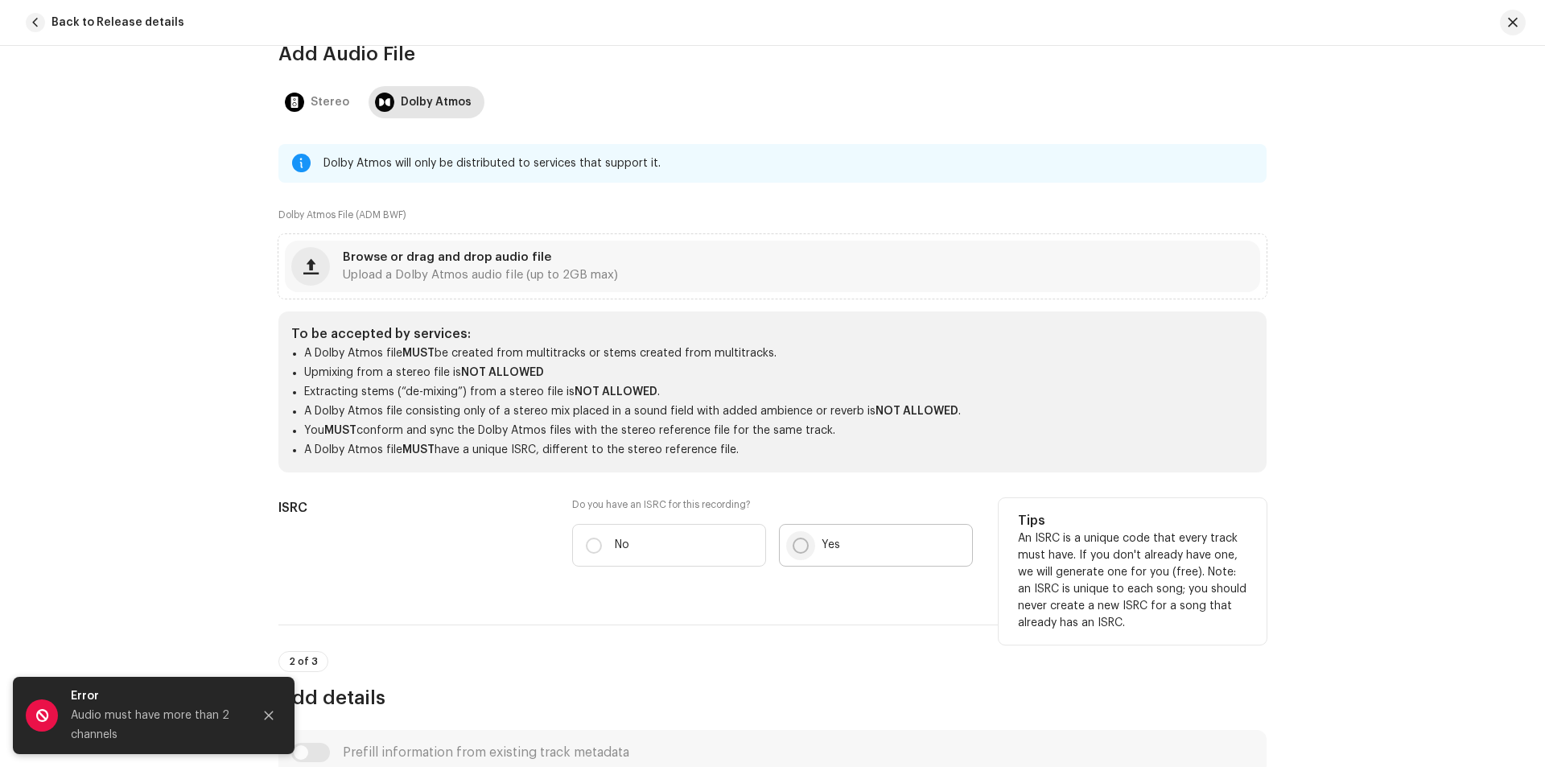
click at [793, 545] on input "Yes" at bounding box center [801, 546] width 16 height 16
radio input "true"
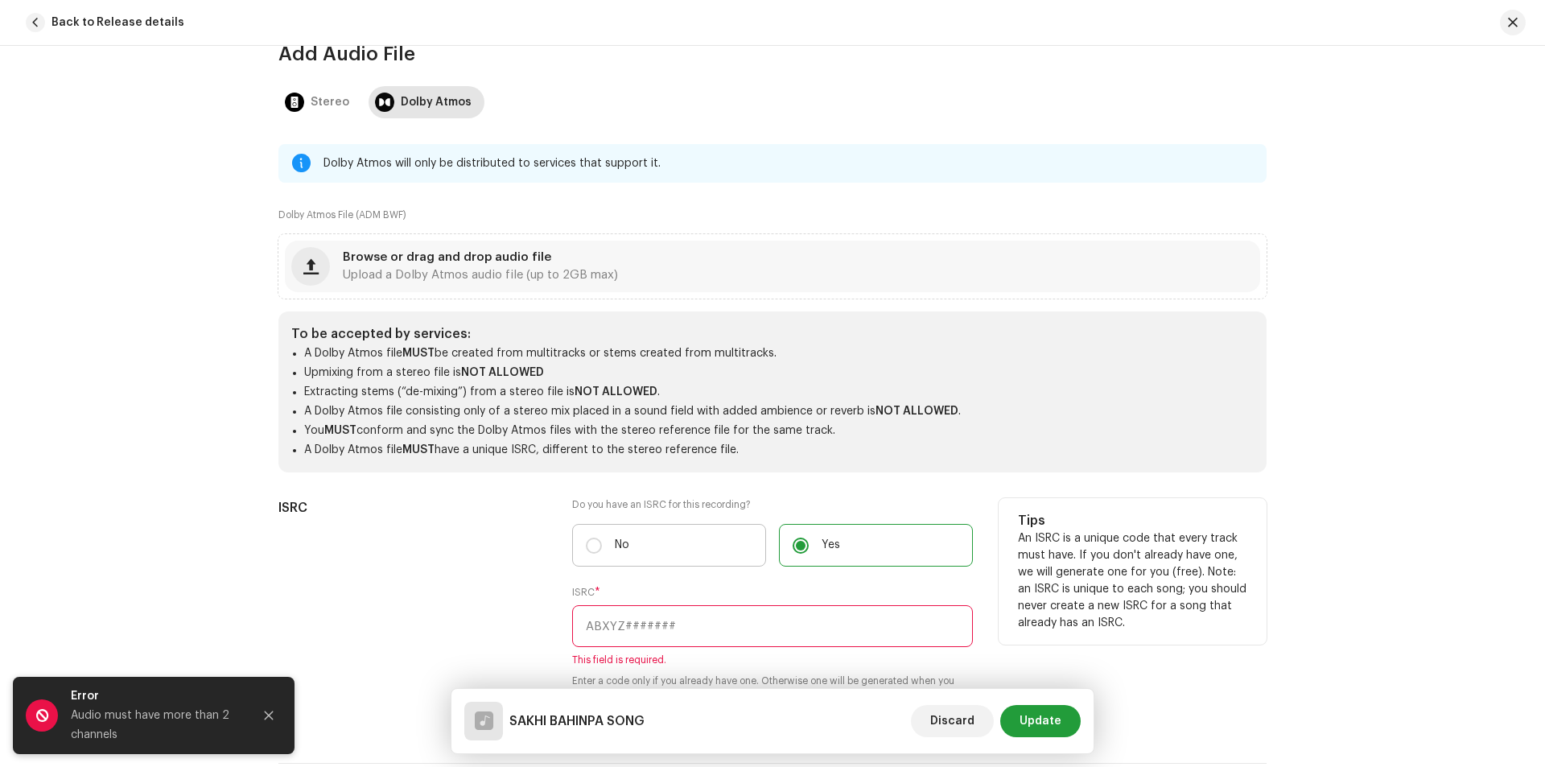
click at [731, 547] on label "No" at bounding box center [669, 545] width 194 height 43
click at [602, 547] on input "No" at bounding box center [594, 546] width 16 height 16
radio input "true"
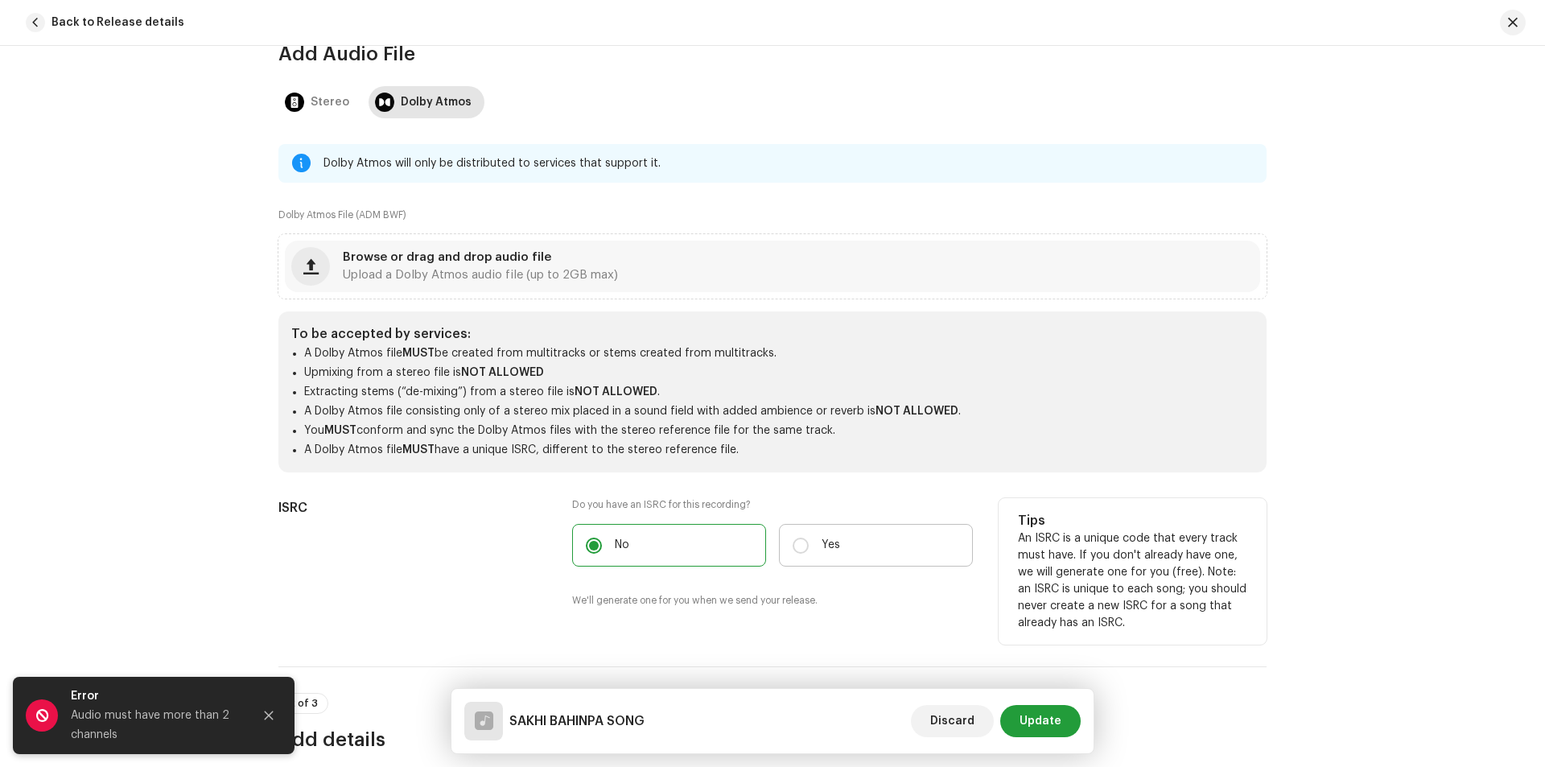
click at [825, 547] on p "Yes" at bounding box center [831, 545] width 19 height 17
click at [809, 547] on input "Yes" at bounding box center [801, 546] width 16 height 16
radio input "true"
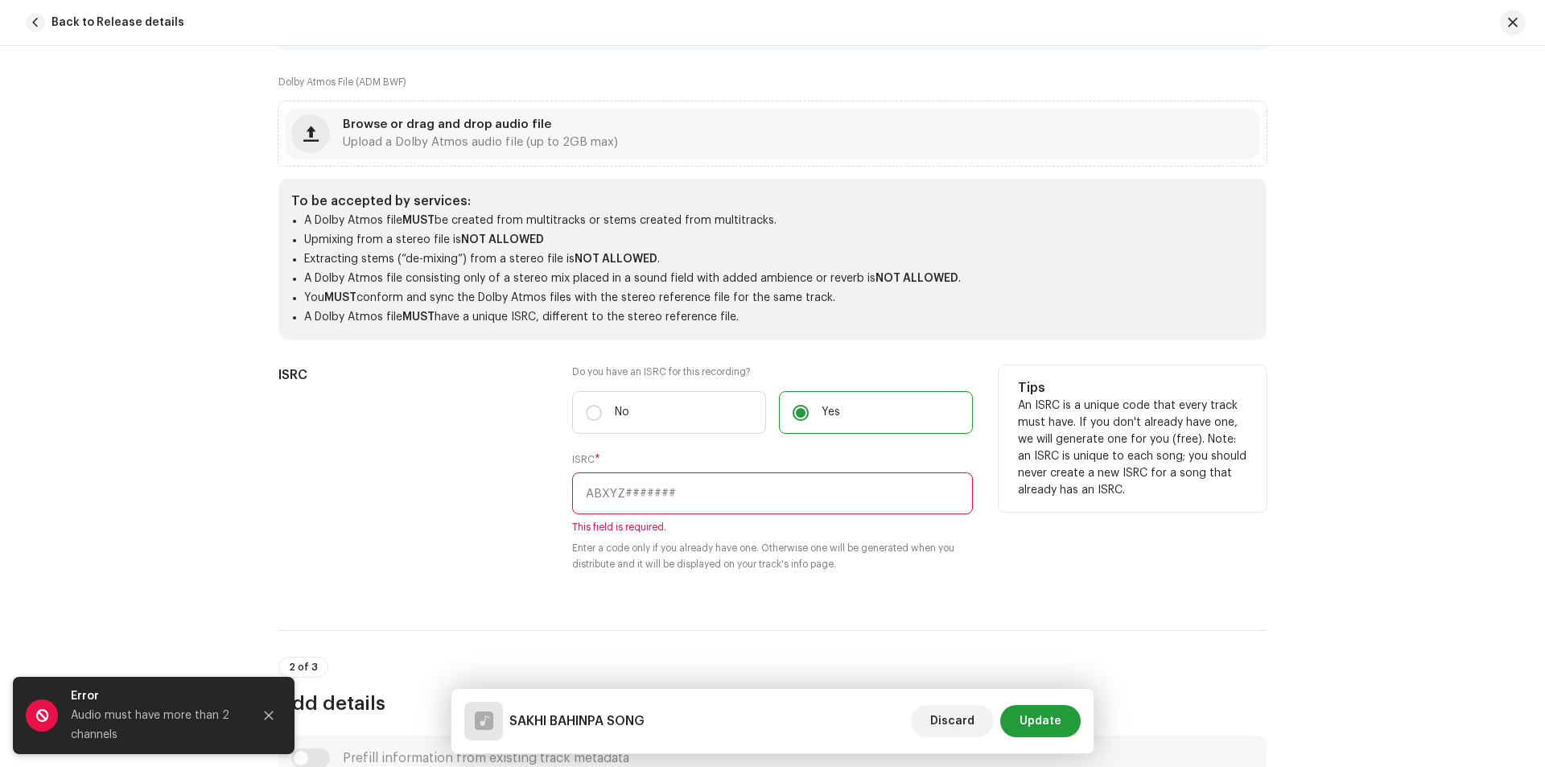
scroll to position [322, 0]
click at [628, 422] on label "No" at bounding box center [669, 410] width 194 height 43
click at [602, 419] on input "No" at bounding box center [594, 411] width 16 height 16
radio input "true"
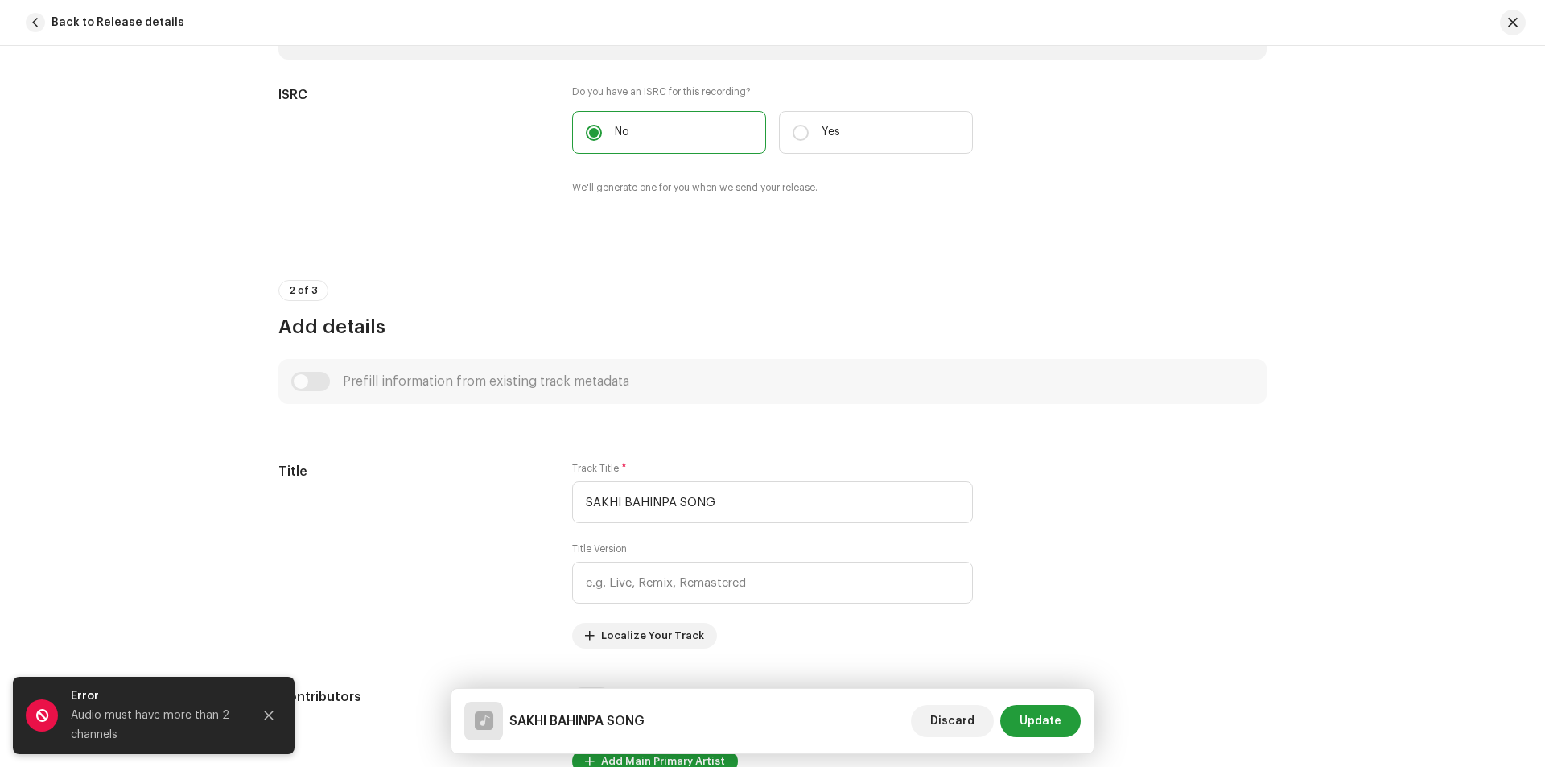
scroll to position [617, 0]
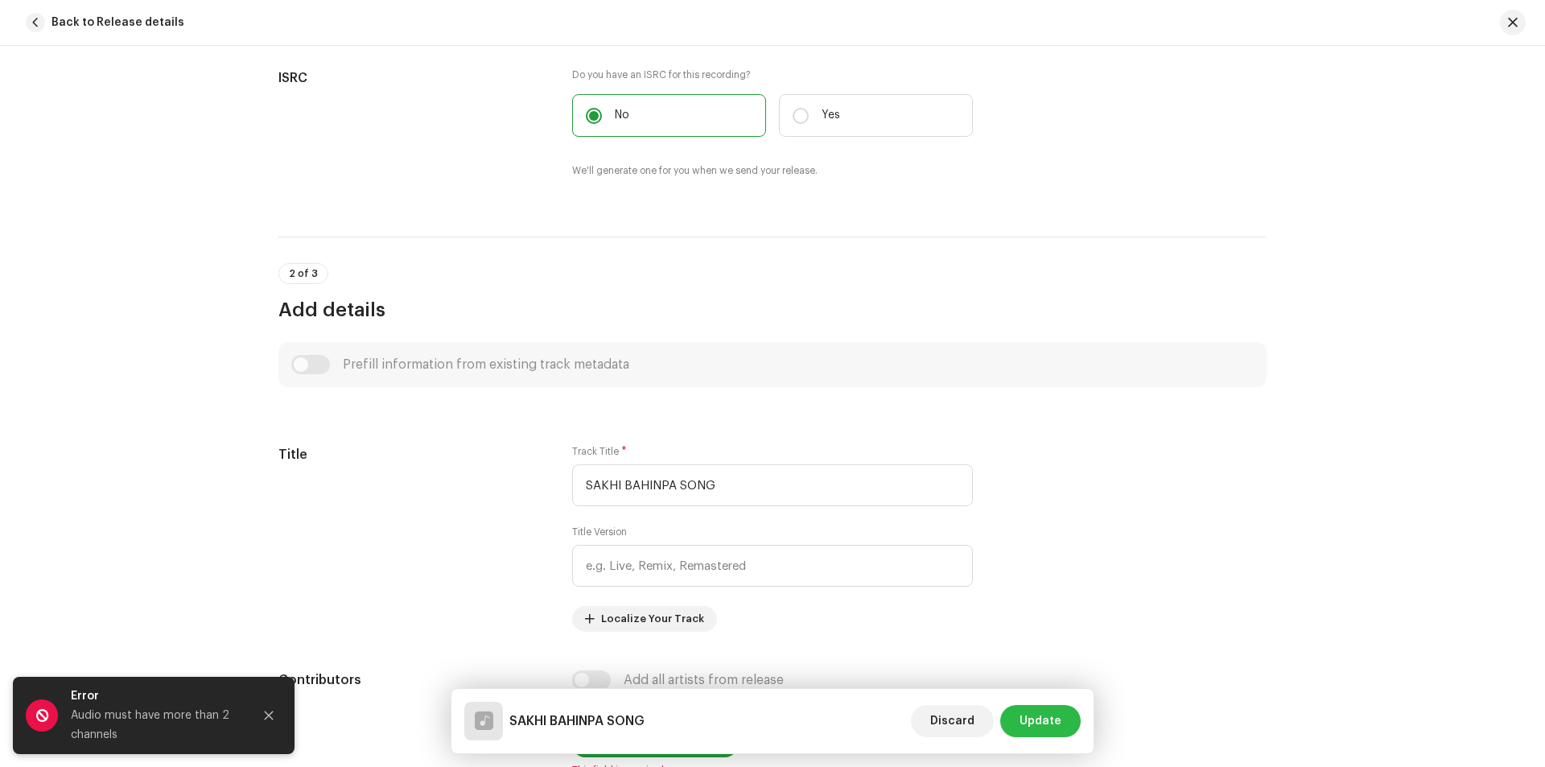
click at [1057, 721] on span "Update" at bounding box center [1041, 721] width 42 height 32
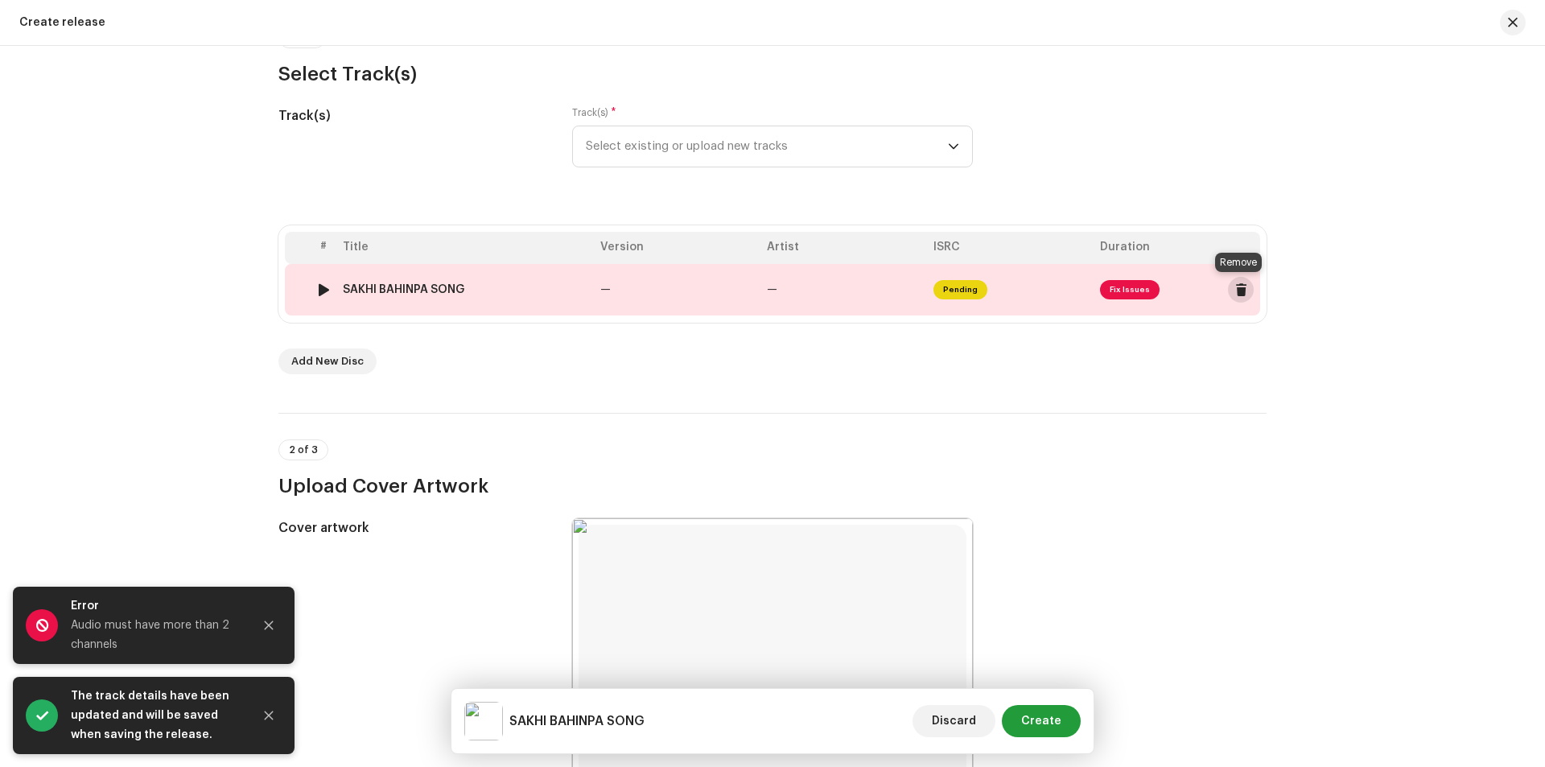
click at [1242, 293] on span at bounding box center [1241, 289] width 12 height 13
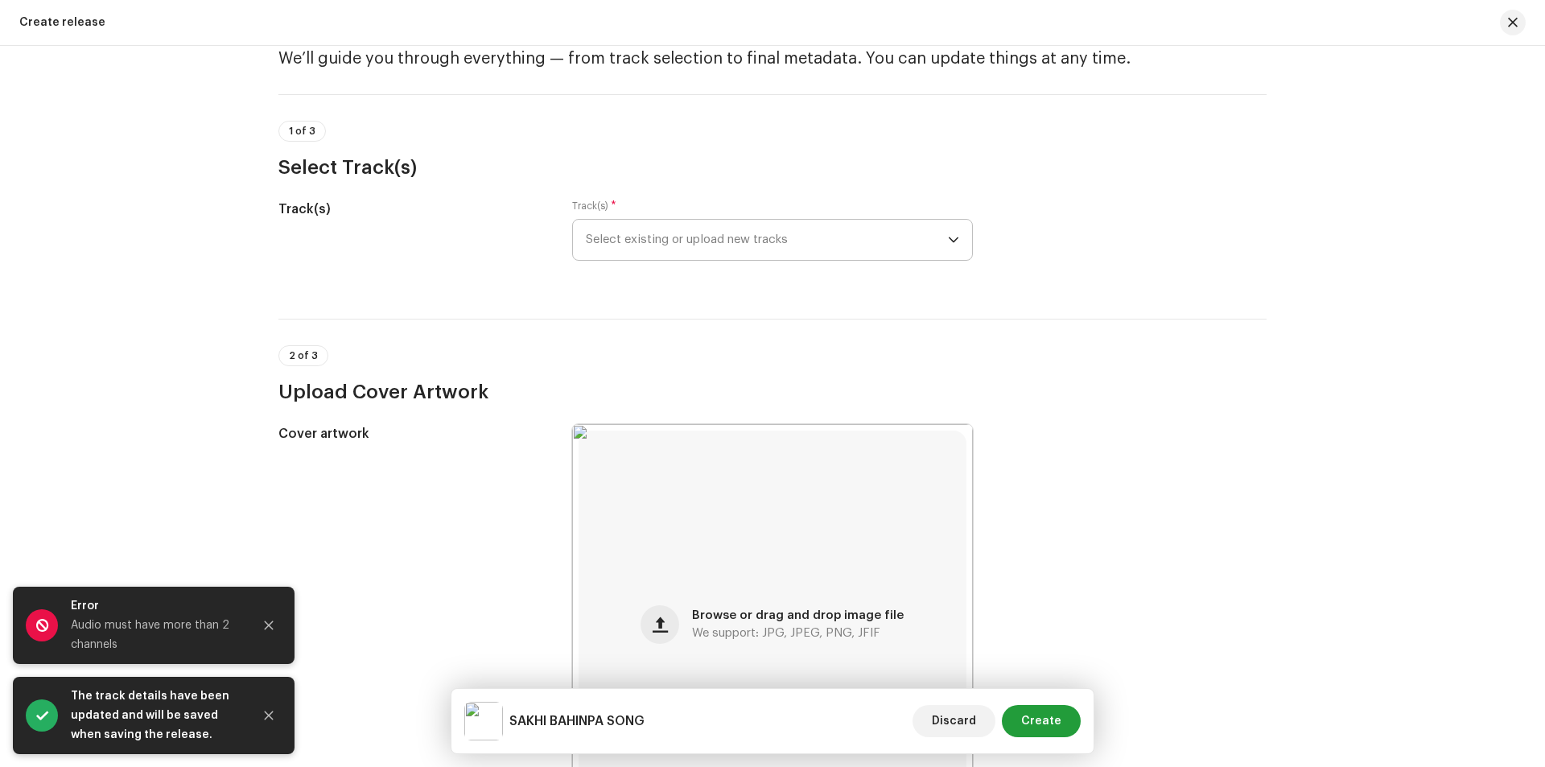
scroll to position [54, 0]
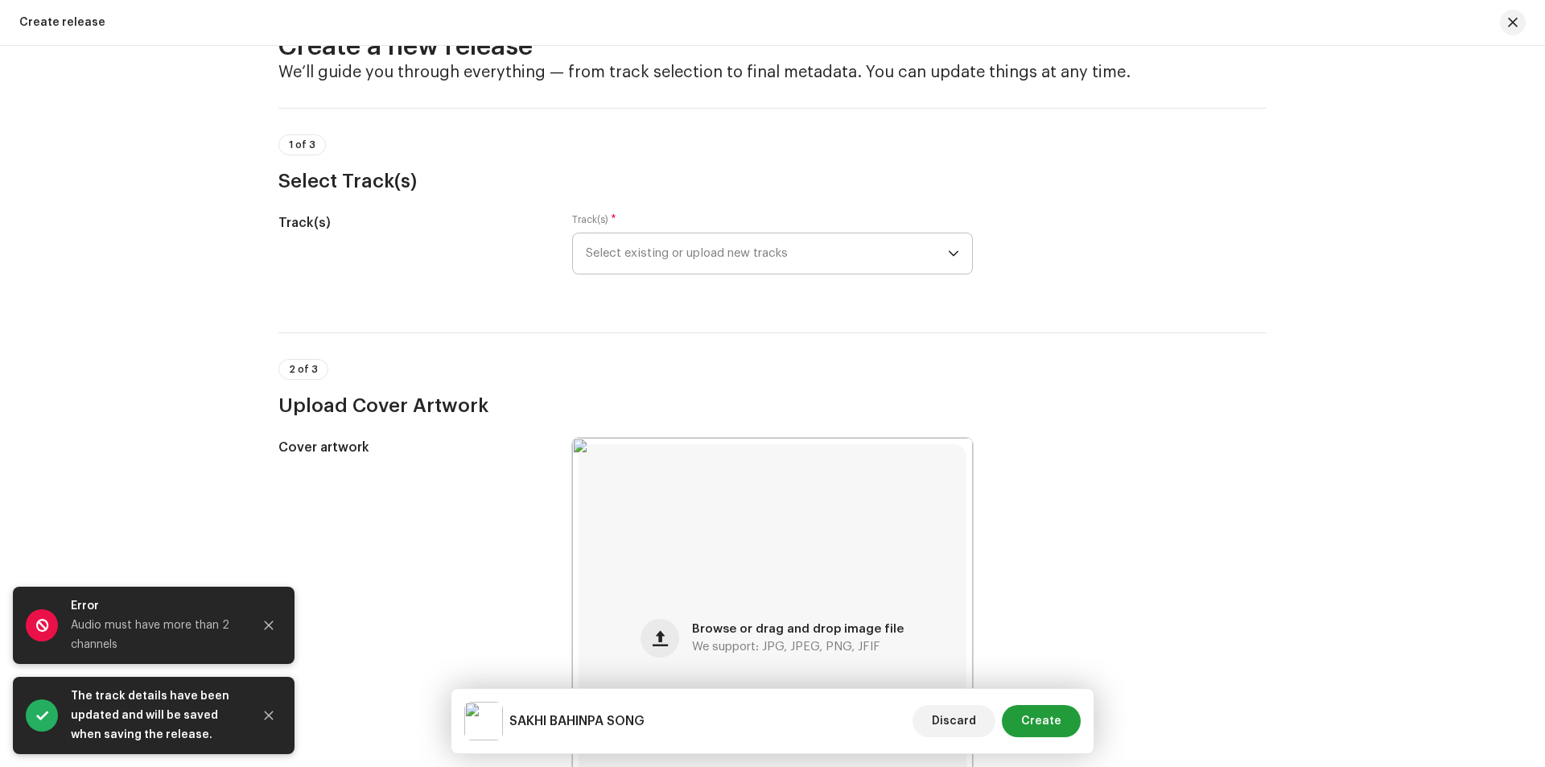
click at [837, 250] on span "Select existing or upload new tracks" at bounding box center [767, 253] width 362 height 40
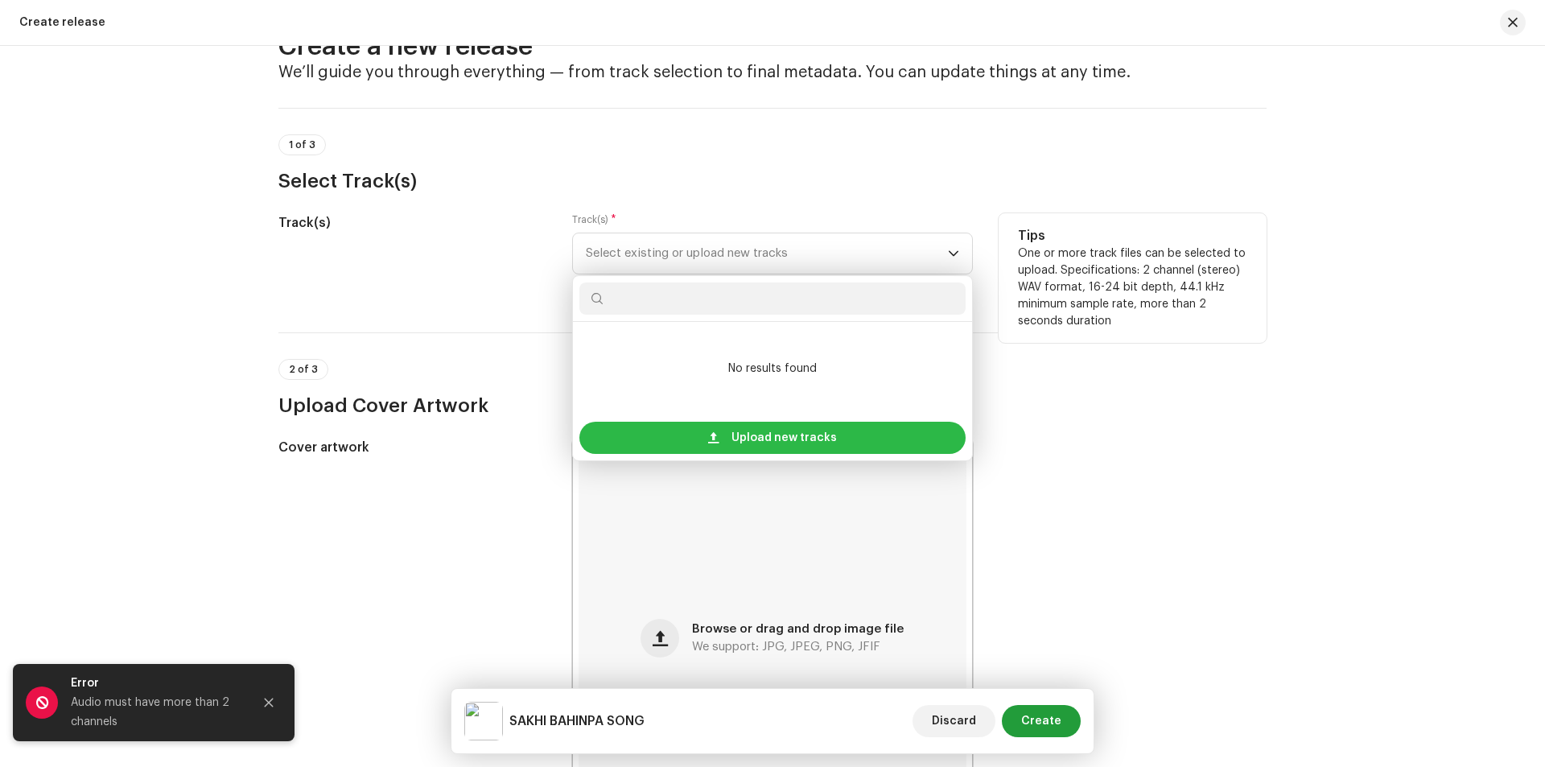
click at [816, 430] on span "Upload new tracks" at bounding box center [783, 438] width 105 height 32
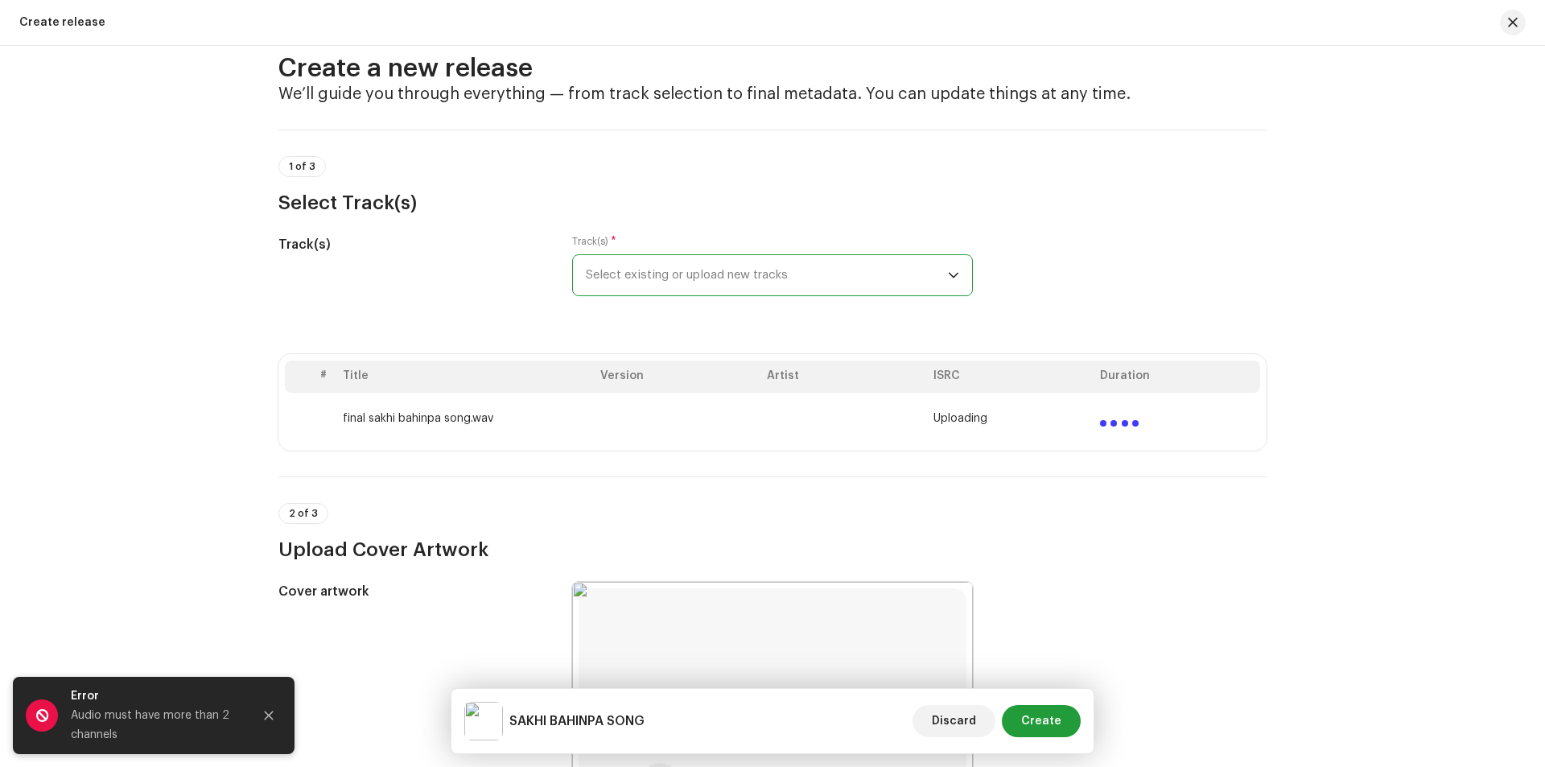
scroll to position [0, 0]
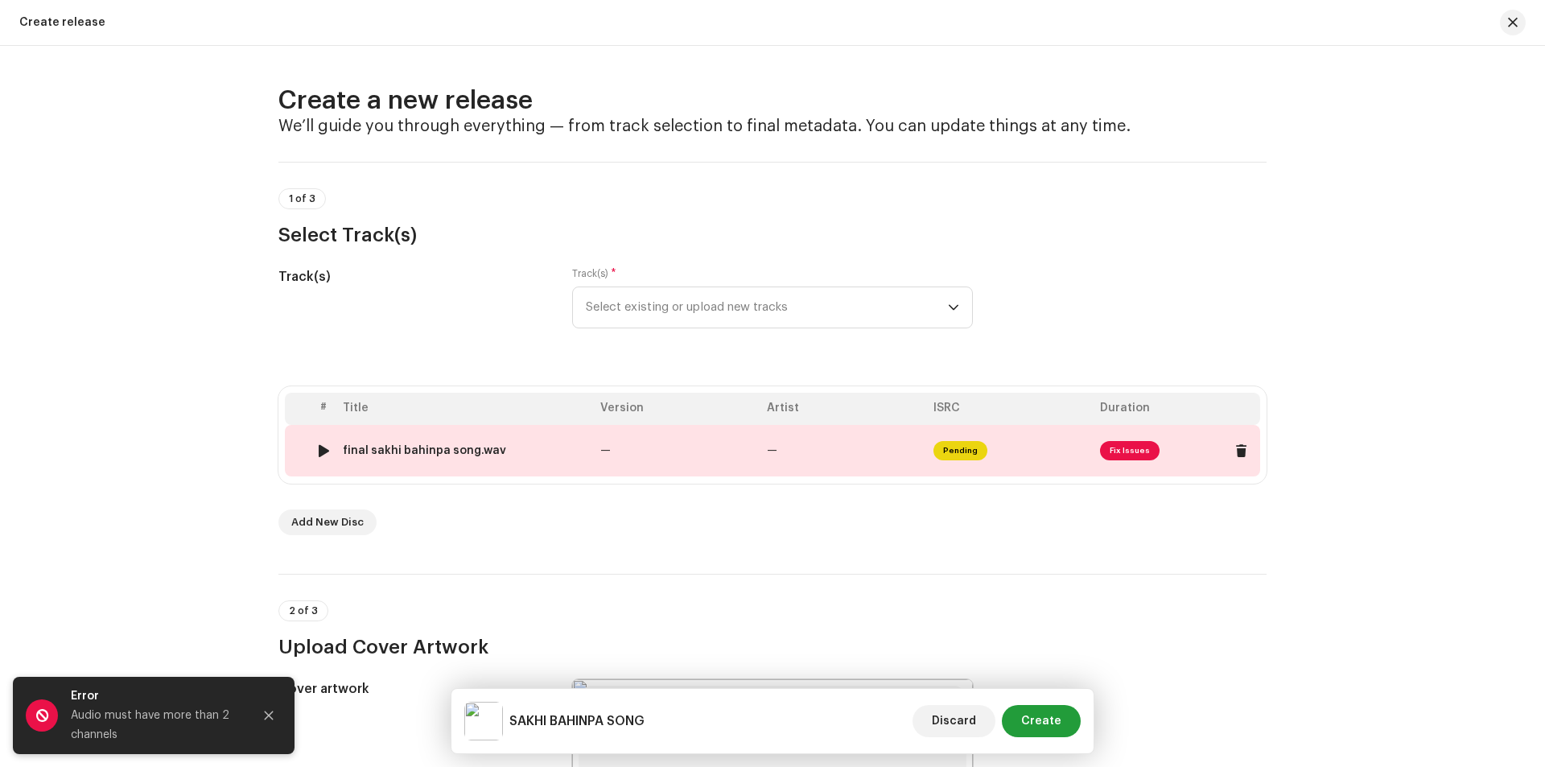
click at [1140, 447] on span "Fix Issues" at bounding box center [1130, 450] width 60 height 19
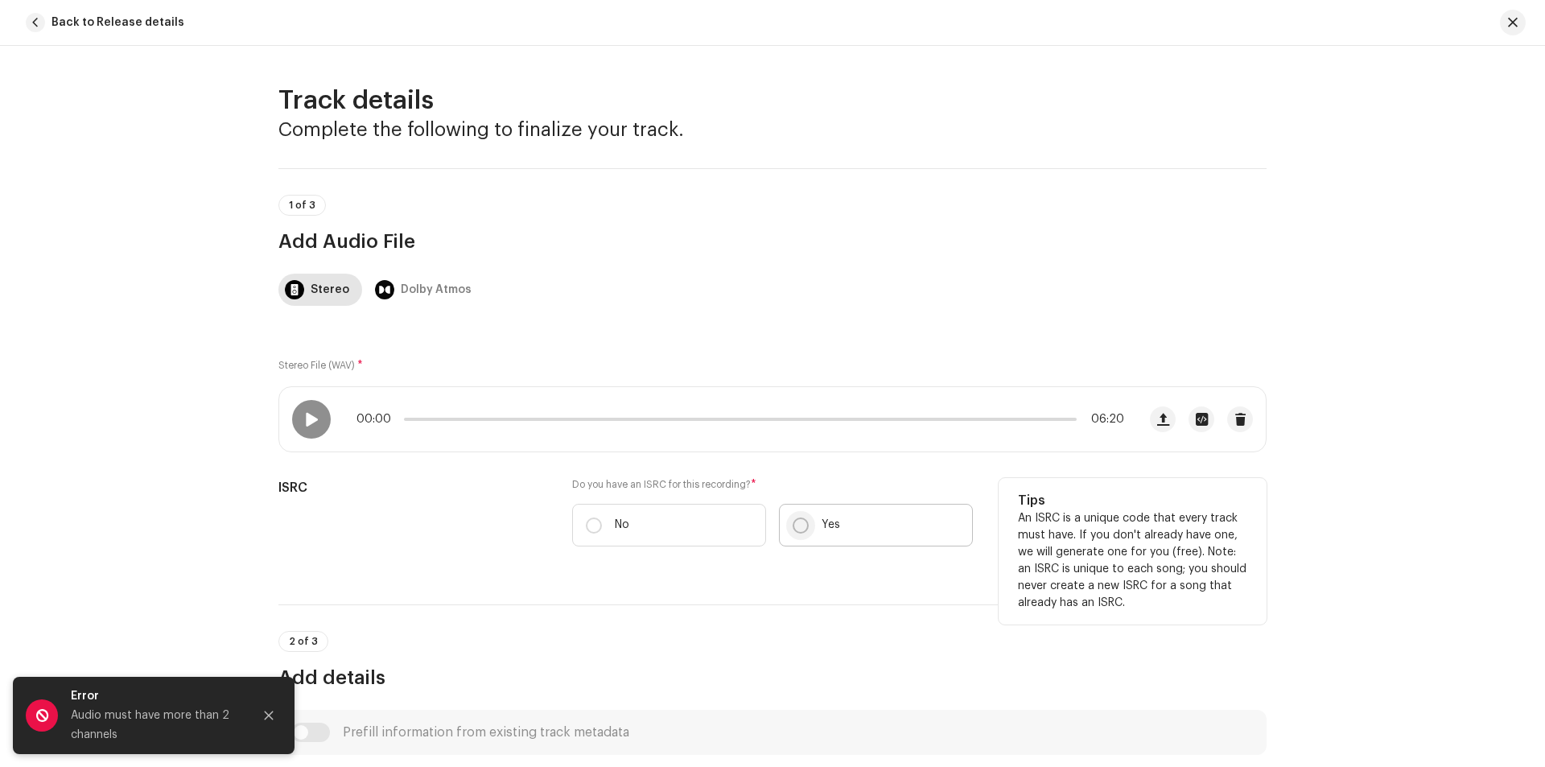
click at [796, 527] on input "Yes" at bounding box center [801, 525] width 16 height 16
radio input "true"
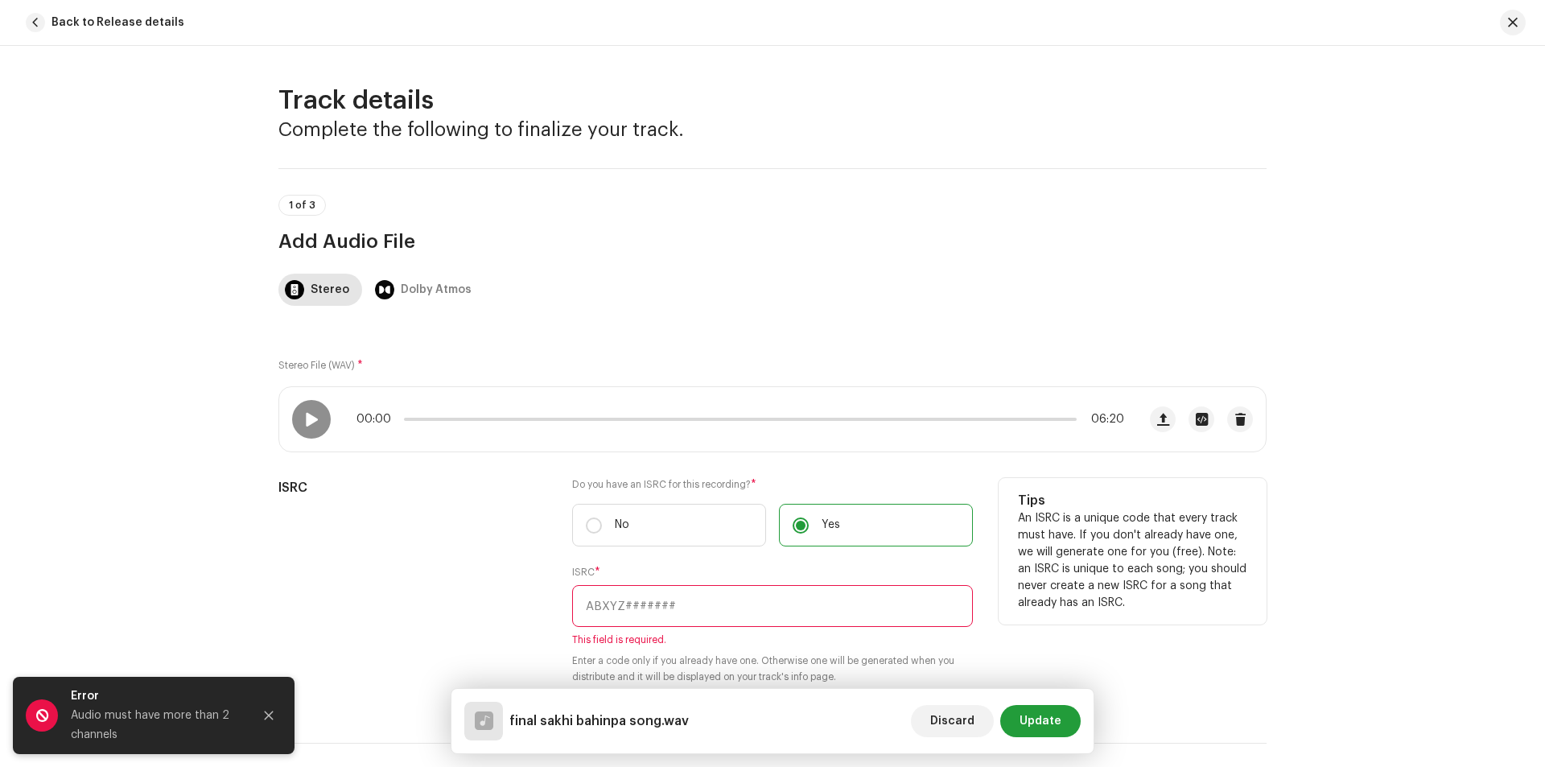
click at [658, 605] on input "text" at bounding box center [772, 606] width 401 height 42
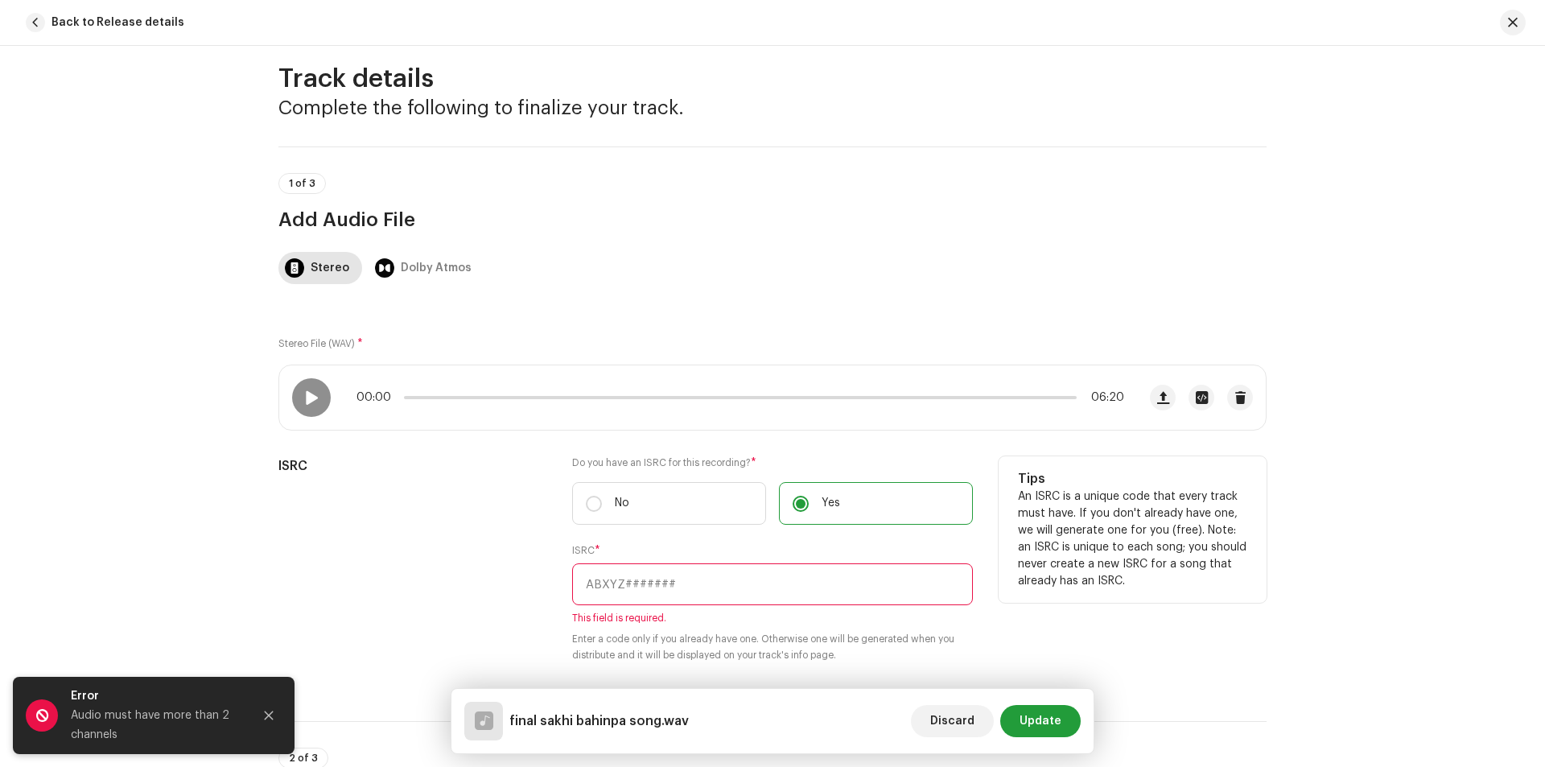
scroll to position [27, 0]
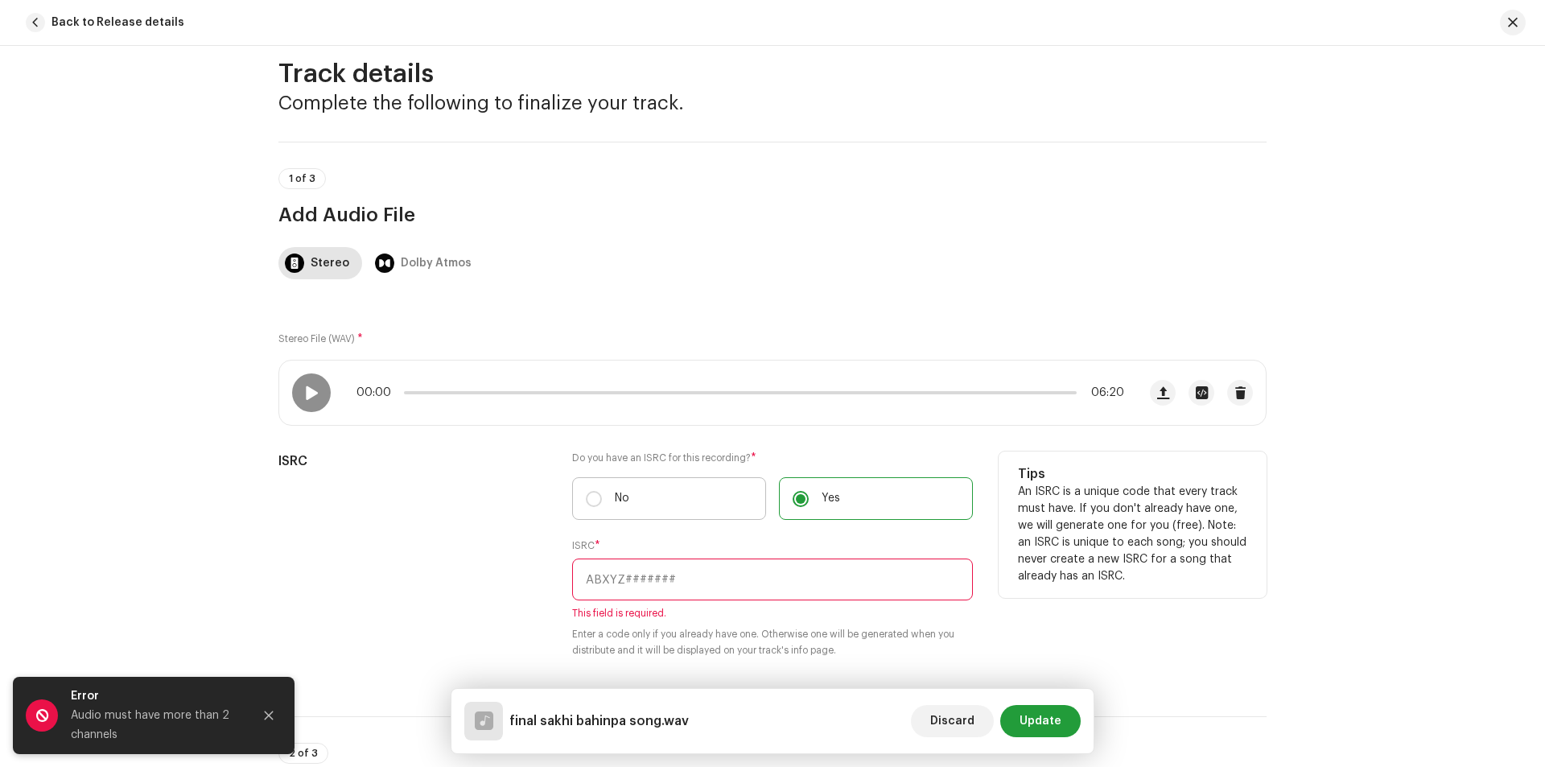
click at [667, 509] on label "No" at bounding box center [669, 498] width 194 height 43
click at [602, 507] on input "No" at bounding box center [594, 499] width 16 height 16
radio input "true"
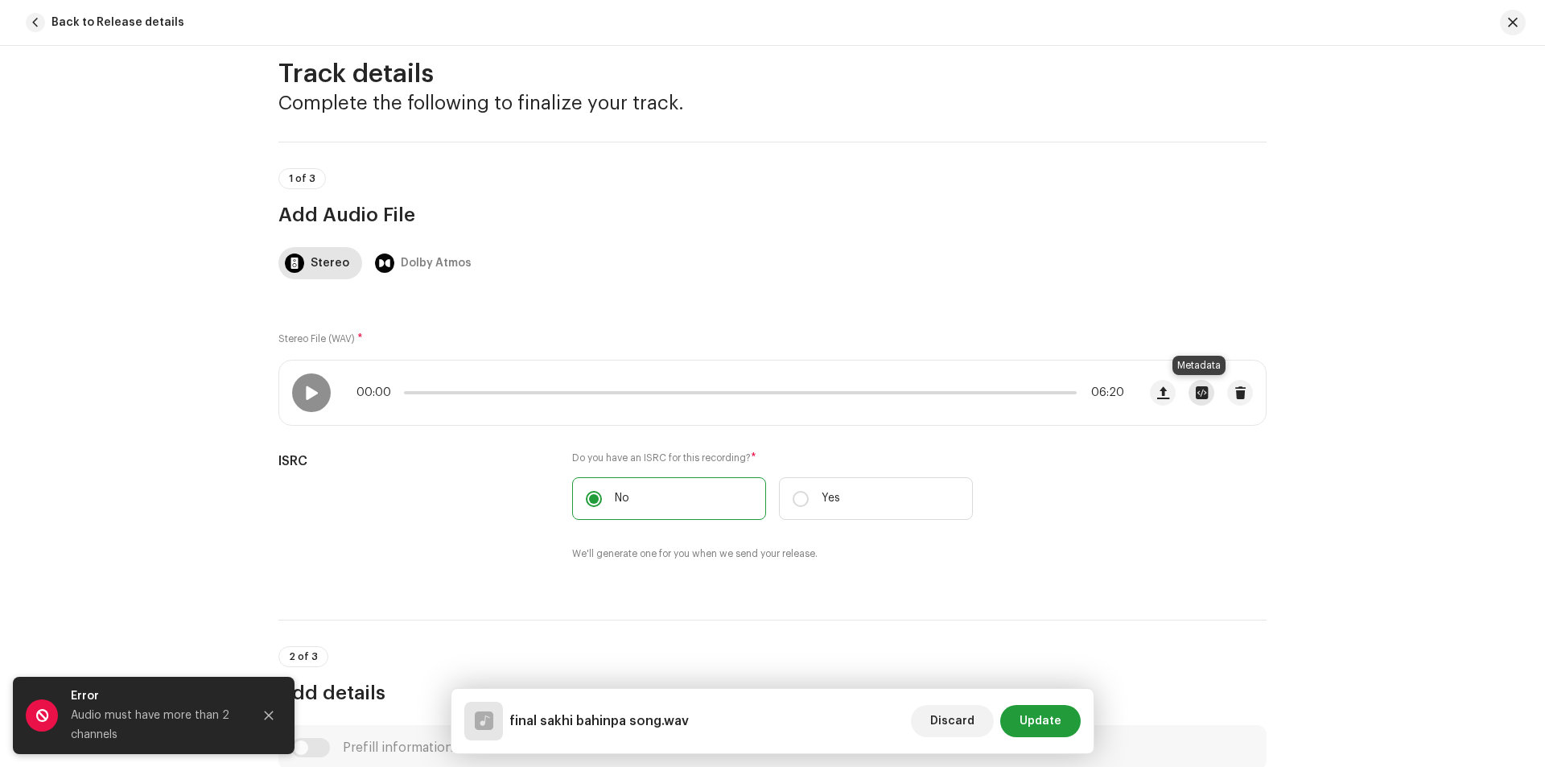
click at [1193, 402] on button "button" at bounding box center [1202, 393] width 26 height 26
click at [1223, 545] on div "final sakhi bahinpa song.wav File Name final sakhi bahinpa song.wav 69.50MB Dur…" at bounding box center [772, 383] width 1545 height 767
click at [1247, 393] on button "button" at bounding box center [1240, 393] width 26 height 26
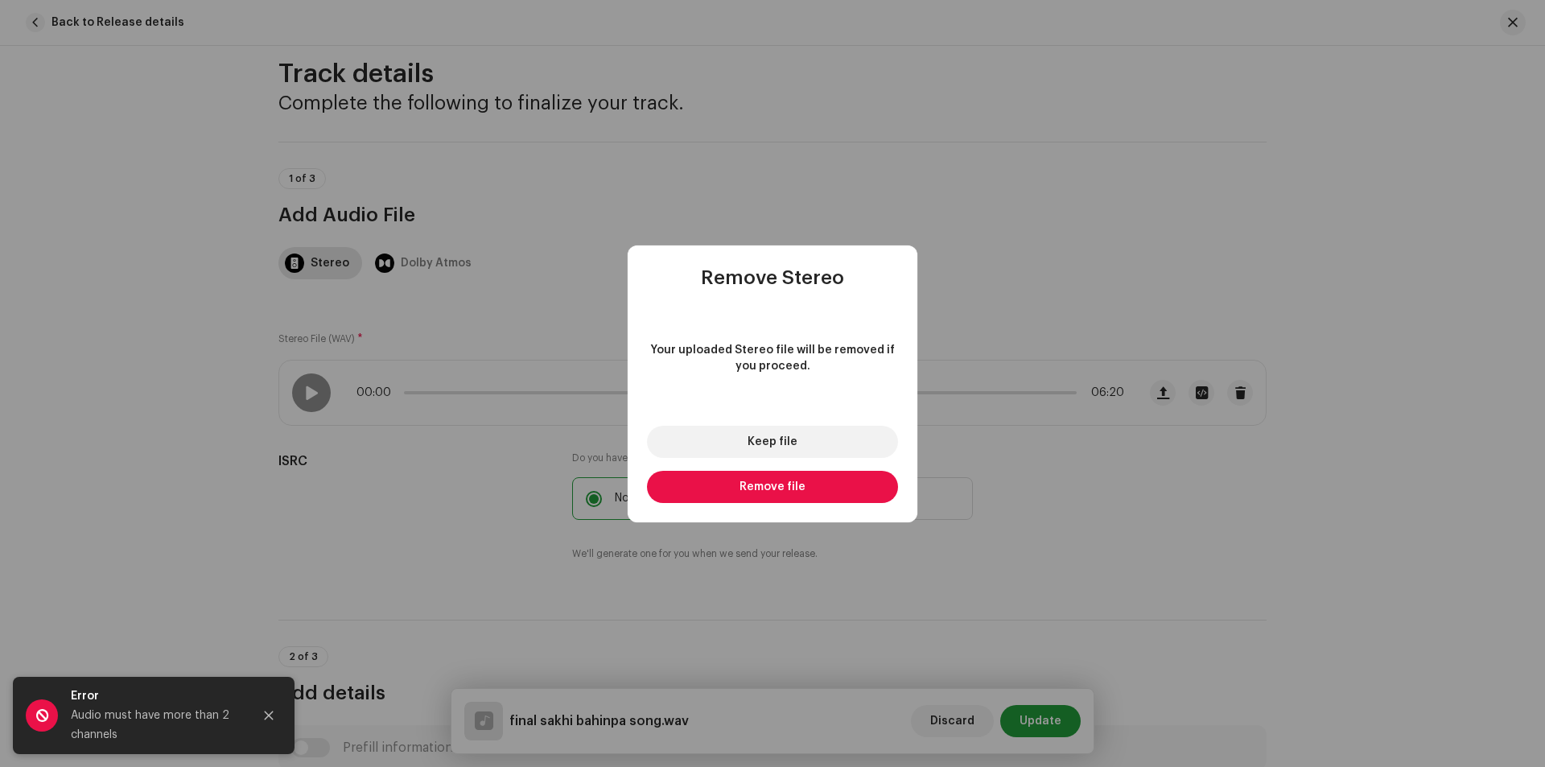
click at [831, 478] on button "Remove file" at bounding box center [772, 487] width 251 height 32
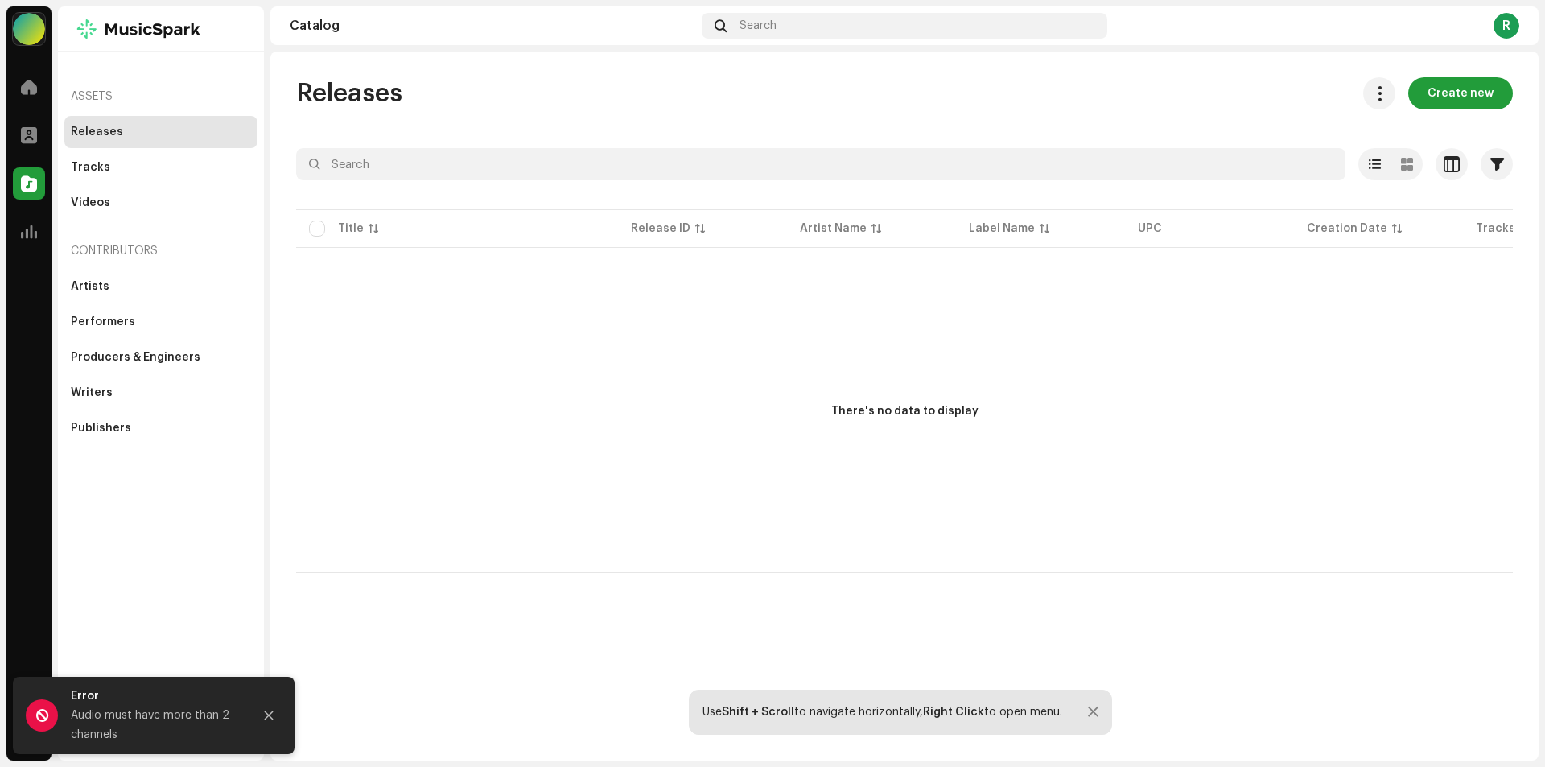
click at [43, 24] on div at bounding box center [29, 29] width 32 height 32
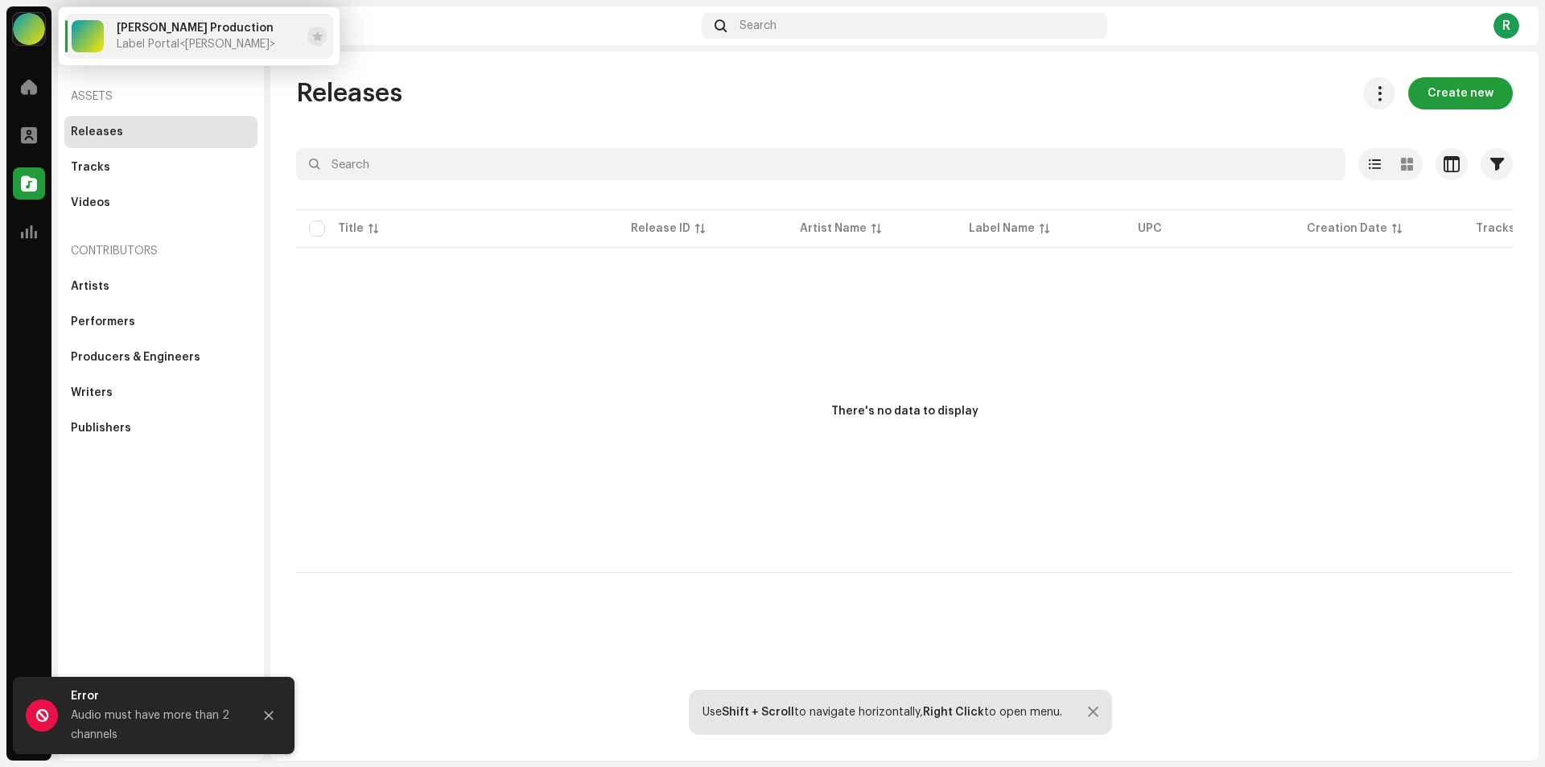
click at [198, 136] on div "Releases" at bounding box center [161, 132] width 180 height 13
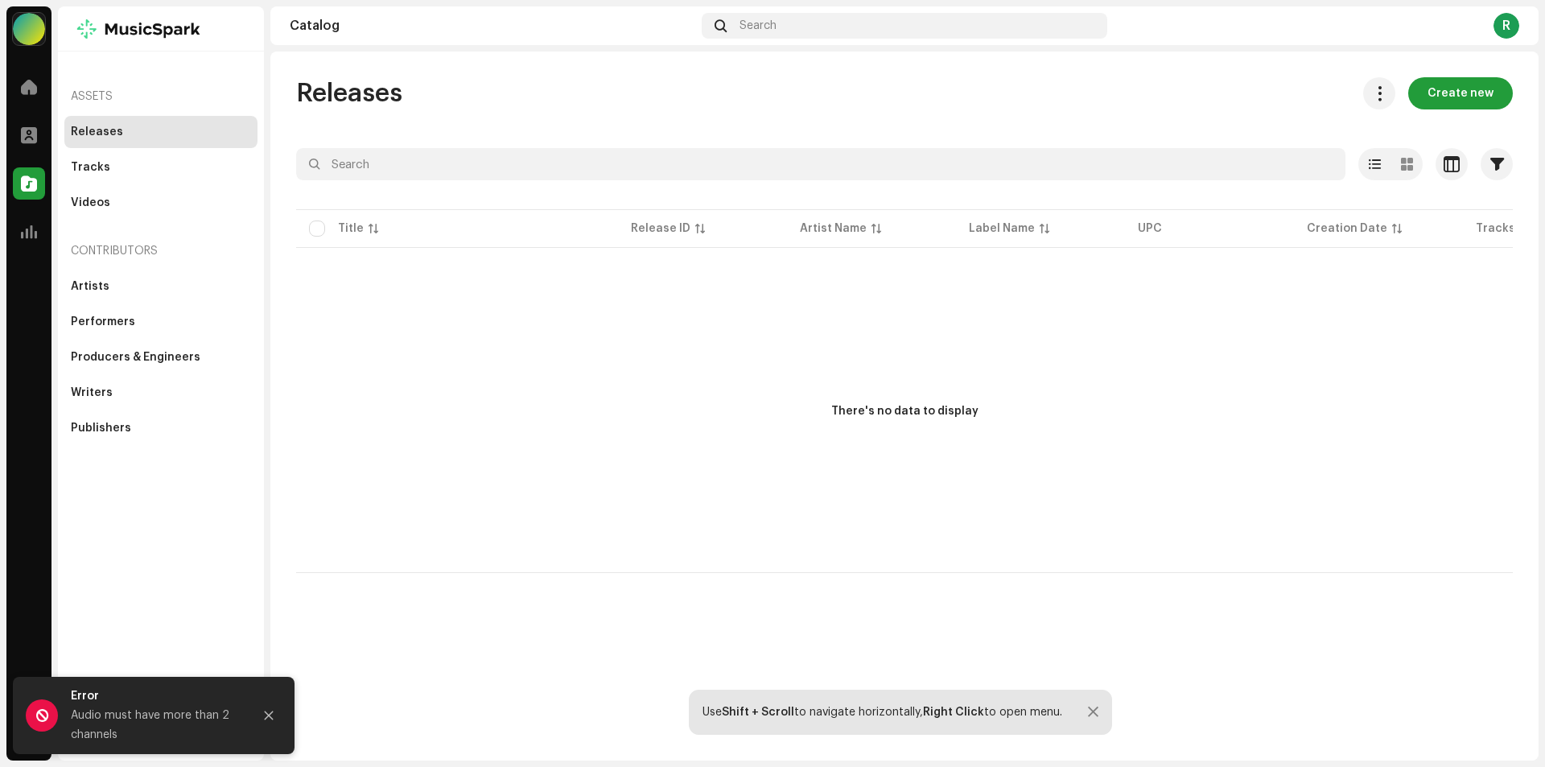
click at [198, 136] on div "Releases" at bounding box center [161, 132] width 180 height 13
click at [132, 142] on div "Releases" at bounding box center [160, 132] width 193 height 32
click at [112, 161] on div "Tracks" at bounding box center [161, 167] width 180 height 13
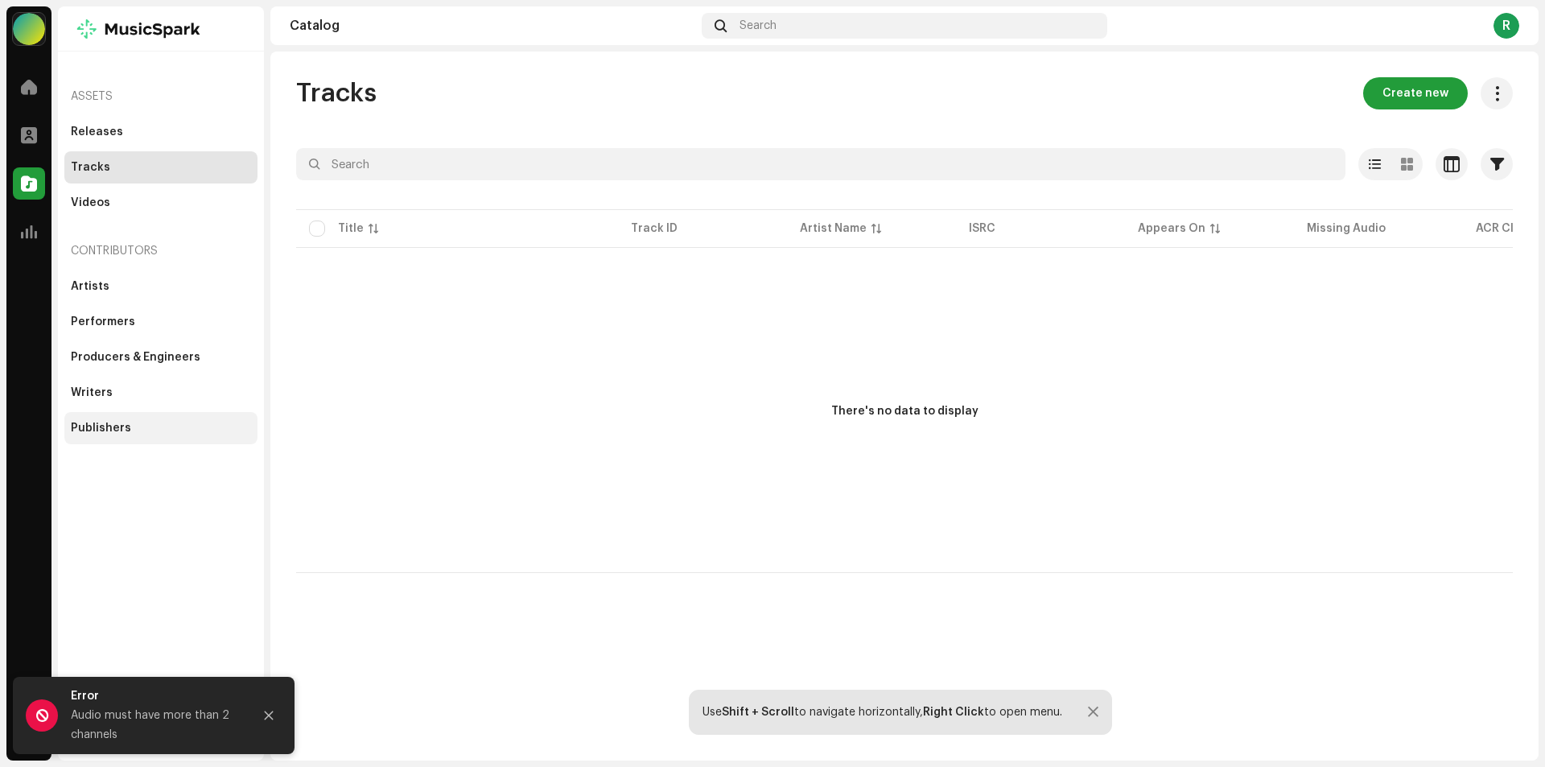
click at [108, 431] on div "Publishers" at bounding box center [101, 428] width 60 height 13
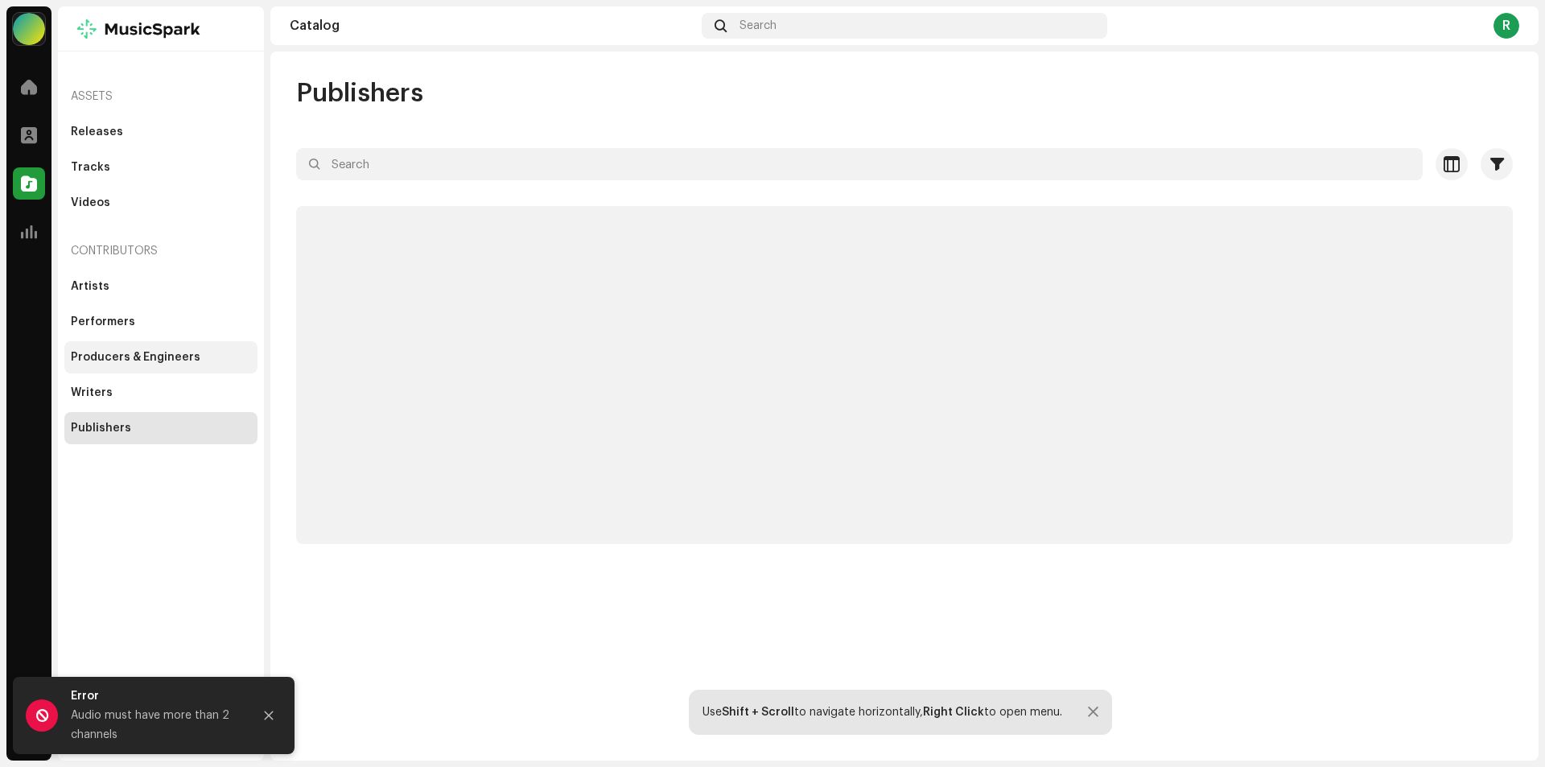
click at [122, 369] on div "Producers & Engineers" at bounding box center [160, 357] width 193 height 32
